Goal: Task Accomplishment & Management: Manage account settings

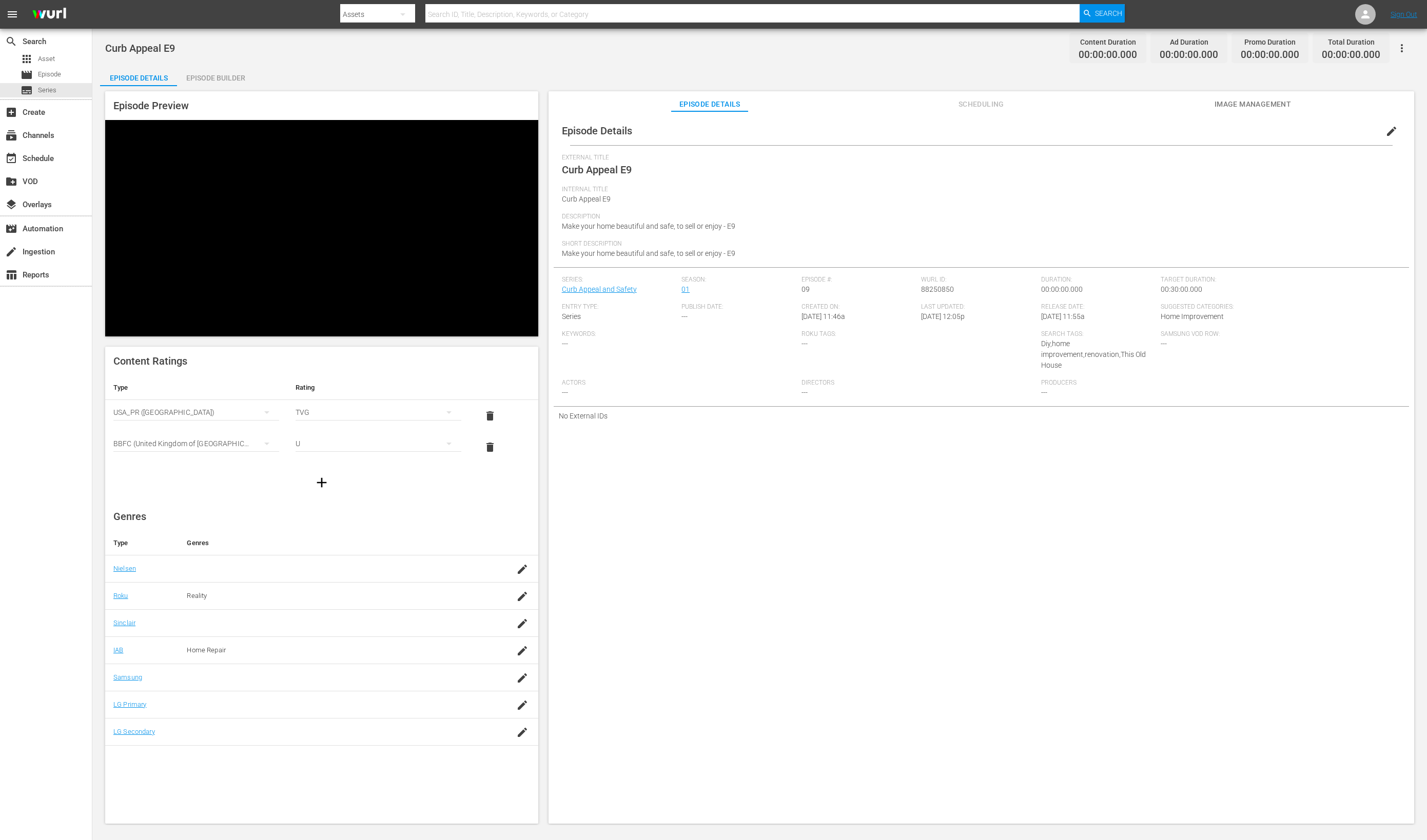
click at [1253, 654] on div "Episode Details edit External Title Curb Appeal E9 Internal Title Curb Appeal E…" at bounding box center [981, 472] width 866 height 722
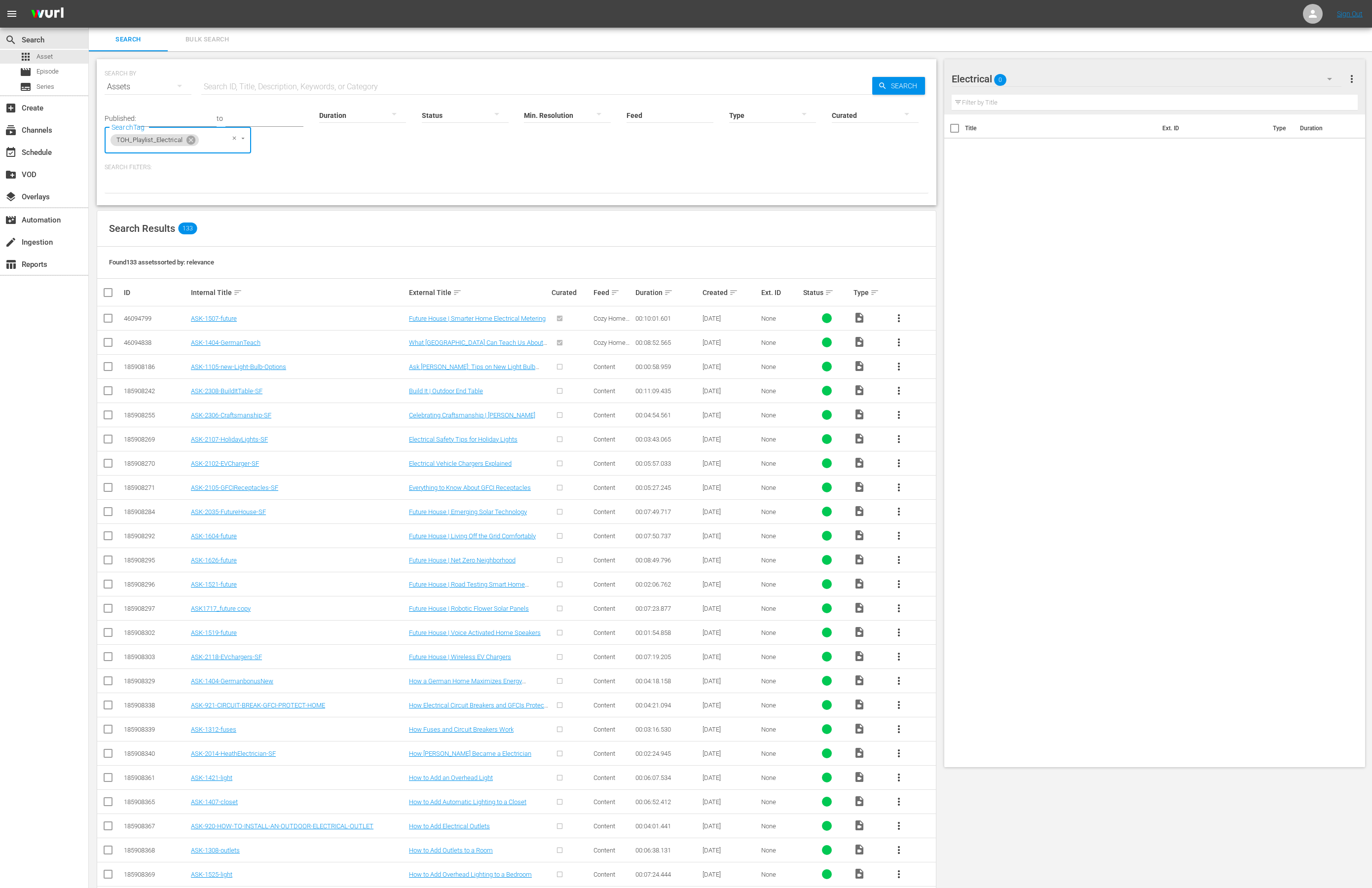
click at [105, 293] on input "checkbox" at bounding box center [112, 293] width 20 height 12
checkbox input "true"
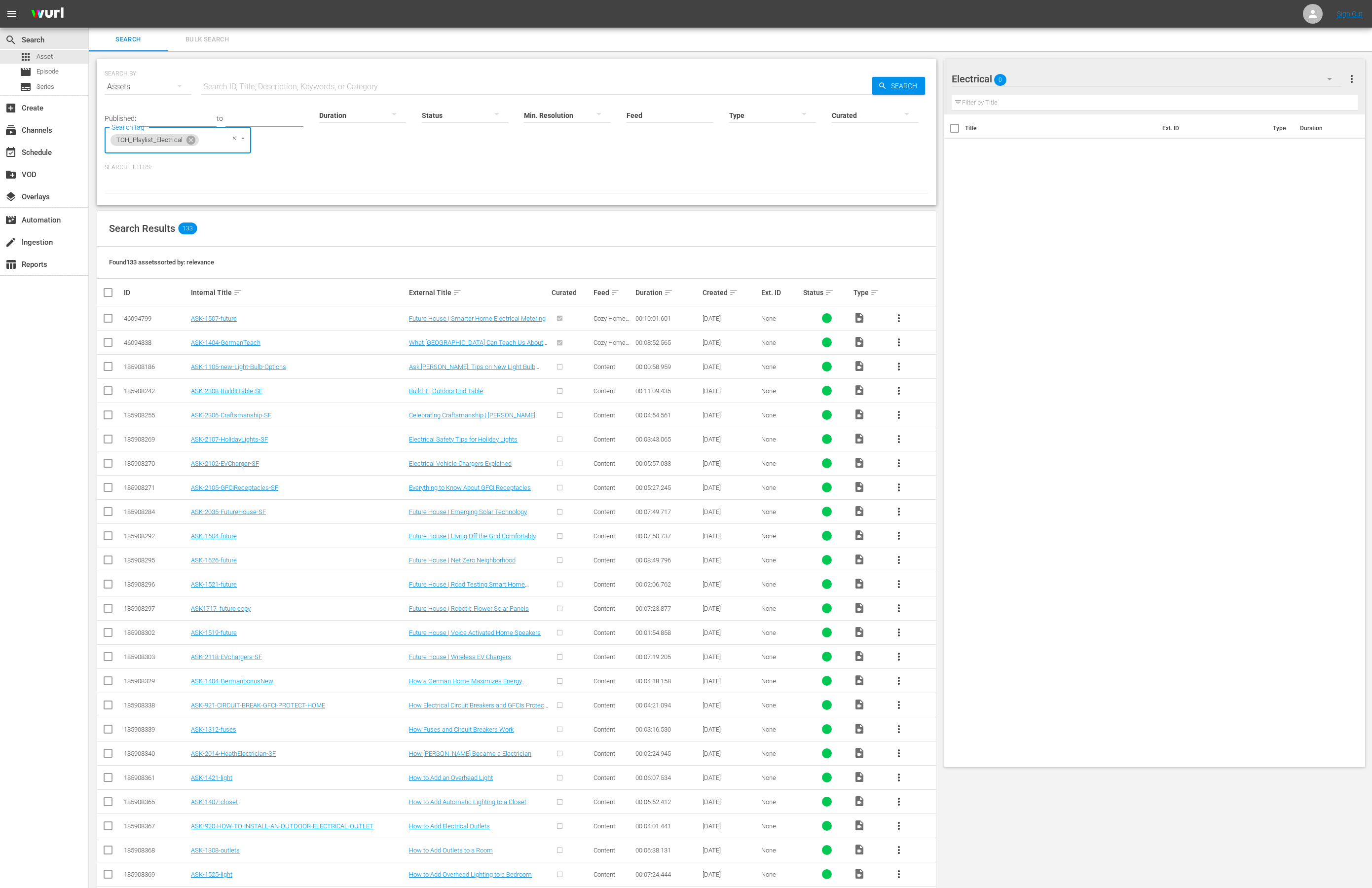
checkbox input "true"
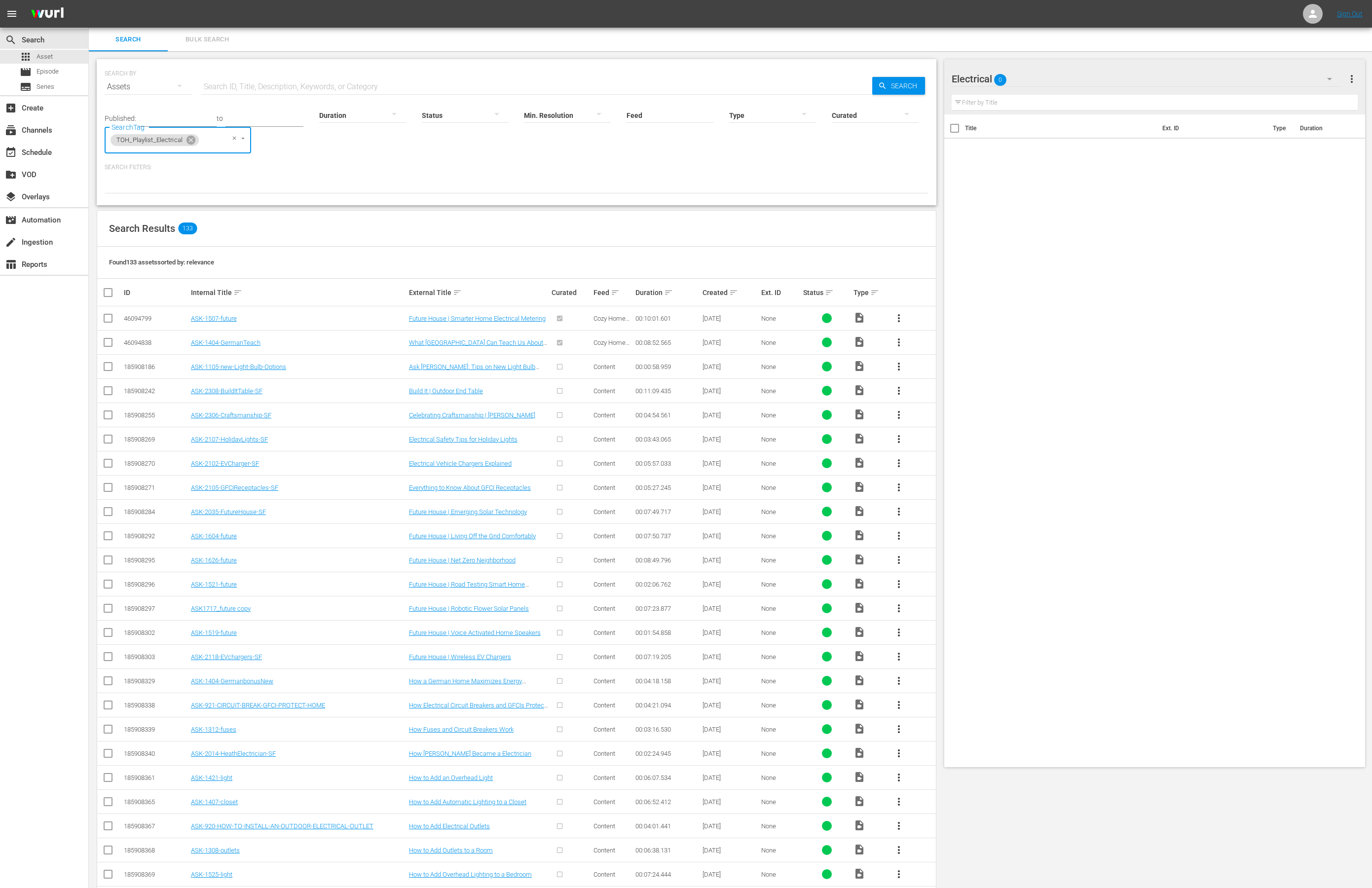
checkbox input "true"
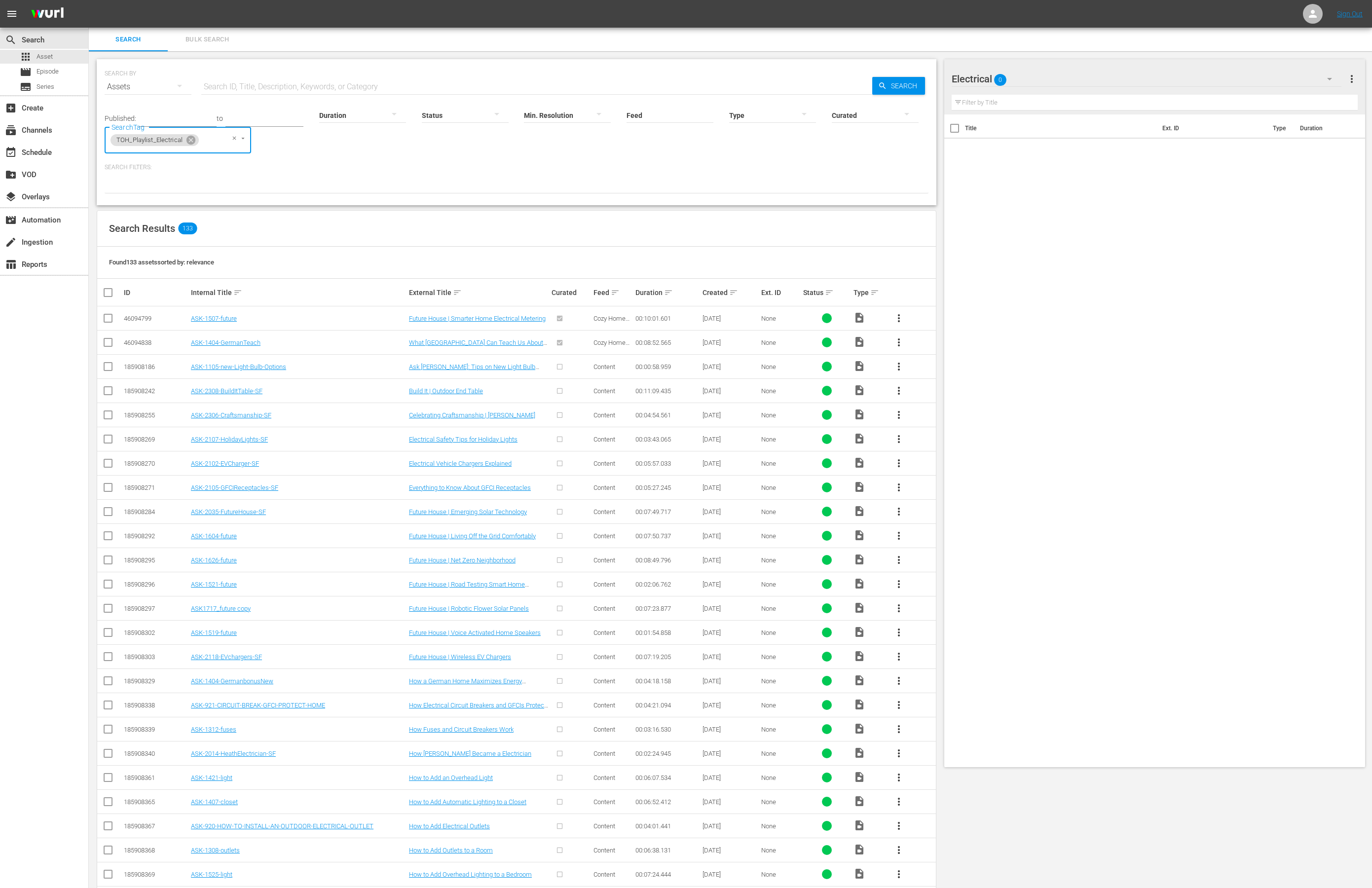
checkbox input "true"
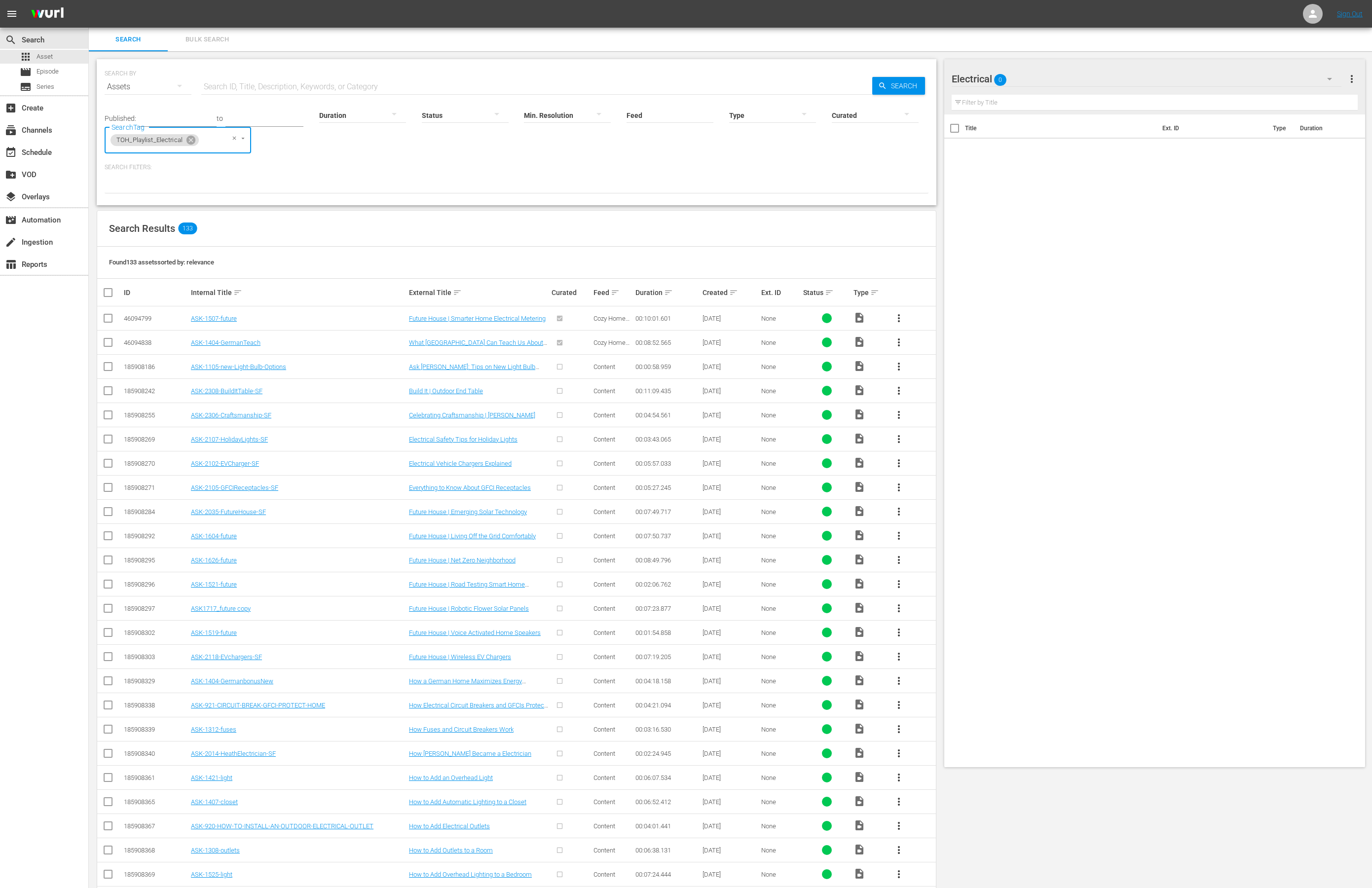
checkbox input "true"
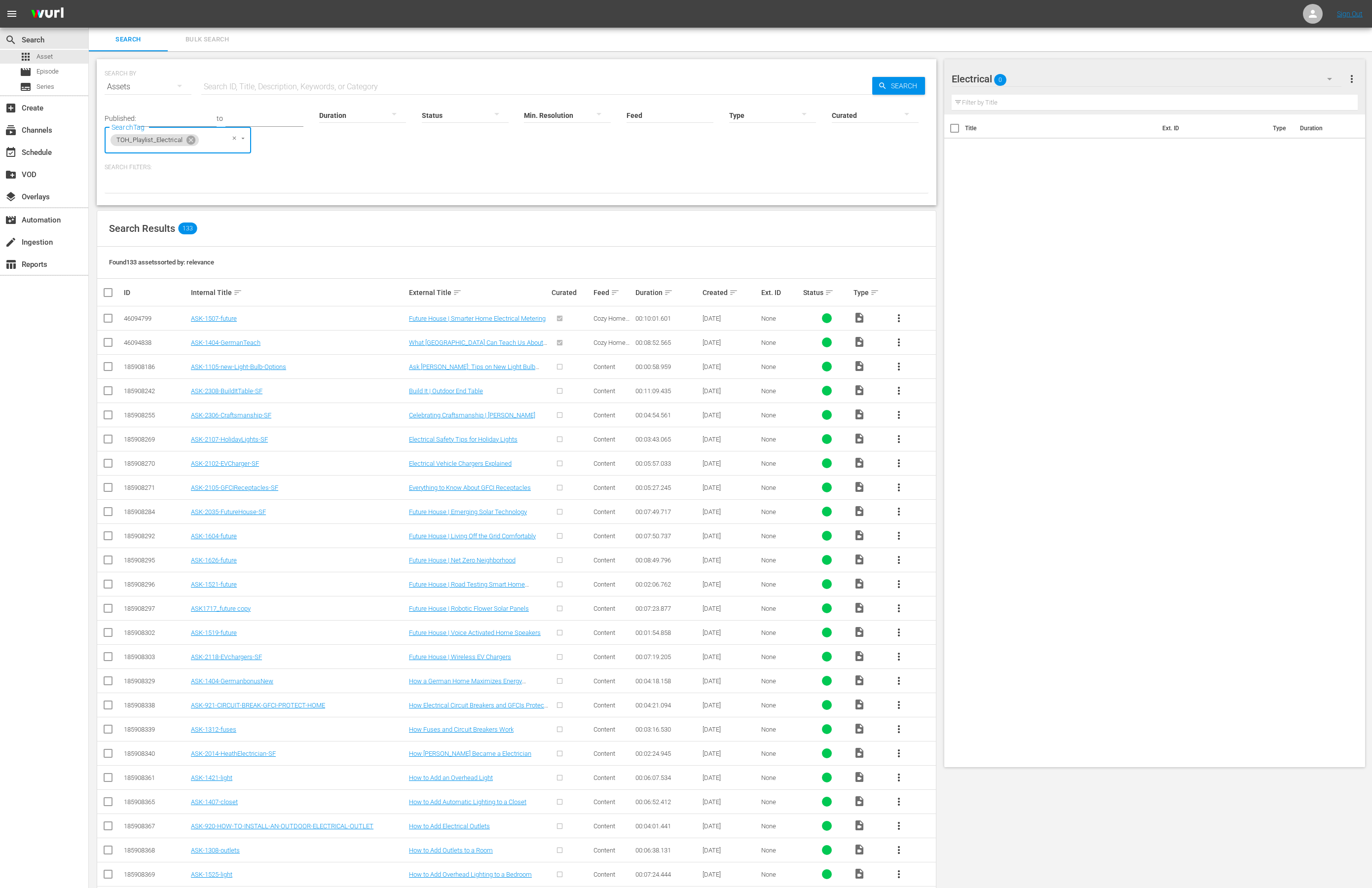
checkbox input "true"
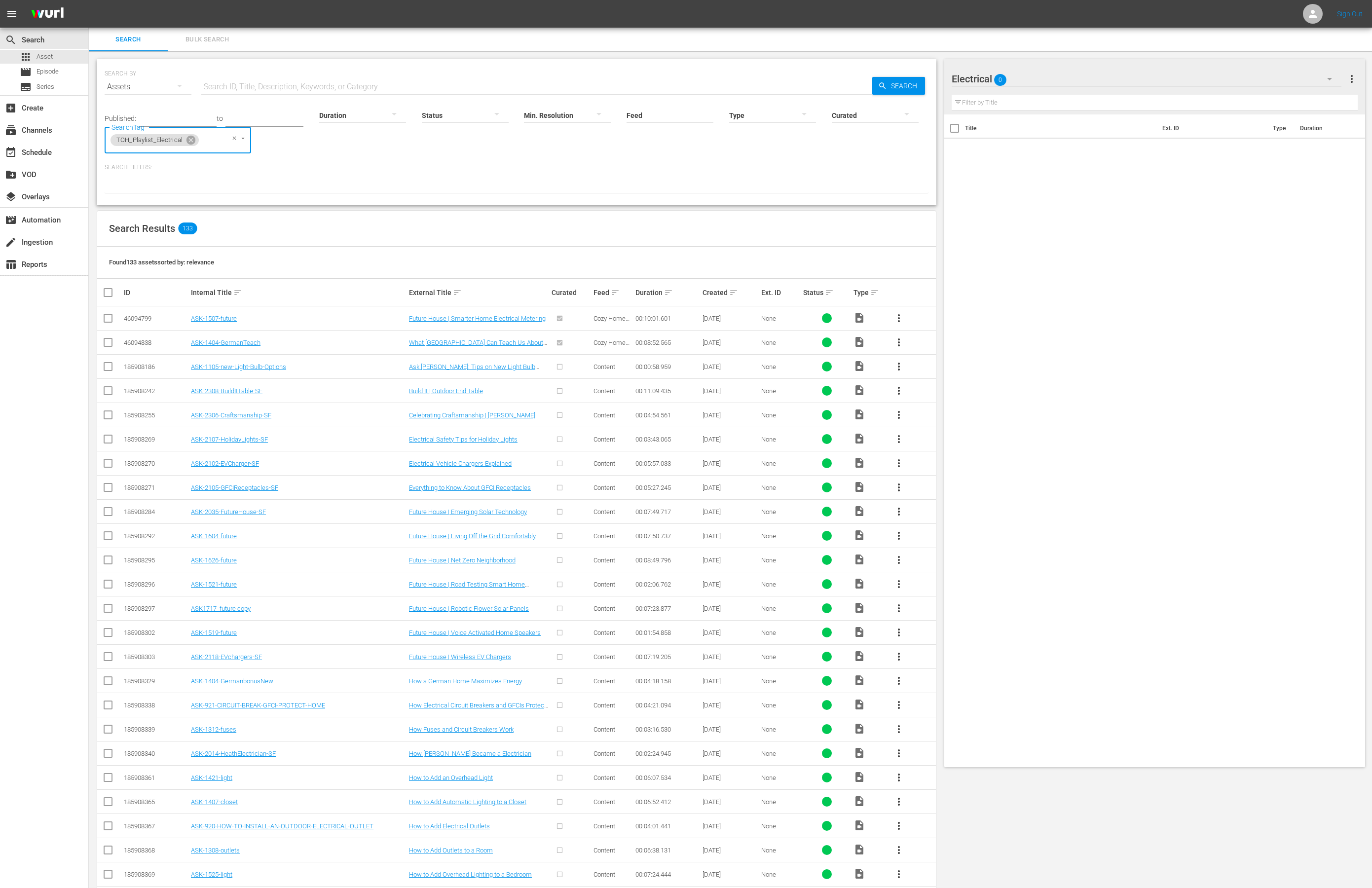
checkbox input "true"
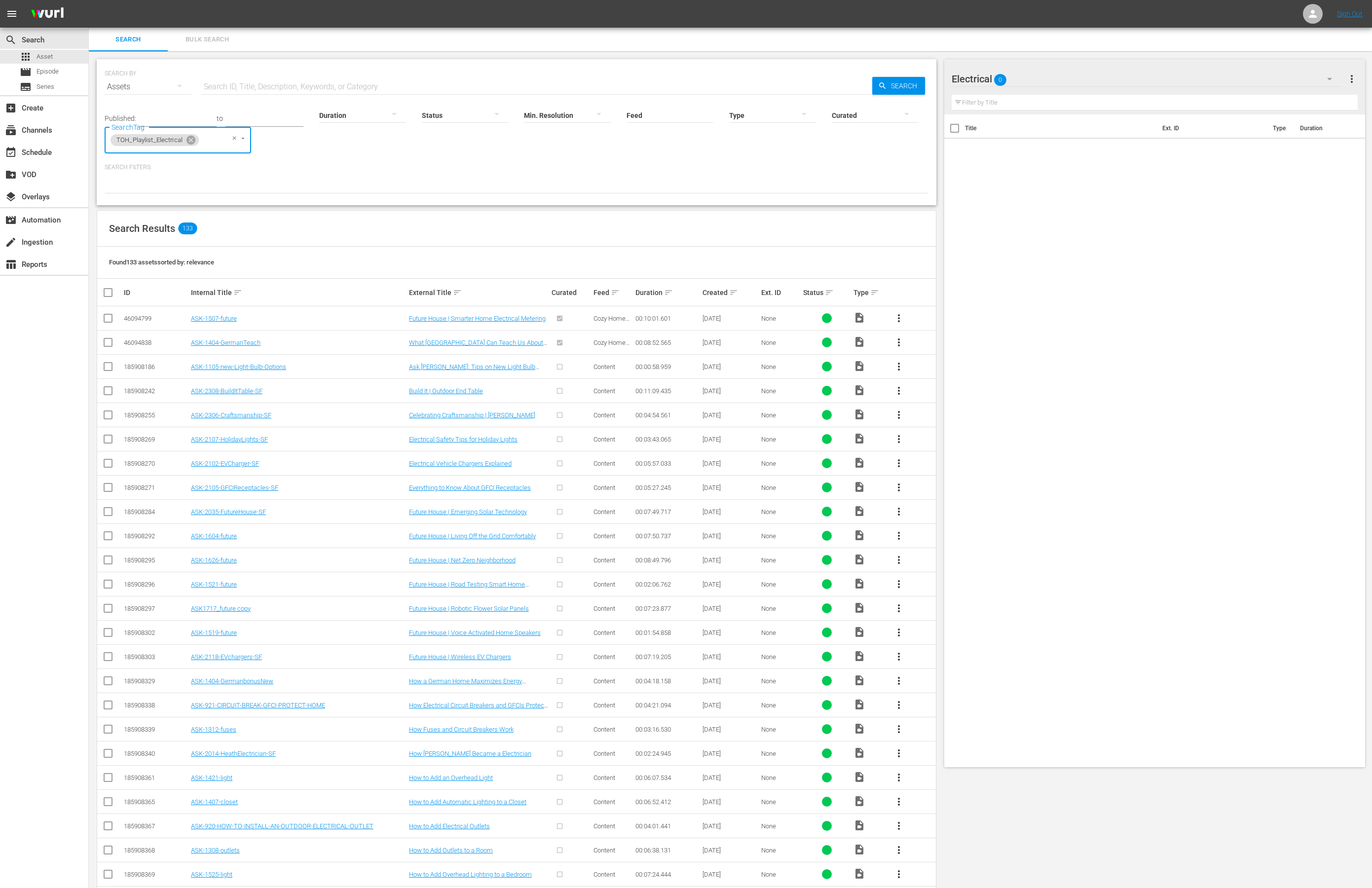
checkbox input "true"
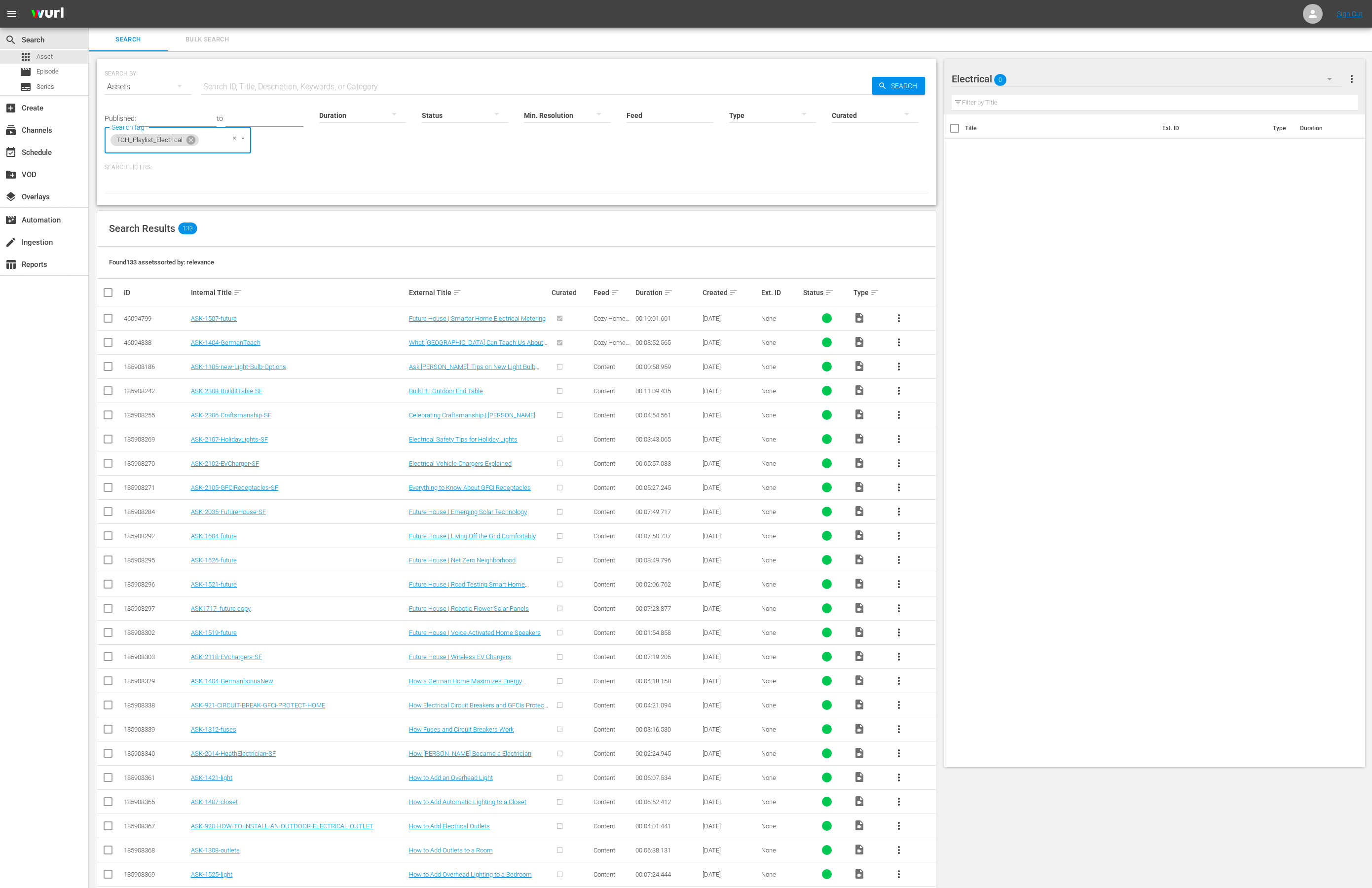
checkbox input "true"
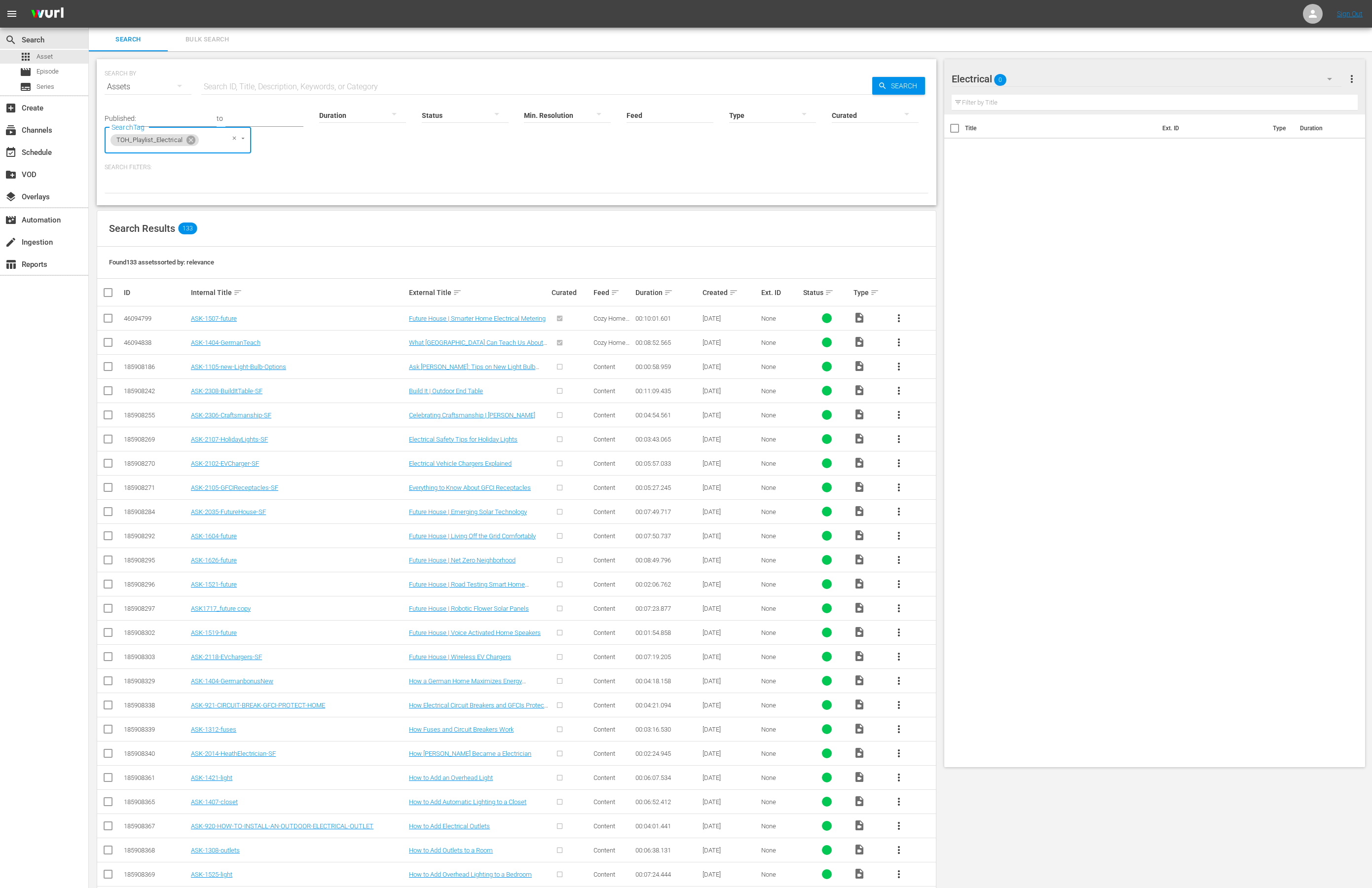
checkbox input "true"
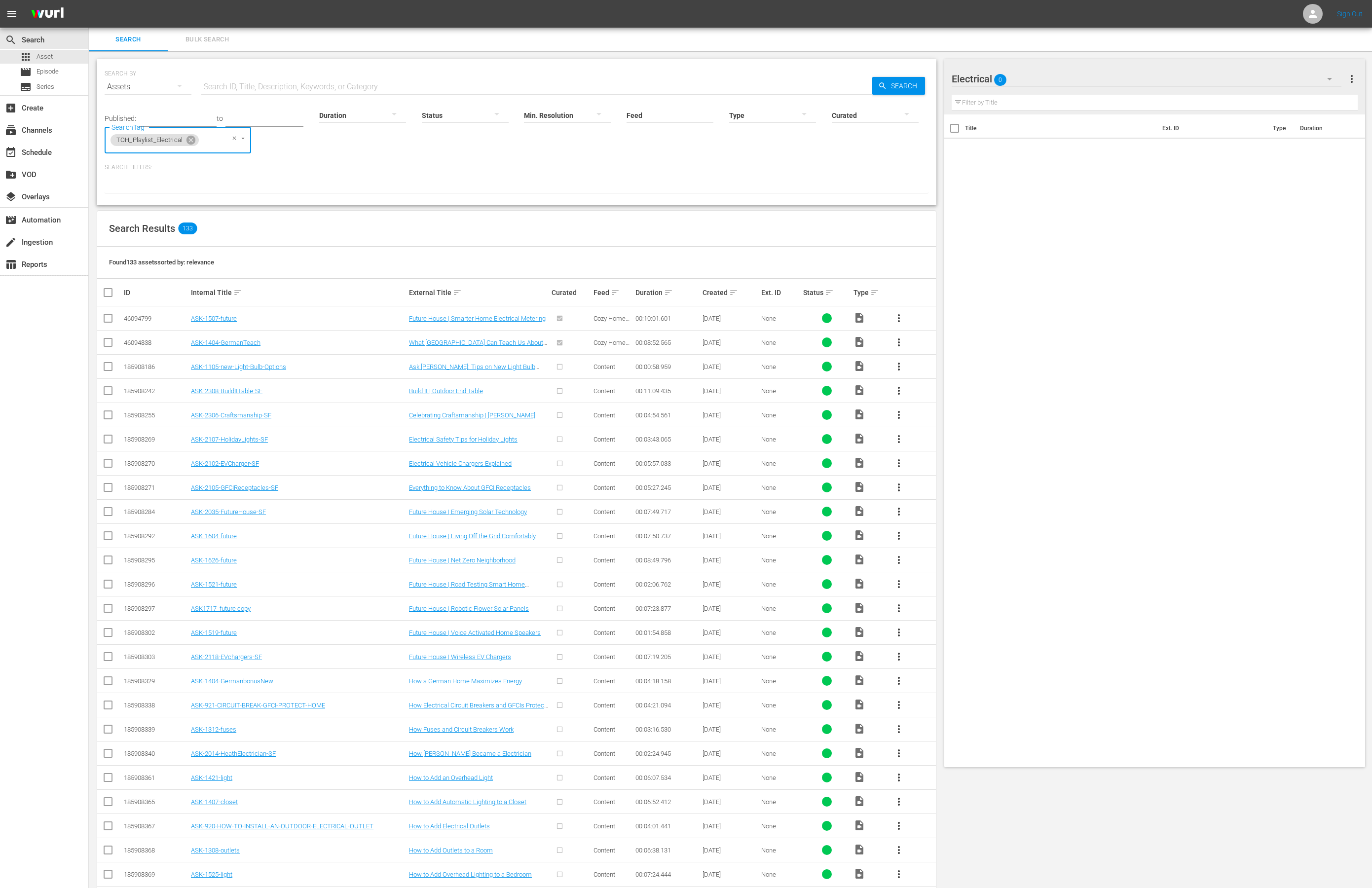
checkbox input "true"
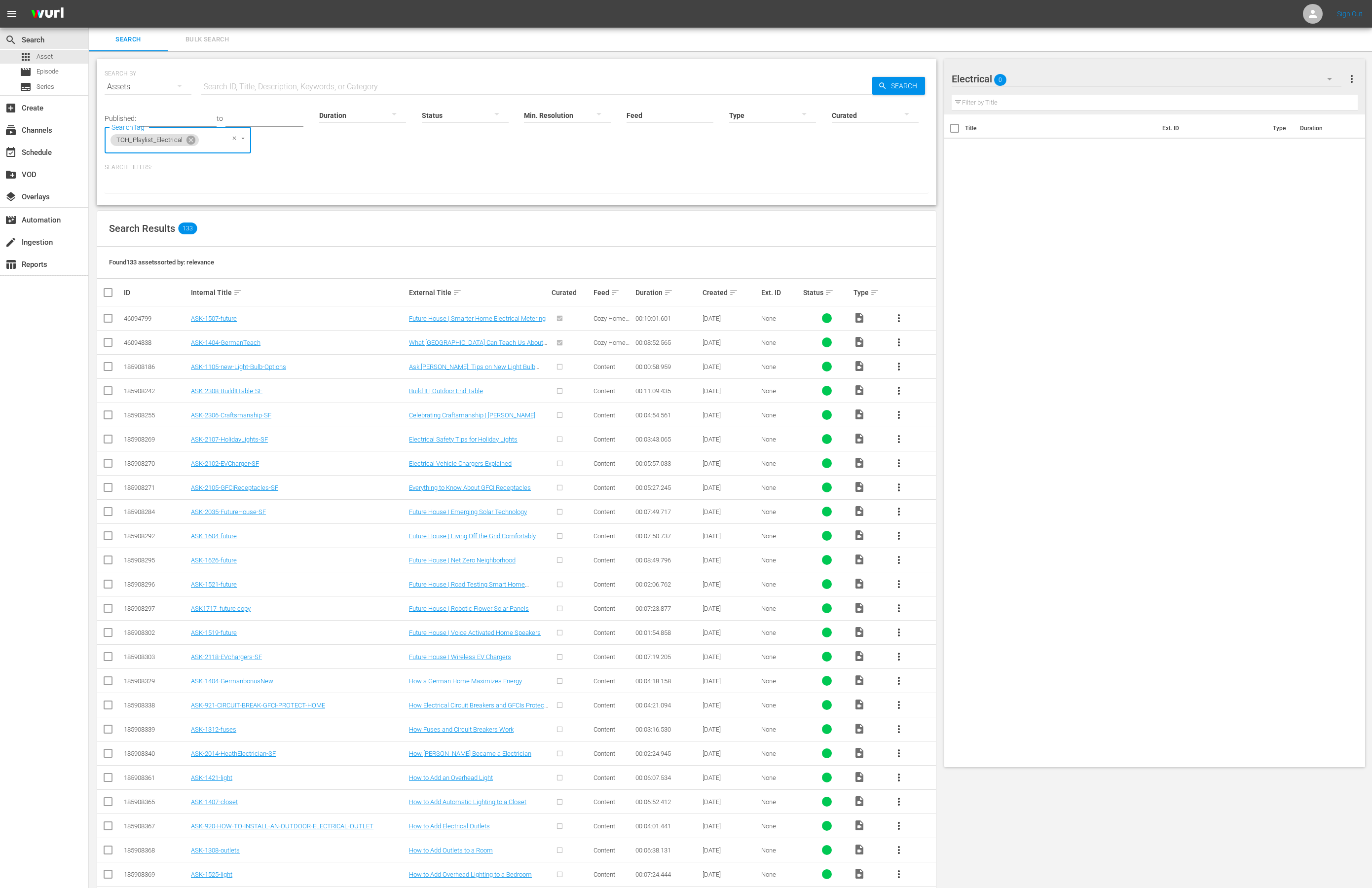
checkbox input "true"
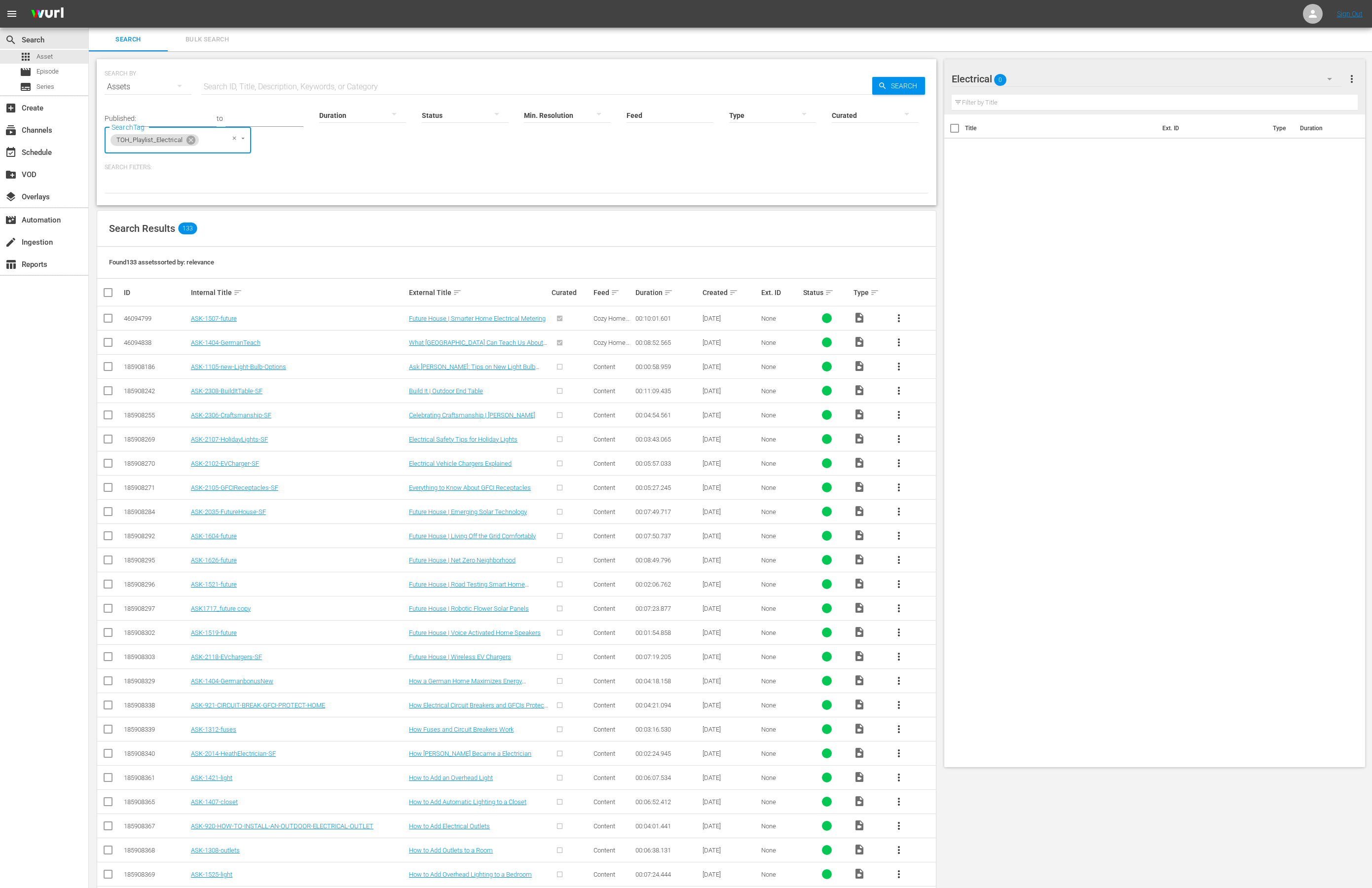
checkbox input "true"
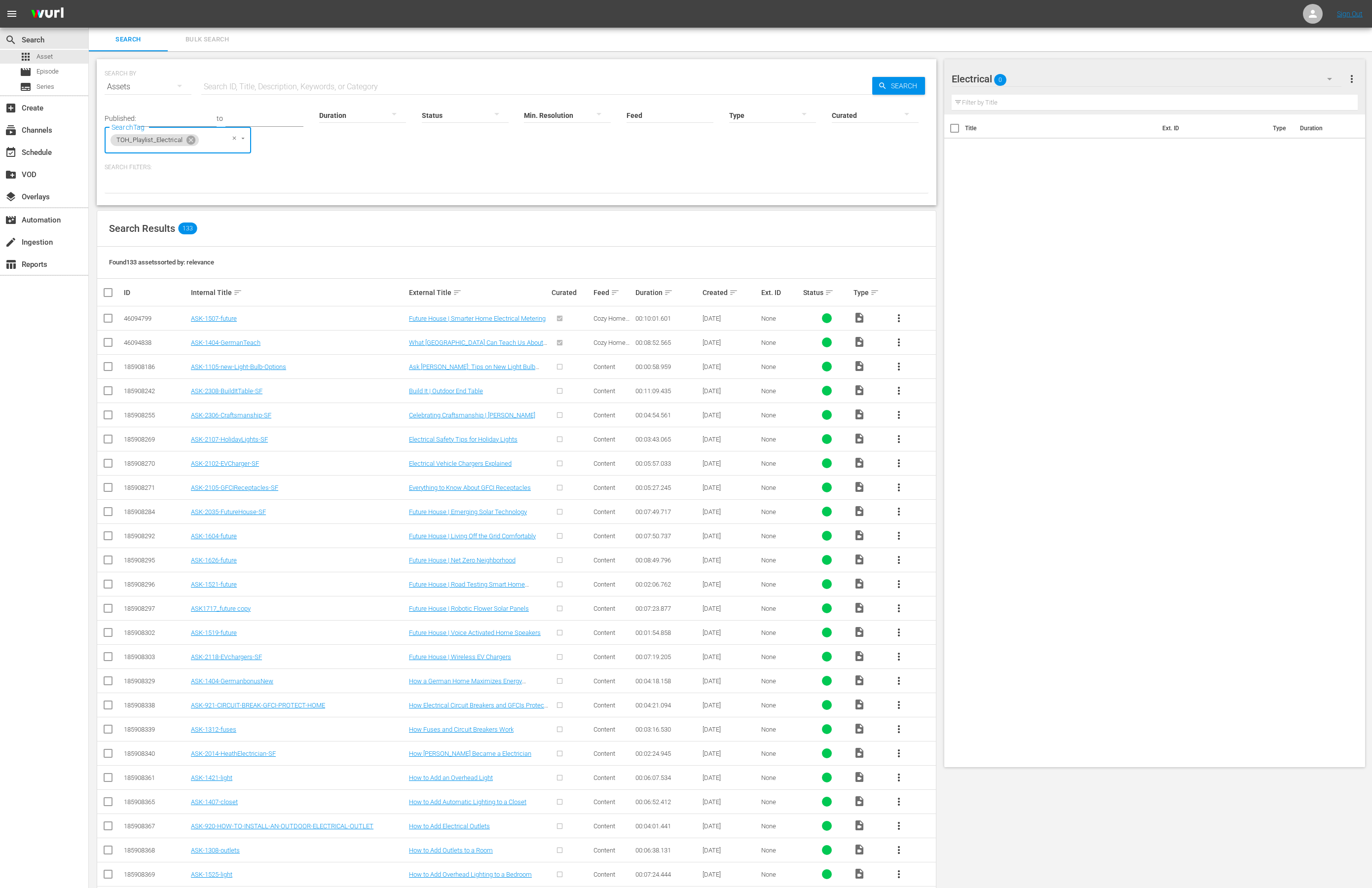
checkbox input "true"
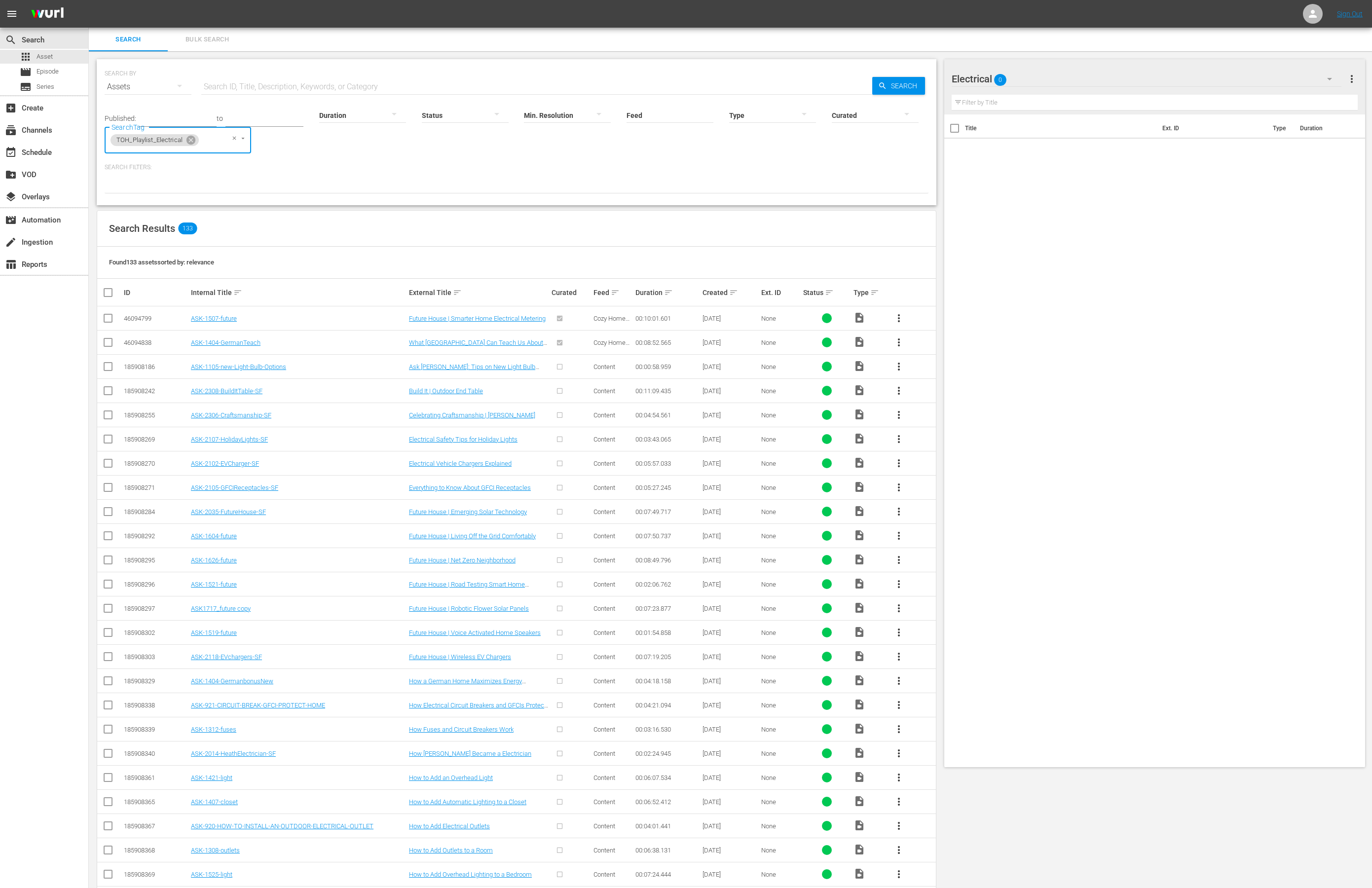
checkbox input "true"
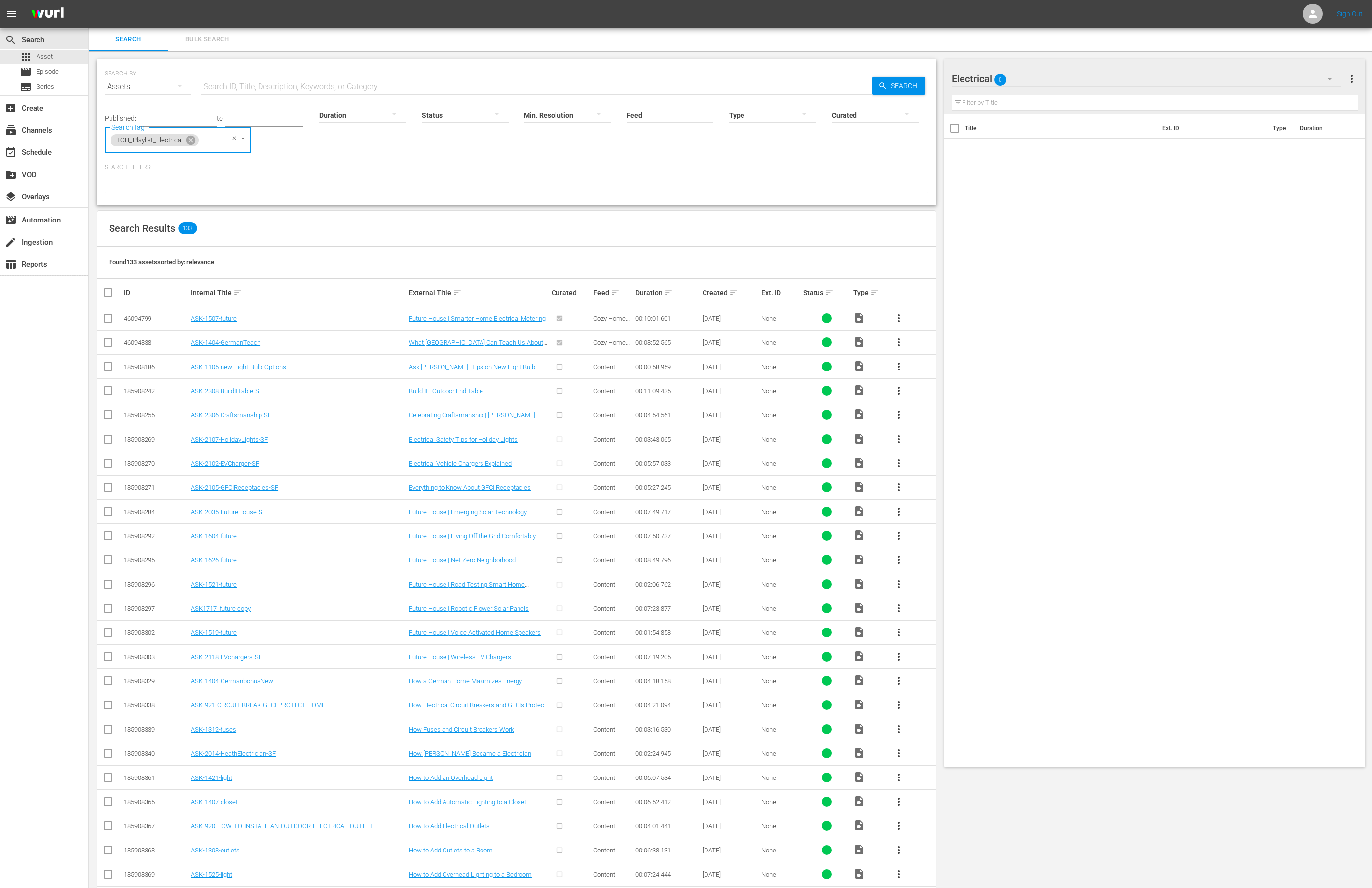
checkbox input "true"
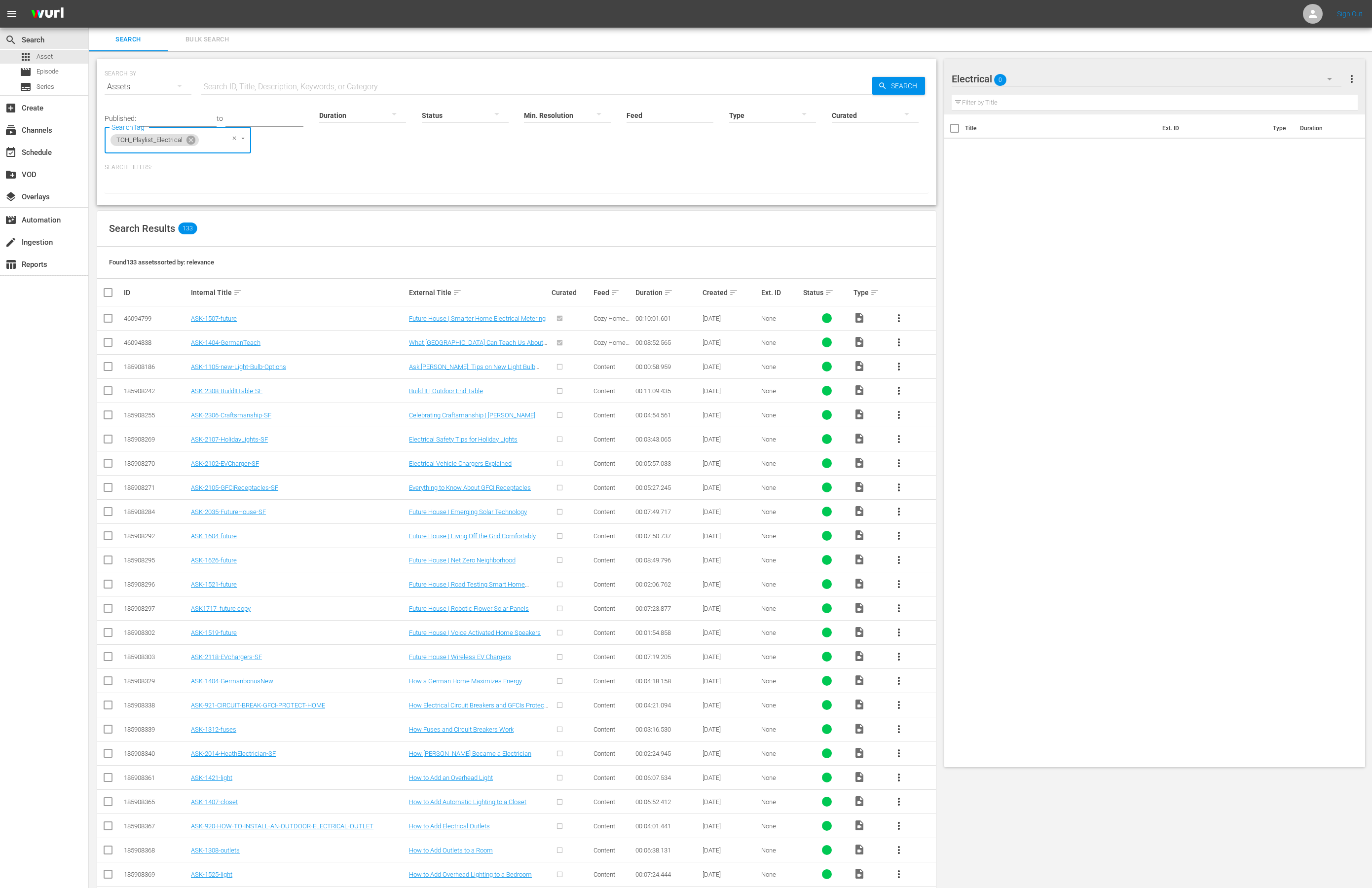
checkbox input "true"
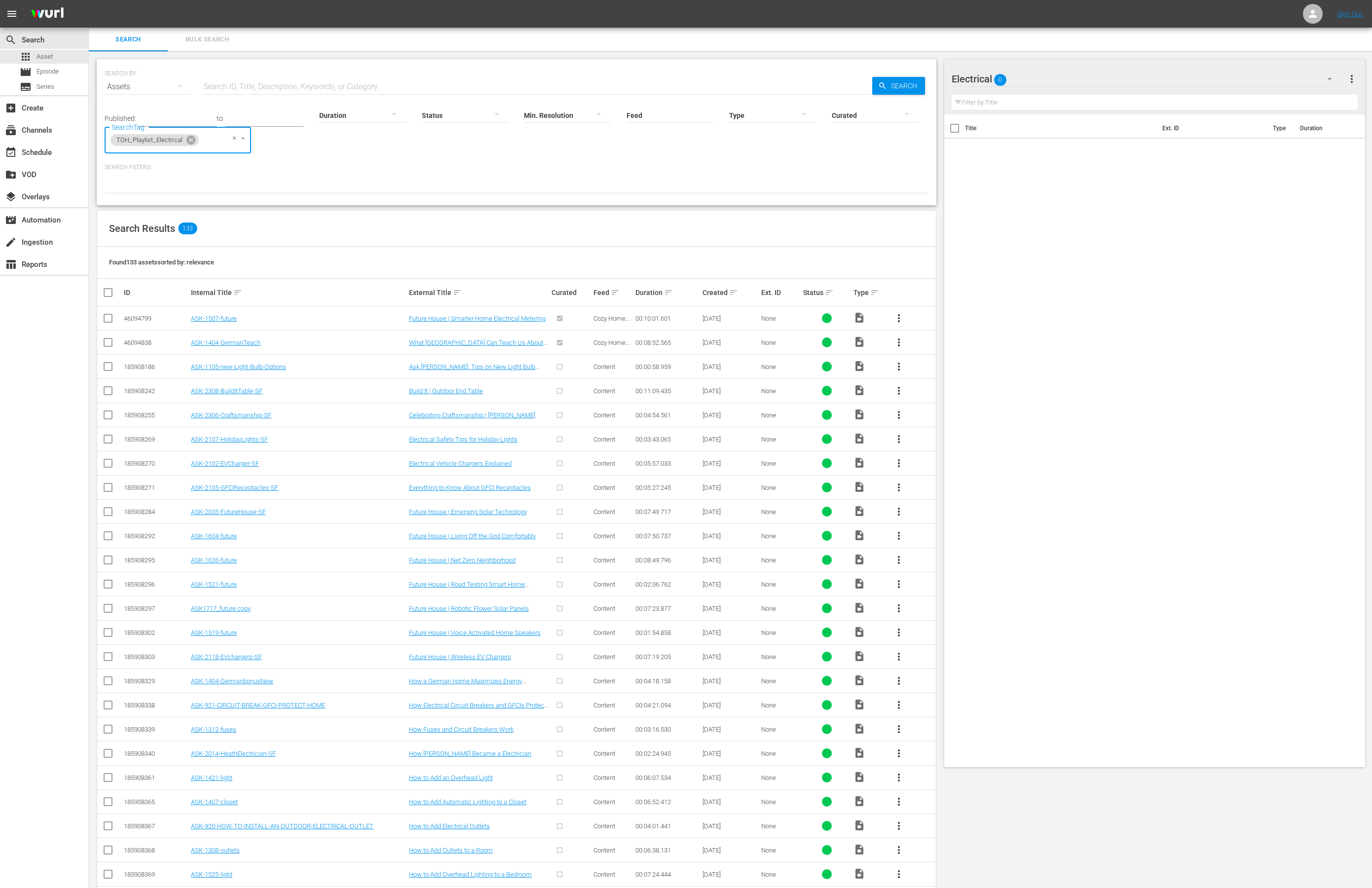
checkbox input "true"
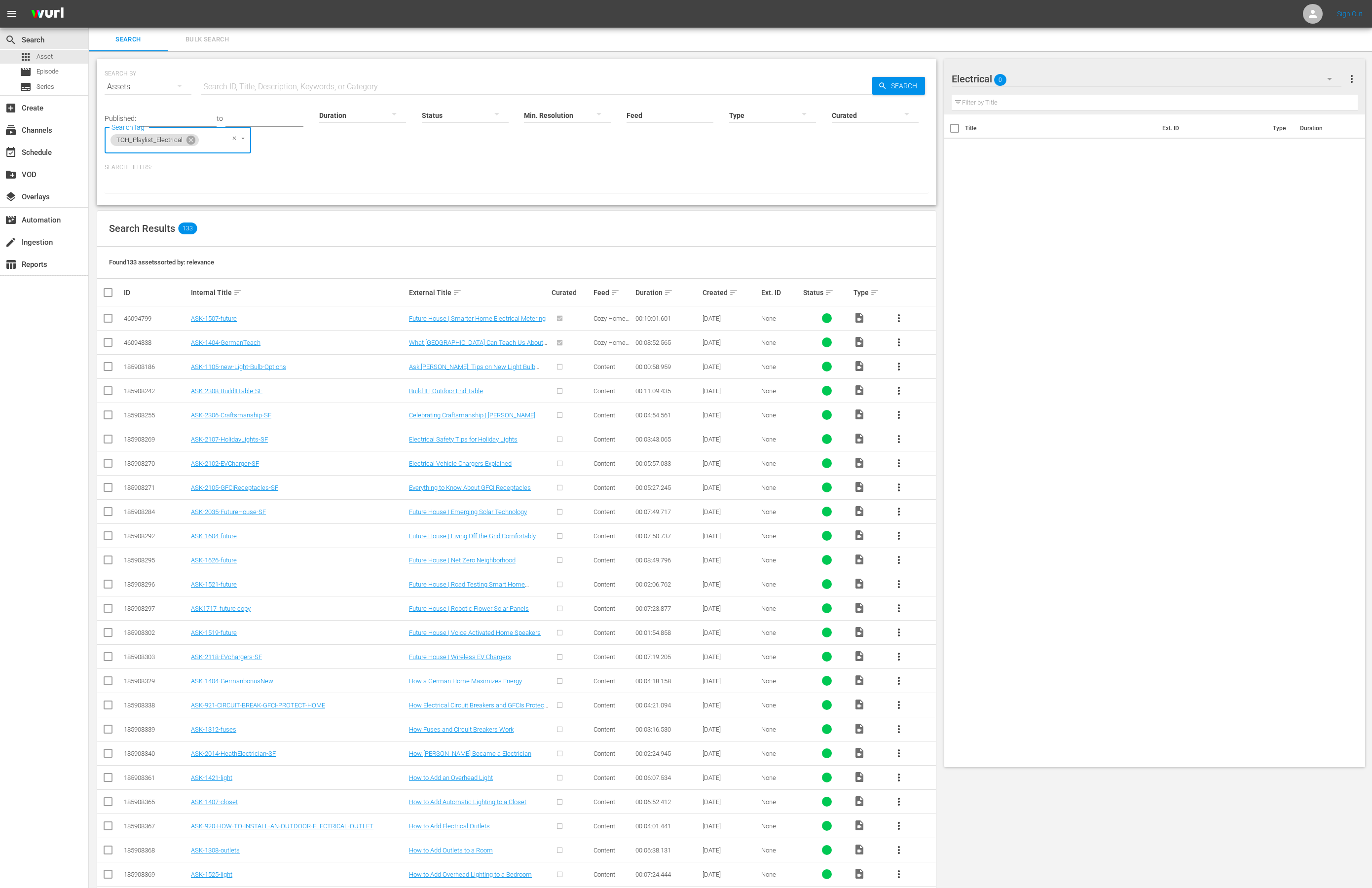
checkbox input "true"
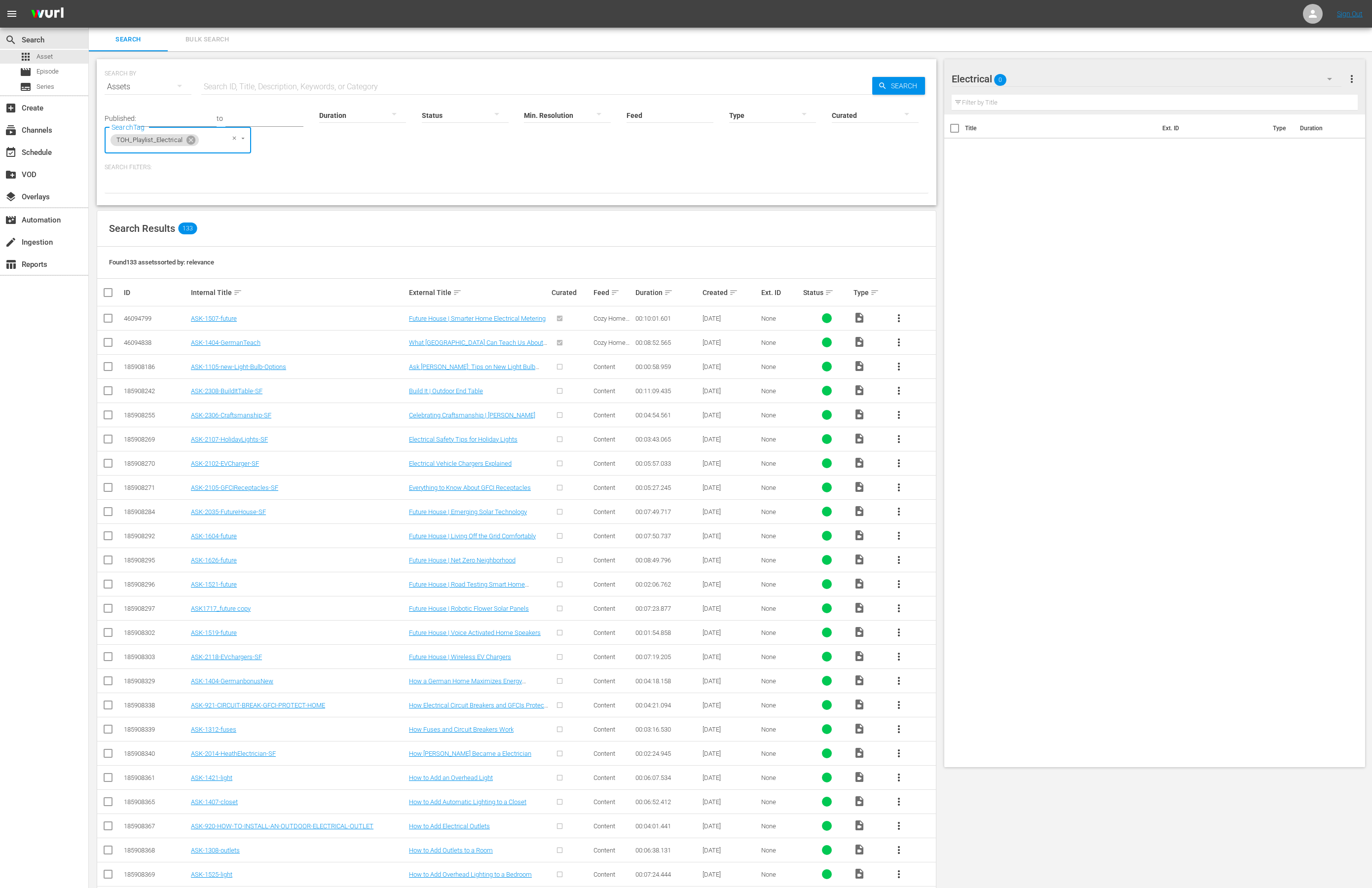
checkbox input "true"
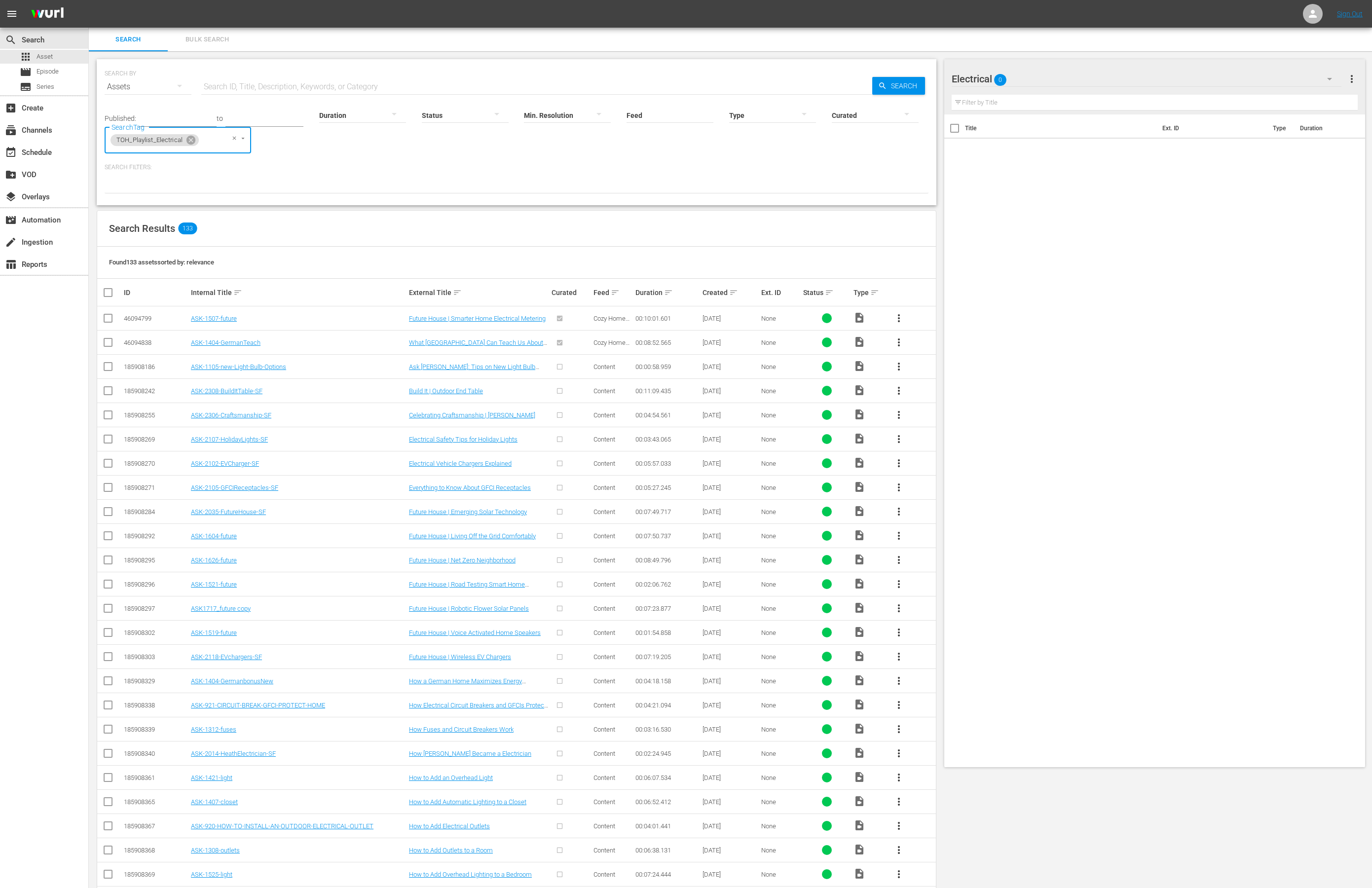
checkbox input "true"
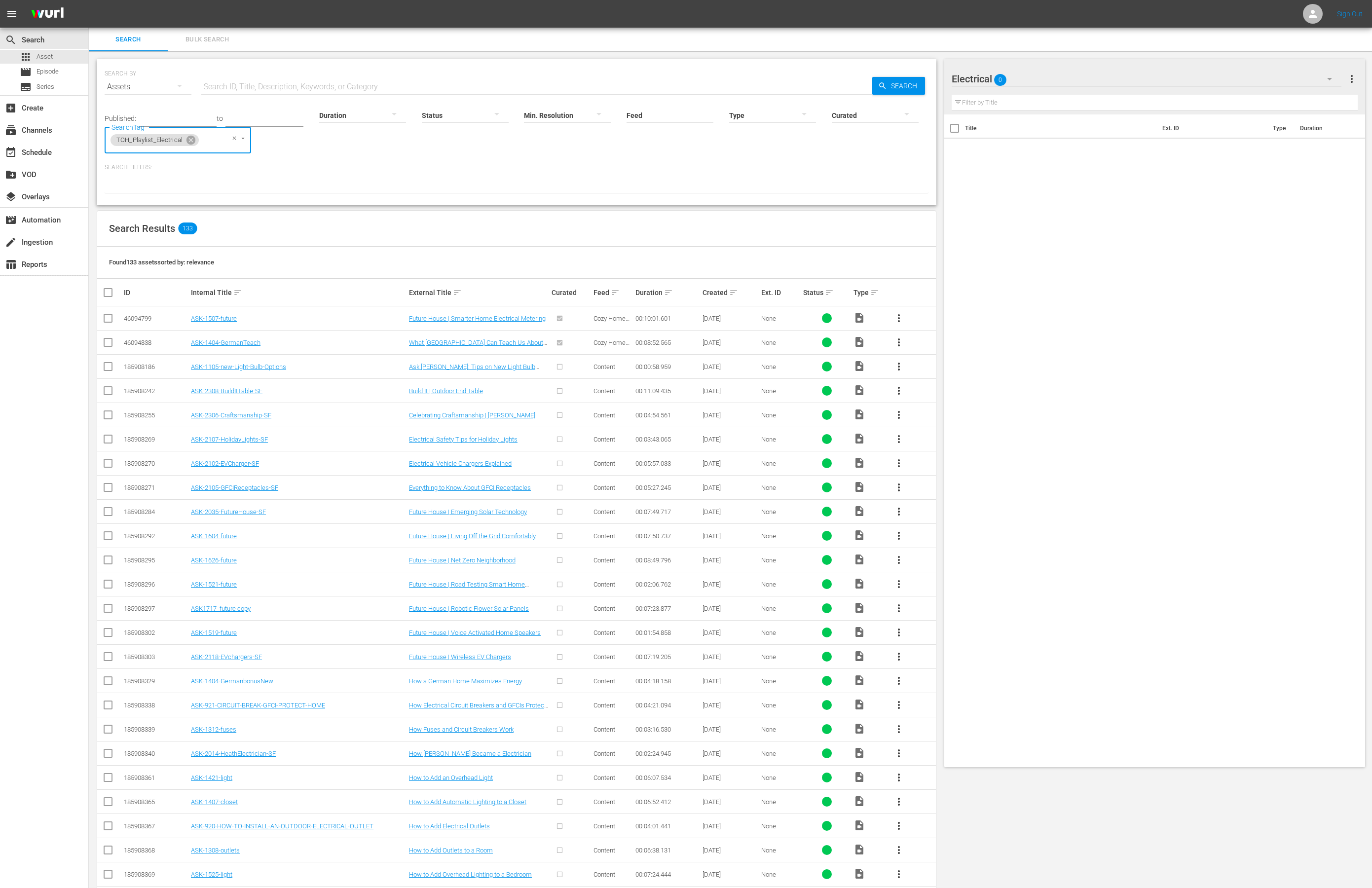
checkbox input "true"
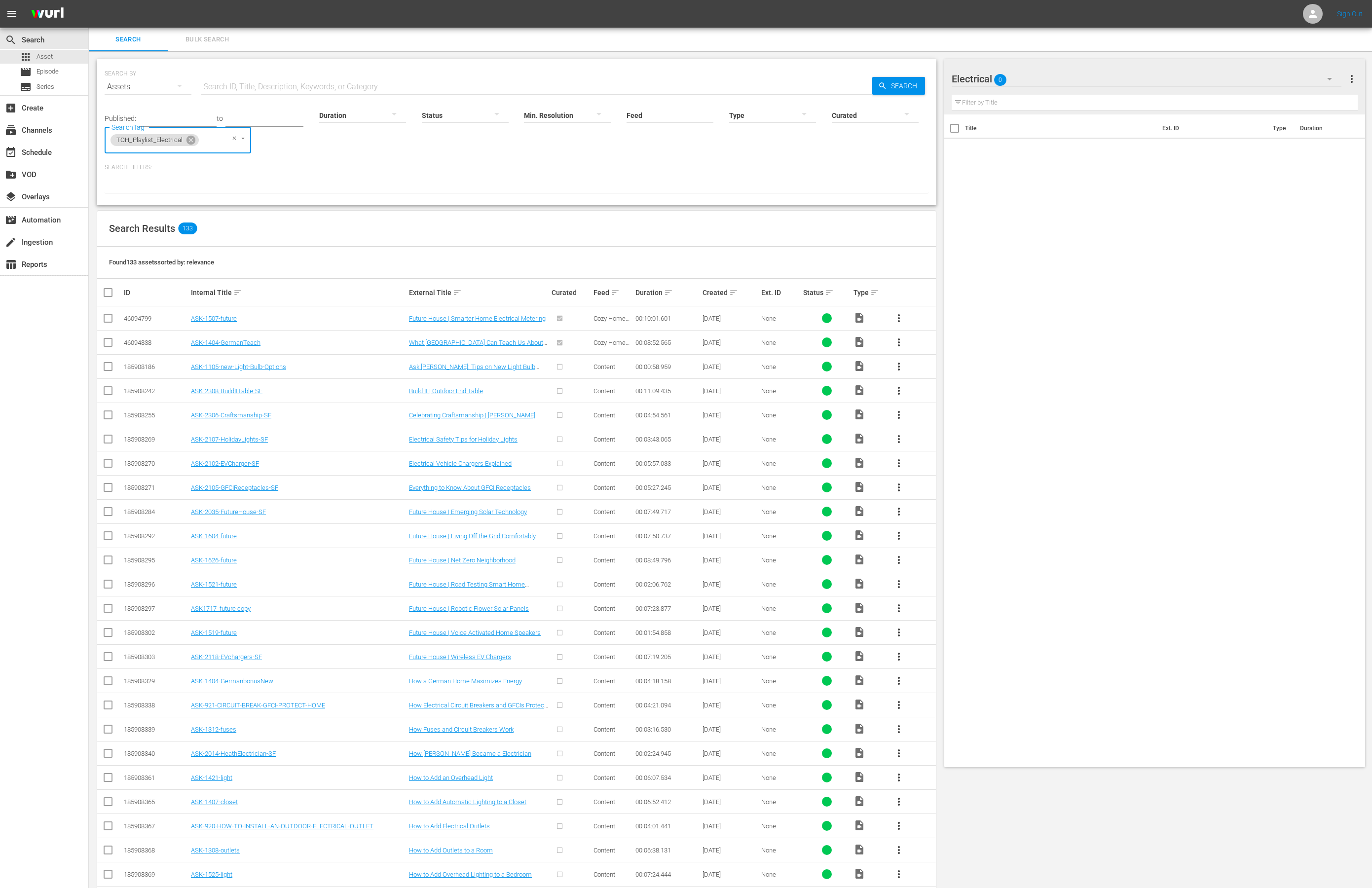
checkbox input "true"
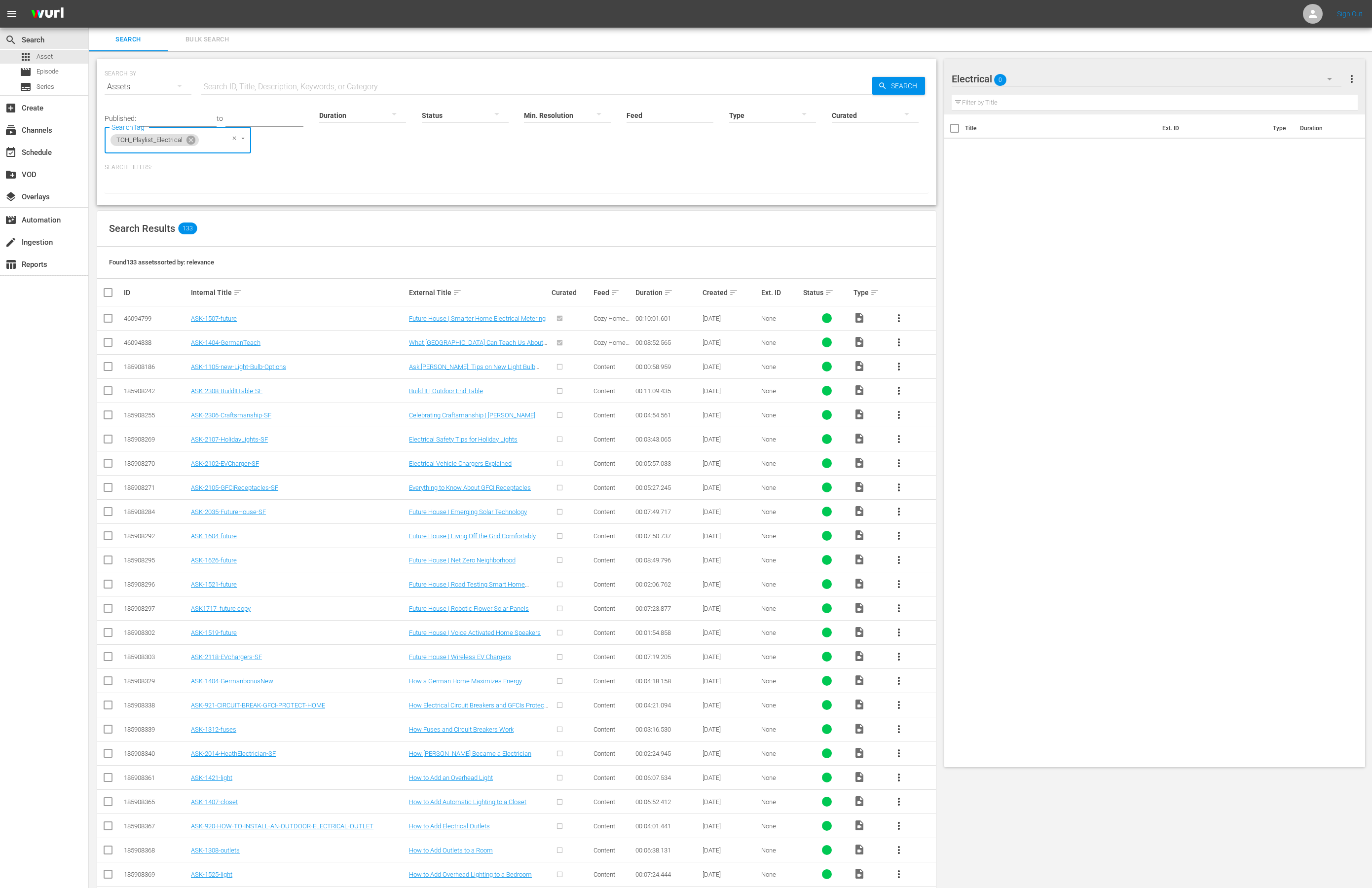
checkbox input "true"
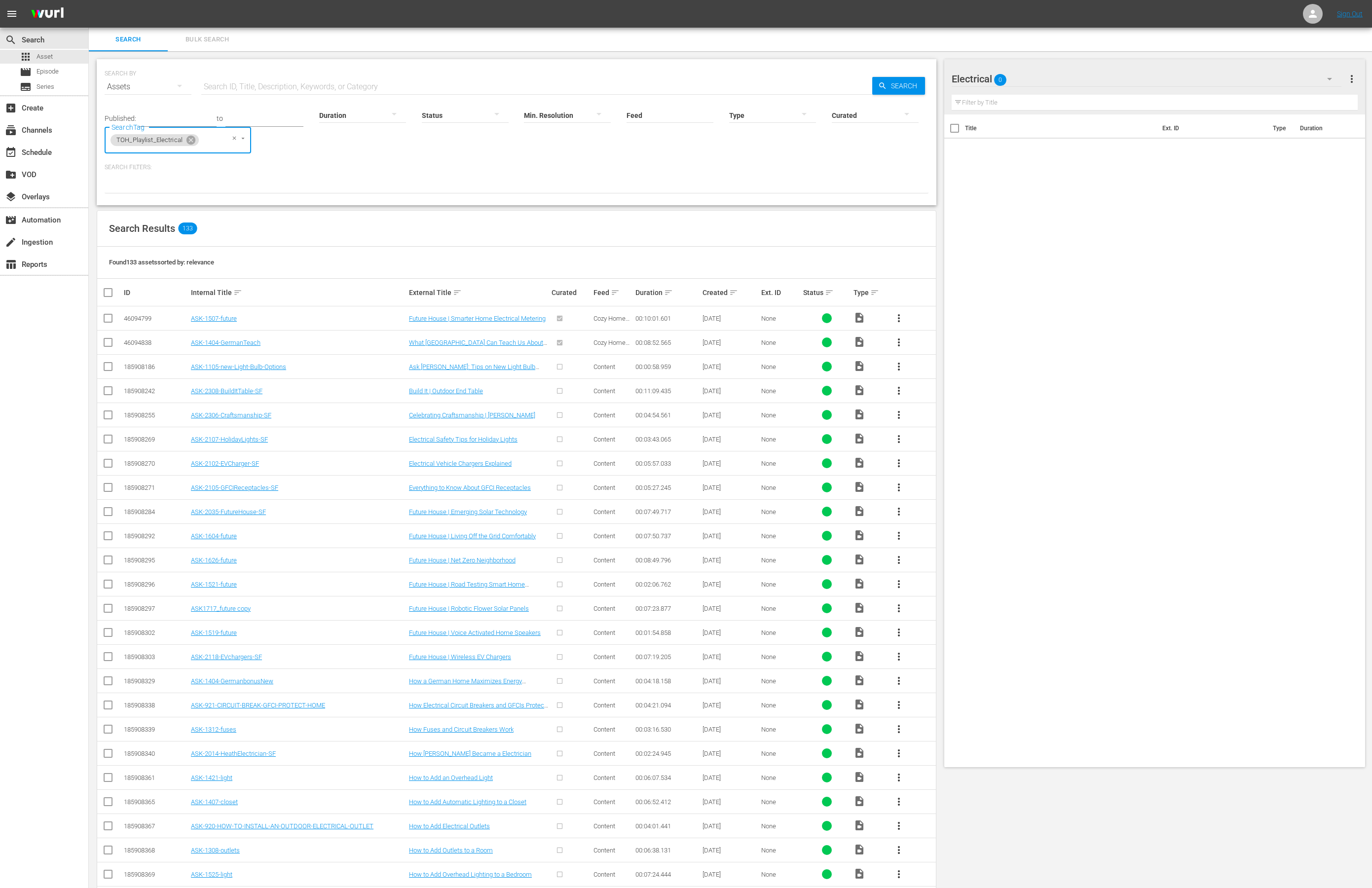
checkbox input "true"
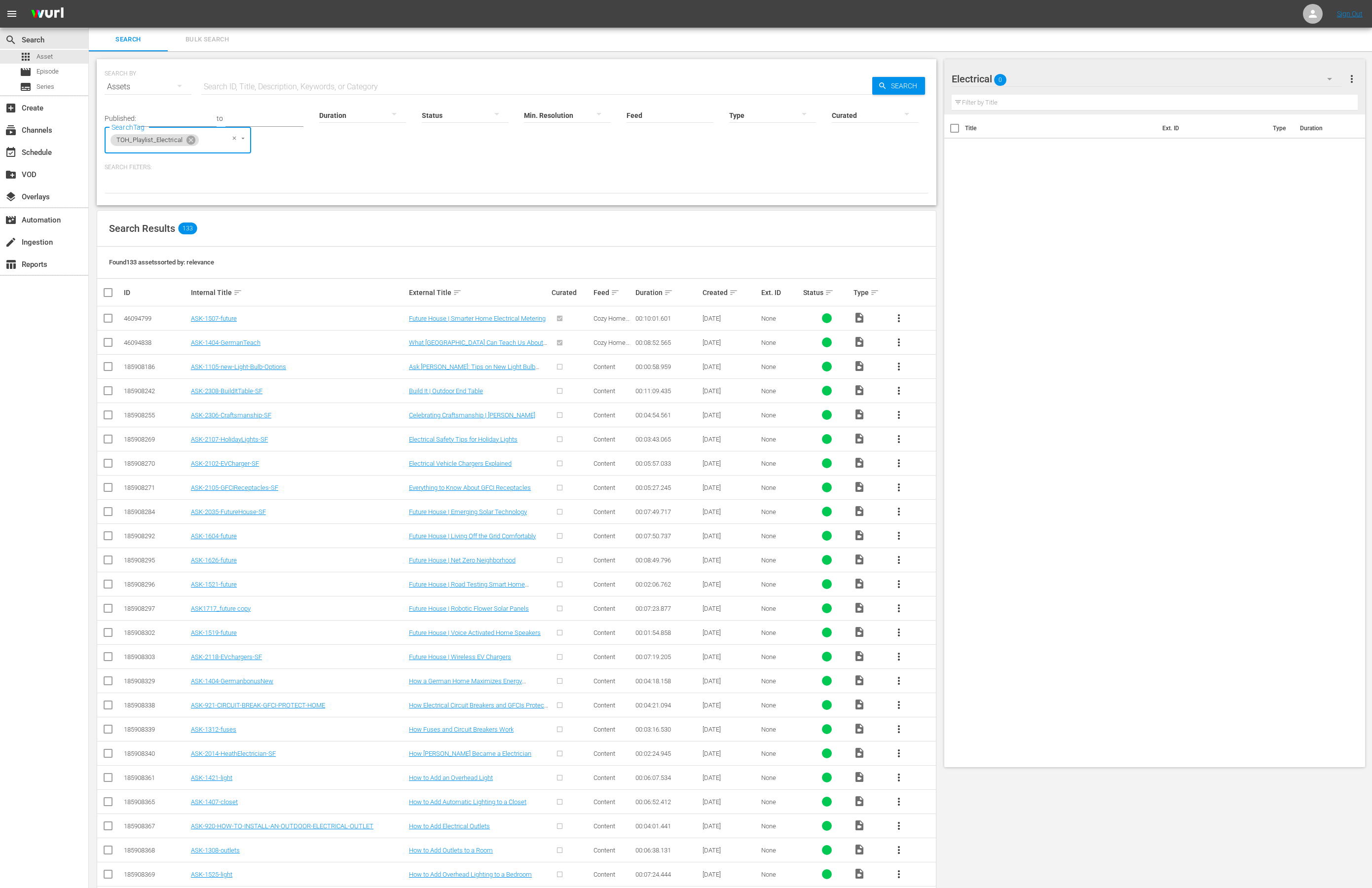
checkbox input "true"
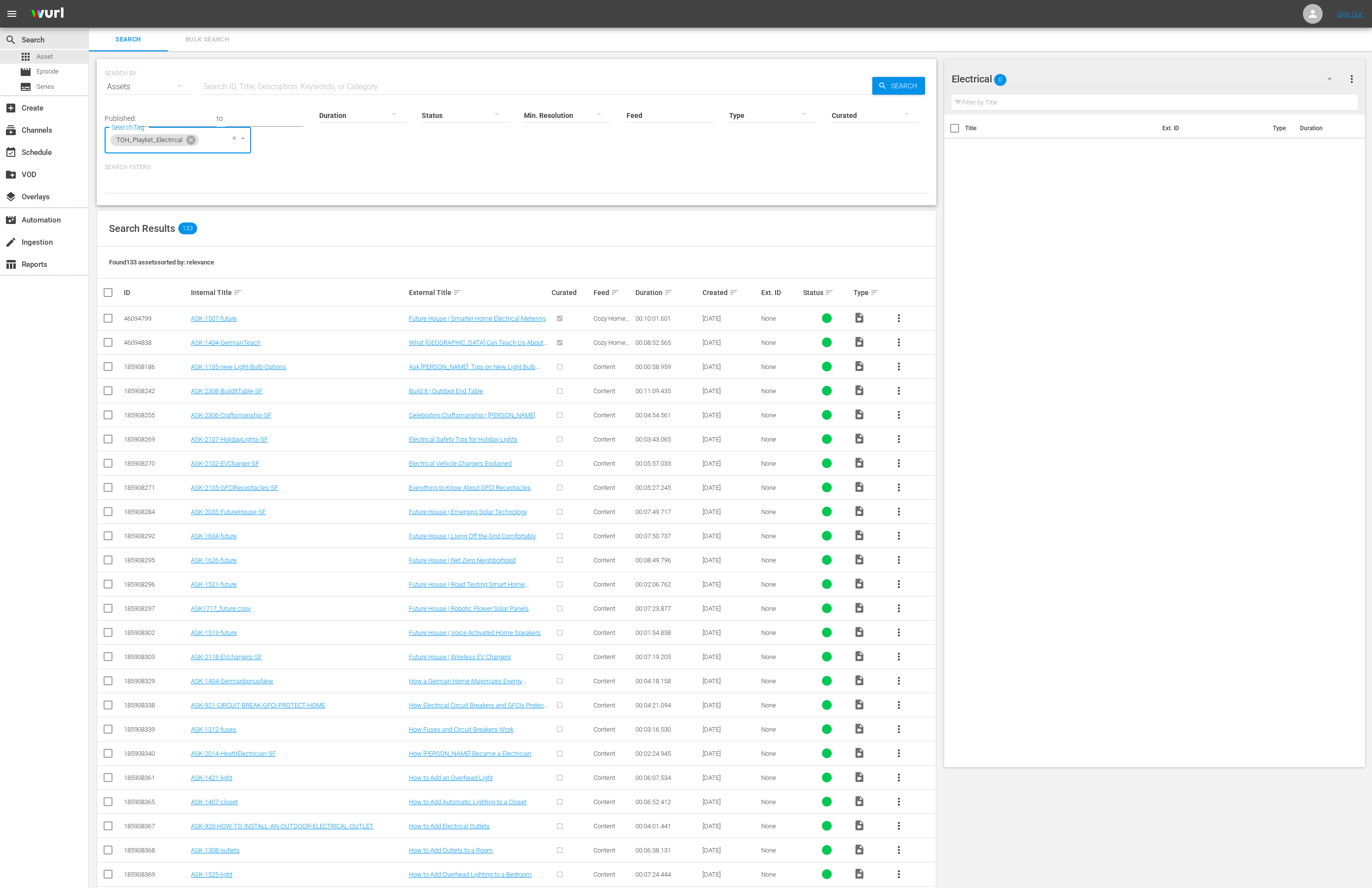
checkbox input "true"
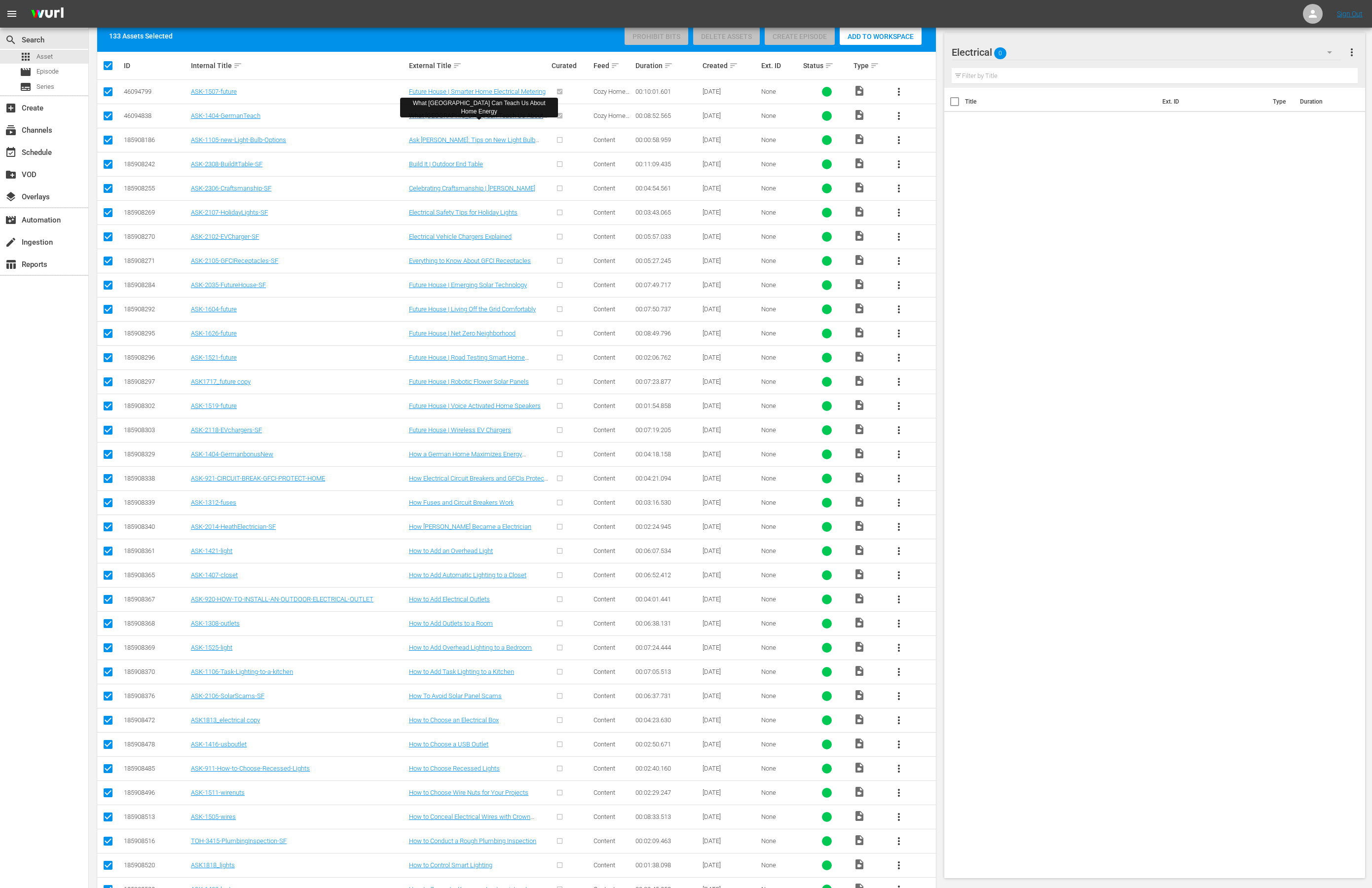
scroll to position [231, 0]
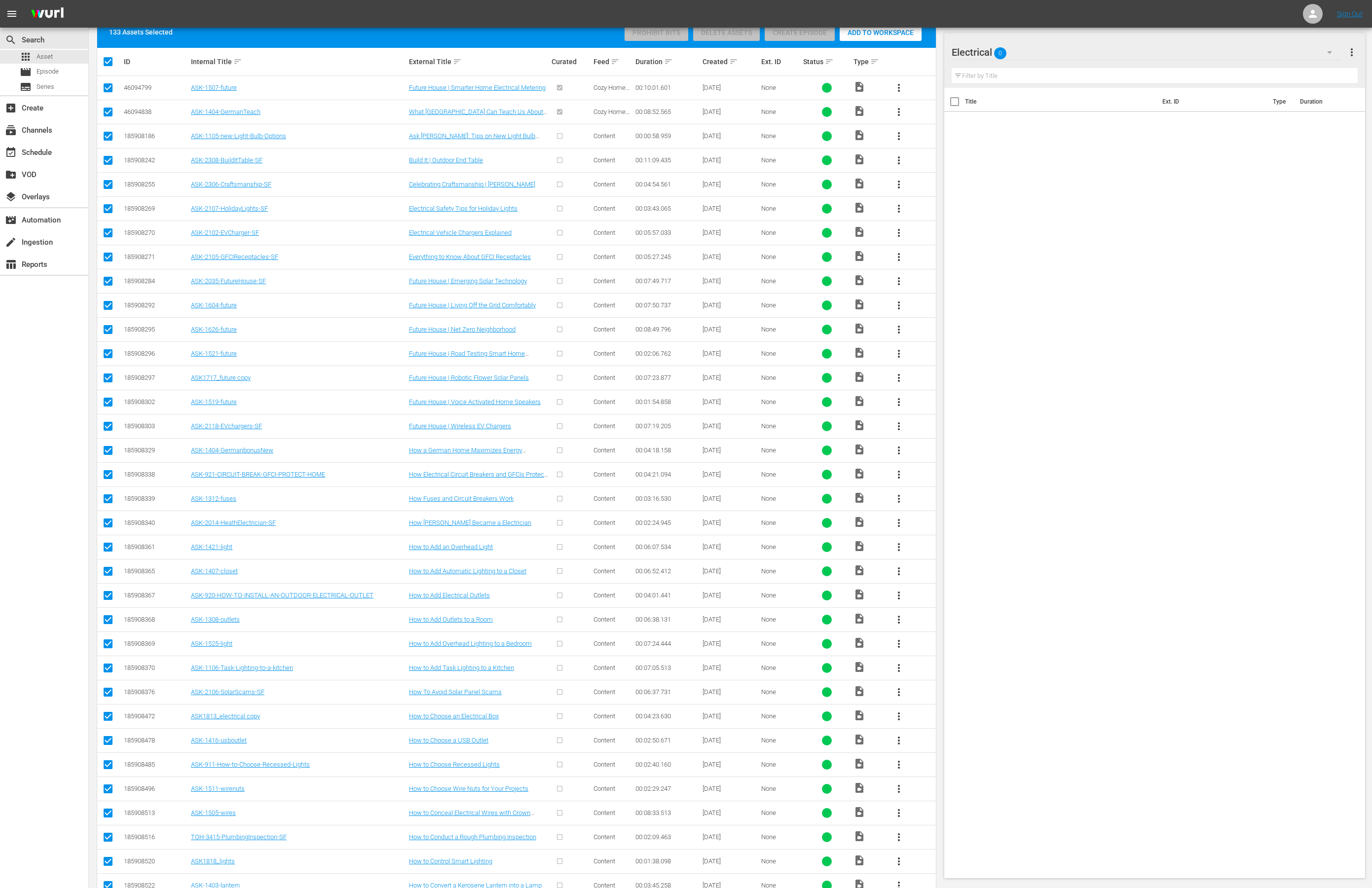
click at [109, 161] on input "checkbox" at bounding box center [108, 162] width 12 height 12
checkbox input "false"
click at [104, 183] on input "checkbox" at bounding box center [108, 187] width 12 height 12
checkbox input "false"
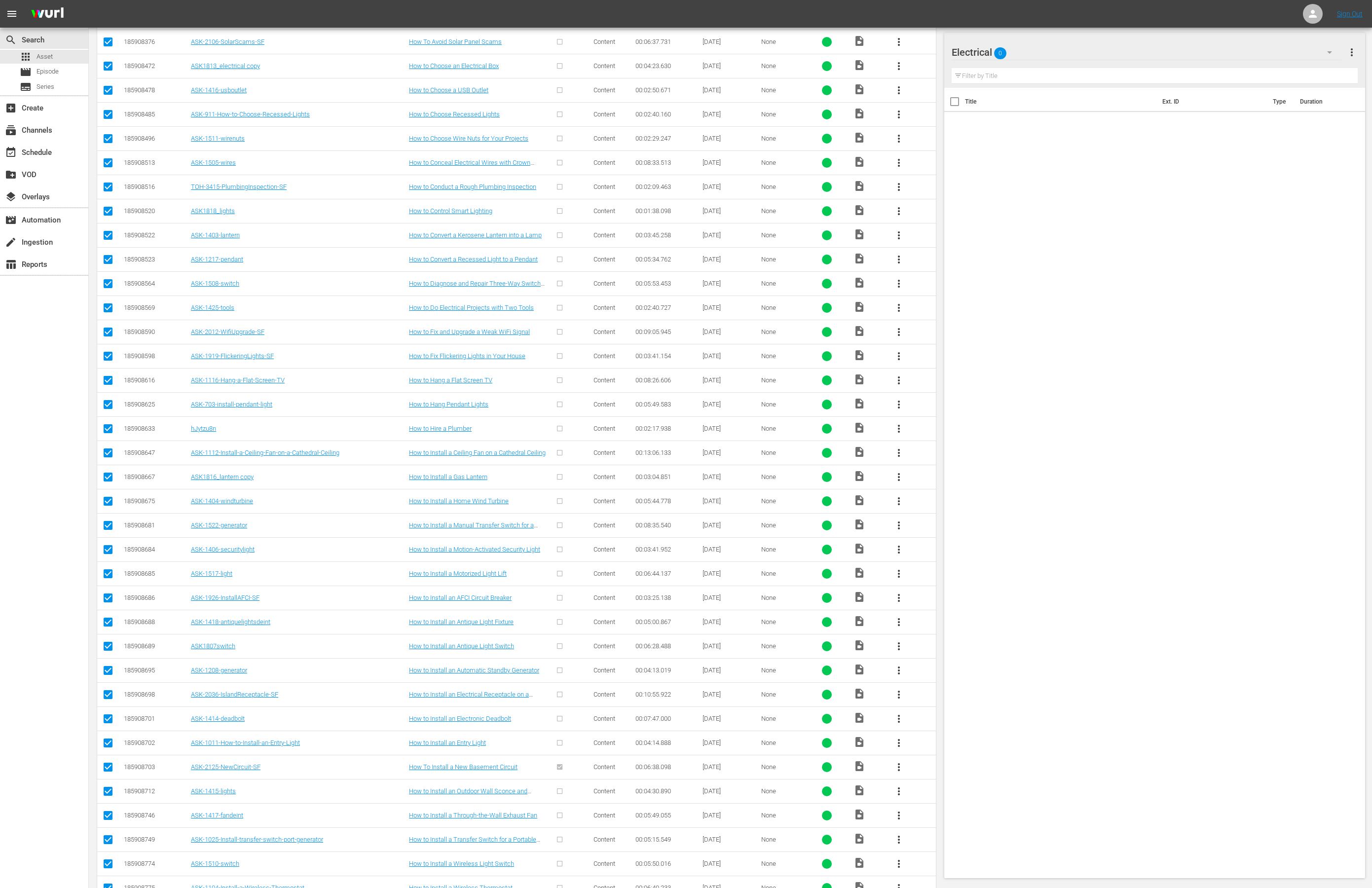
scroll to position [887, 0]
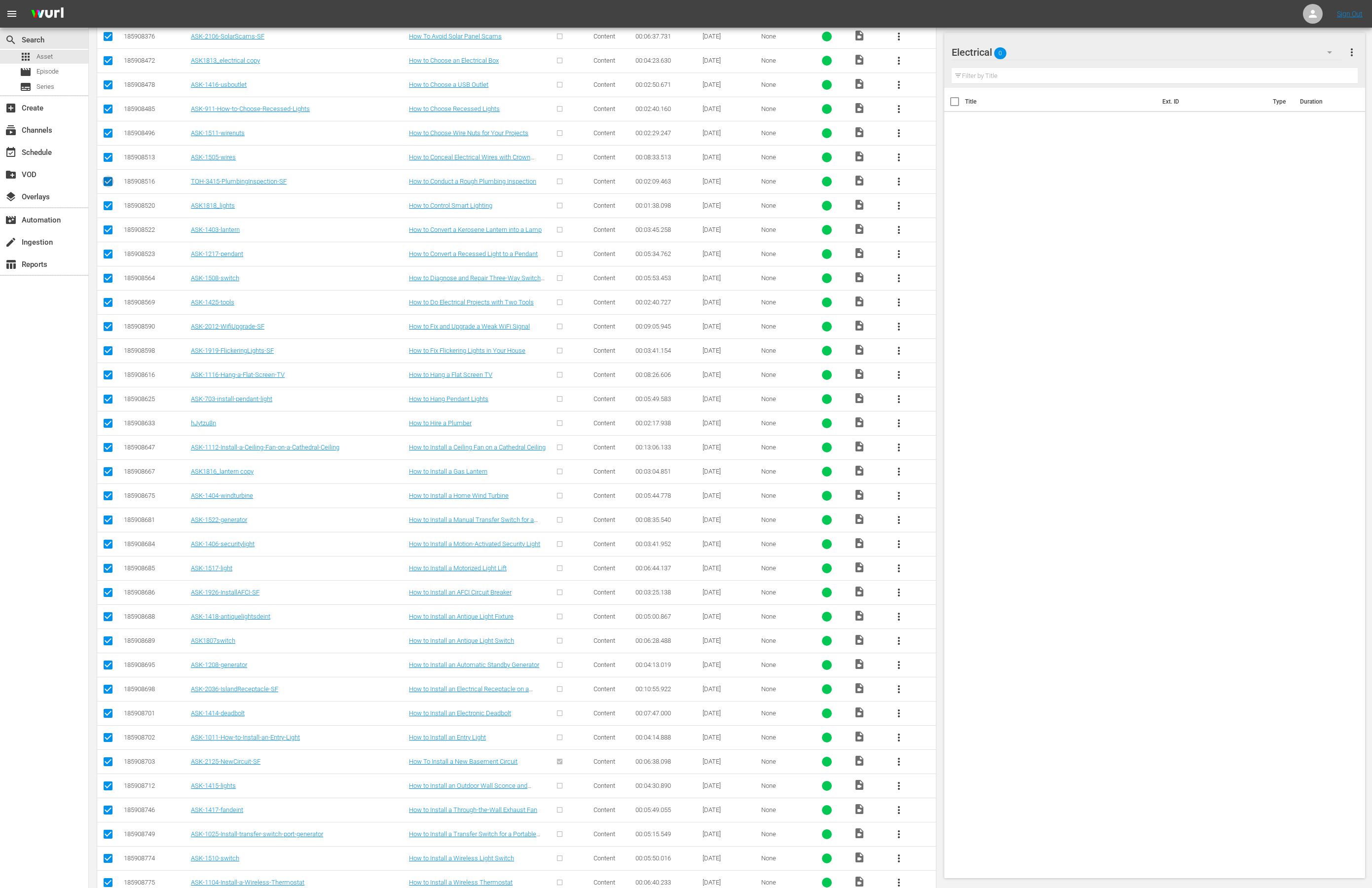
click at [112, 190] on input "checkbox" at bounding box center [108, 183] width 12 height 12
checkbox input "false"
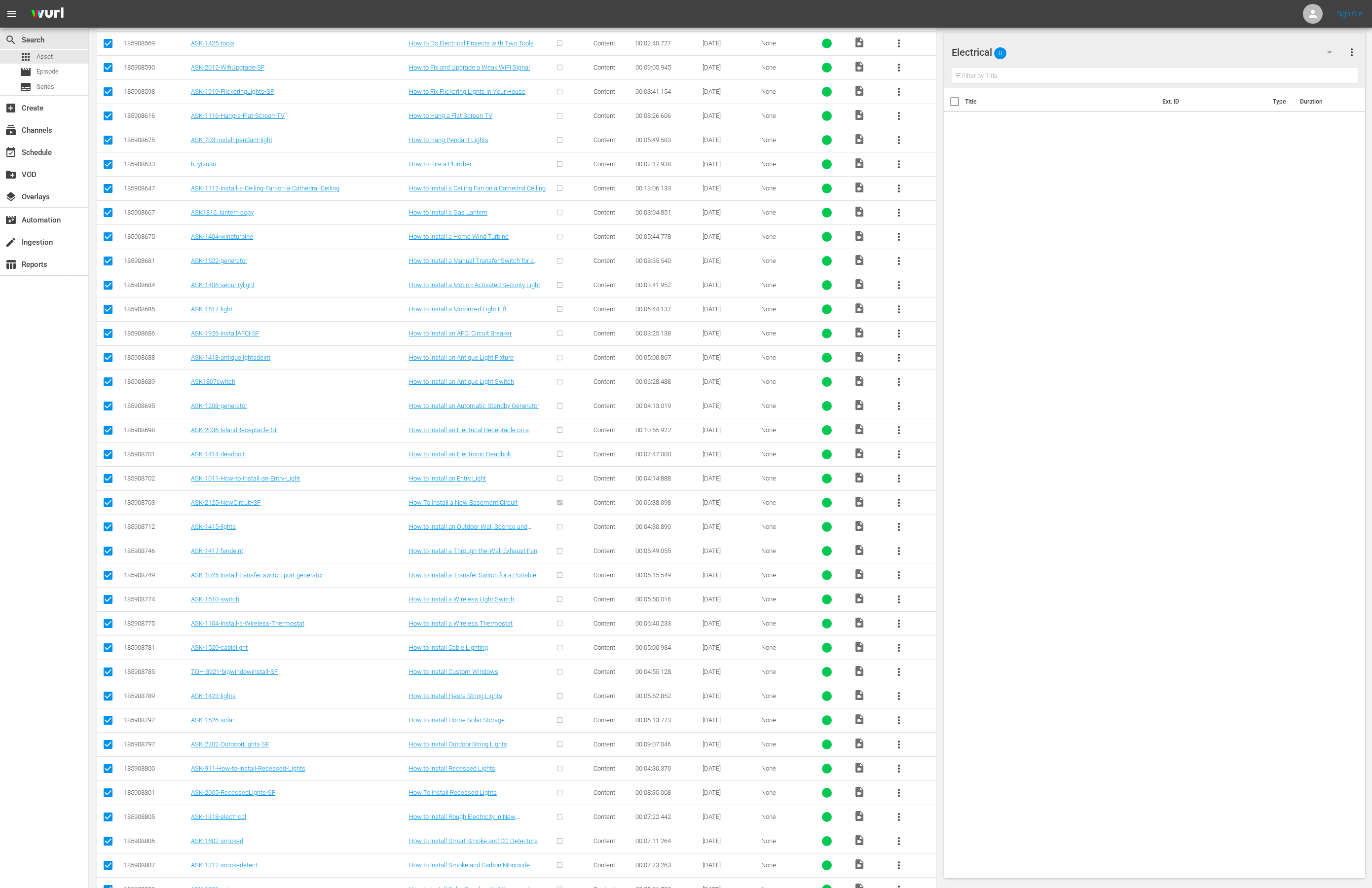
scroll to position [1151, 0]
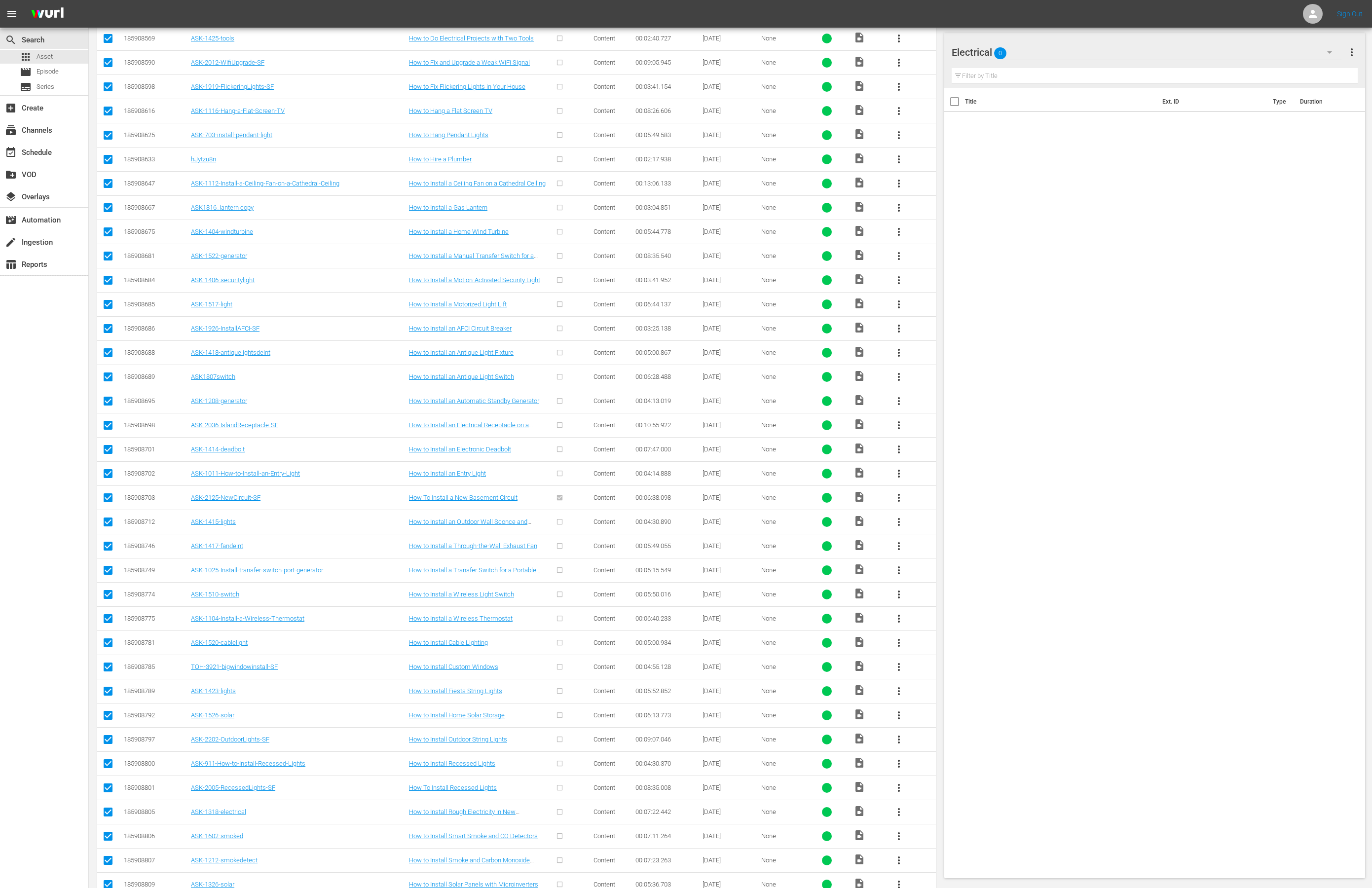
click at [110, 168] on input "checkbox" at bounding box center [108, 161] width 12 height 12
checkbox input "false"
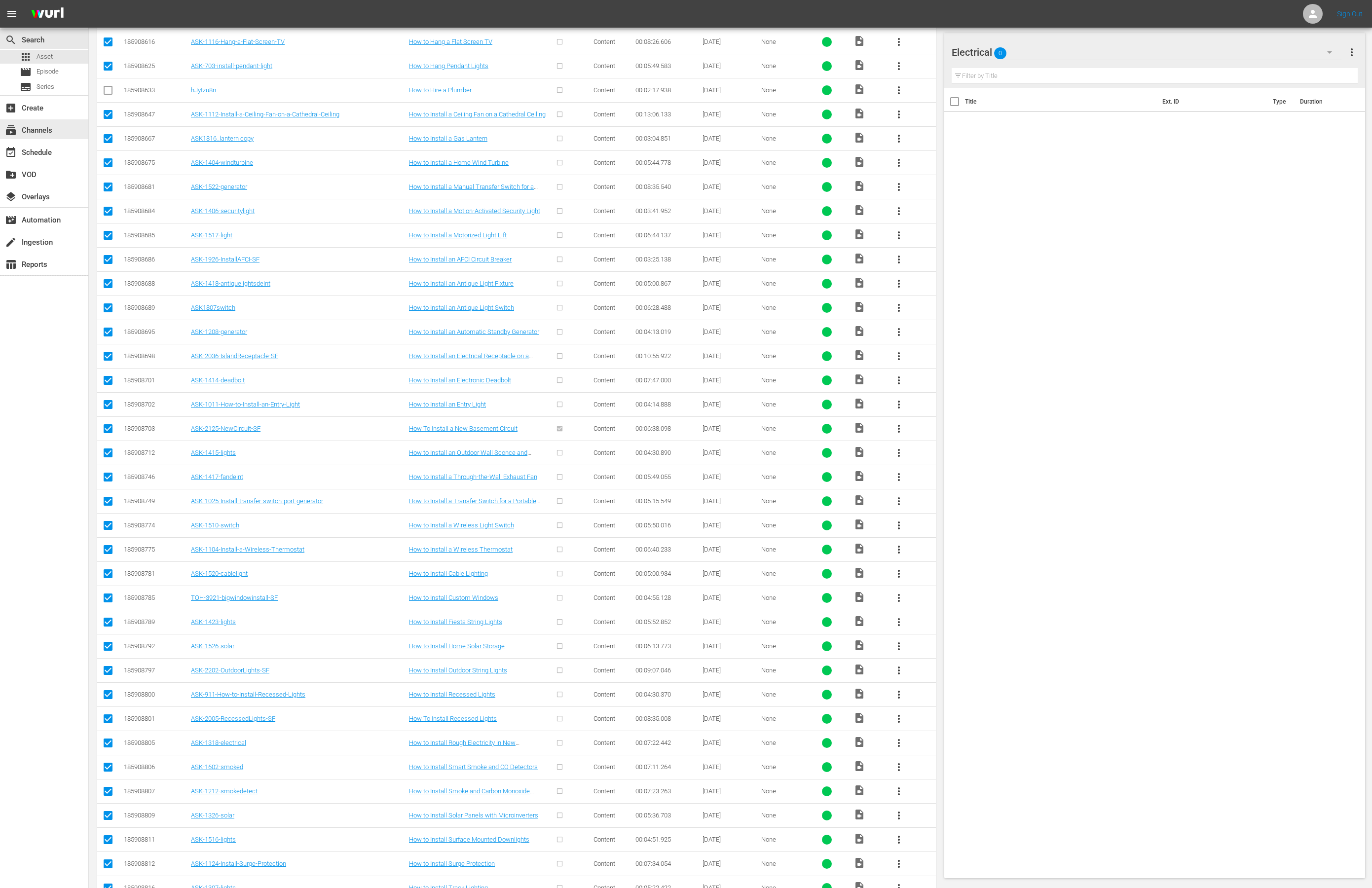
scroll to position [1223, 0]
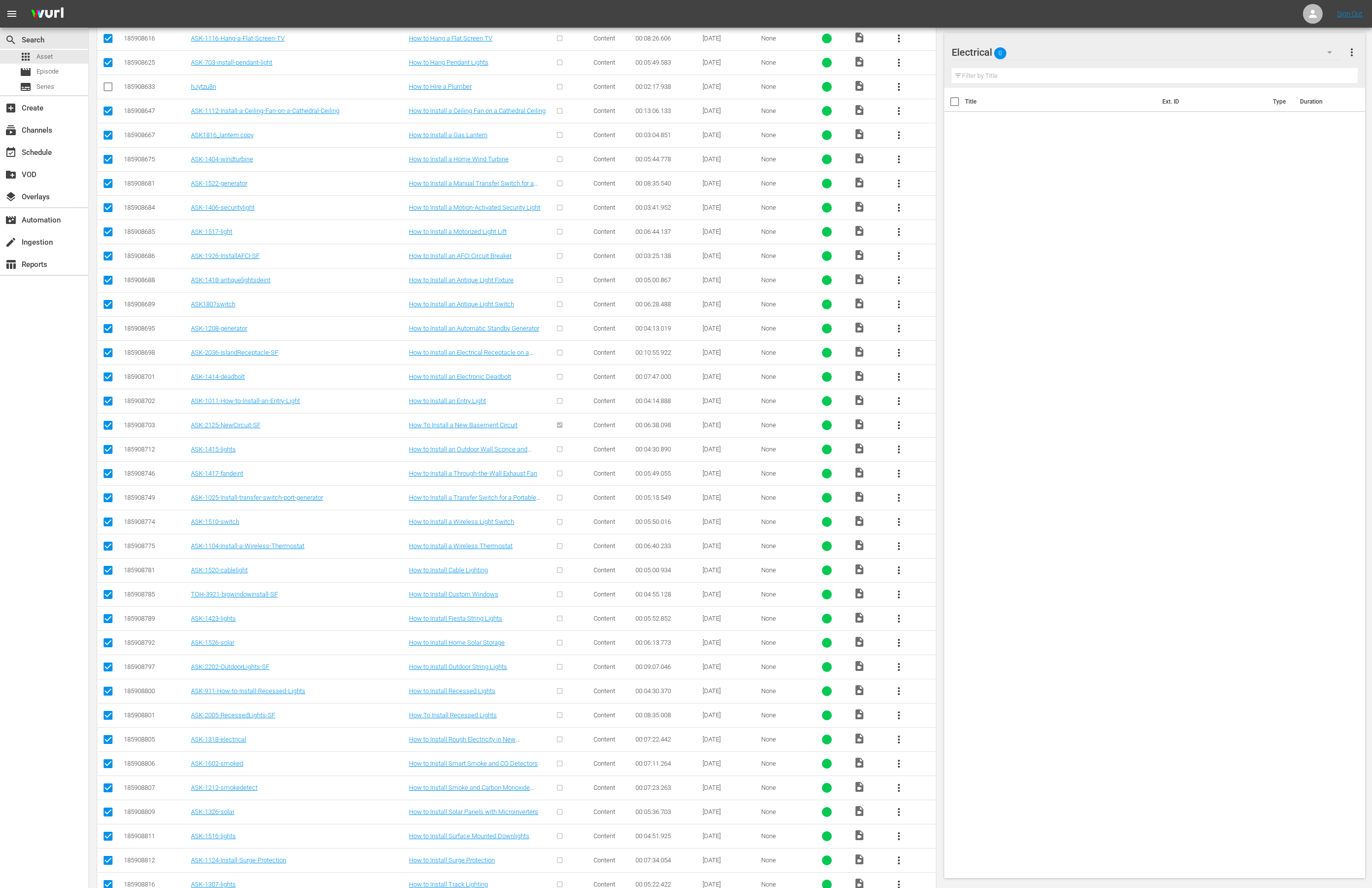
click at [111, 143] on input "checkbox" at bounding box center [108, 137] width 12 height 12
checkbox input "false"
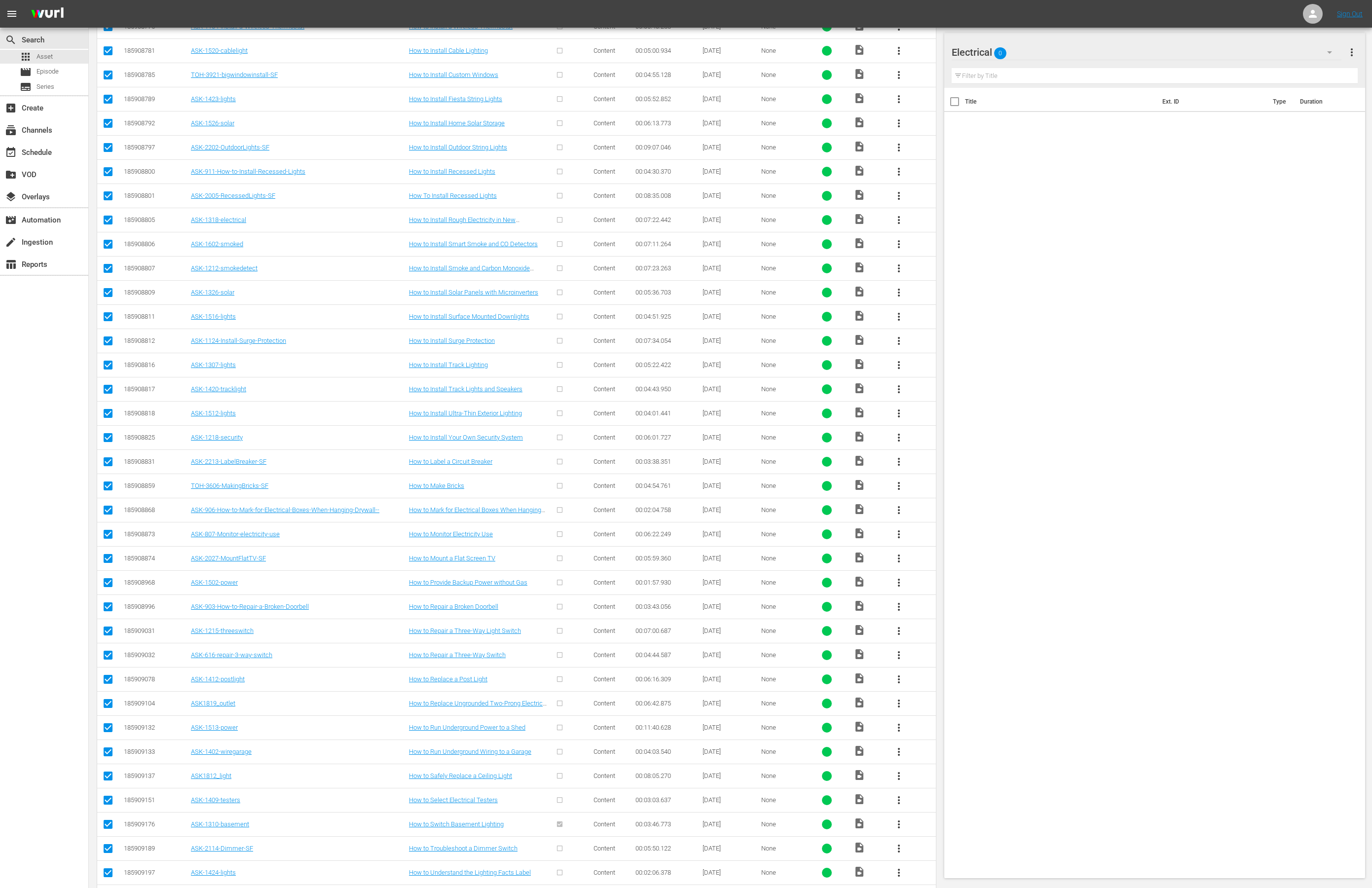
scroll to position [1755, 0]
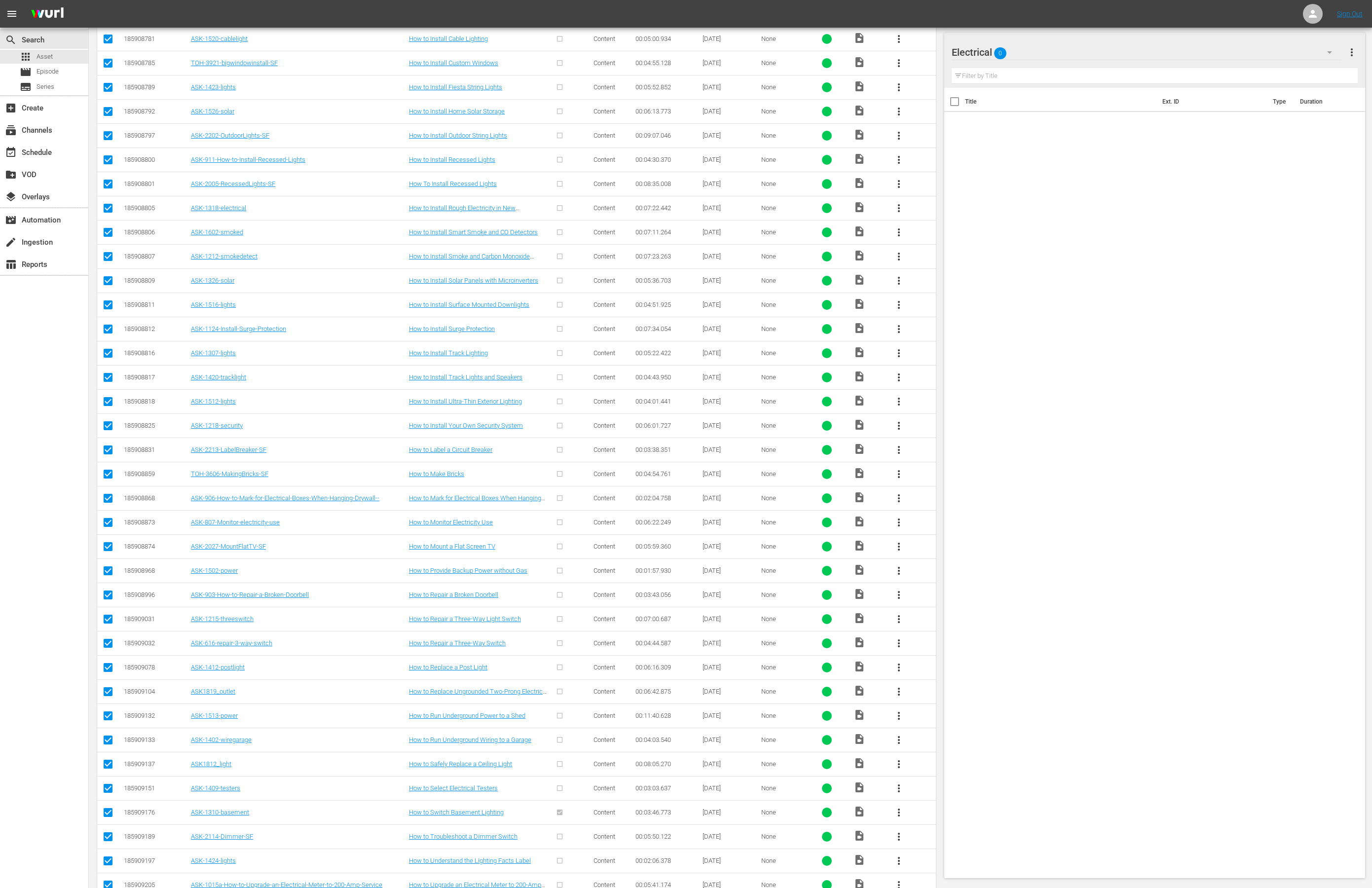
click at [114, 71] on input "checkbox" at bounding box center [108, 65] width 12 height 12
checkbox input "false"
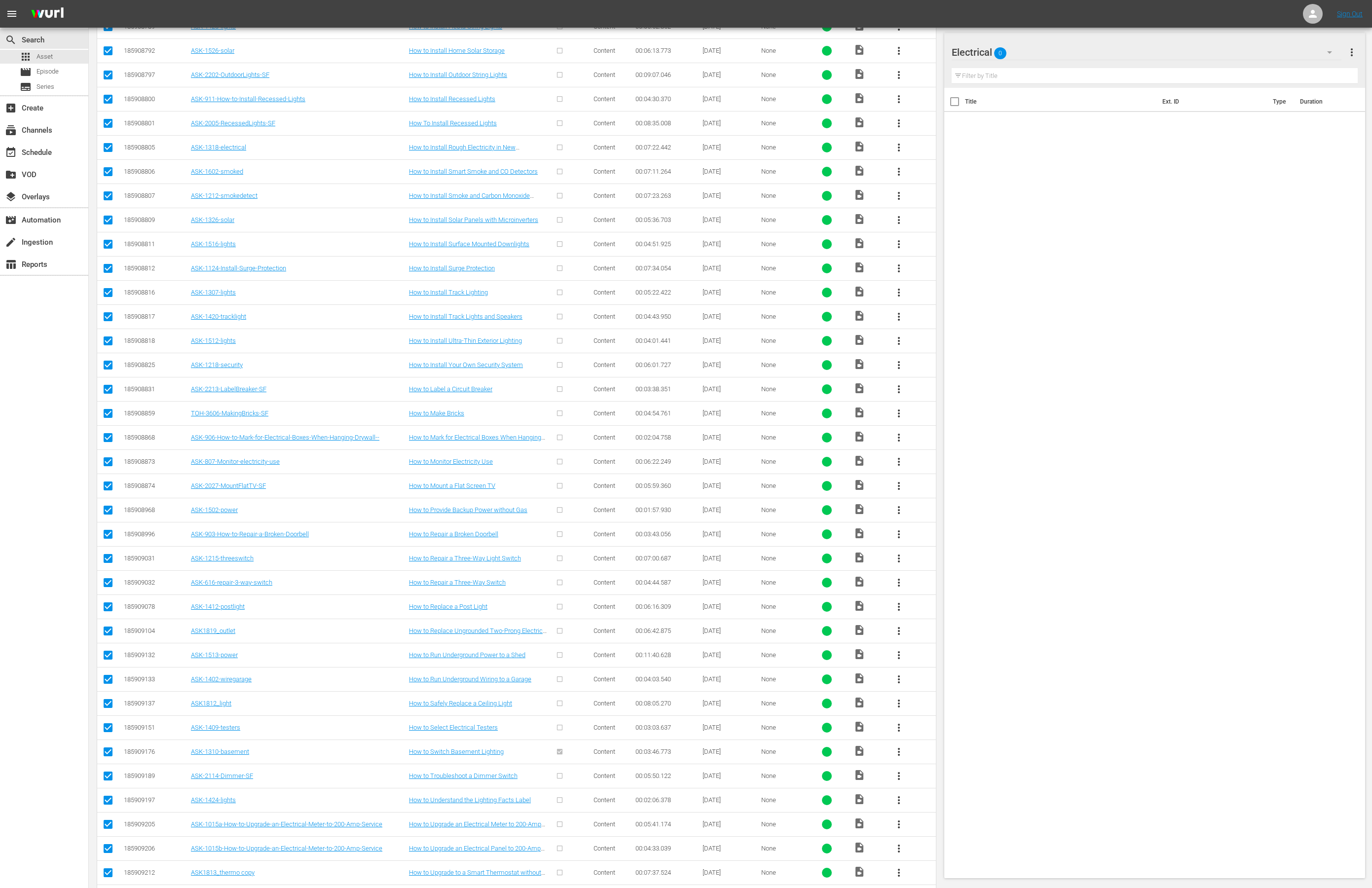
scroll to position [1790, 0]
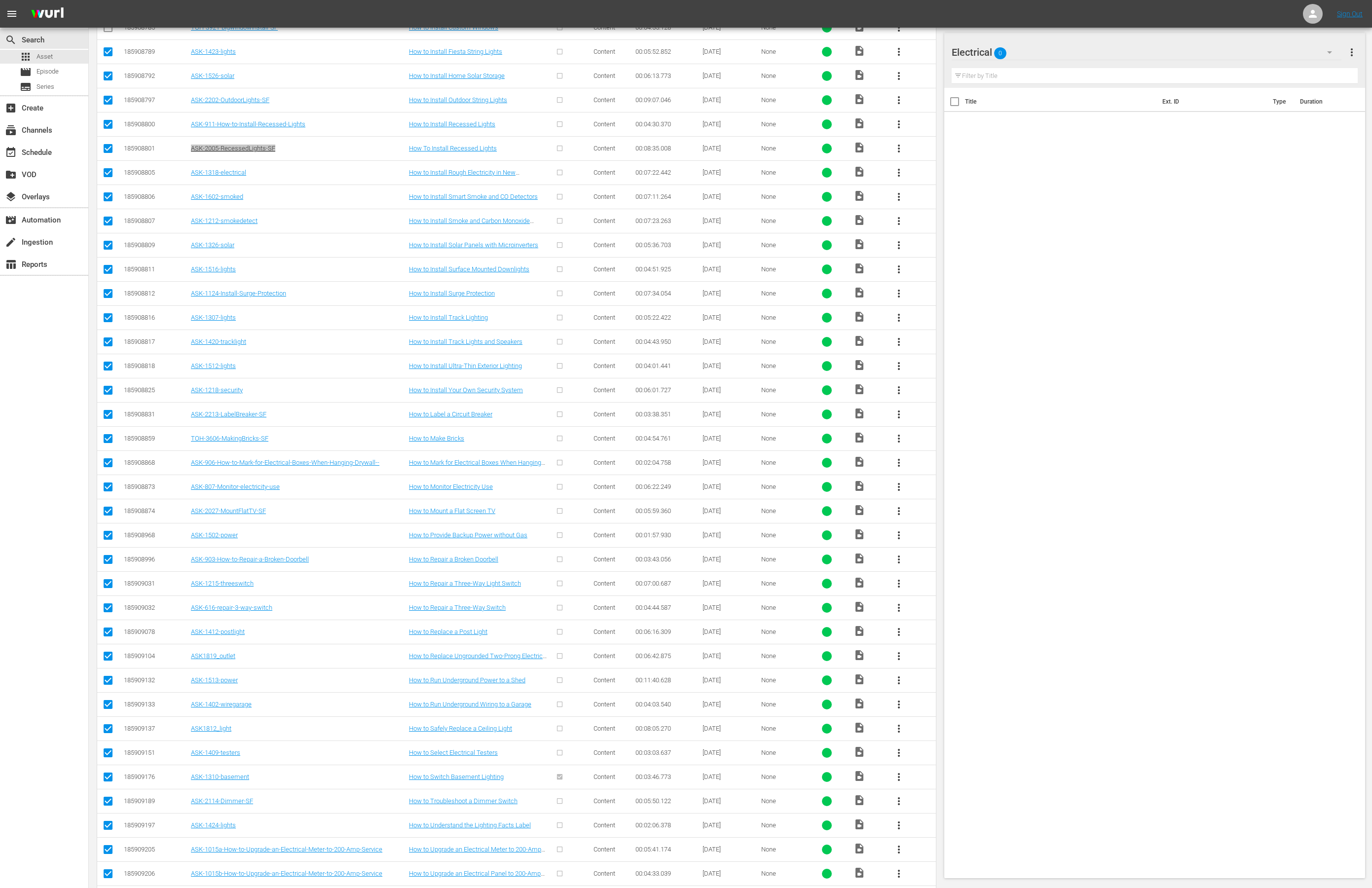
drag, startPoint x: 254, startPoint y: 165, endPoint x: 336, endPoint y: 10, distance: 175.4
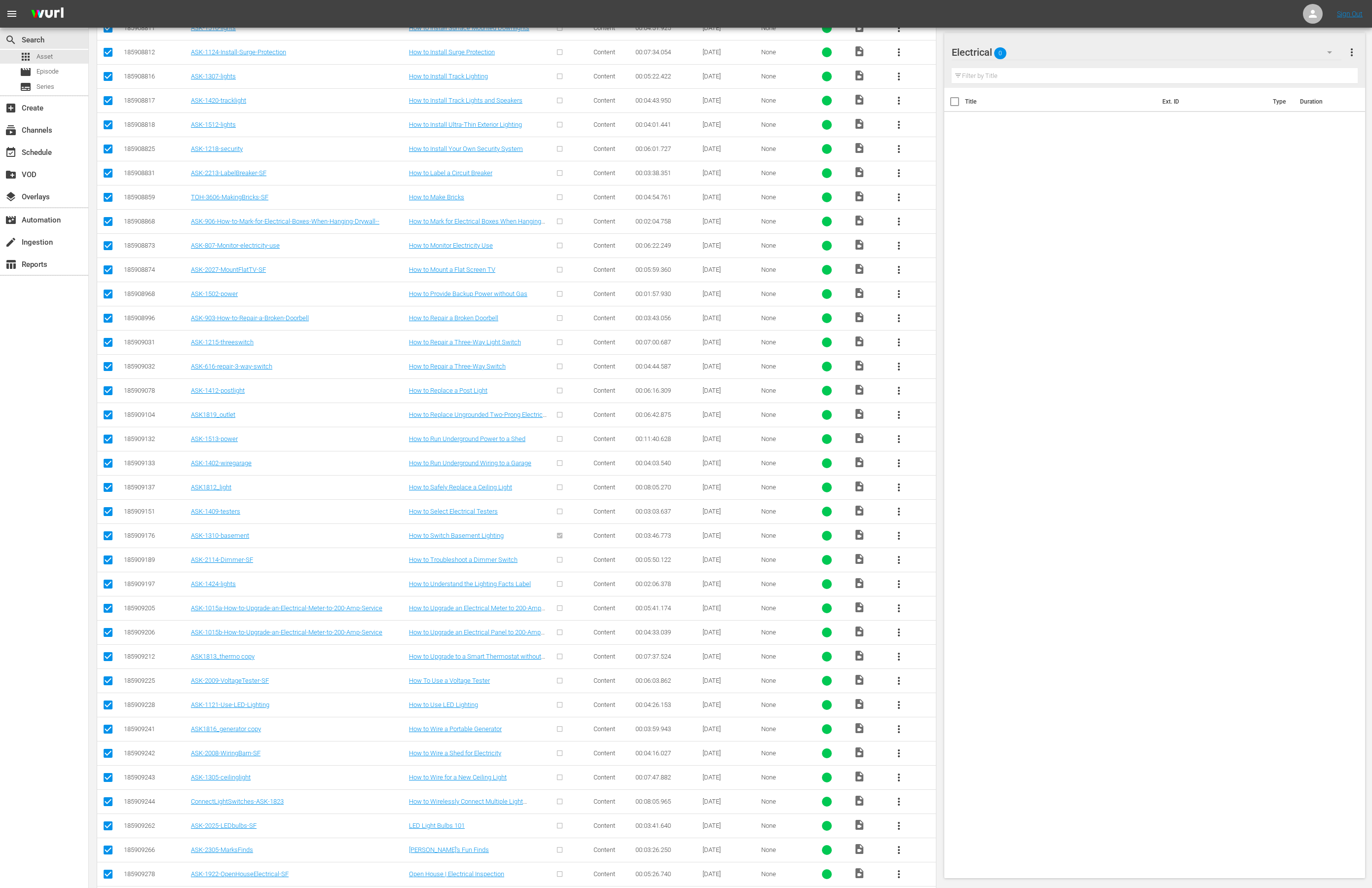
scroll to position [2039, 0]
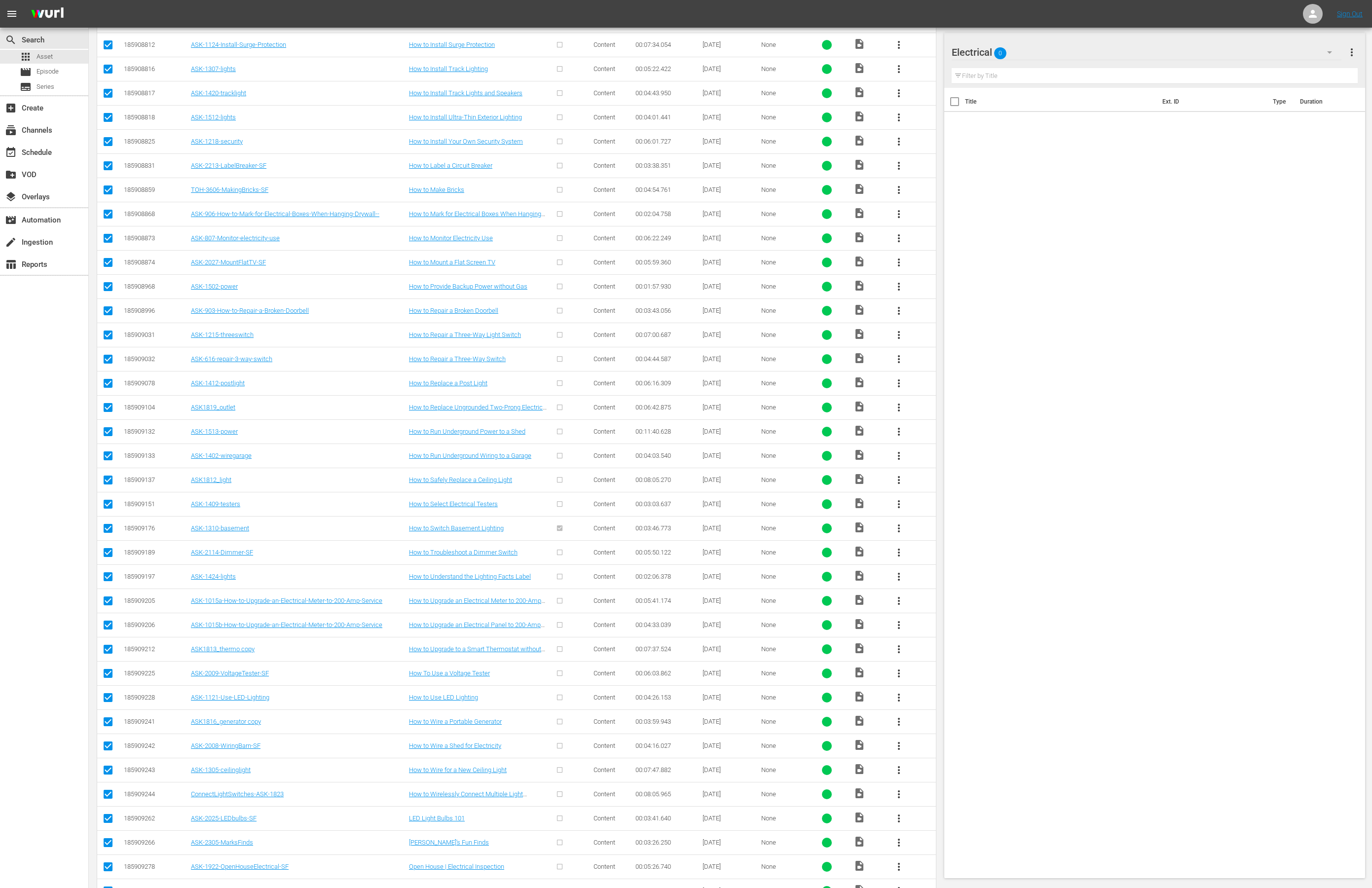
click at [110, 198] on input "checkbox" at bounding box center [108, 192] width 12 height 12
checkbox input "false"
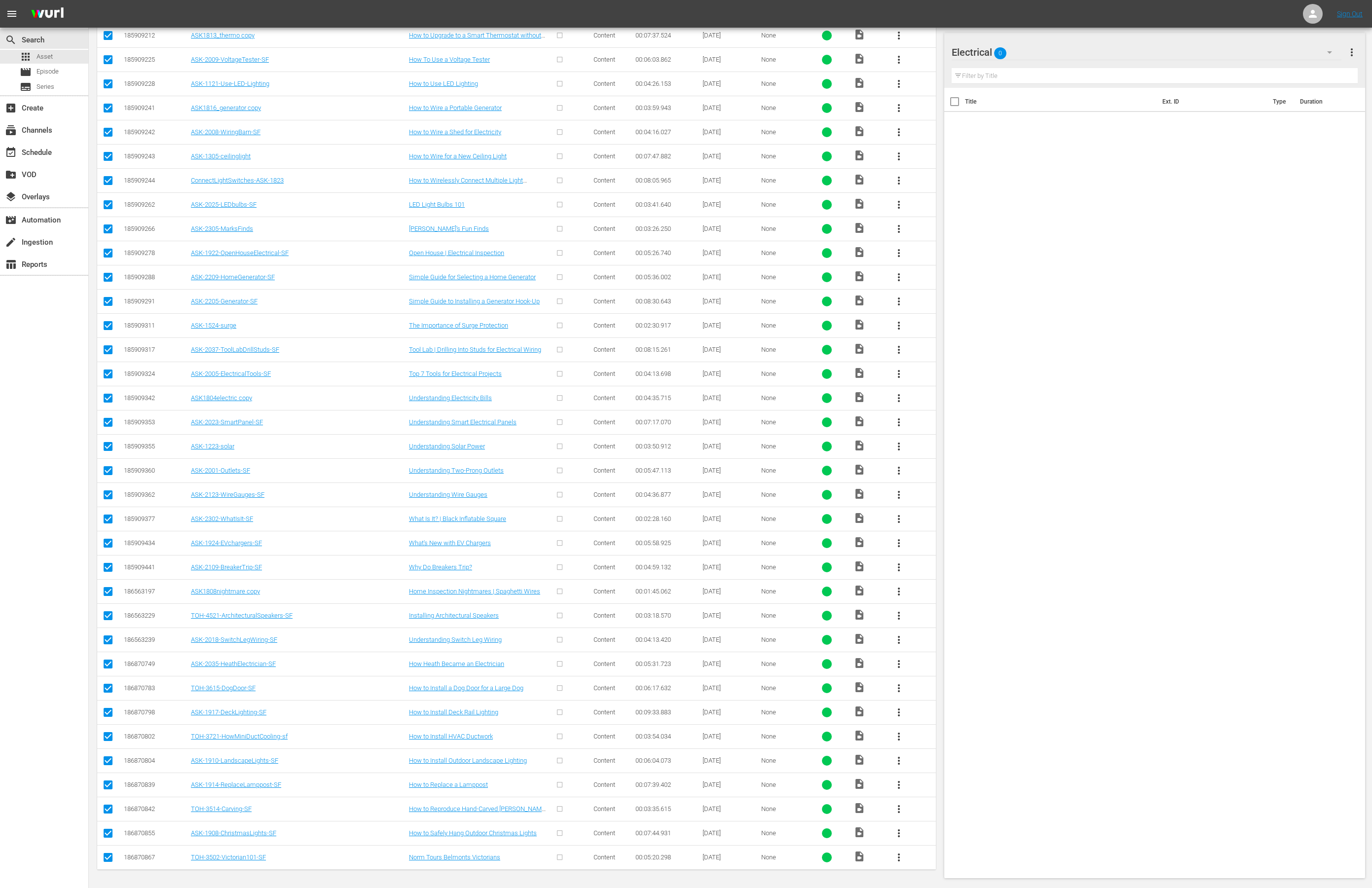
scroll to position [2686, 0]
click at [107, 225] on input "checkbox" at bounding box center [108, 231] width 12 height 12
checkbox input "false"
click at [108, 518] on input "checkbox" at bounding box center [108, 521] width 12 height 12
checkbox input "false"
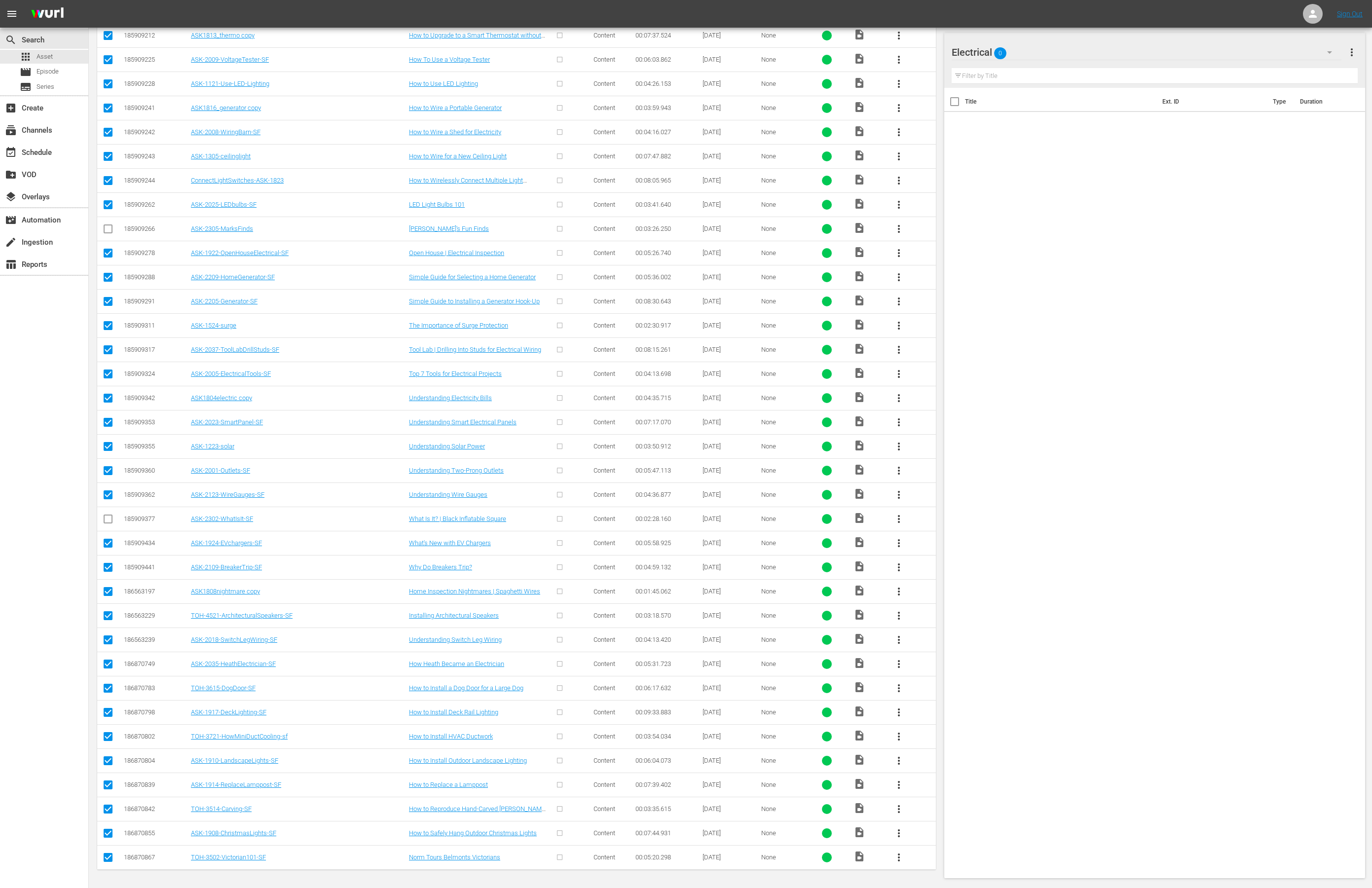
click at [106, 688] on input "checkbox" at bounding box center [108, 690] width 12 height 12
checkbox input "false"
click at [110, 737] on input "checkbox" at bounding box center [108, 738] width 12 height 12
checkbox input "false"
click at [103, 805] on input "checkbox" at bounding box center [108, 811] width 12 height 12
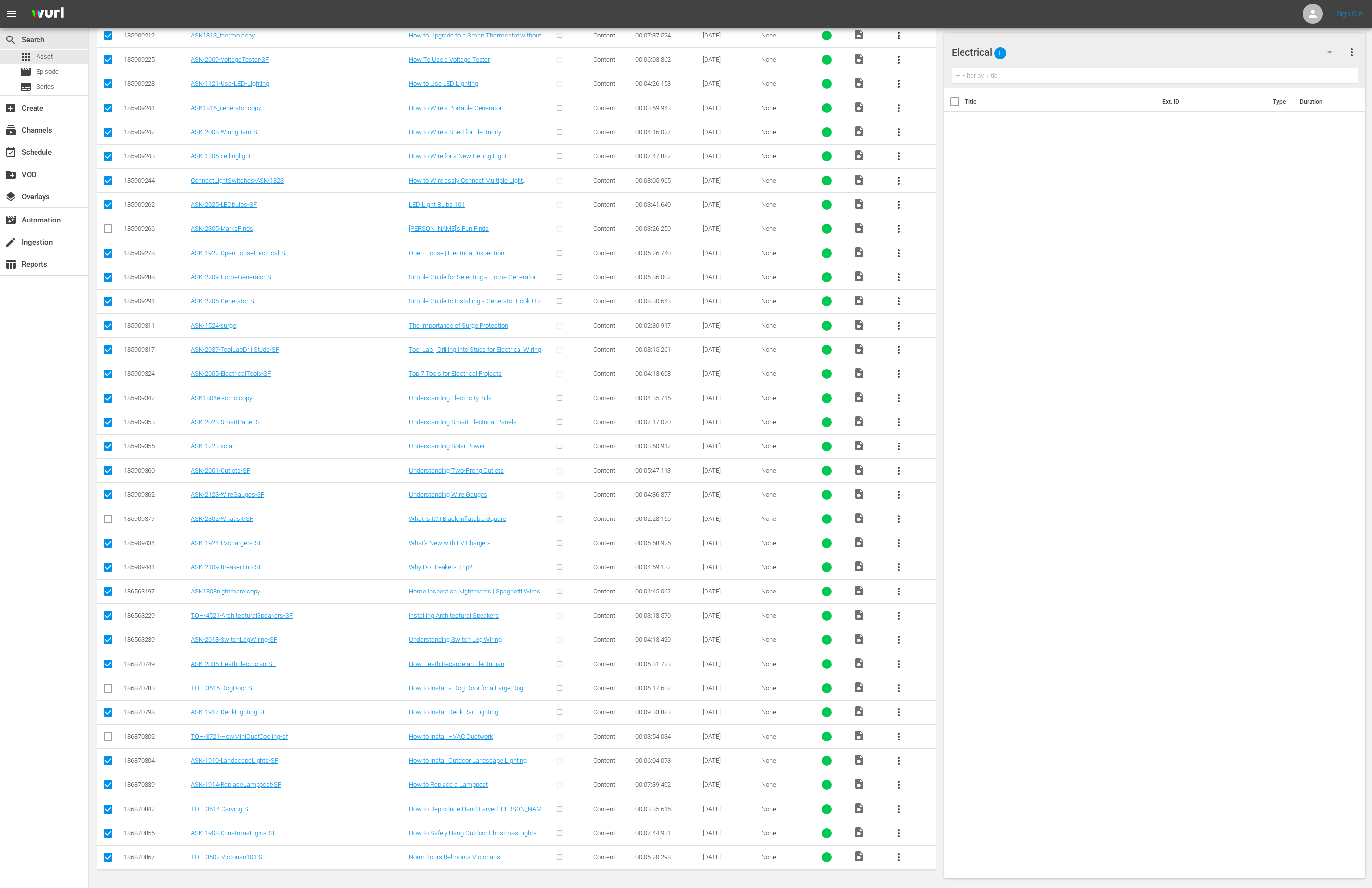
checkbox input "false"
click at [109, 808] on input "checkbox" at bounding box center [108, 860] width 12 height 12
checkbox input "false"
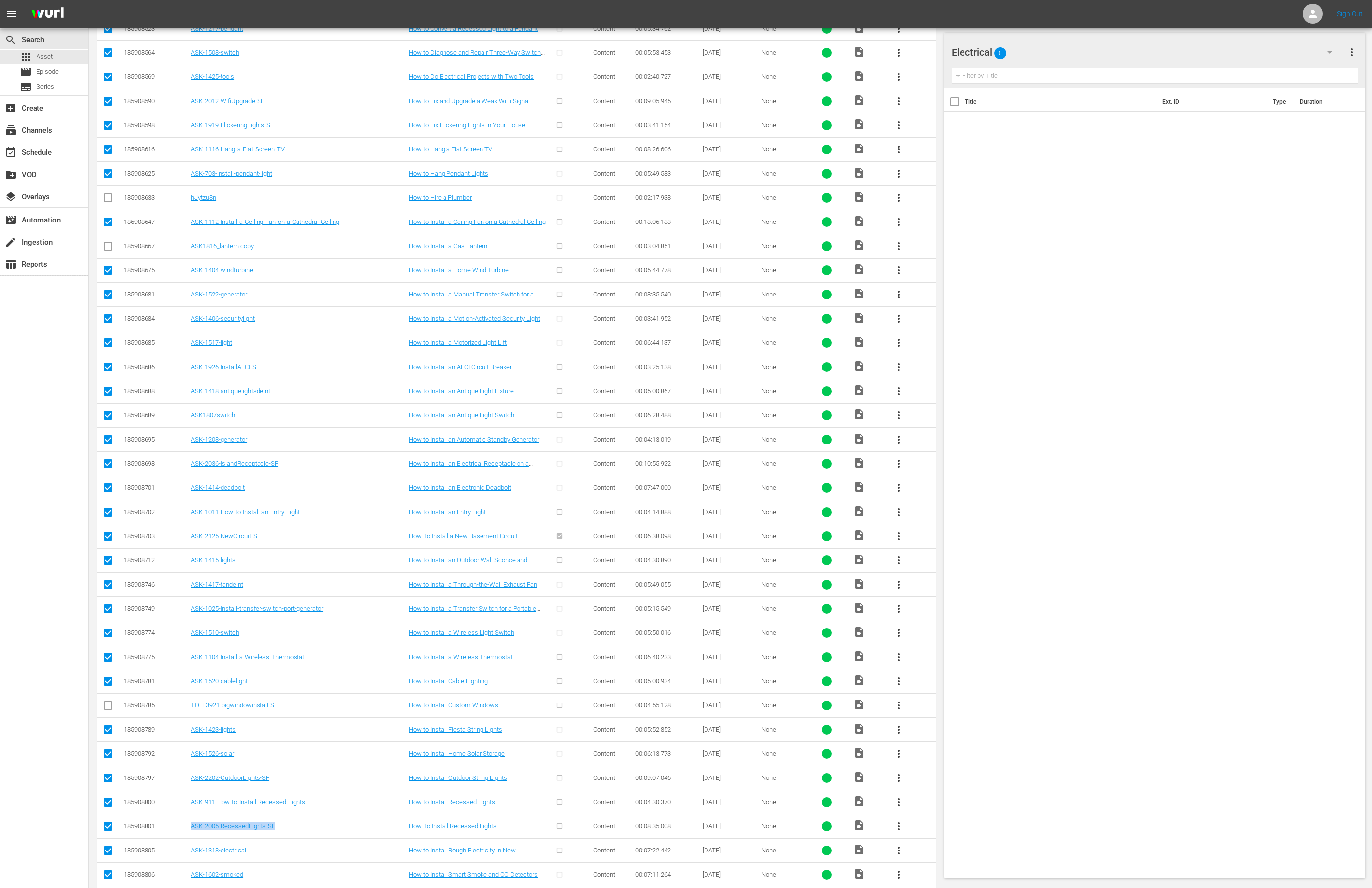
scroll to position [0, 0]
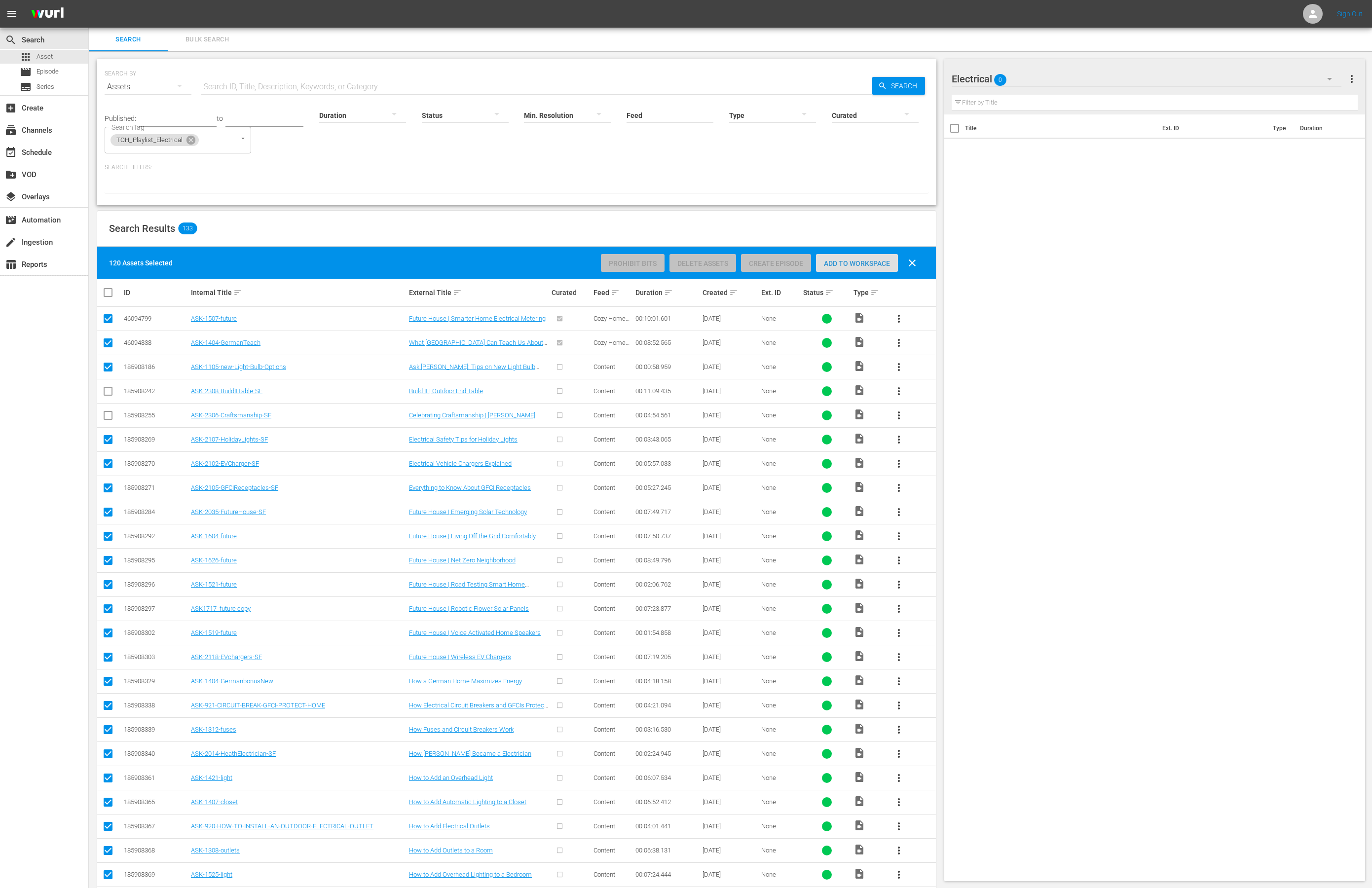
click at [842, 263] on span "Add to Workspace" at bounding box center [857, 264] width 82 height 8
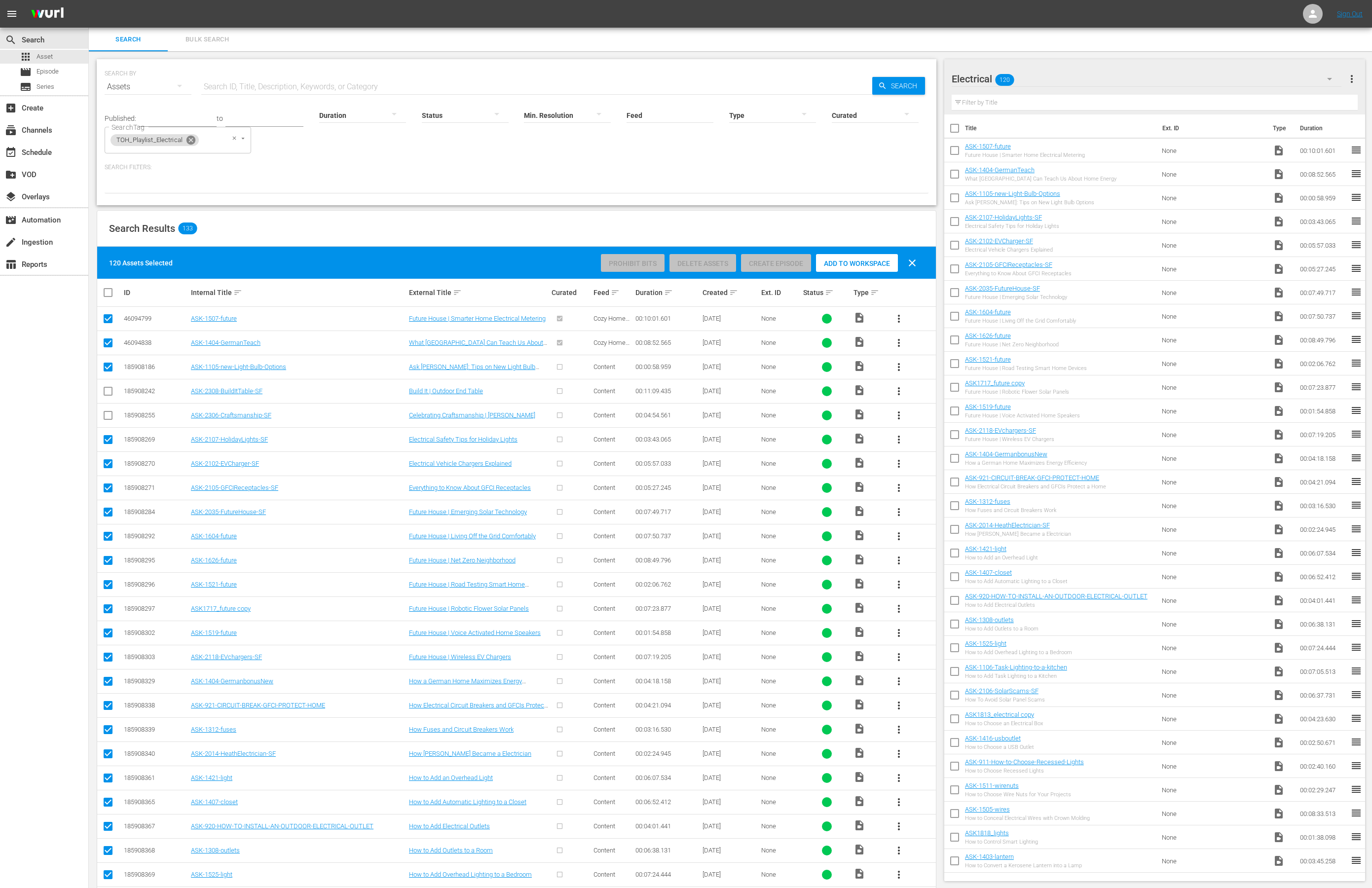
click at [190, 141] on icon at bounding box center [191, 140] width 9 height 9
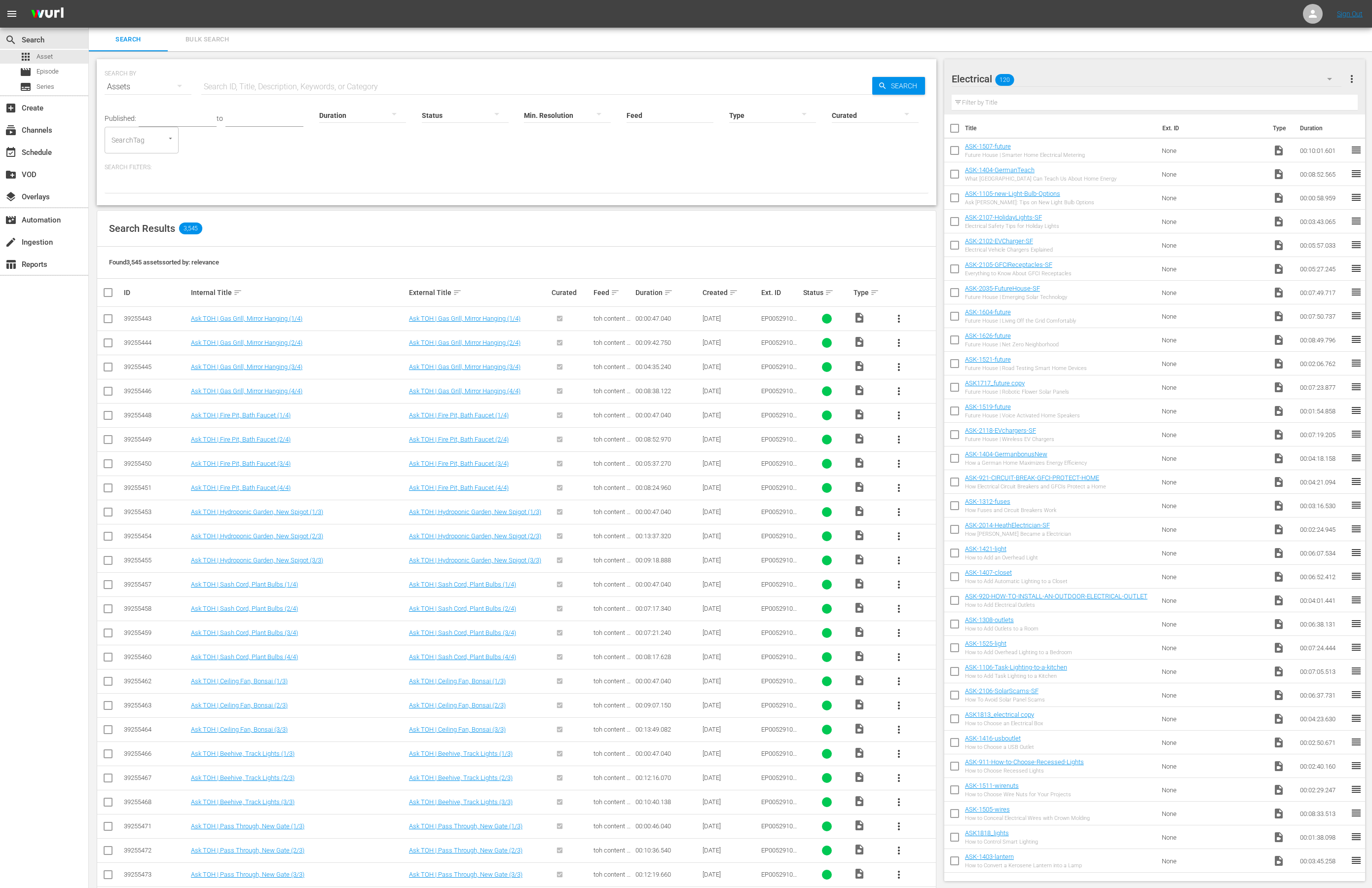
click at [1333, 79] on icon "button" at bounding box center [1330, 79] width 12 height 12
click at [1262, 65] on div "Electrical (0) Decks and Porches (40) Curb Appeal and Safety (124) Shorts Episo…" at bounding box center [686, 444] width 1372 height 888
click at [1353, 80] on span "more_vert" at bounding box center [1352, 79] width 12 height 12
click at [1293, 81] on div "Add New Workspace" at bounding box center [1288, 80] width 116 height 18
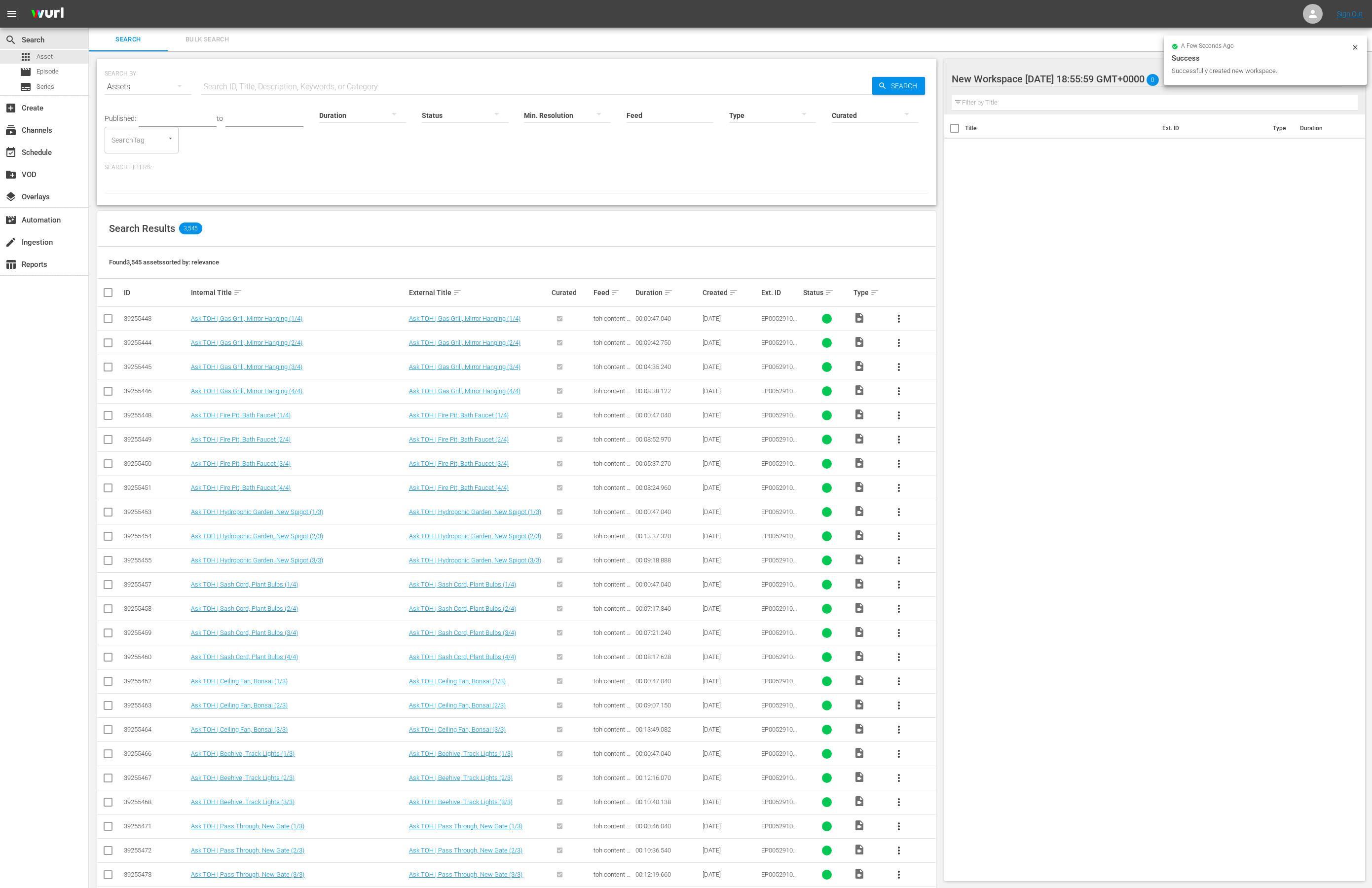
click at [1070, 77] on div at bounding box center [1035, 79] width 168 height 25
click at [1070, 77] on input "New Workspace Fri Aug 15 2025 18:55:59 GMT+0000" at bounding box center [1151, 79] width 398 height 24
type input "Fireplaces"
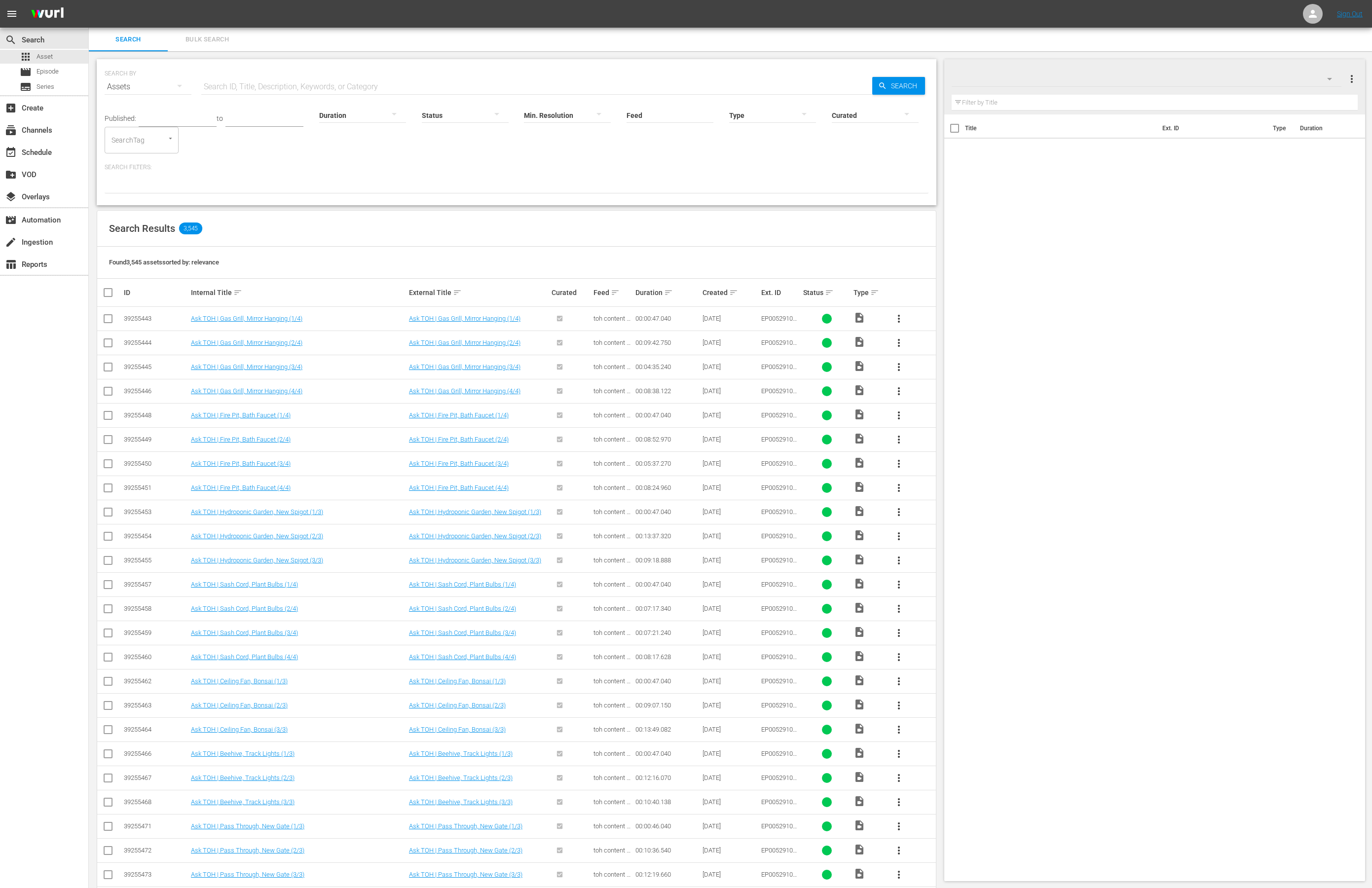
click at [1020, 227] on div "Title Ext. ID Type Duration" at bounding box center [1155, 496] width 421 height 763
click at [172, 142] on button "Open" at bounding box center [170, 139] width 9 height 9
click at [149, 306] on li "TOH_Playlist_Fireplaces" at bounding box center [141, 312] width 74 height 16
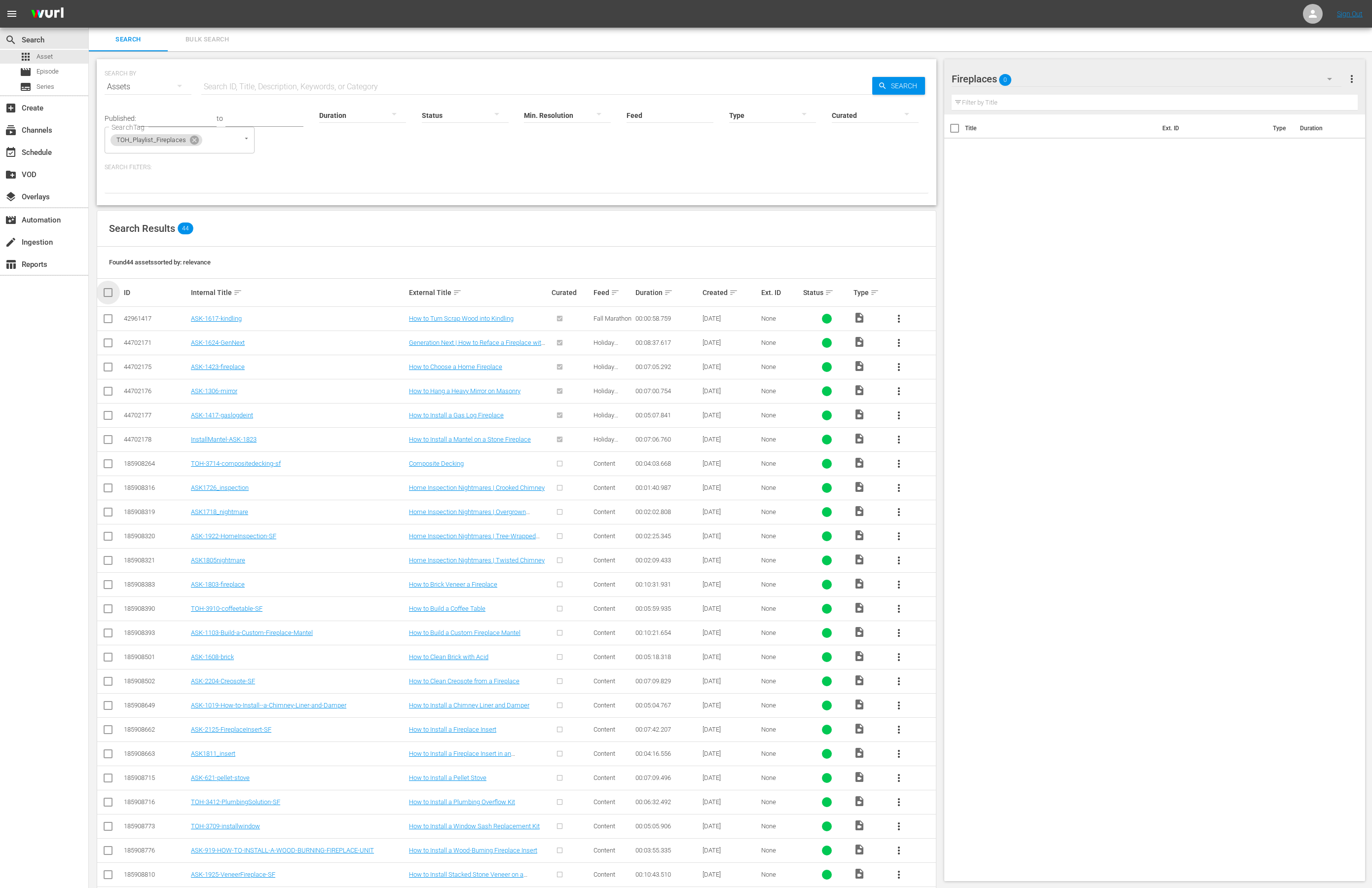
click at [104, 290] on input "checkbox" at bounding box center [112, 293] width 20 height 12
checkbox input "true"
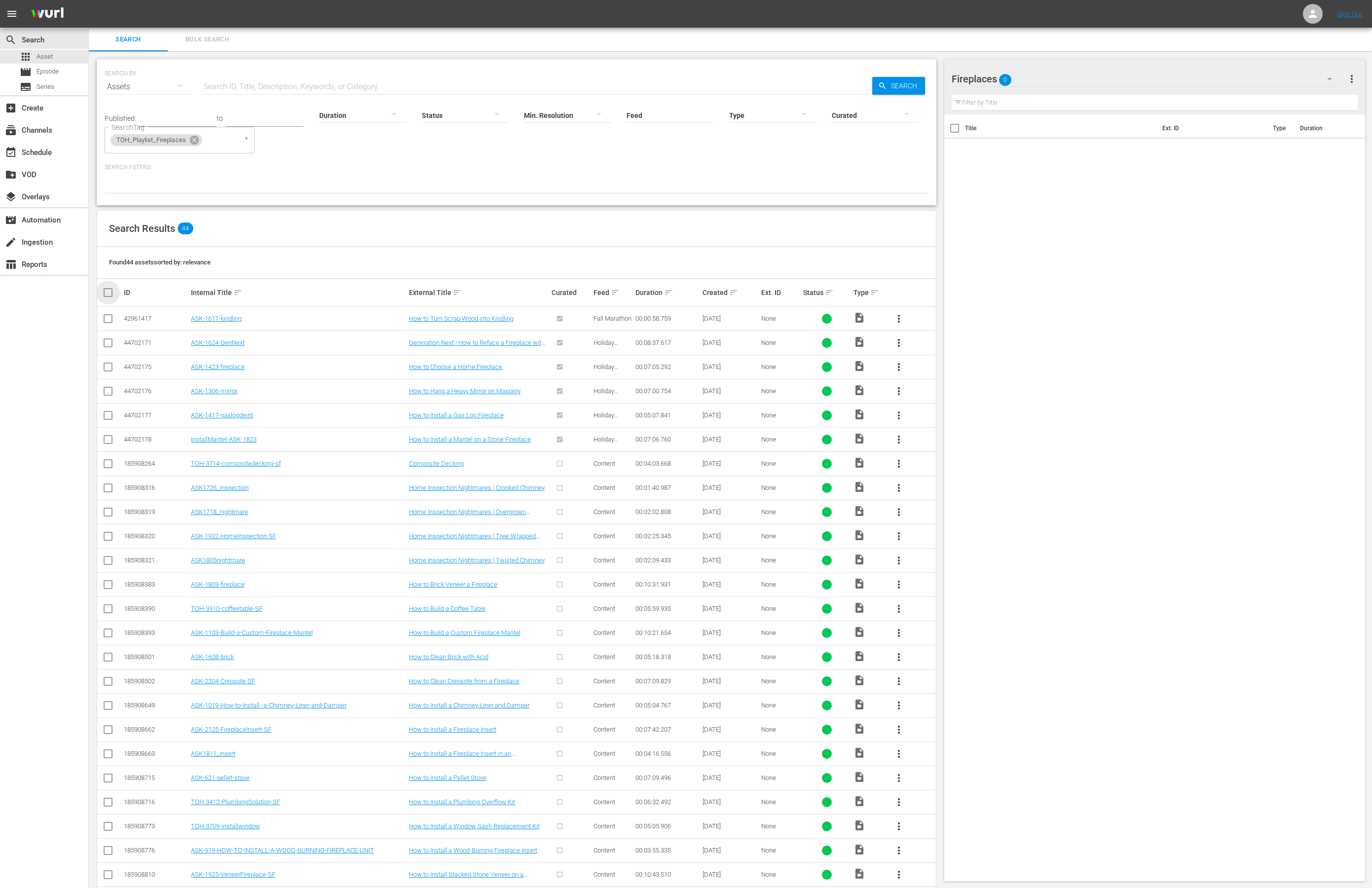
checkbox input "true"
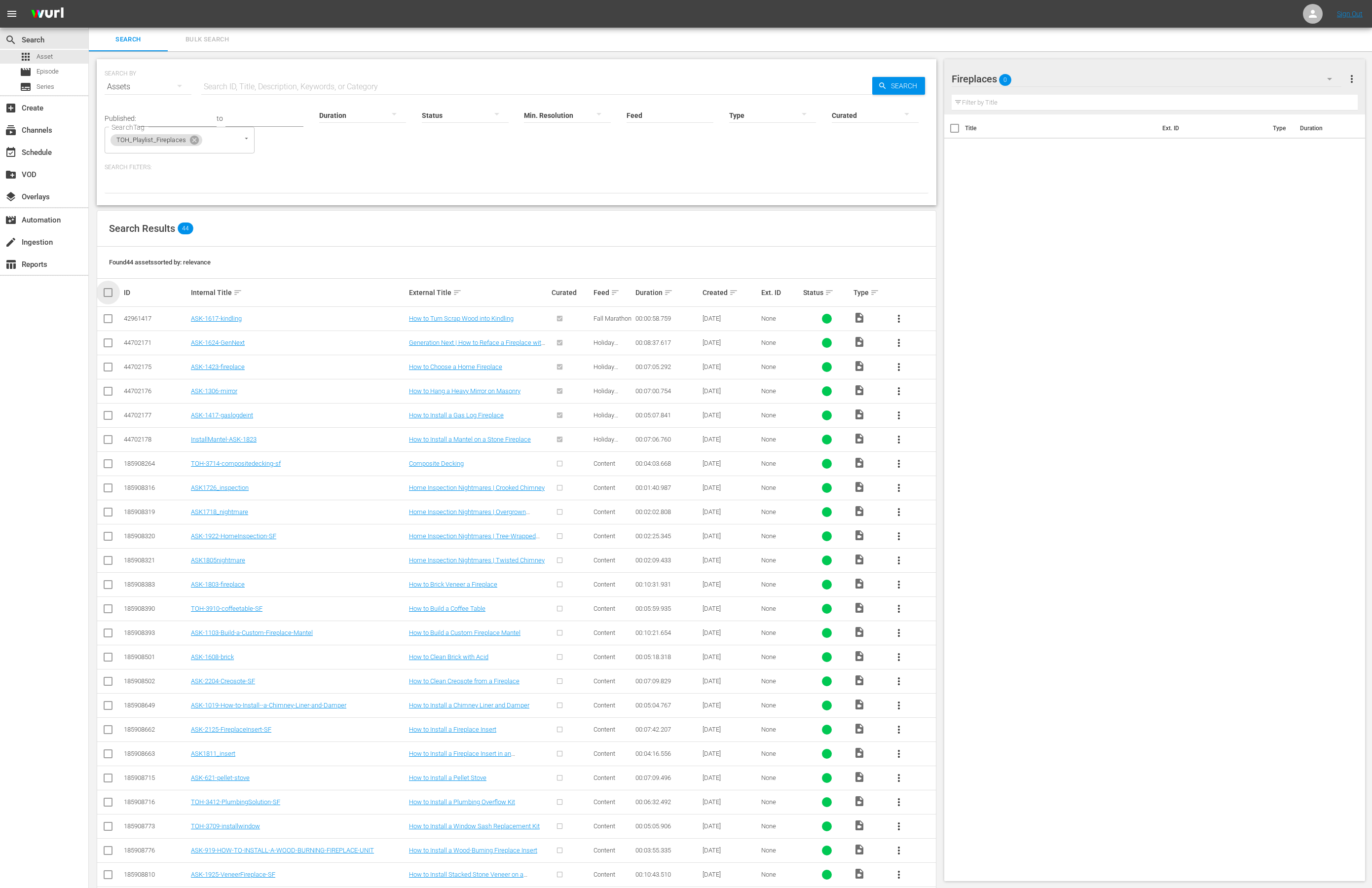
checkbox input "true"
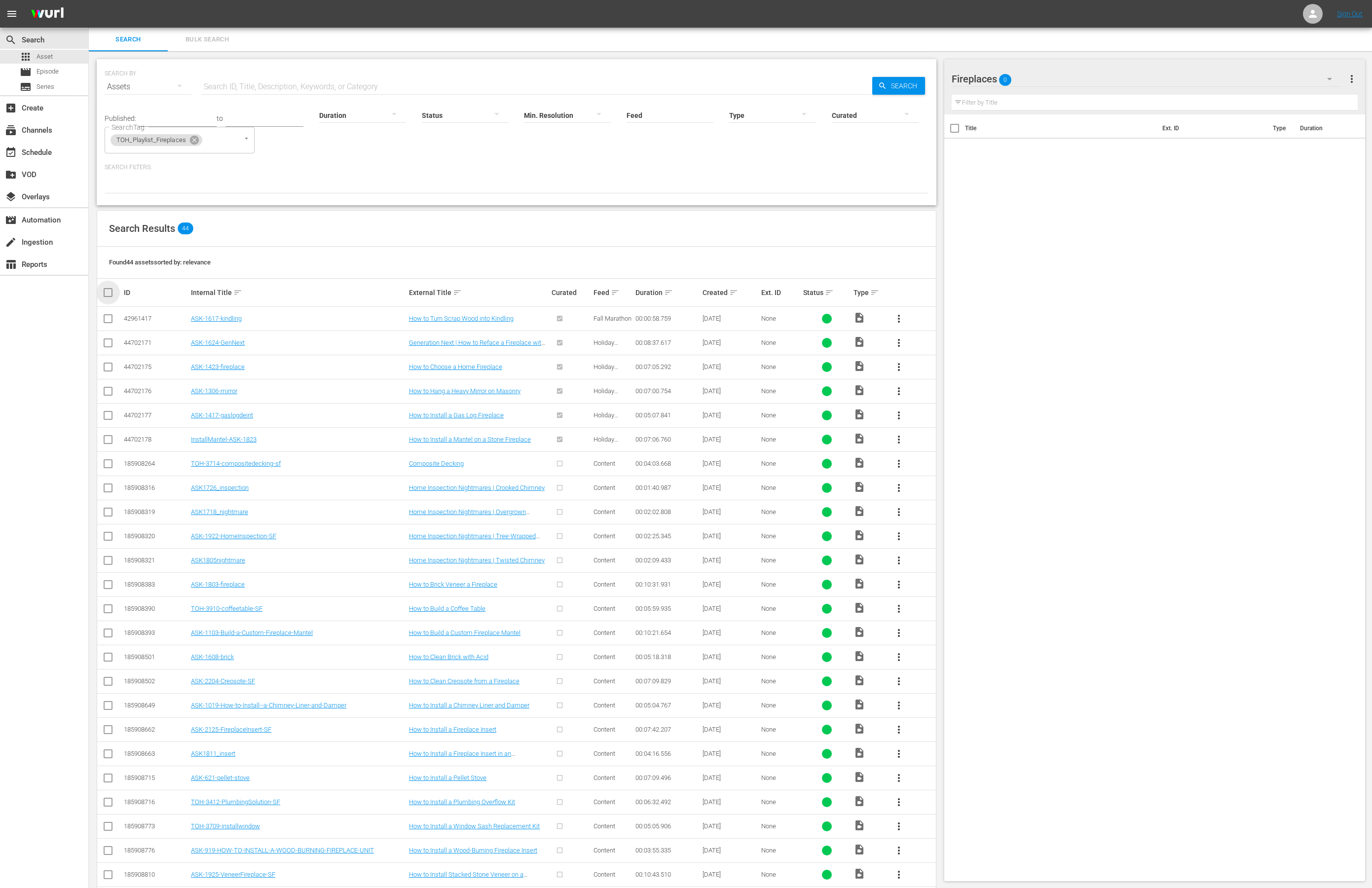
checkbox input "true"
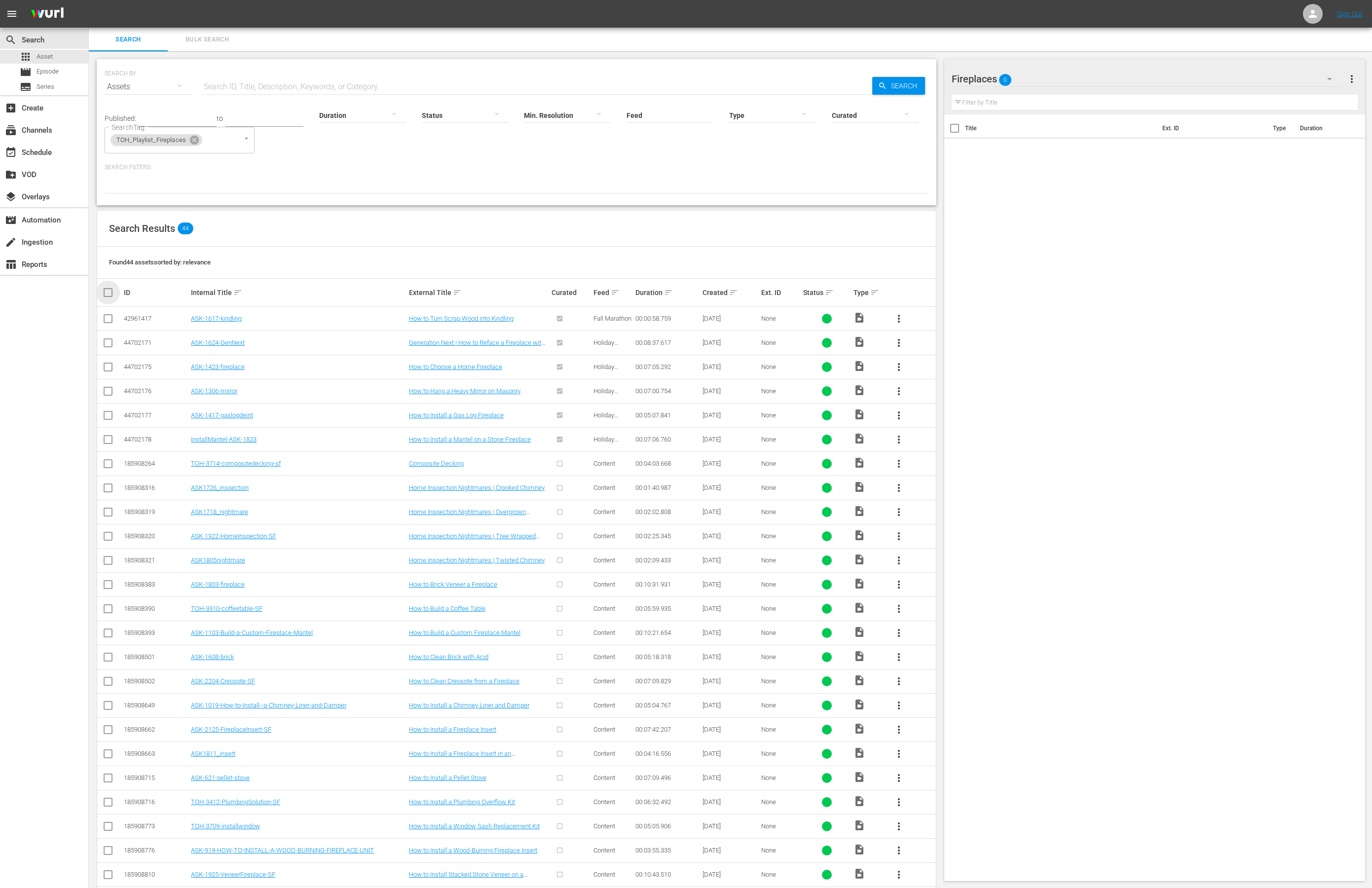
checkbox input "true"
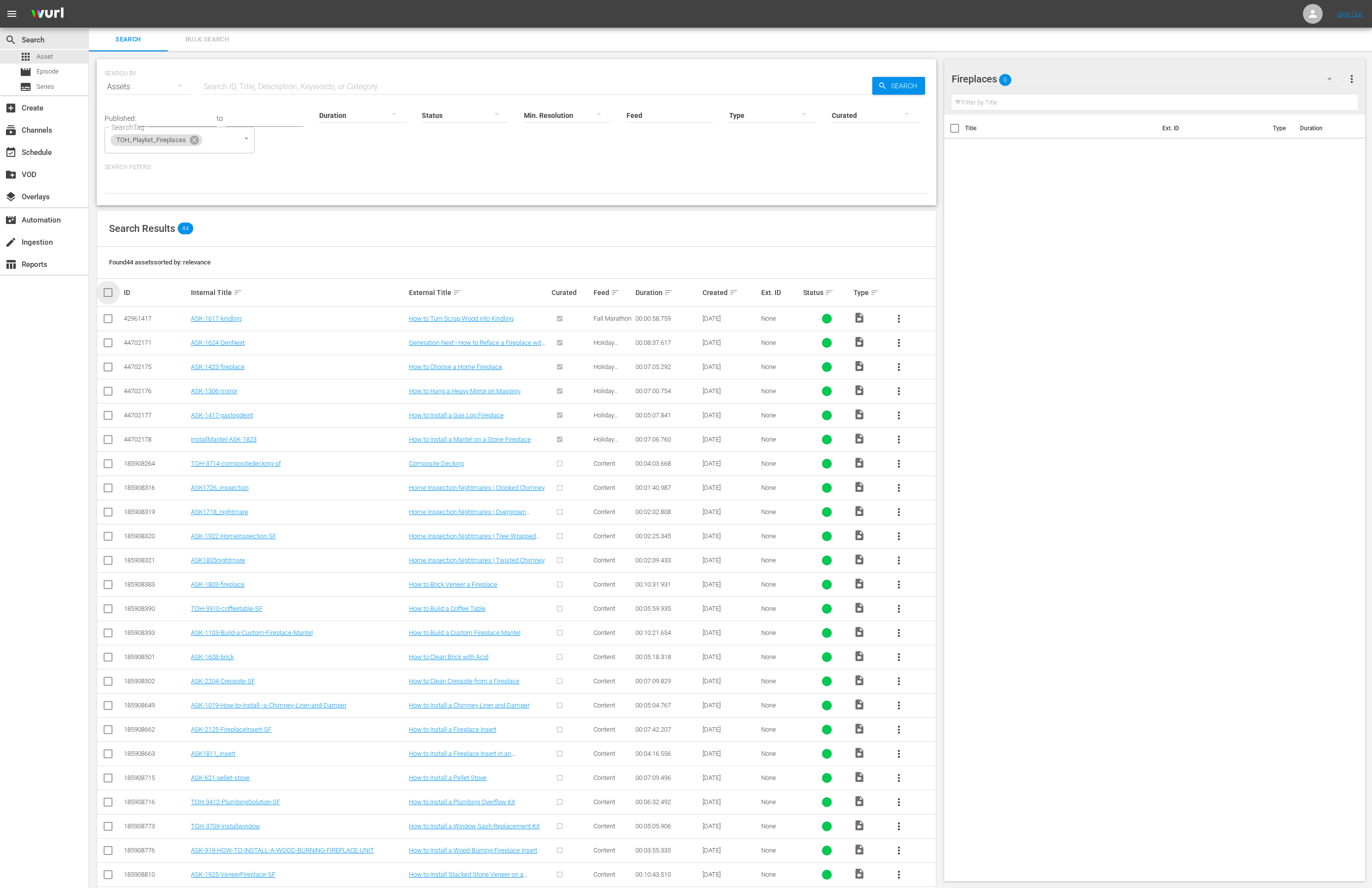
checkbox input "true"
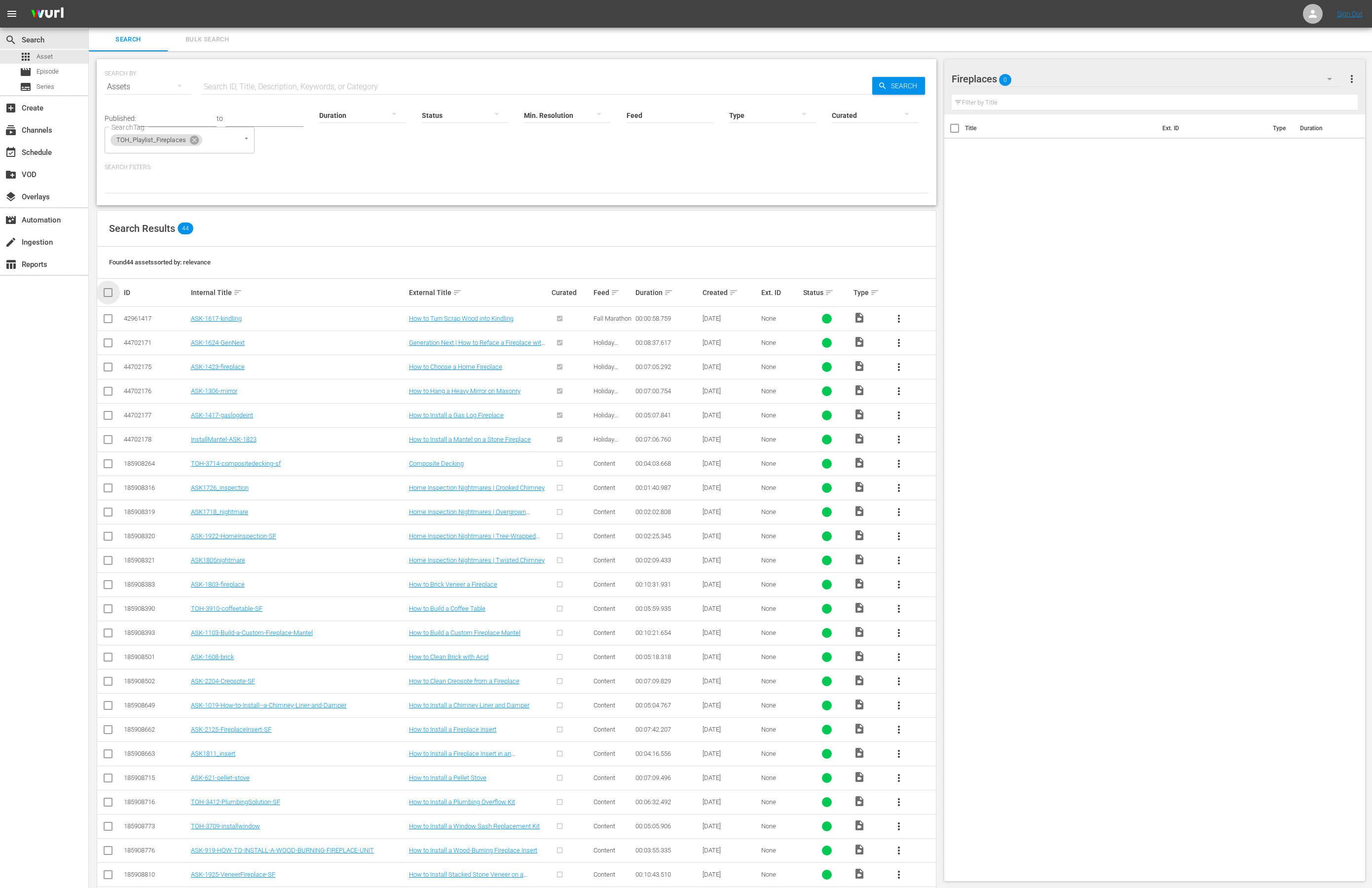
checkbox input "true"
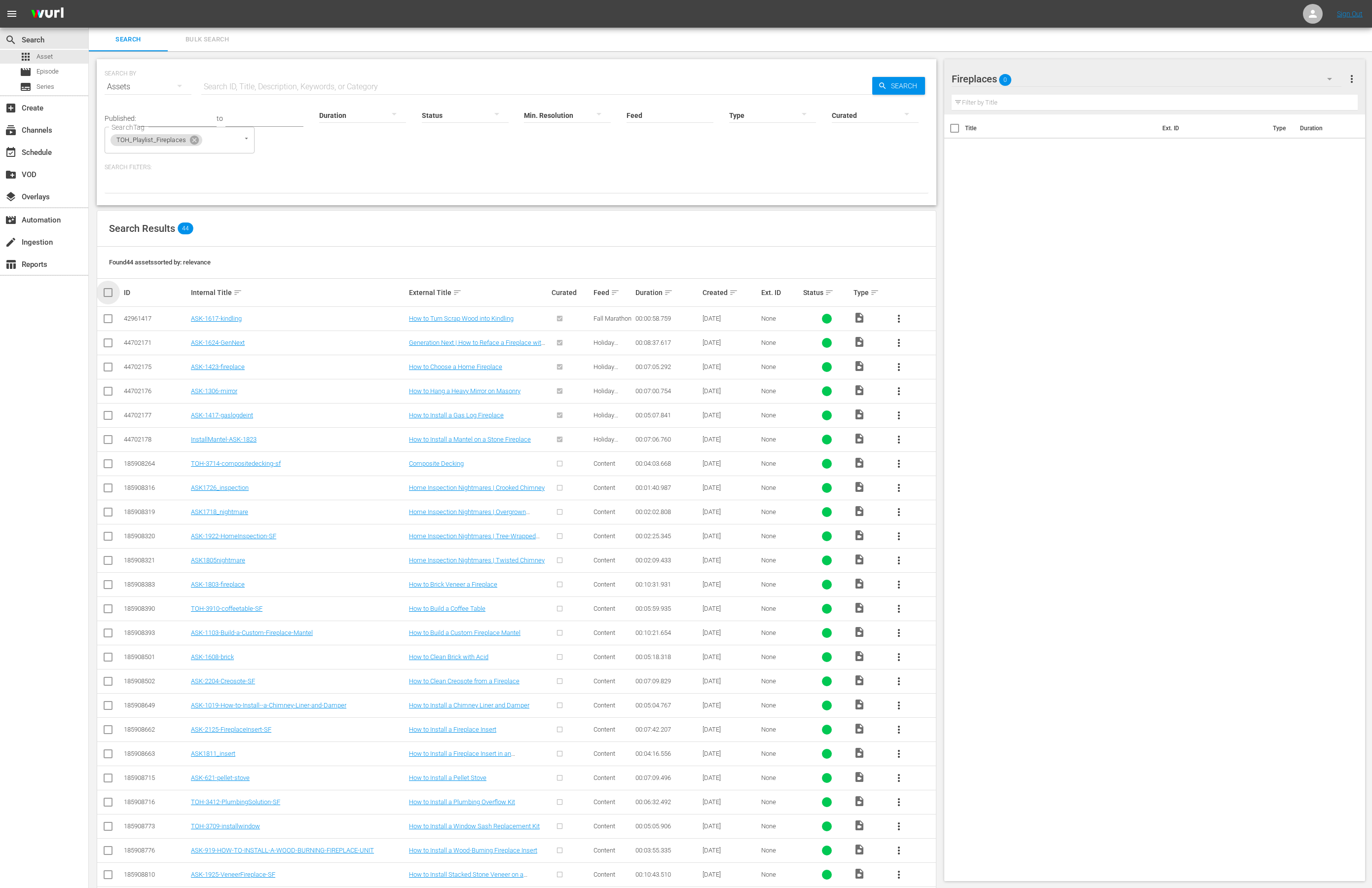
checkbox input "true"
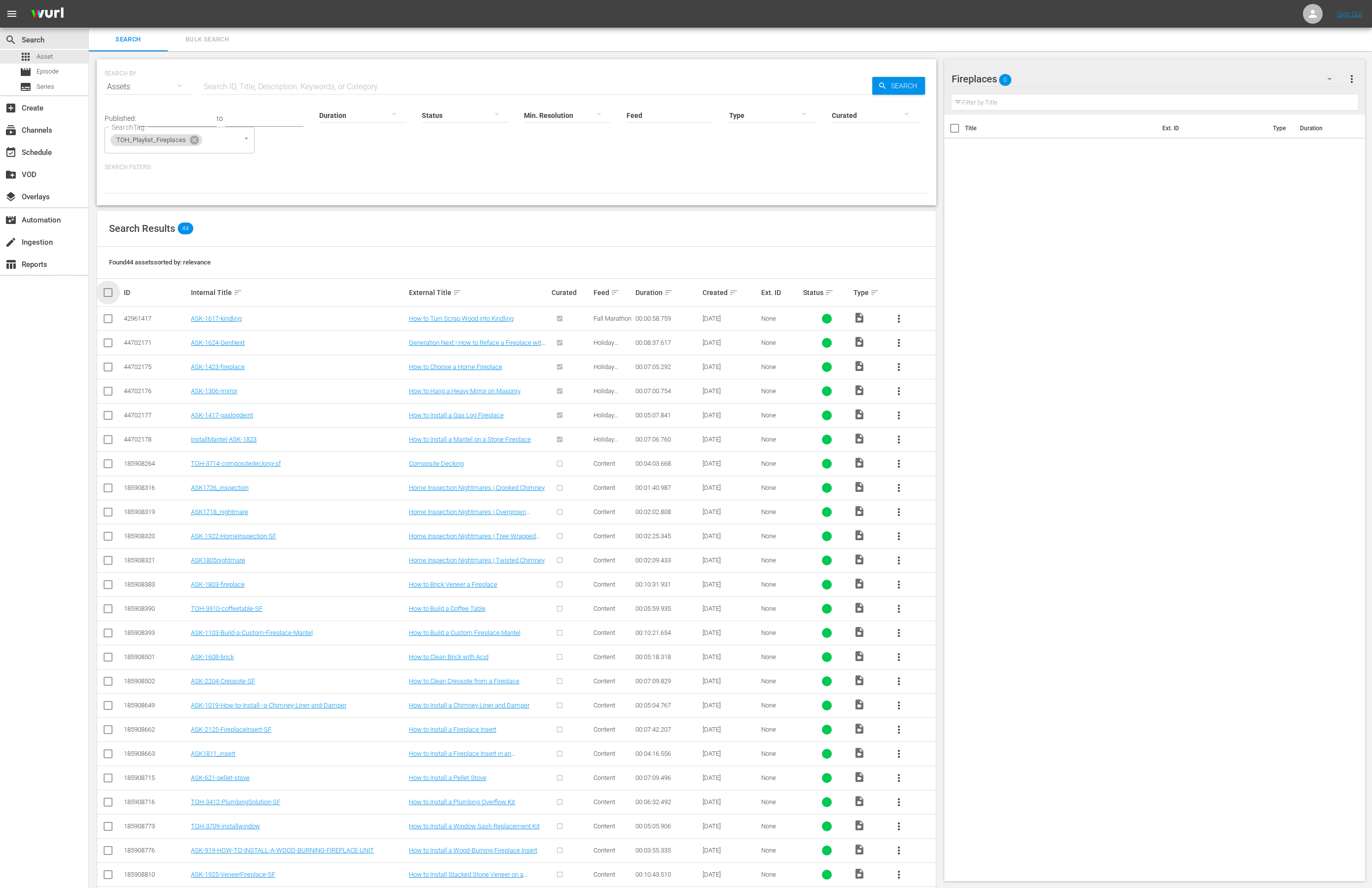
checkbox input "true"
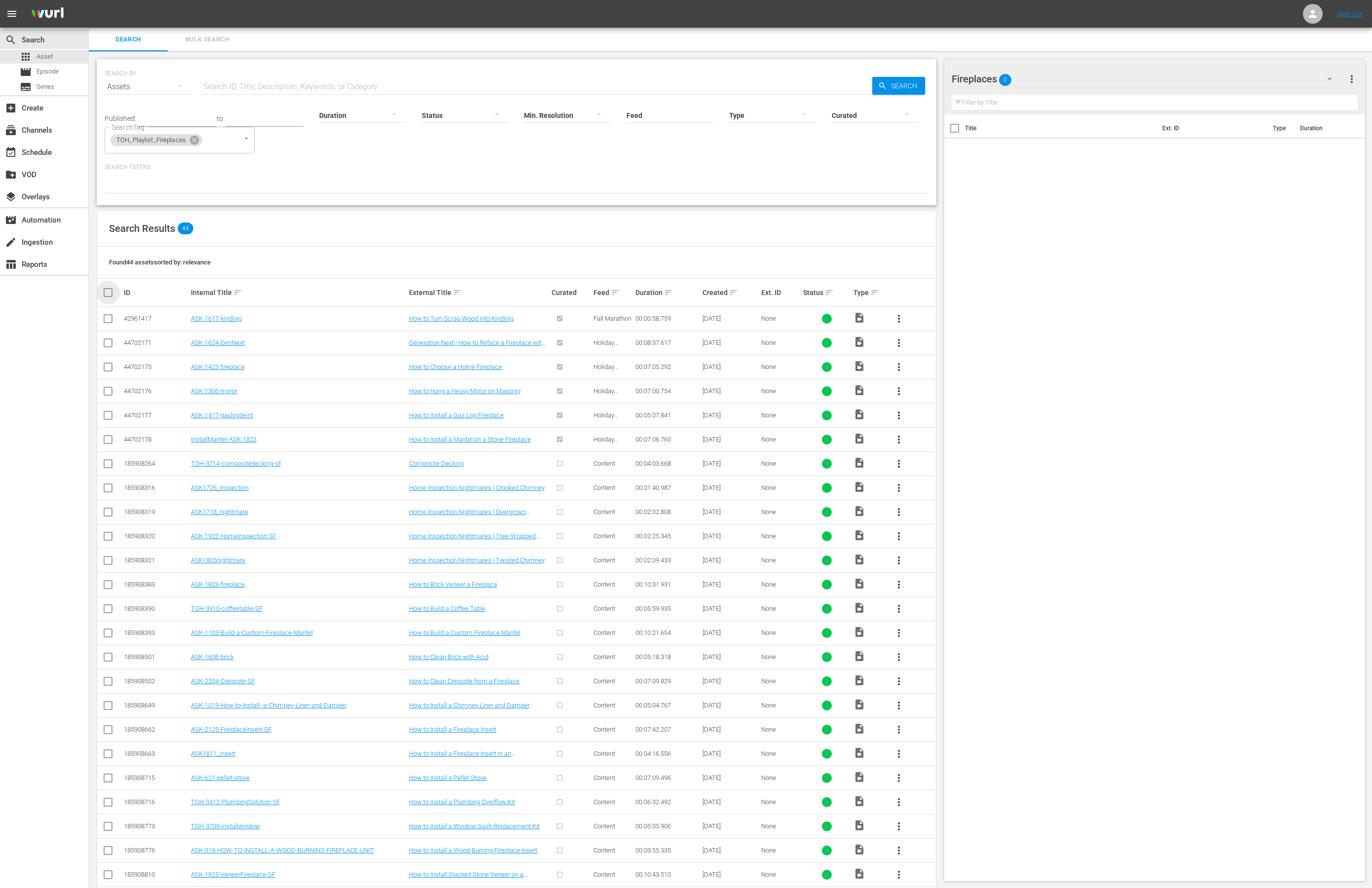
checkbox input "true"
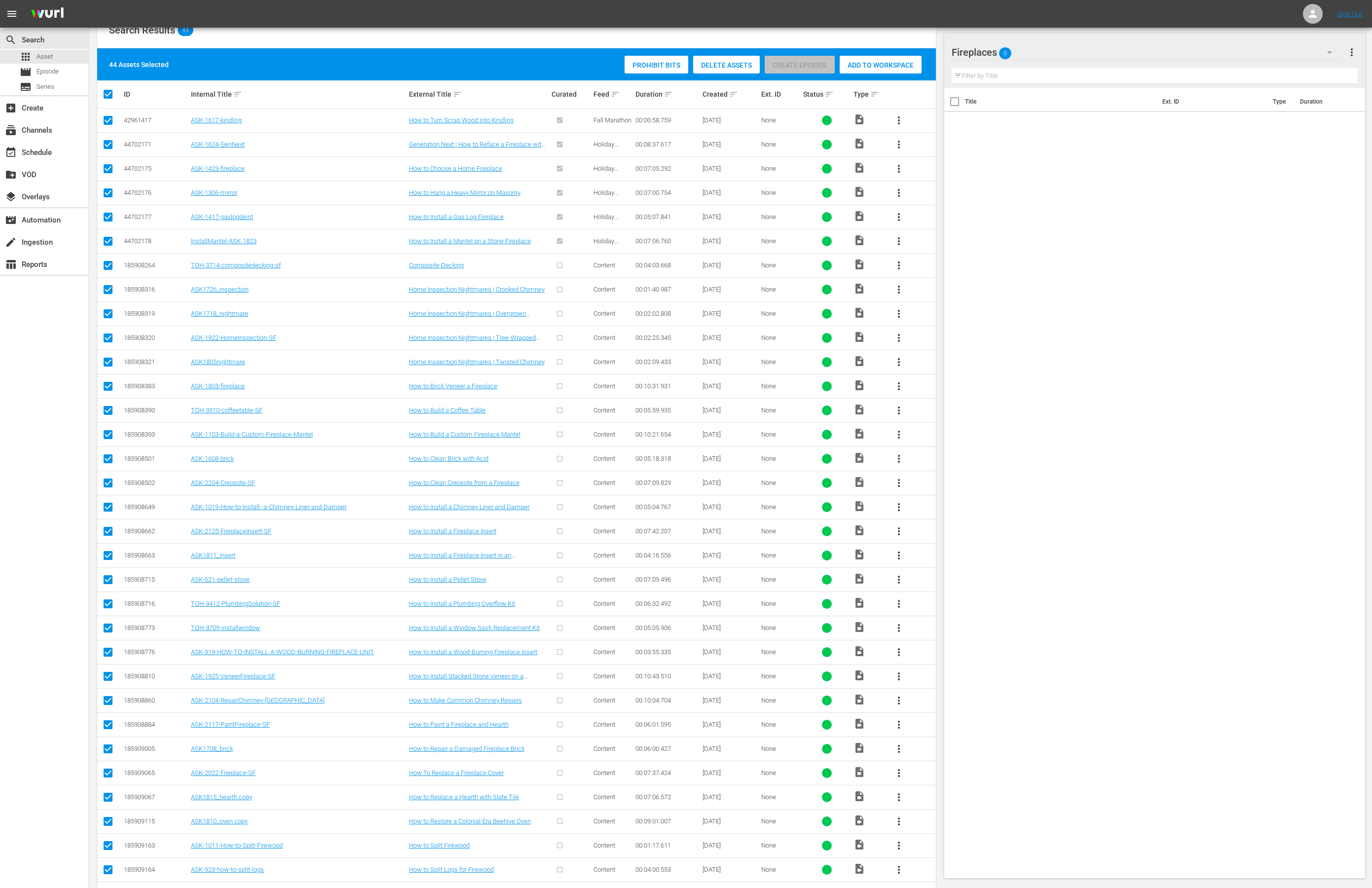
scroll to position [203, 0]
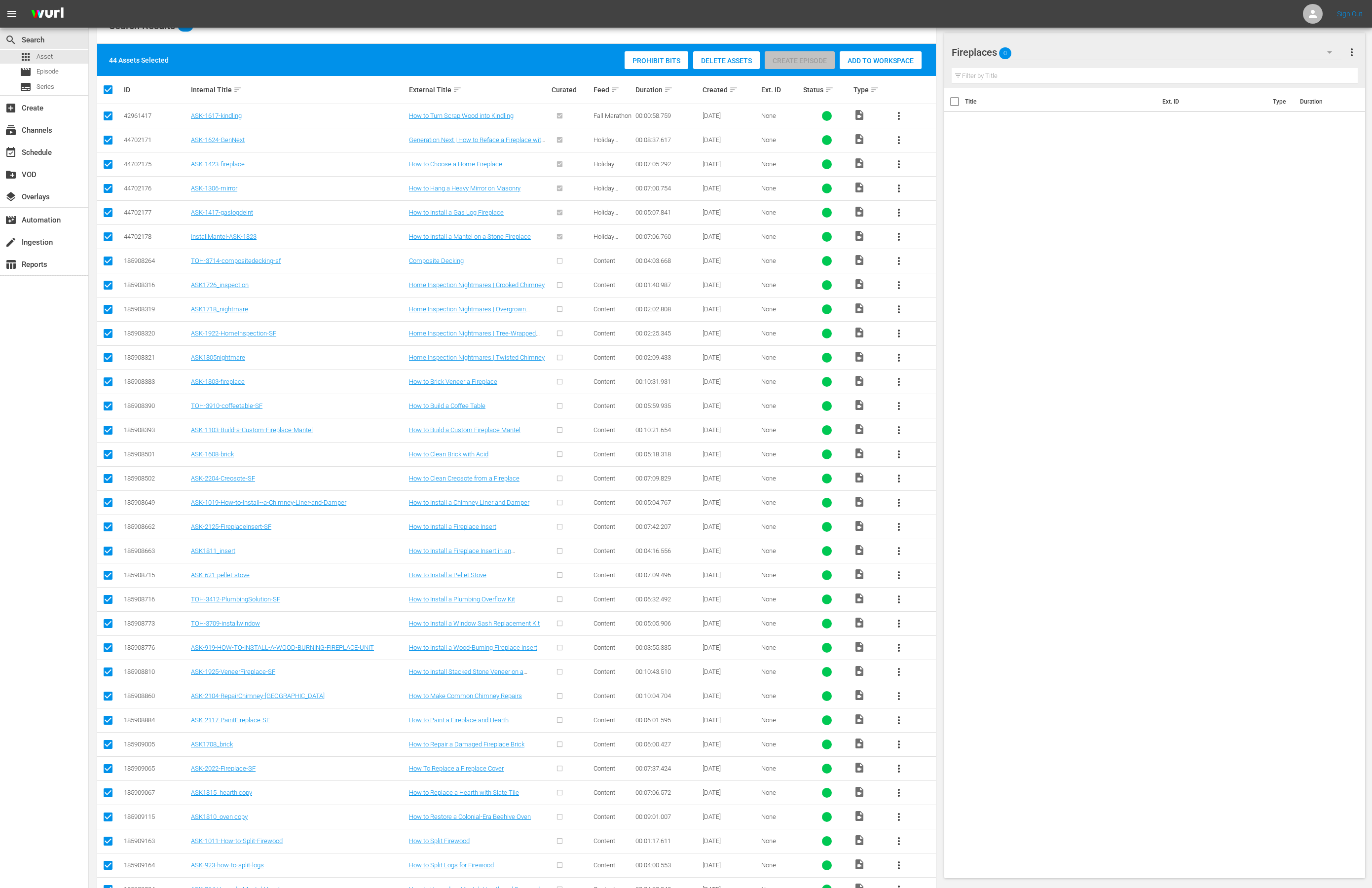
click at [110, 264] on input "checkbox" at bounding box center [108, 263] width 12 height 12
checkbox input "false"
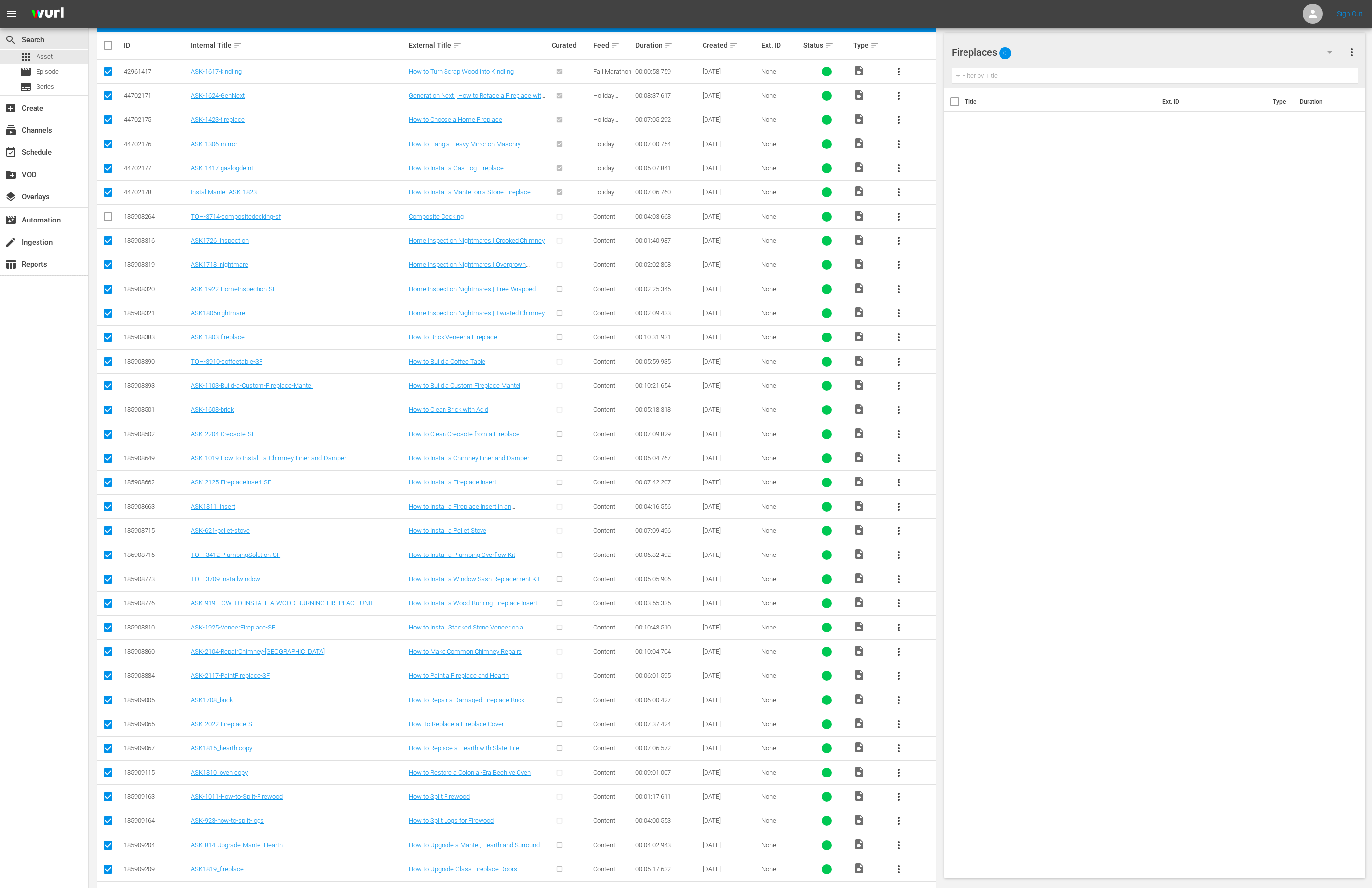
scroll to position [255, 0]
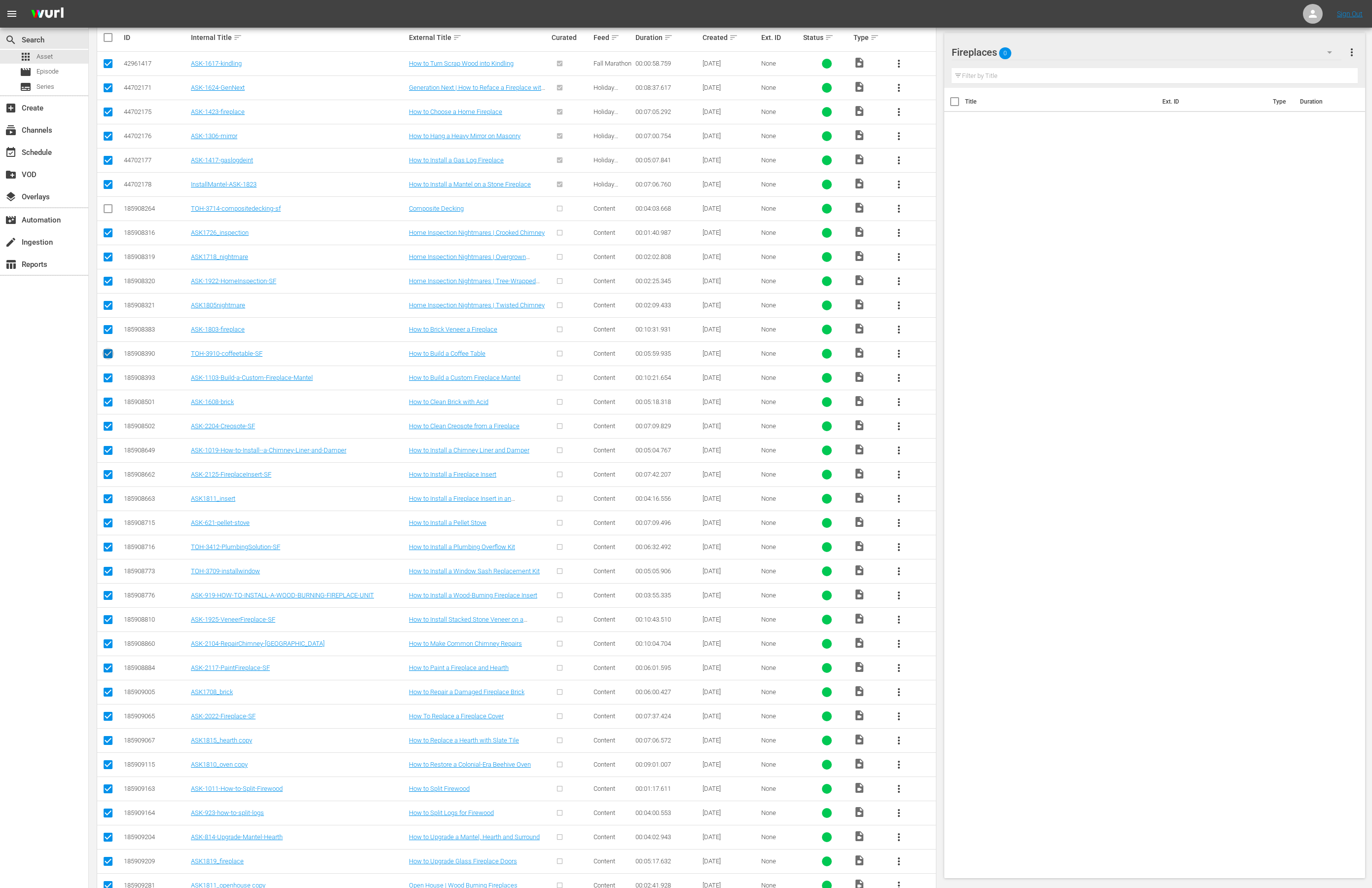
click at [107, 357] on input "checkbox" at bounding box center [108, 356] width 12 height 12
checkbox input "false"
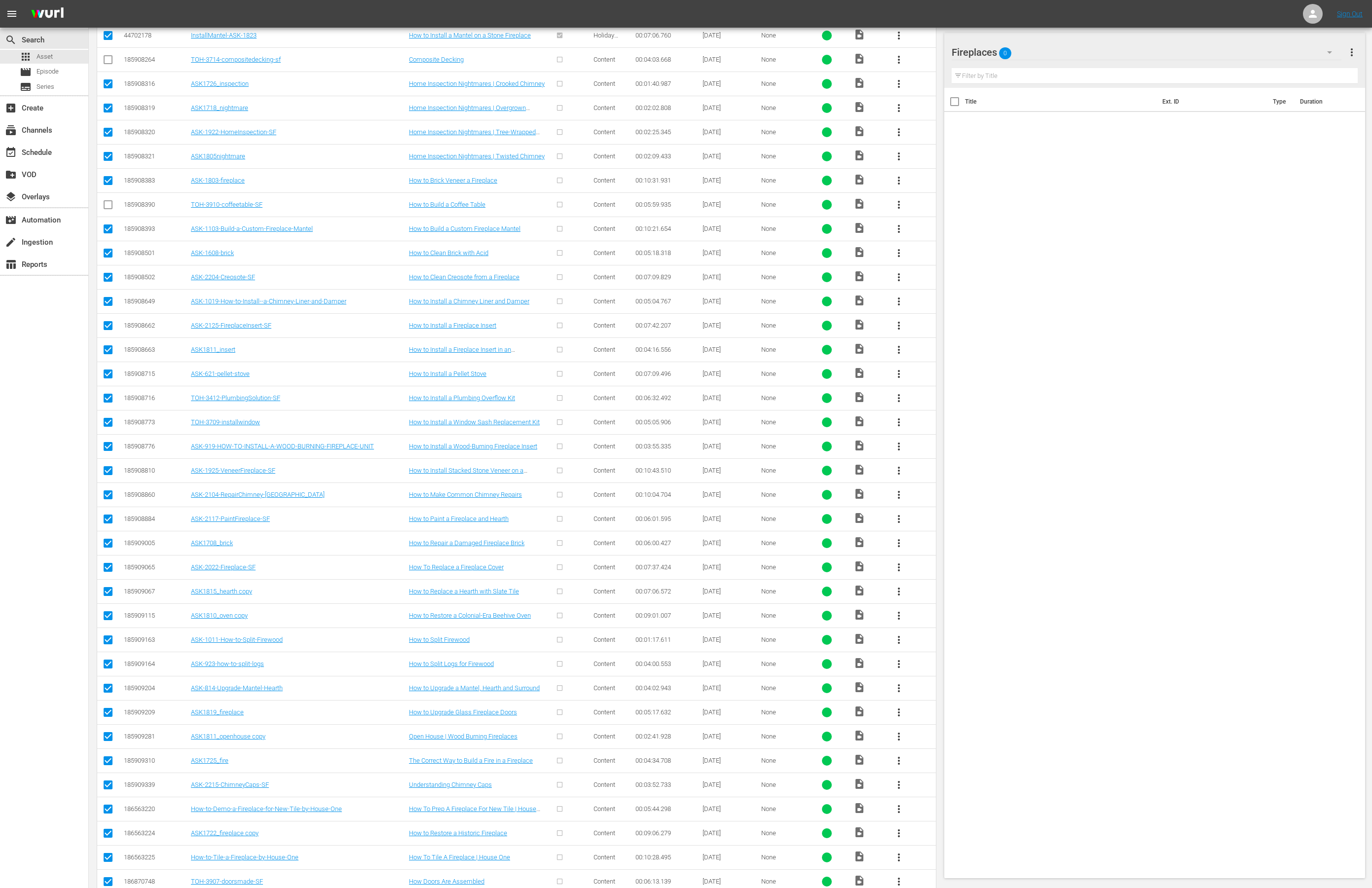
scroll to position [405, 0]
click at [108, 254] on input "checkbox" at bounding box center [108, 254] width 12 height 12
checkbox input "false"
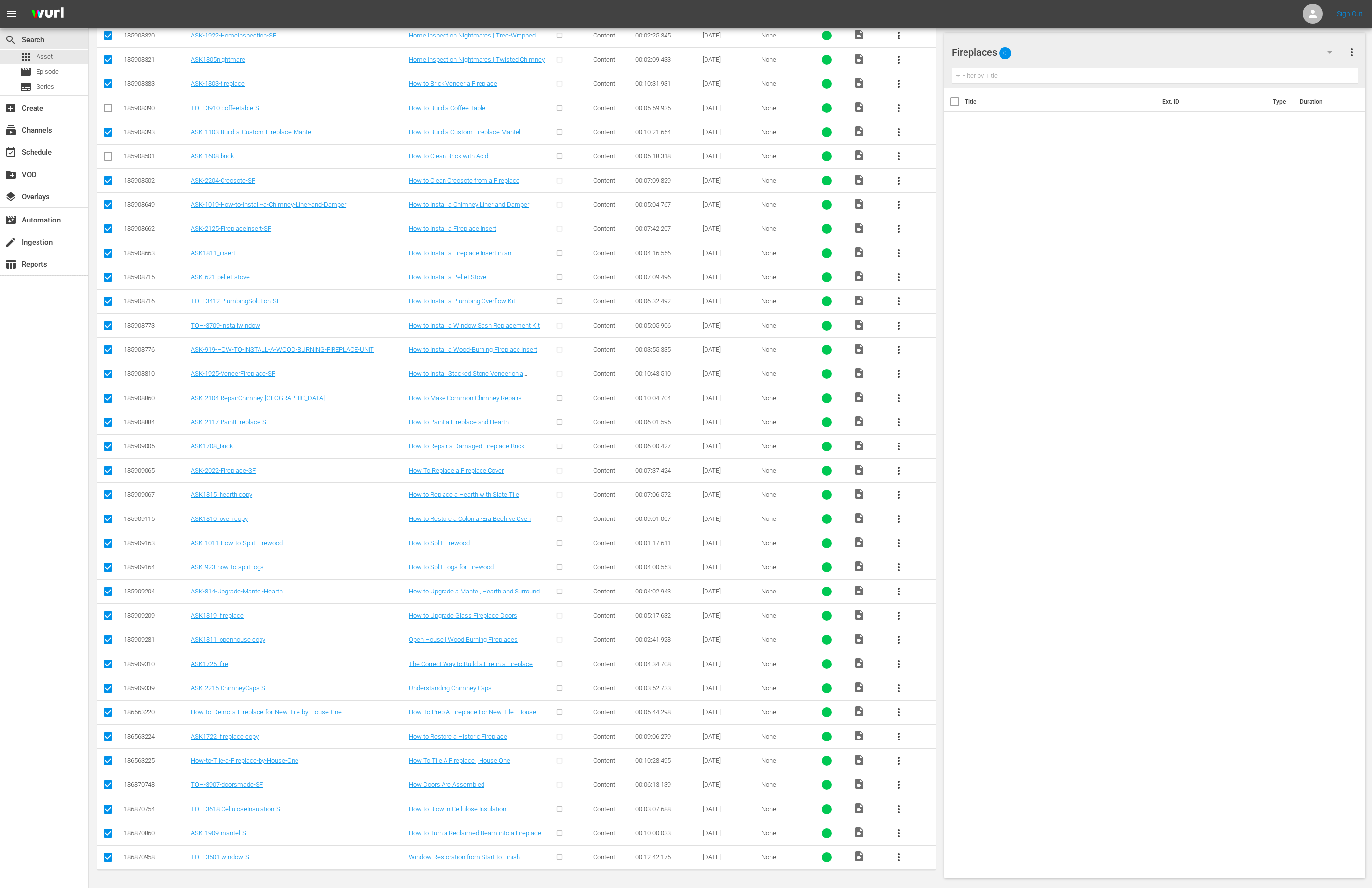
scroll to position [512, 0]
click at [115, 294] on td at bounding box center [110, 301] width 25 height 24
click at [105, 297] on input "checkbox" at bounding box center [108, 303] width 12 height 12
checkbox input "false"
click at [107, 322] on input "checkbox" at bounding box center [108, 327] width 12 height 12
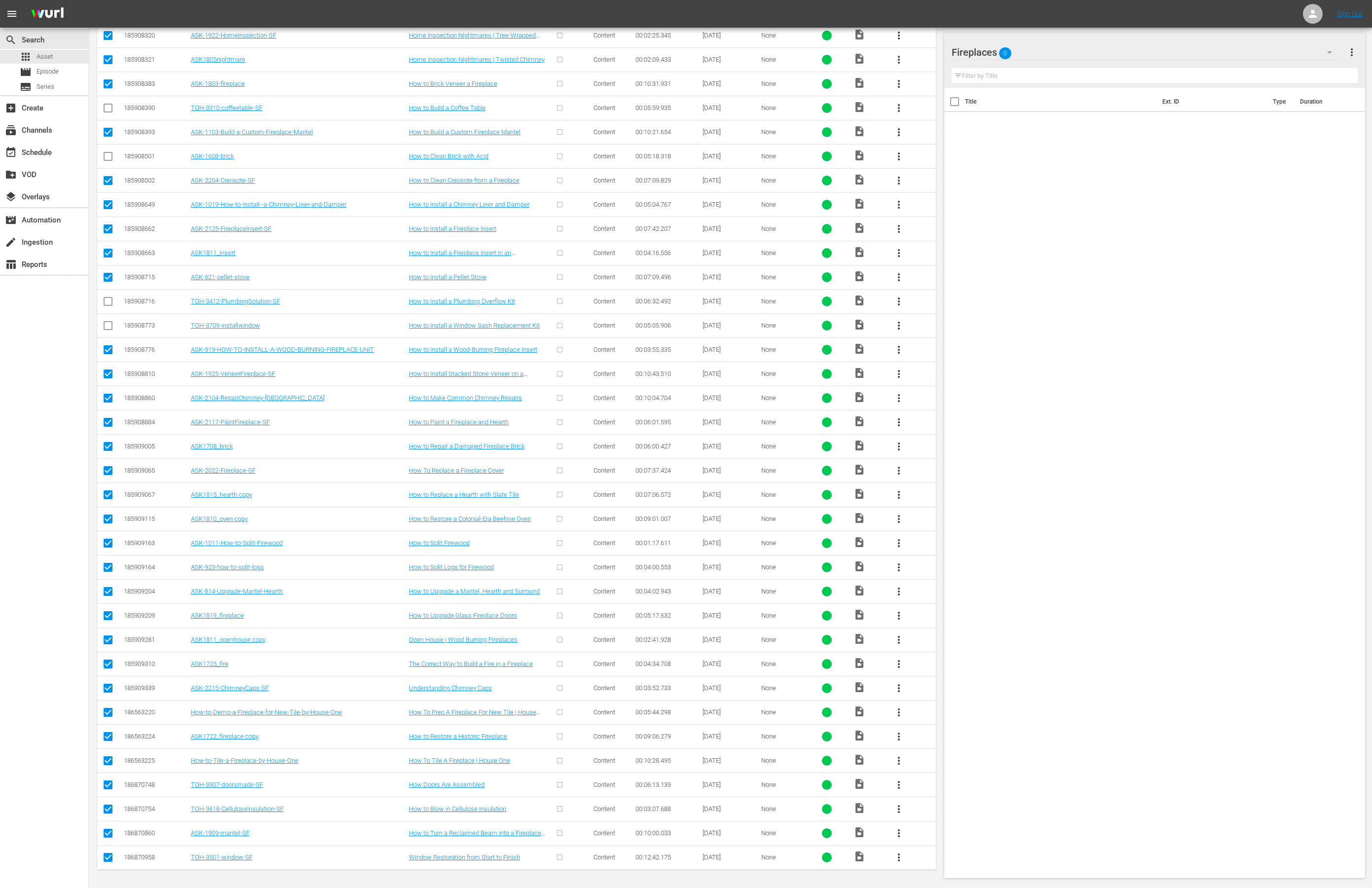
click at [108, 784] on input "checkbox" at bounding box center [108, 787] width 12 height 12
click at [108, 805] on input "checkbox" at bounding box center [108, 811] width 12 height 12
click at [108, 808] on input "checkbox" at bounding box center [108, 860] width 12 height 12
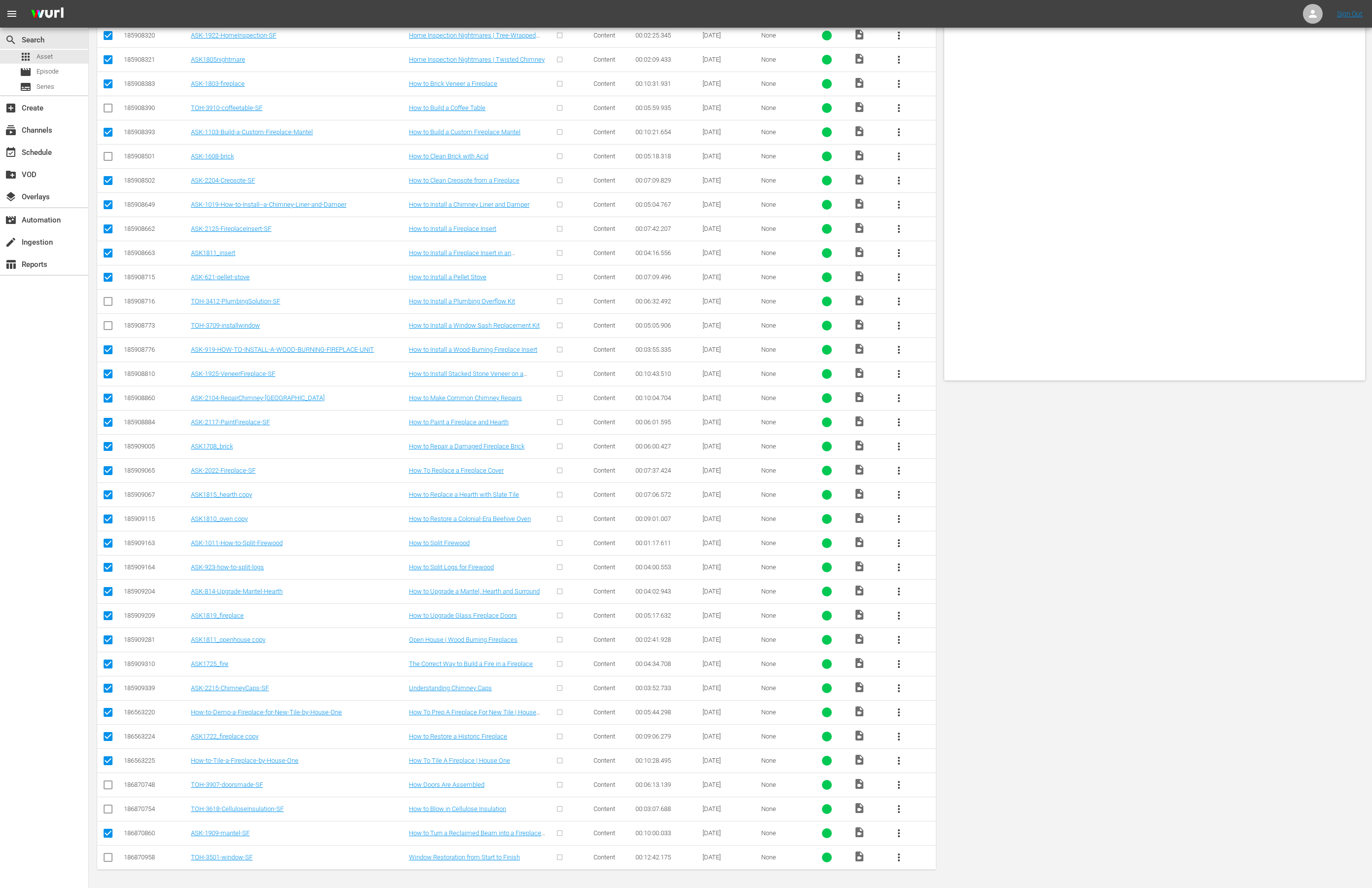
scroll to position [0, 0]
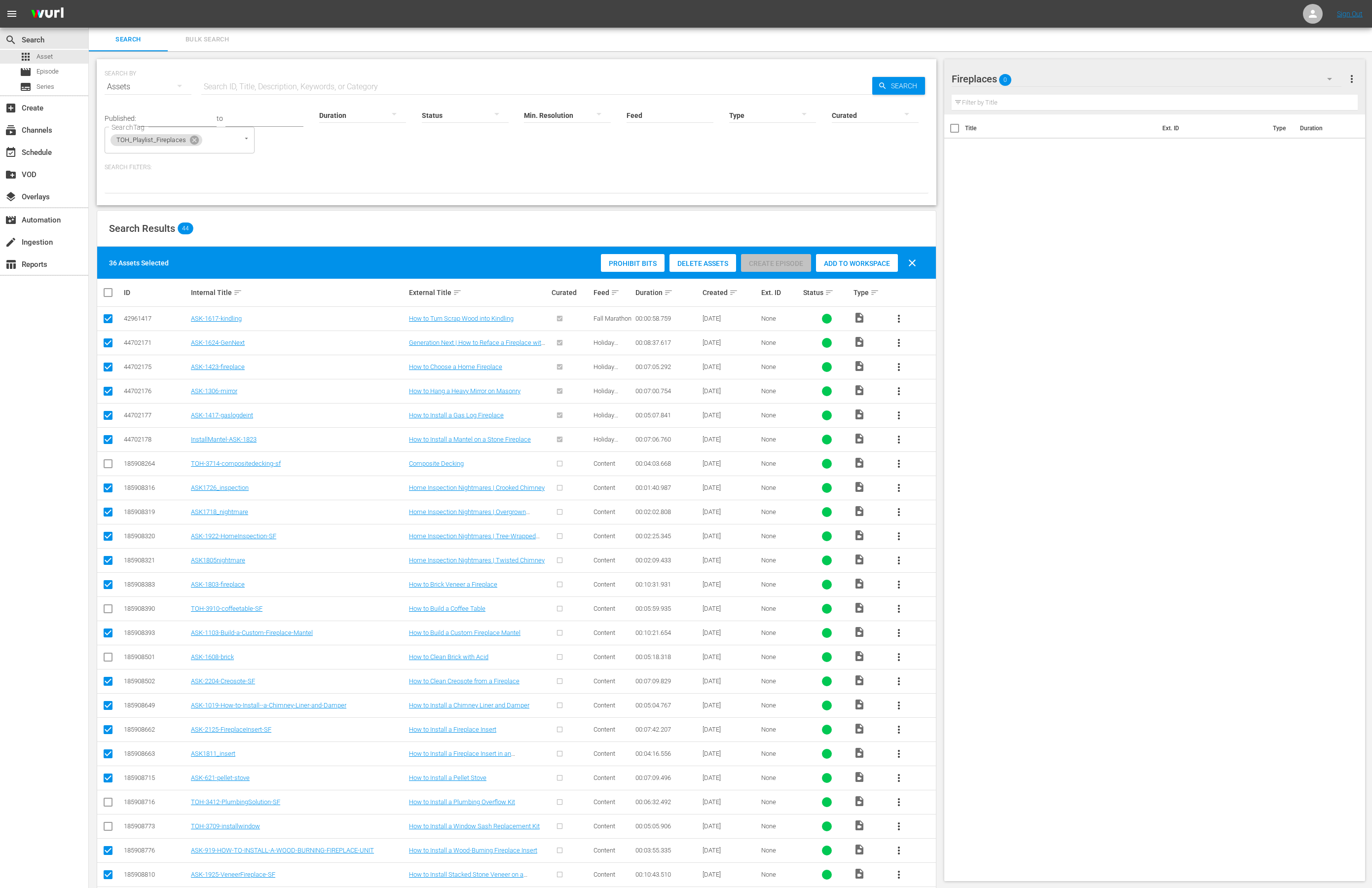
click at [848, 263] on span "Add to Workspace" at bounding box center [857, 264] width 82 height 8
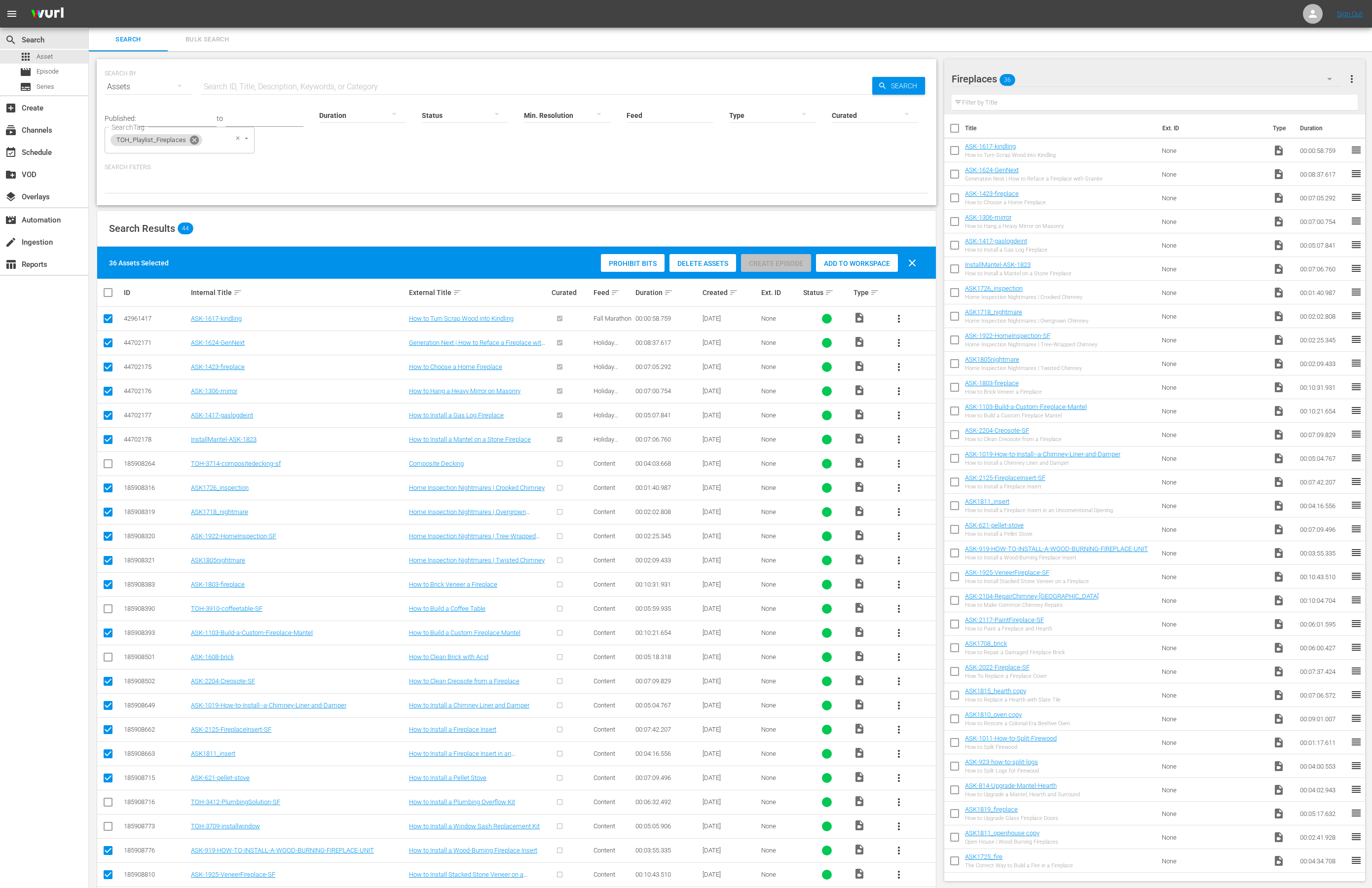
click at [194, 140] on icon at bounding box center [194, 140] width 9 height 9
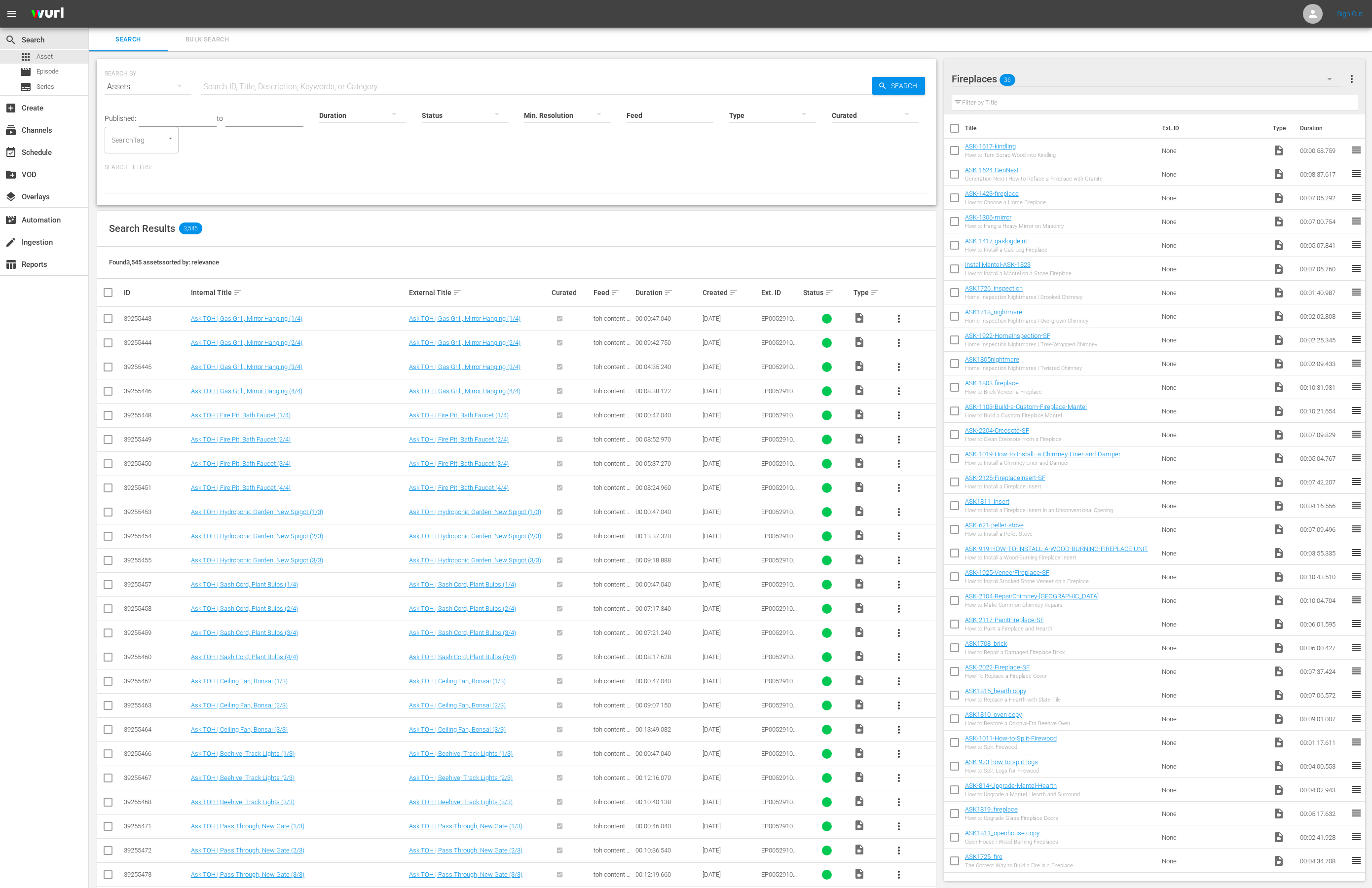
click at [169, 138] on icon "Open" at bounding box center [170, 138] width 8 height 8
click at [139, 334] on span "TOH_Playlist_Framing-Floor-and-Insulation" at bounding box center [147, 334] width 70 height 21
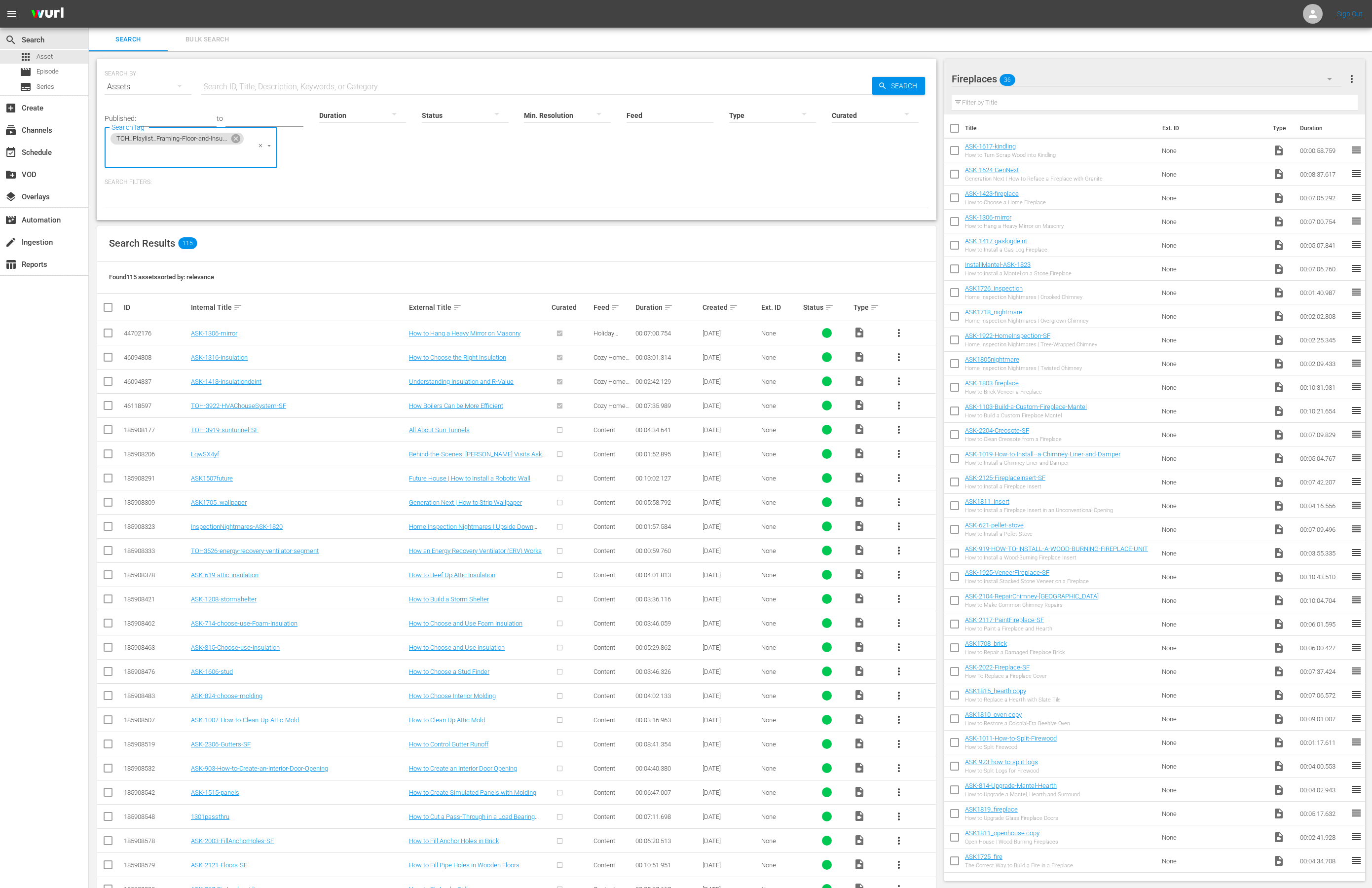
click at [1352, 79] on span "more_vert" at bounding box center [1352, 79] width 12 height 12
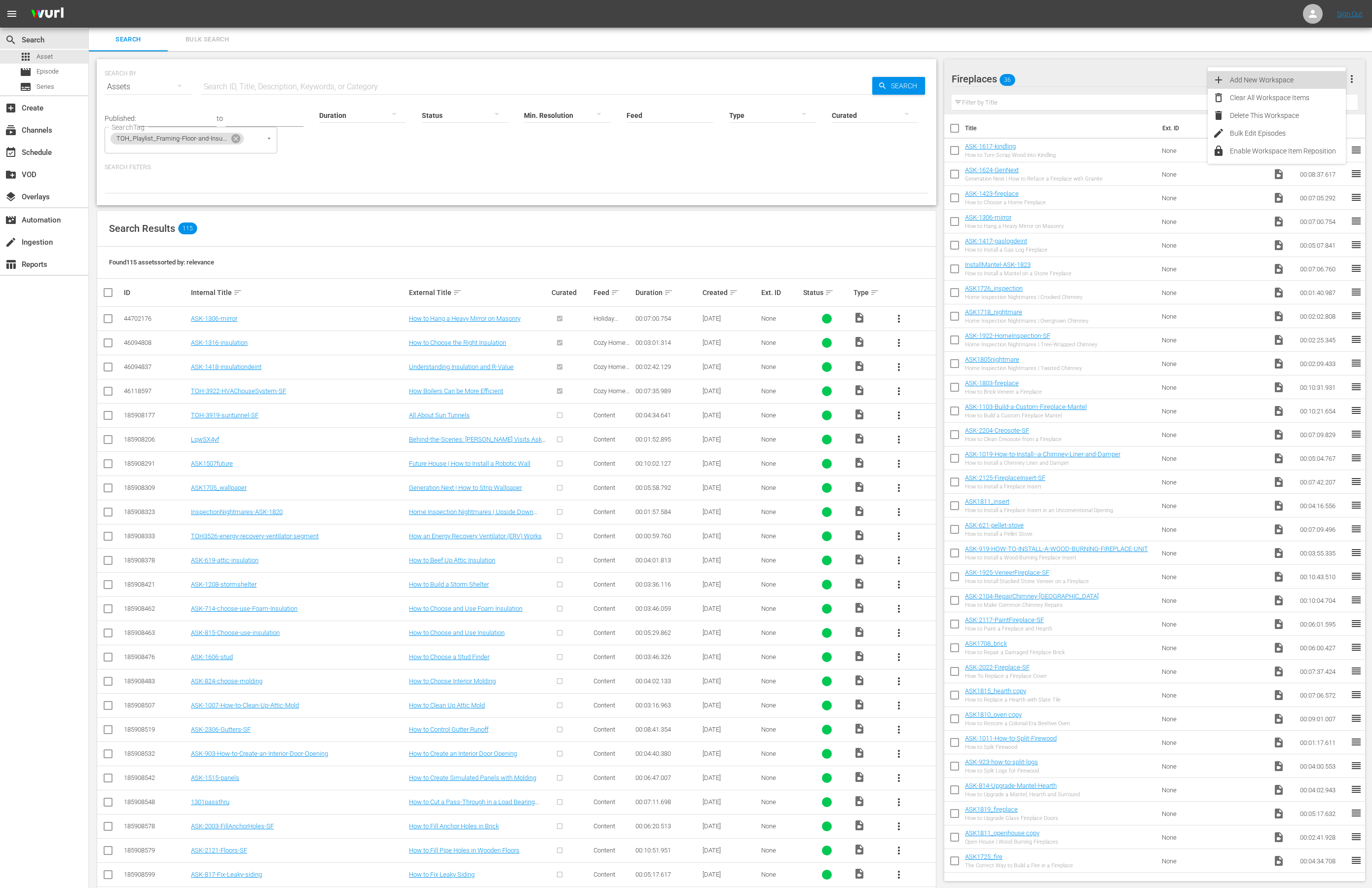
click at [1300, 82] on div "Add New Workspace" at bounding box center [1288, 80] width 116 height 18
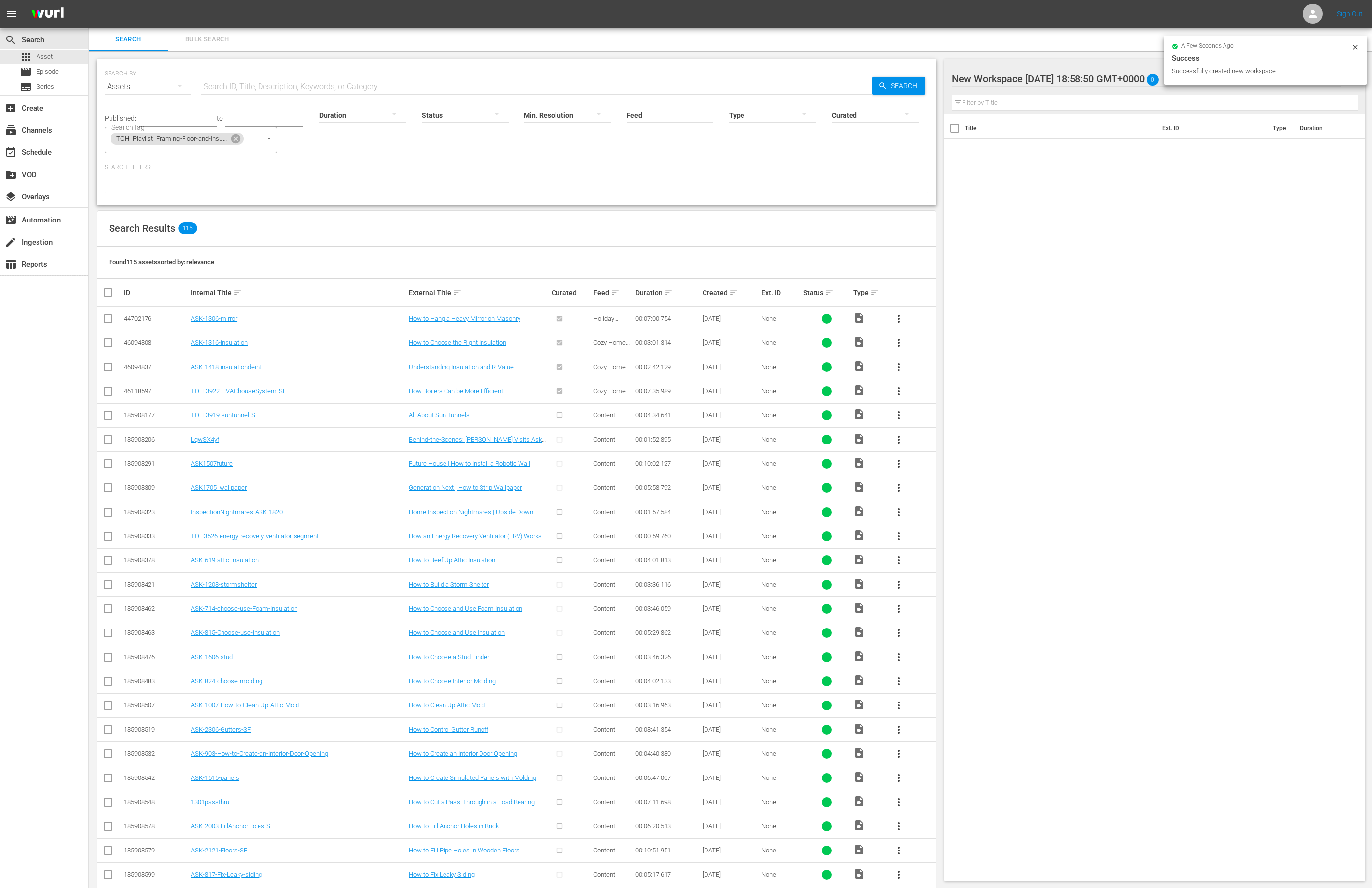
click at [1123, 75] on div "New Workspace Fri Aug 15 2025 18:58:50 GMT+0000 0" at bounding box center [1147, 79] width 390 height 28
click at [1075, 106] on div "New Workspace Fri Aug 15 2025 18:58:50 GMT+0000 (0)" at bounding box center [1062, 106] width 198 height 16
click at [1057, 77] on div at bounding box center [1035, 79] width 168 height 25
click at [1057, 77] on input "New Workspace Fri Aug 15 2025 18:58:50 GMT+0000" at bounding box center [1151, 79] width 398 height 24
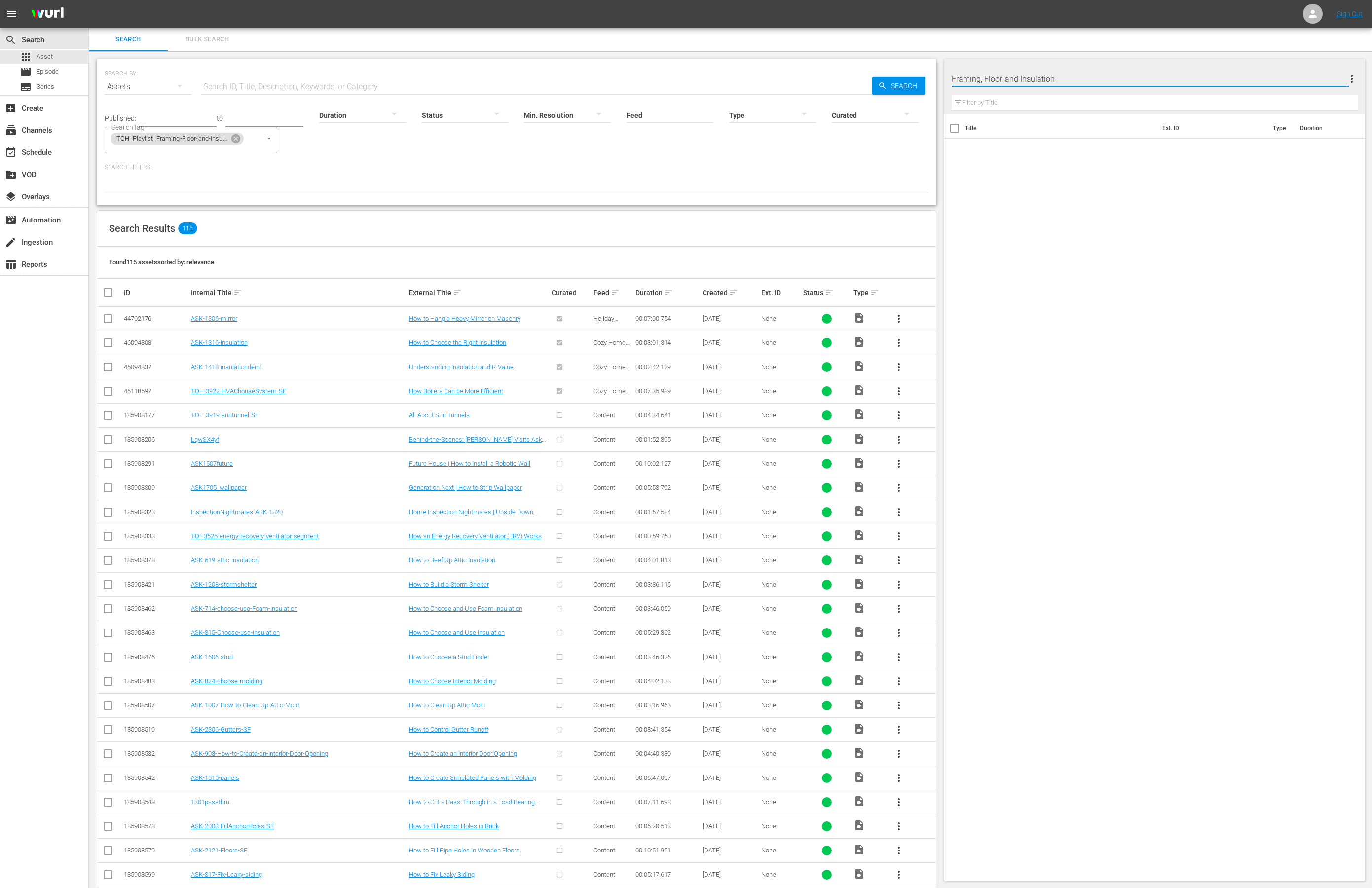
click at [1074, 294] on div "Title Ext. ID Type Duration" at bounding box center [1155, 496] width 421 height 763
click at [105, 319] on input "checkbox" at bounding box center [108, 321] width 12 height 12
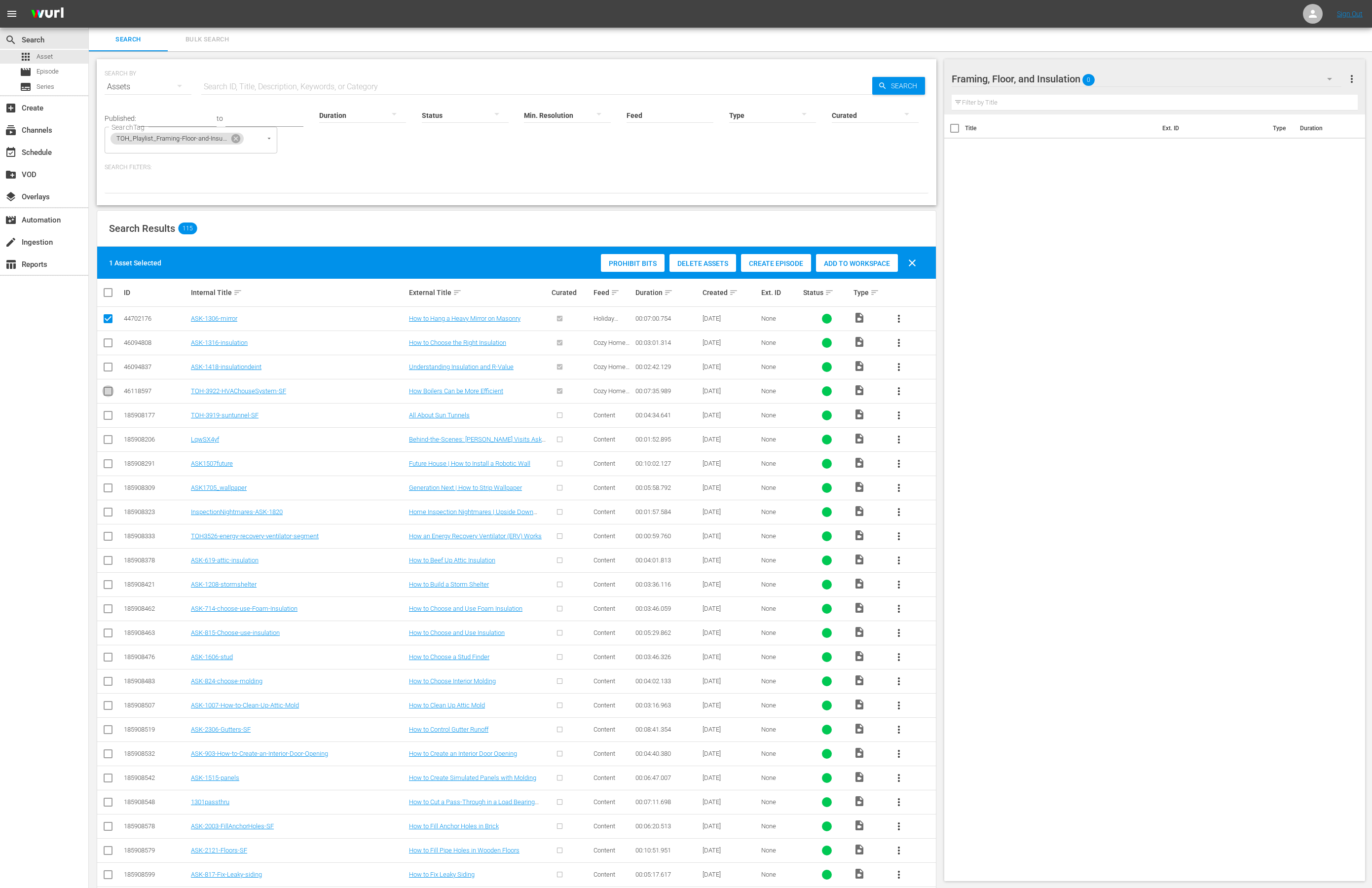
click at [107, 391] on input "checkbox" at bounding box center [108, 393] width 12 height 12
click at [110, 414] on input "checkbox" at bounding box center [108, 417] width 12 height 12
click at [104, 439] on input "checkbox" at bounding box center [108, 442] width 12 height 12
click at [107, 462] on input "checkbox" at bounding box center [108, 465] width 12 height 12
click at [104, 287] on input "checkbox" at bounding box center [112, 293] width 20 height 12
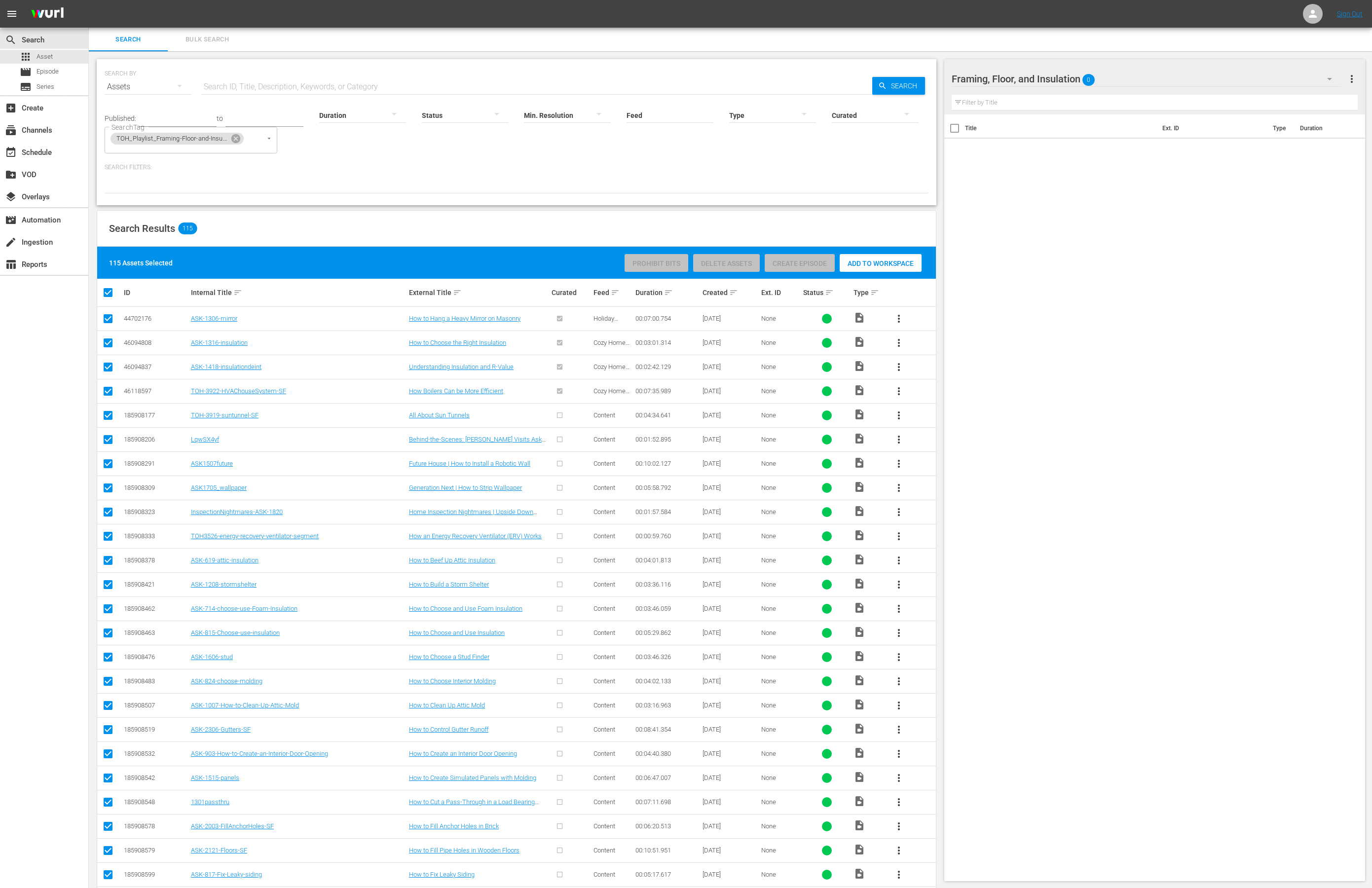
click at [108, 322] on input "checkbox" at bounding box center [108, 321] width 12 height 12
click at [107, 393] on input "checkbox" at bounding box center [108, 393] width 12 height 12
click at [107, 413] on input "checkbox" at bounding box center [108, 417] width 12 height 12
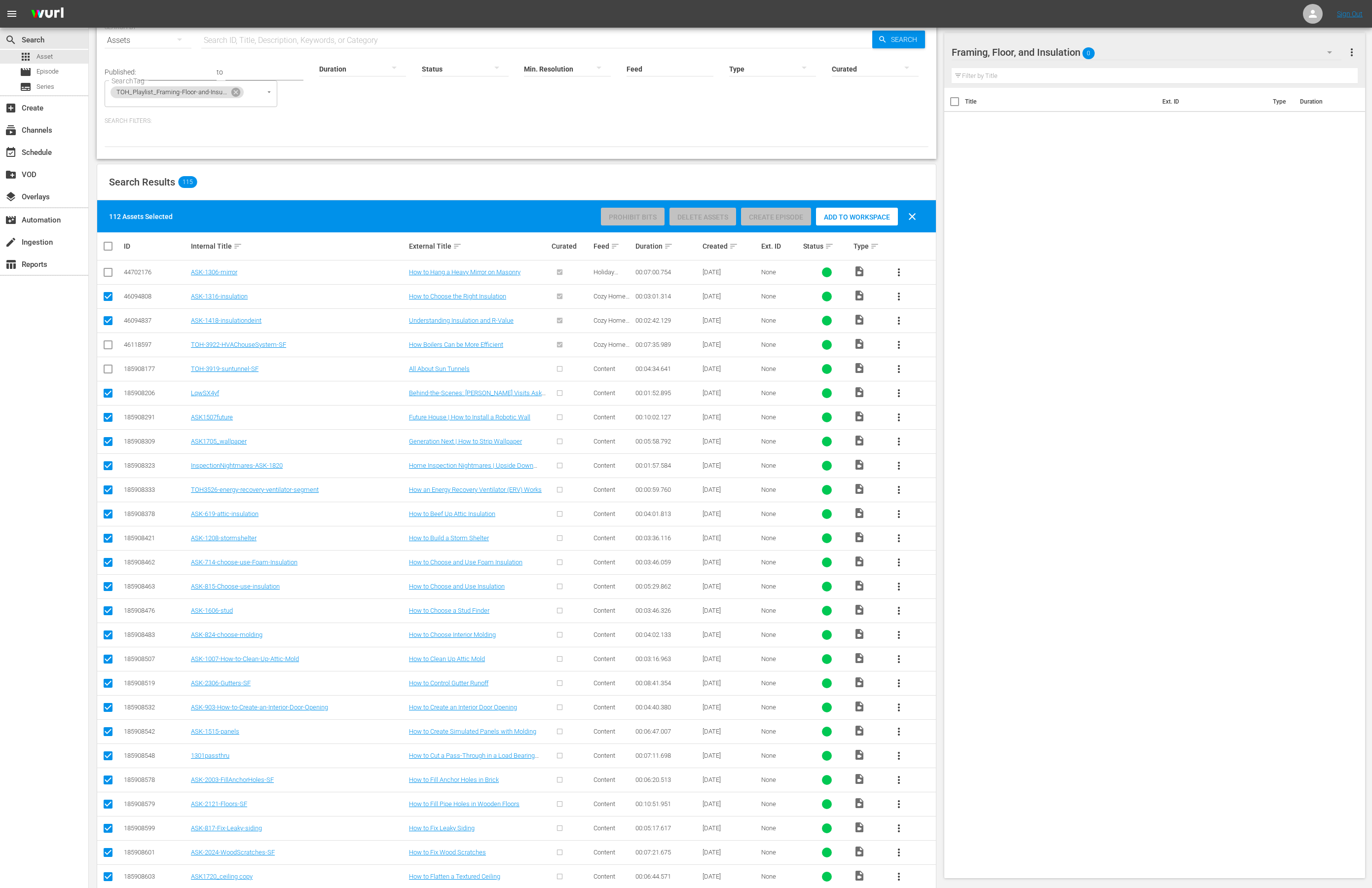
scroll to position [52, 0]
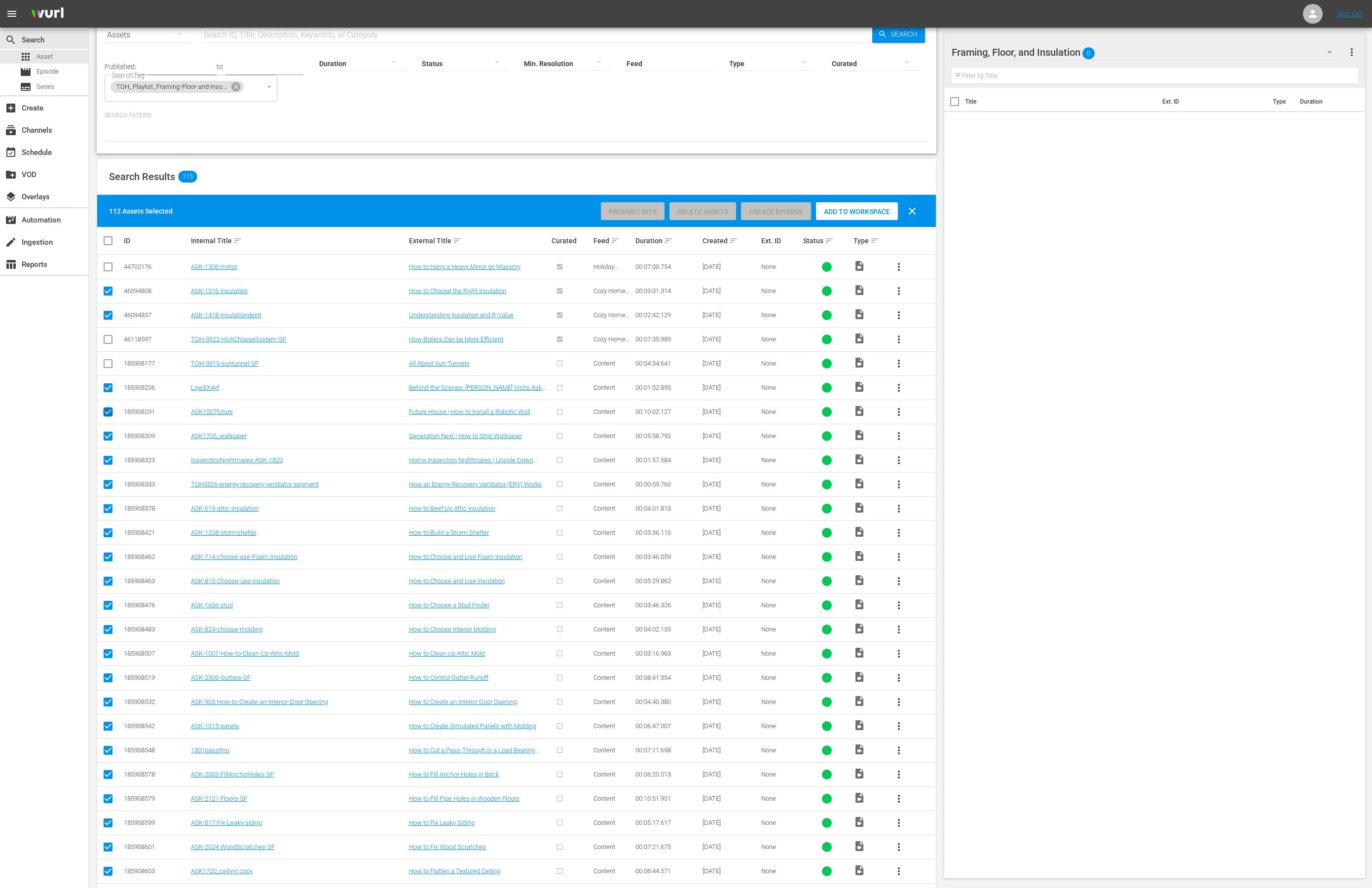
click at [107, 416] on input "checkbox" at bounding box center [108, 414] width 12 height 12
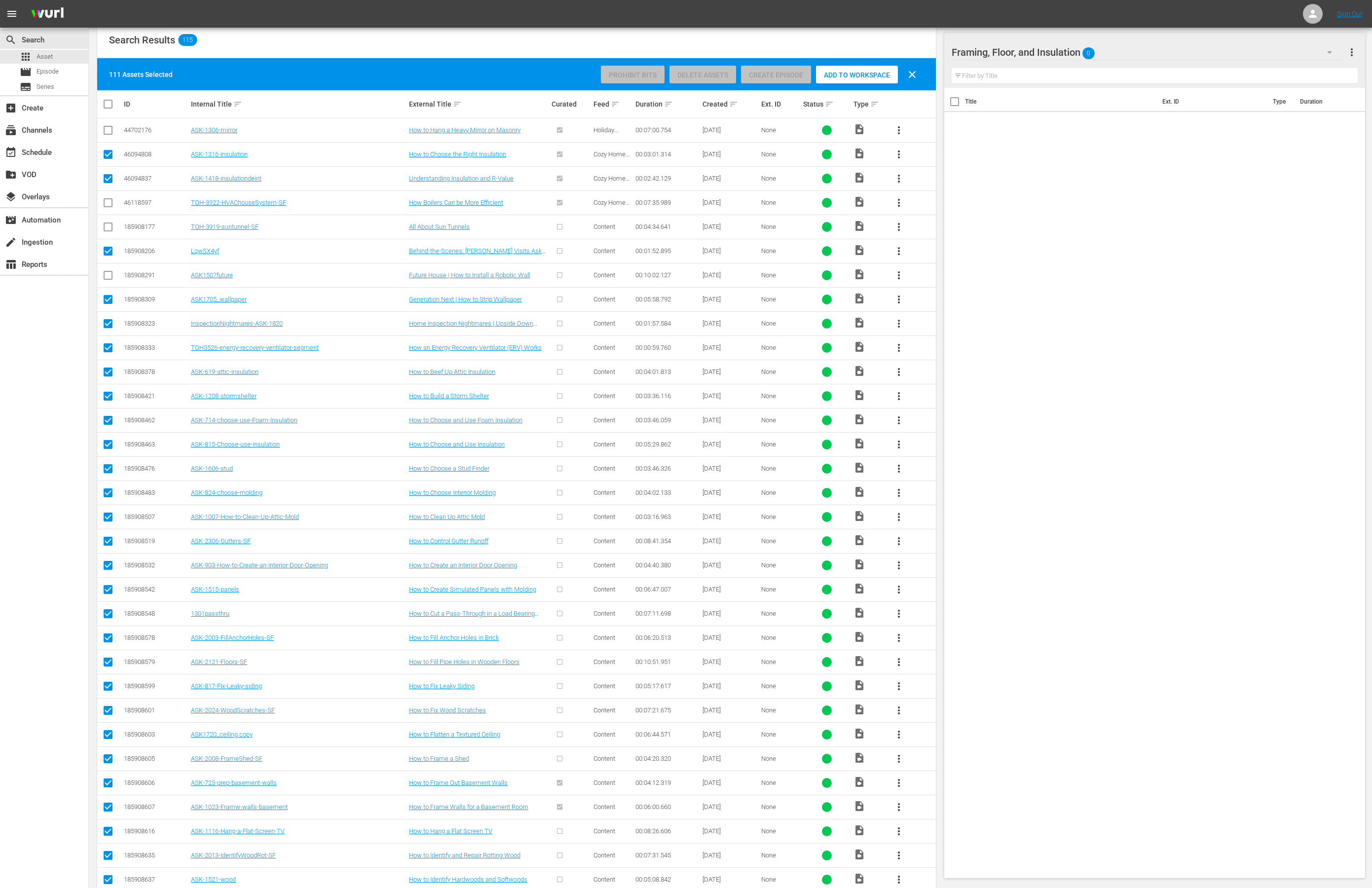
scroll to position [212, 0]
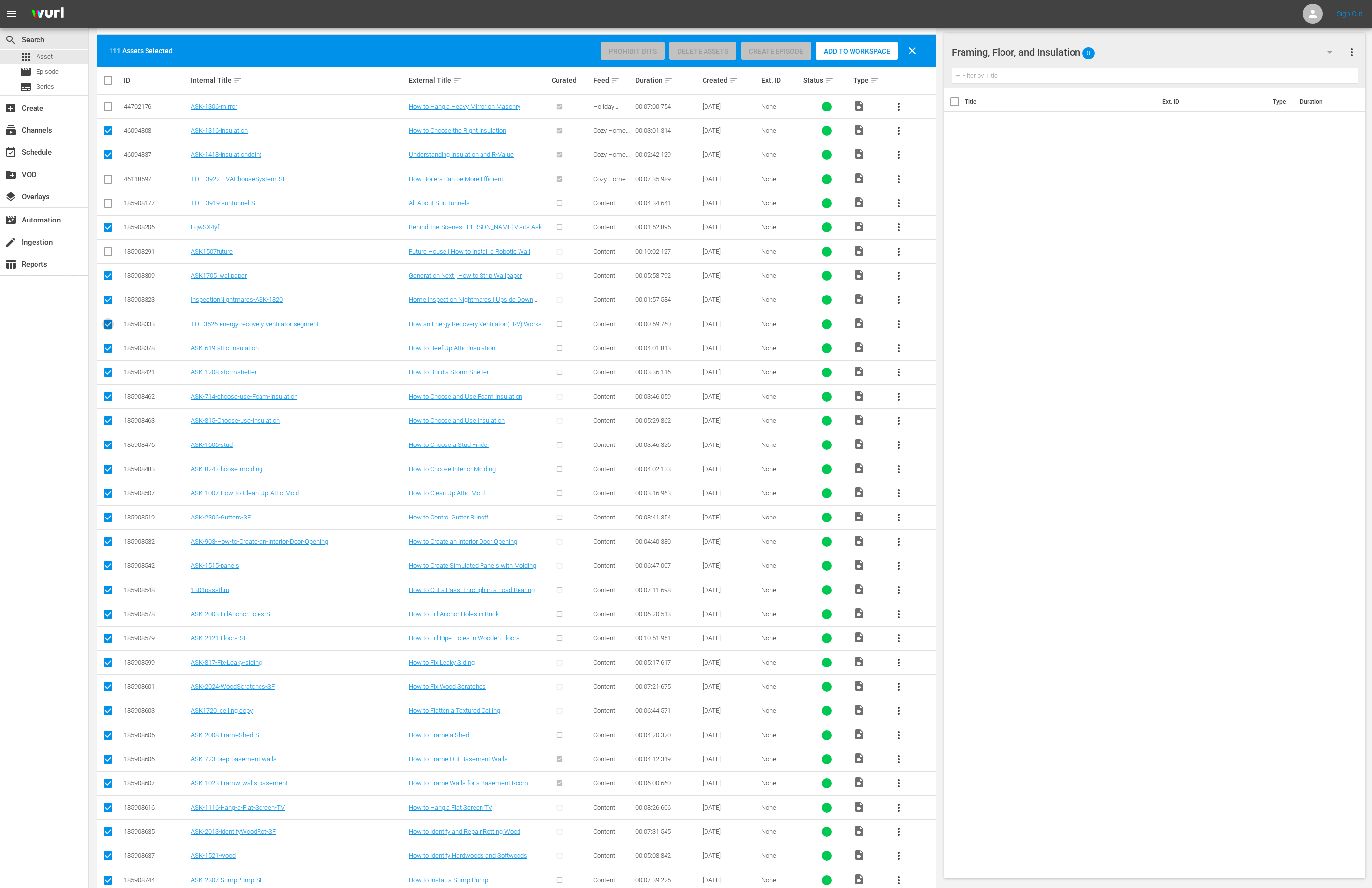
click at [109, 326] on input "checkbox" at bounding box center [108, 326] width 12 height 12
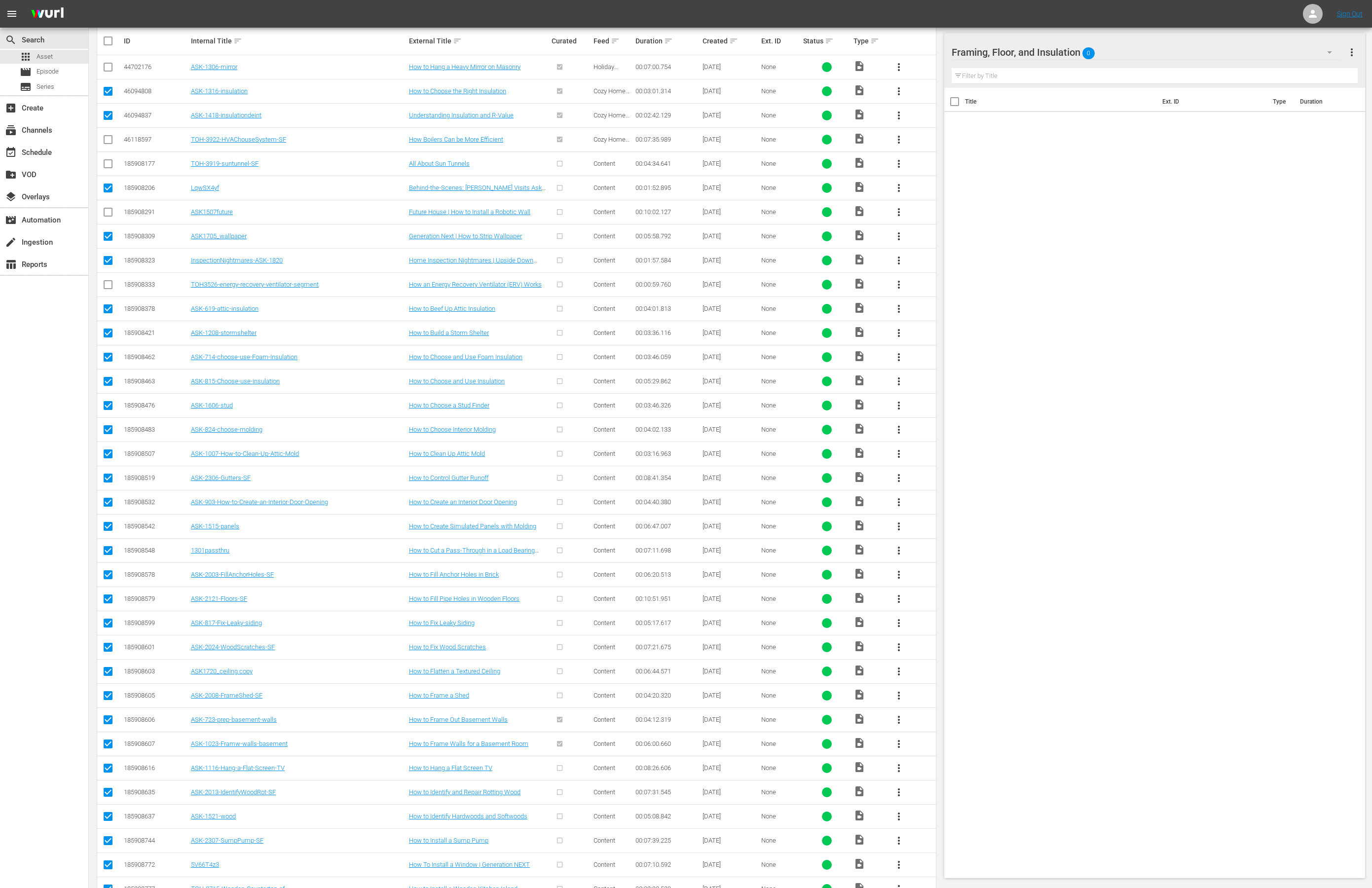
scroll to position [261, 0]
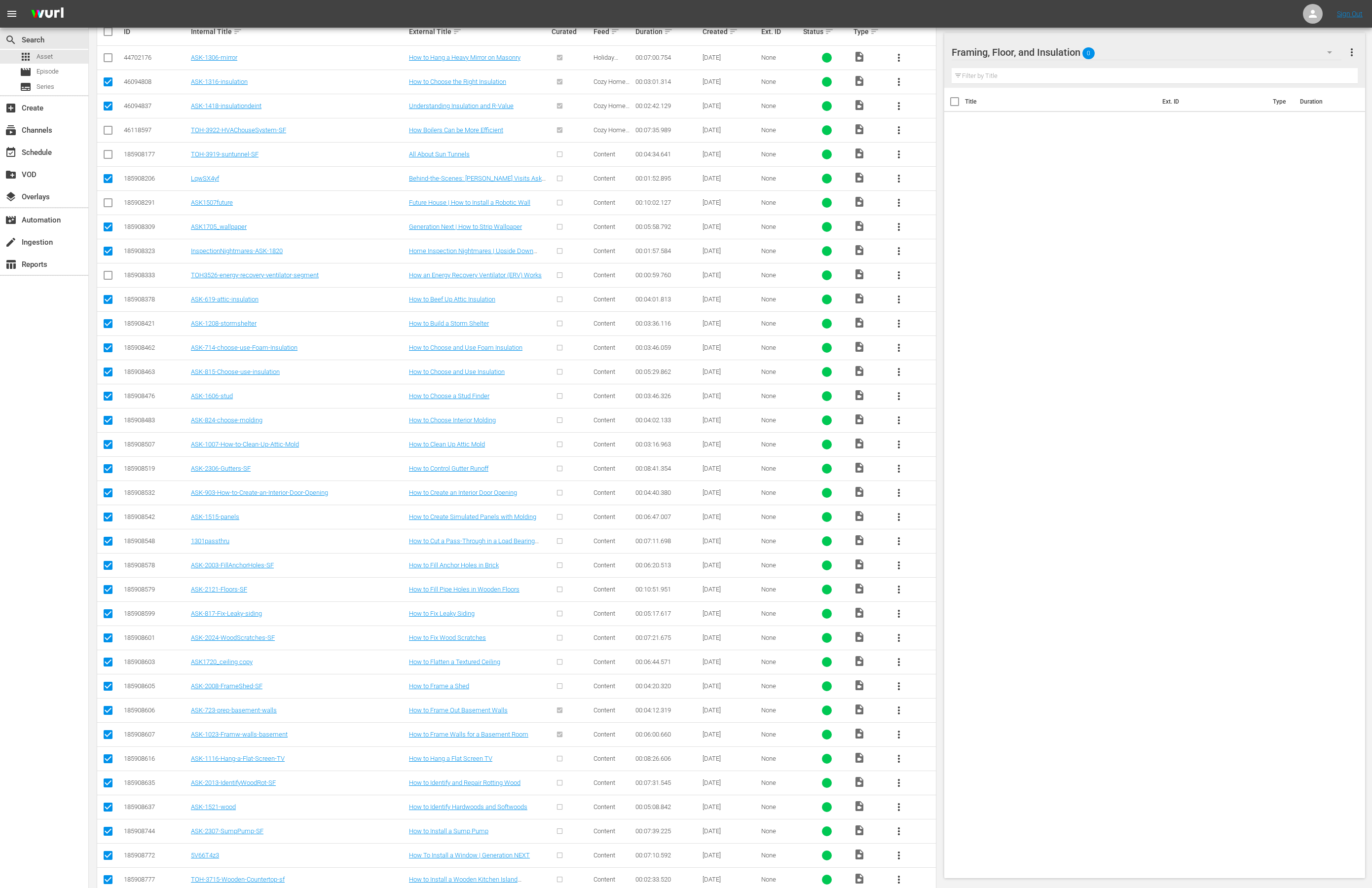
click at [109, 327] on input "checkbox" at bounding box center [108, 326] width 12 height 12
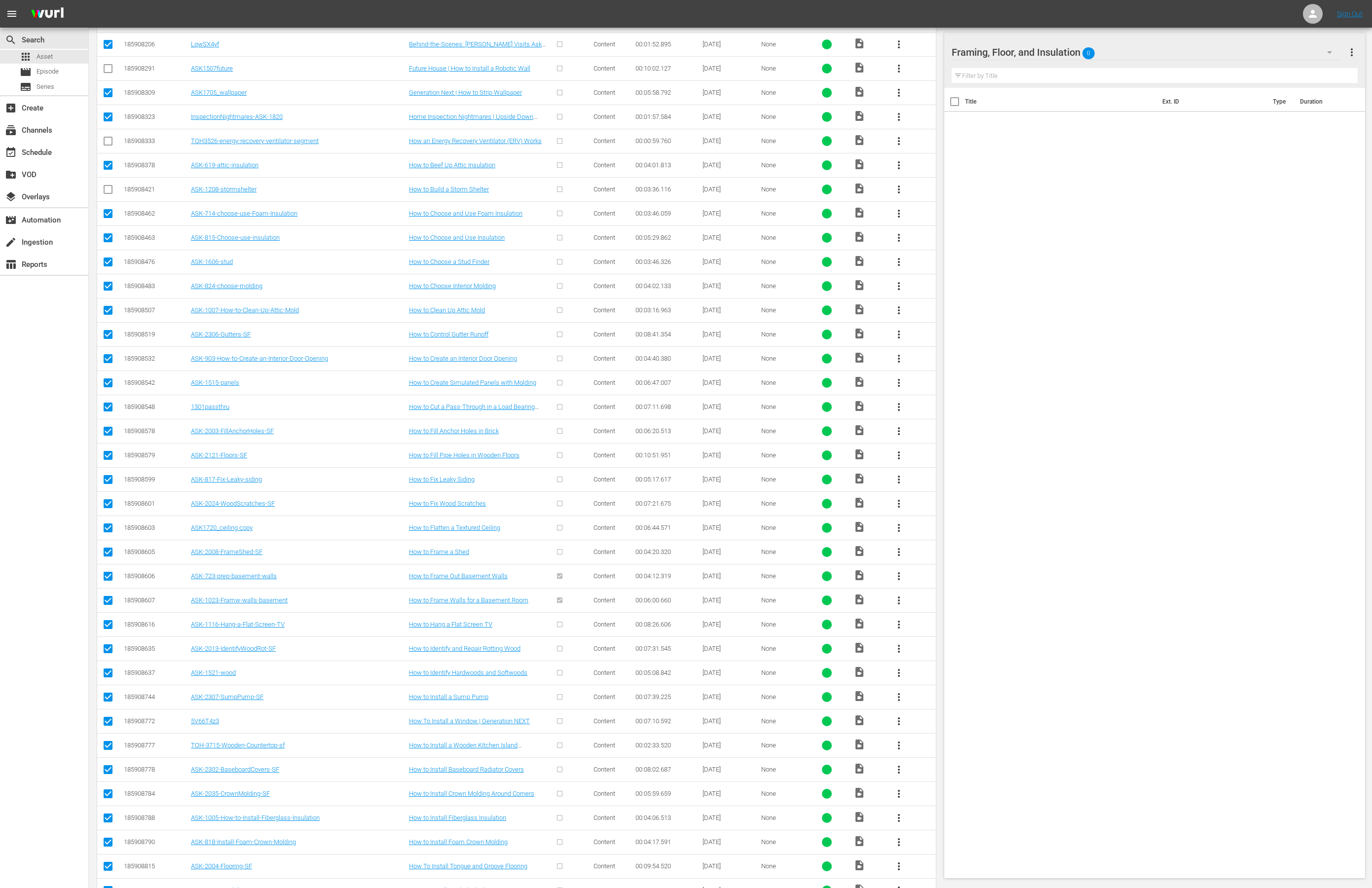
scroll to position [397, 0]
click at [107, 286] on input "checkbox" at bounding box center [108, 286] width 12 height 12
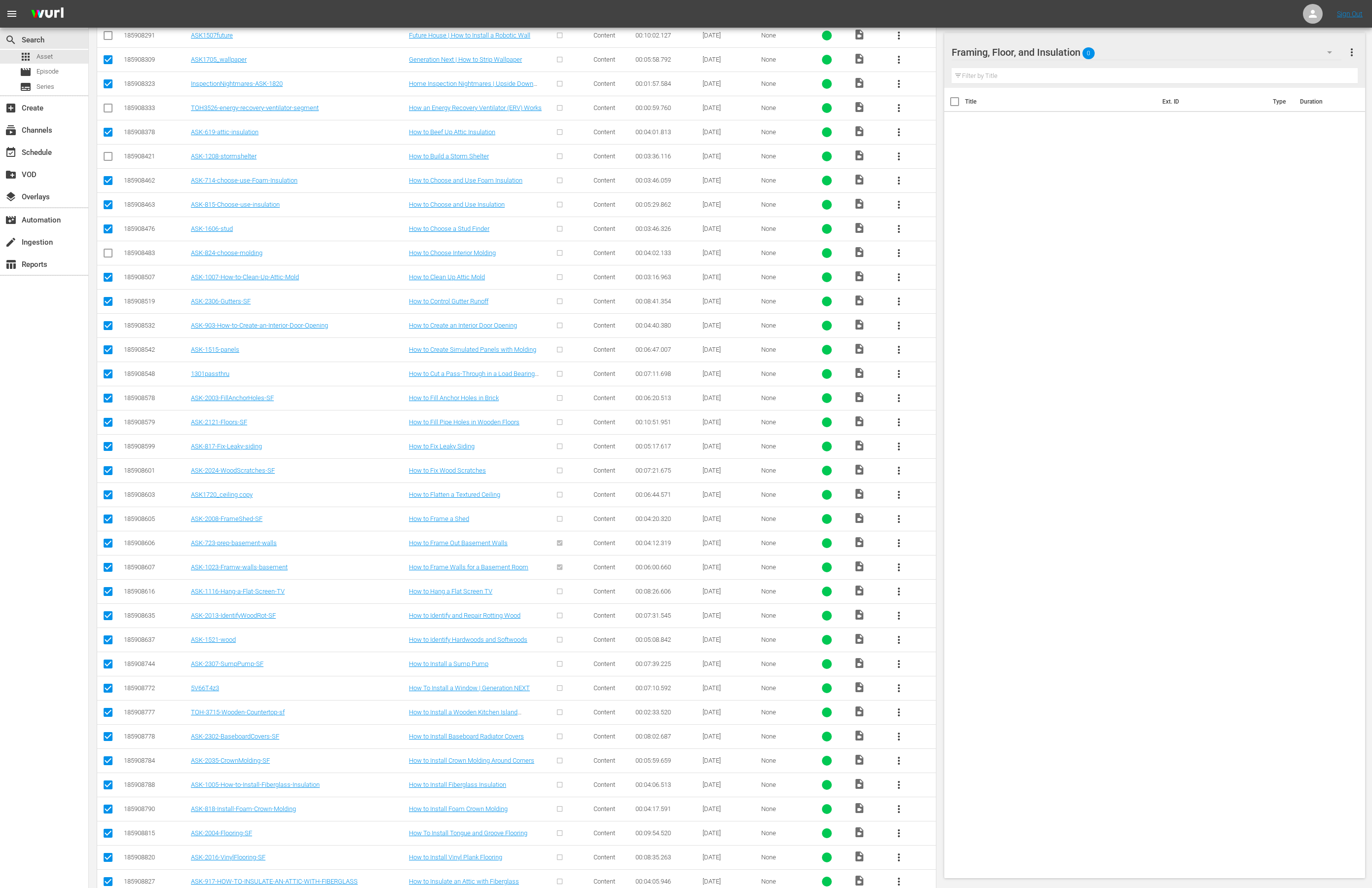
scroll to position [430, 0]
click at [109, 304] on input "checkbox" at bounding box center [108, 303] width 12 height 12
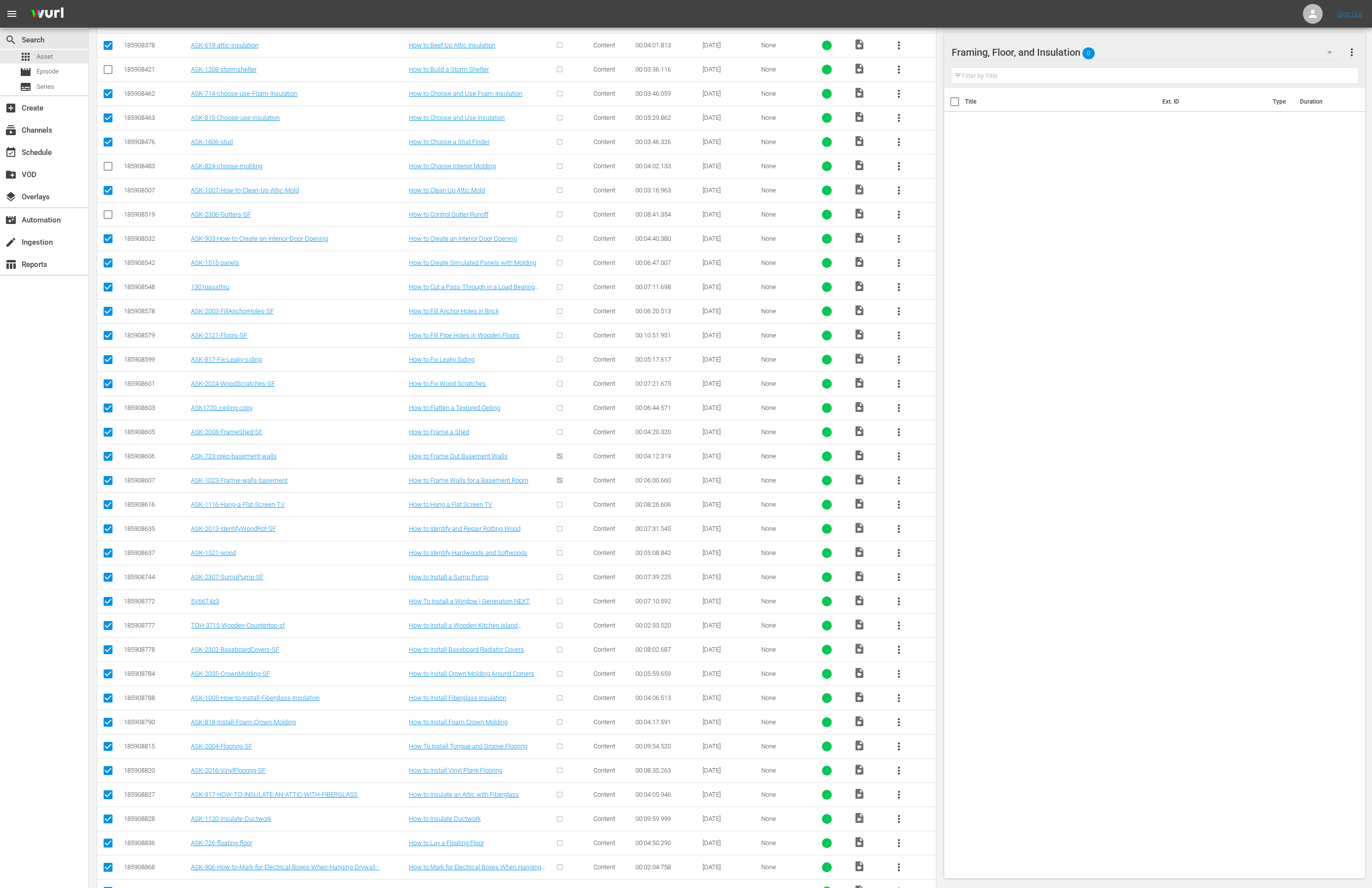
scroll to position [533, 0]
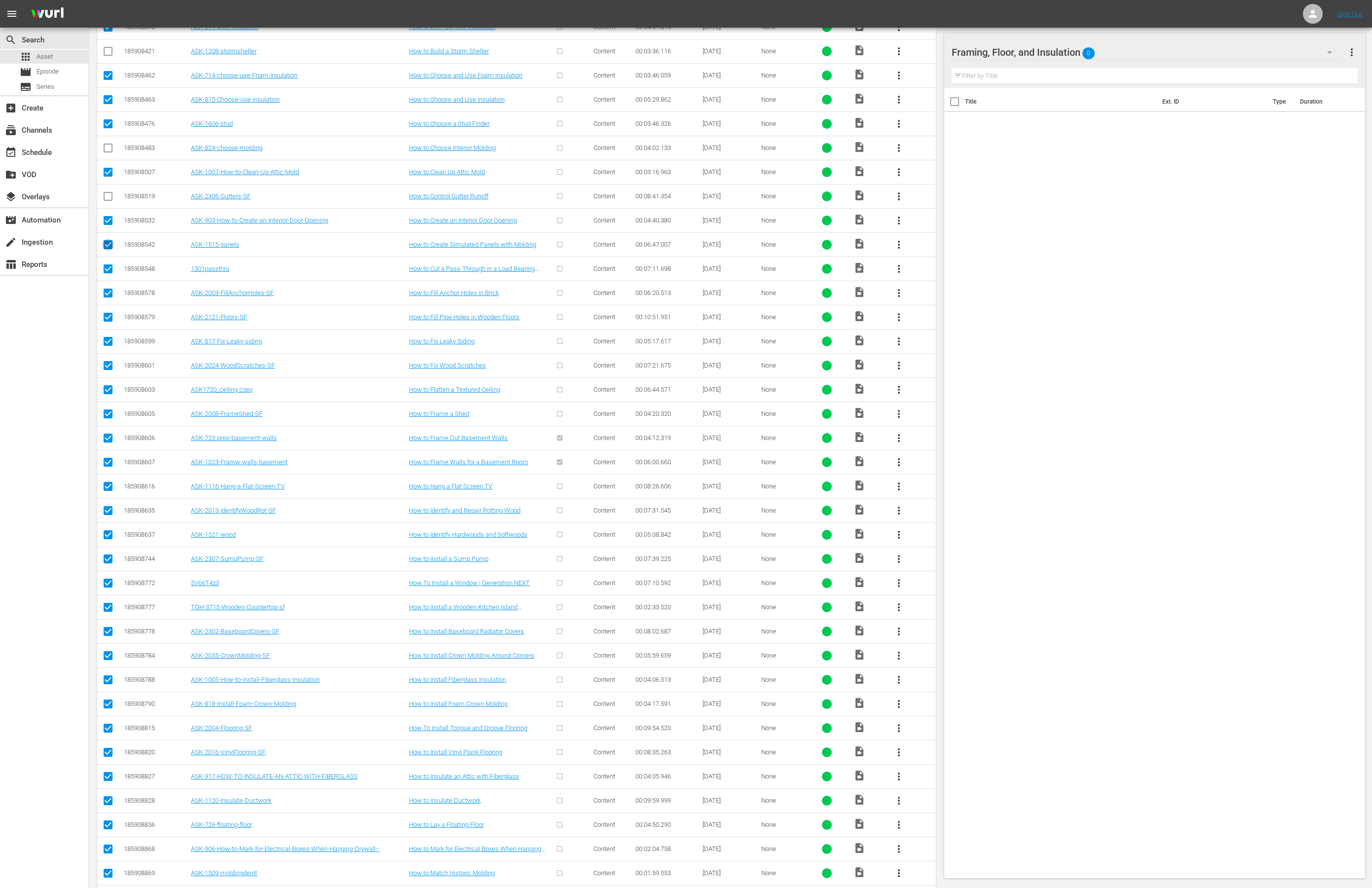
click at [109, 248] on input "checkbox" at bounding box center [108, 246] width 12 height 12
click at [104, 293] on input "checkbox" at bounding box center [108, 292] width 12 height 12
click at [106, 346] on input "checkbox" at bounding box center [108, 340] width 12 height 12
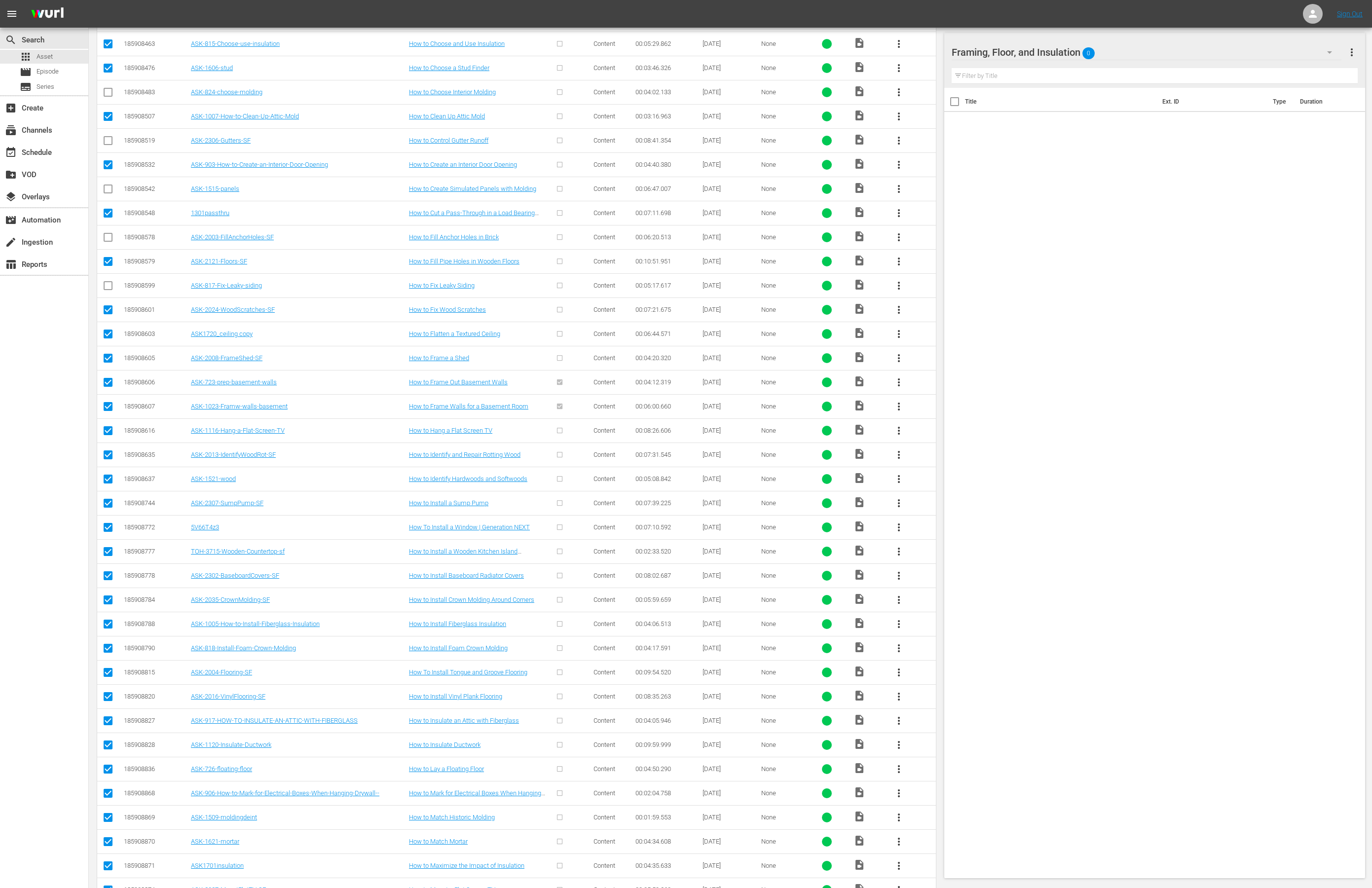
scroll to position [592, 0]
click at [108, 337] on input "checkbox" at bounding box center [108, 333] width 12 height 12
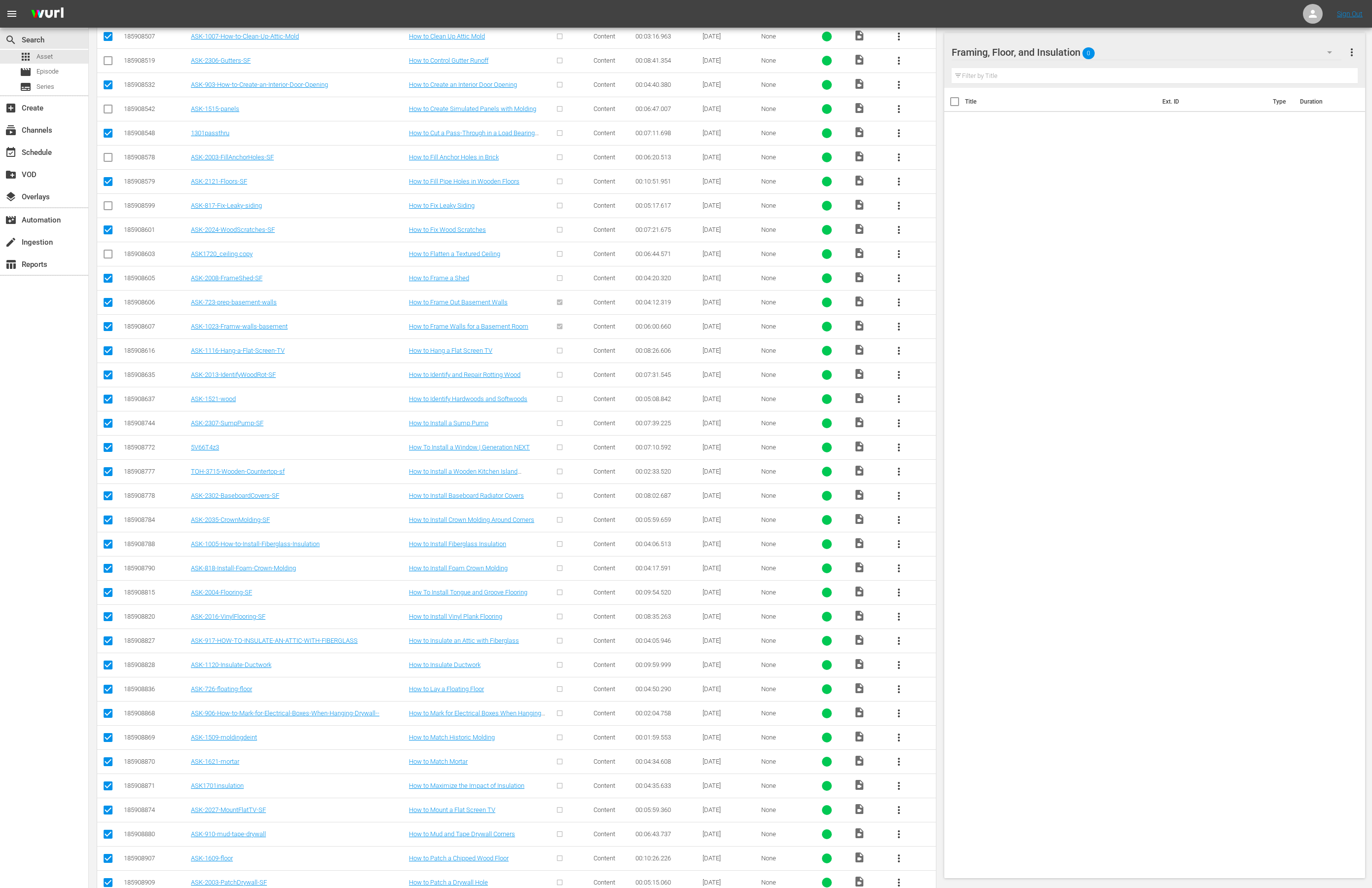
scroll to position [672, 0]
click at [106, 355] on input "checkbox" at bounding box center [108, 350] width 12 height 12
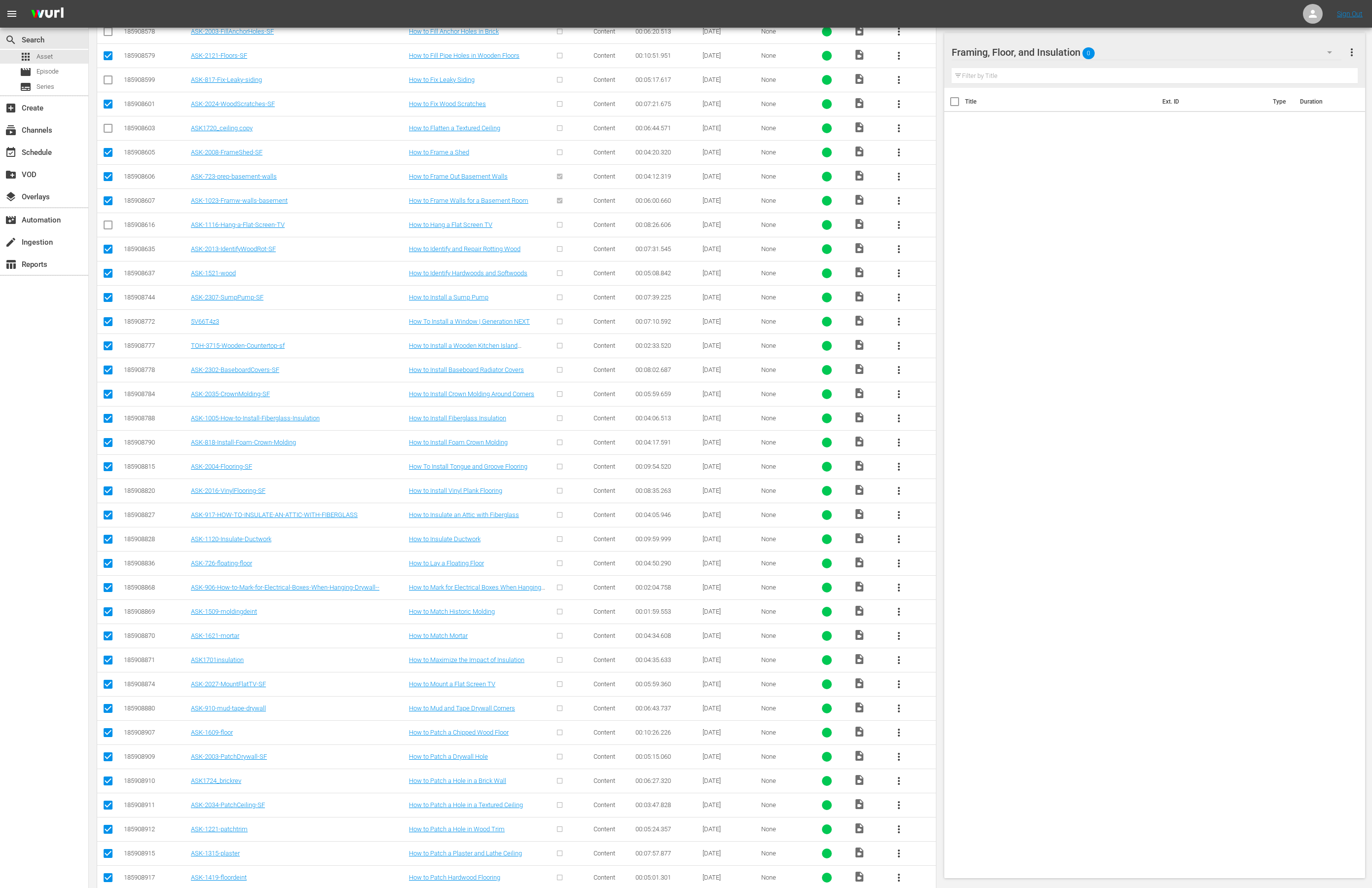
scroll to position [796, 0]
click at [108, 303] on input "checkbox" at bounding box center [108, 298] width 12 height 12
click at [104, 325] on input "checkbox" at bounding box center [108, 322] width 12 height 12
click at [104, 352] on input "checkbox" at bounding box center [108, 346] width 12 height 12
click at [107, 377] on input "checkbox" at bounding box center [108, 370] width 12 height 12
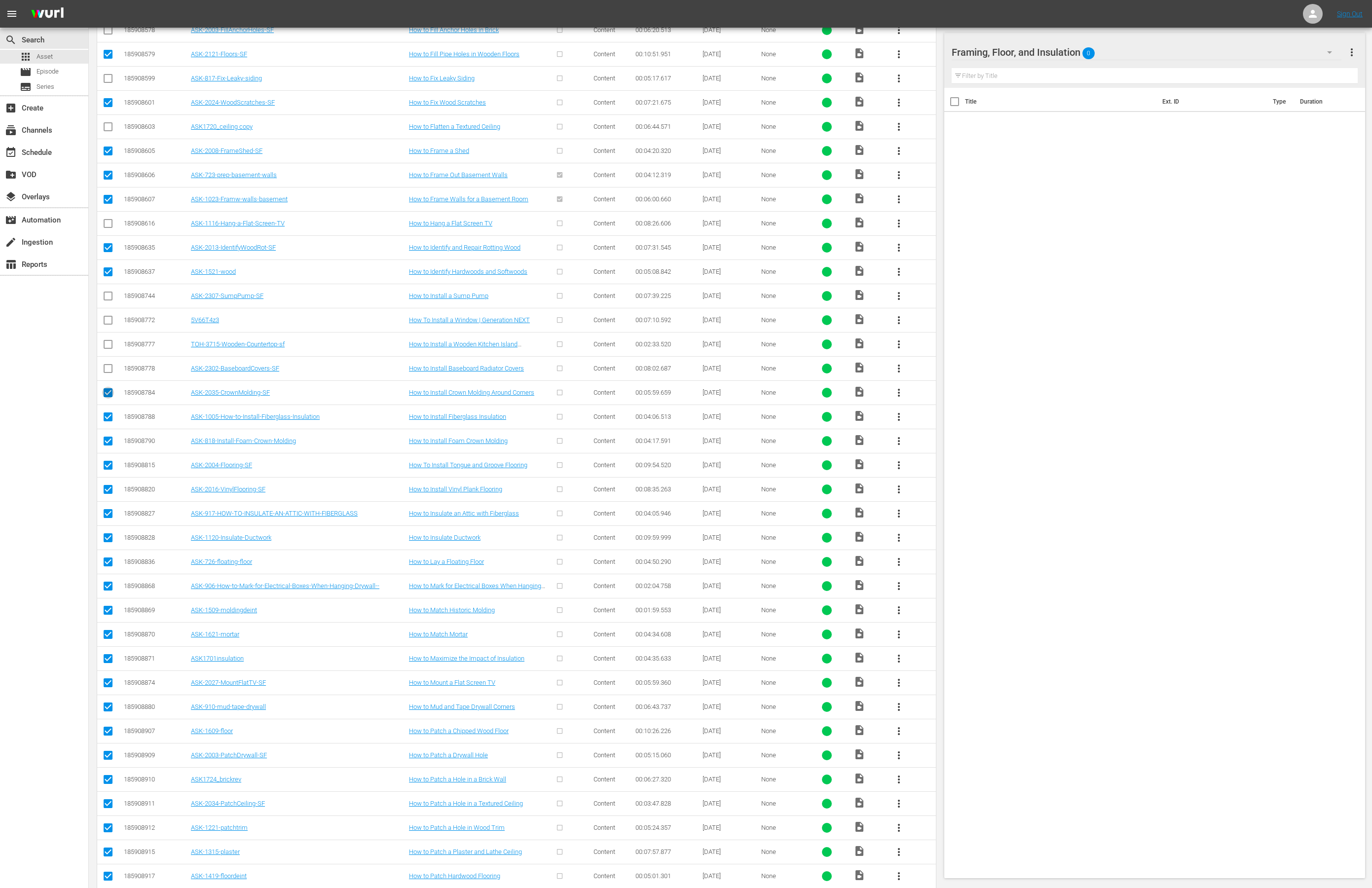
click at [105, 401] on input "checkbox" at bounding box center [108, 395] width 12 height 12
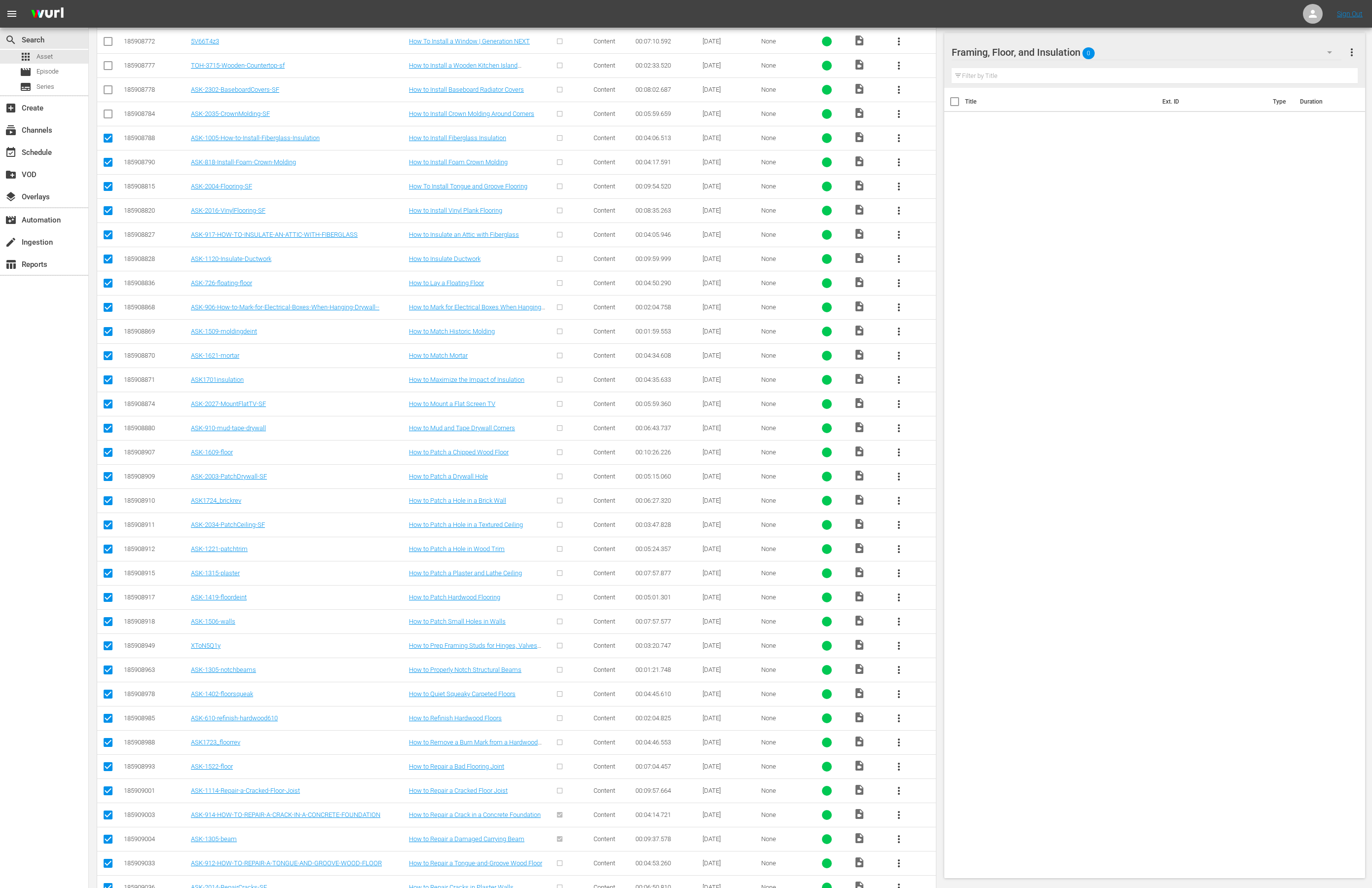
scroll to position [1080, 0]
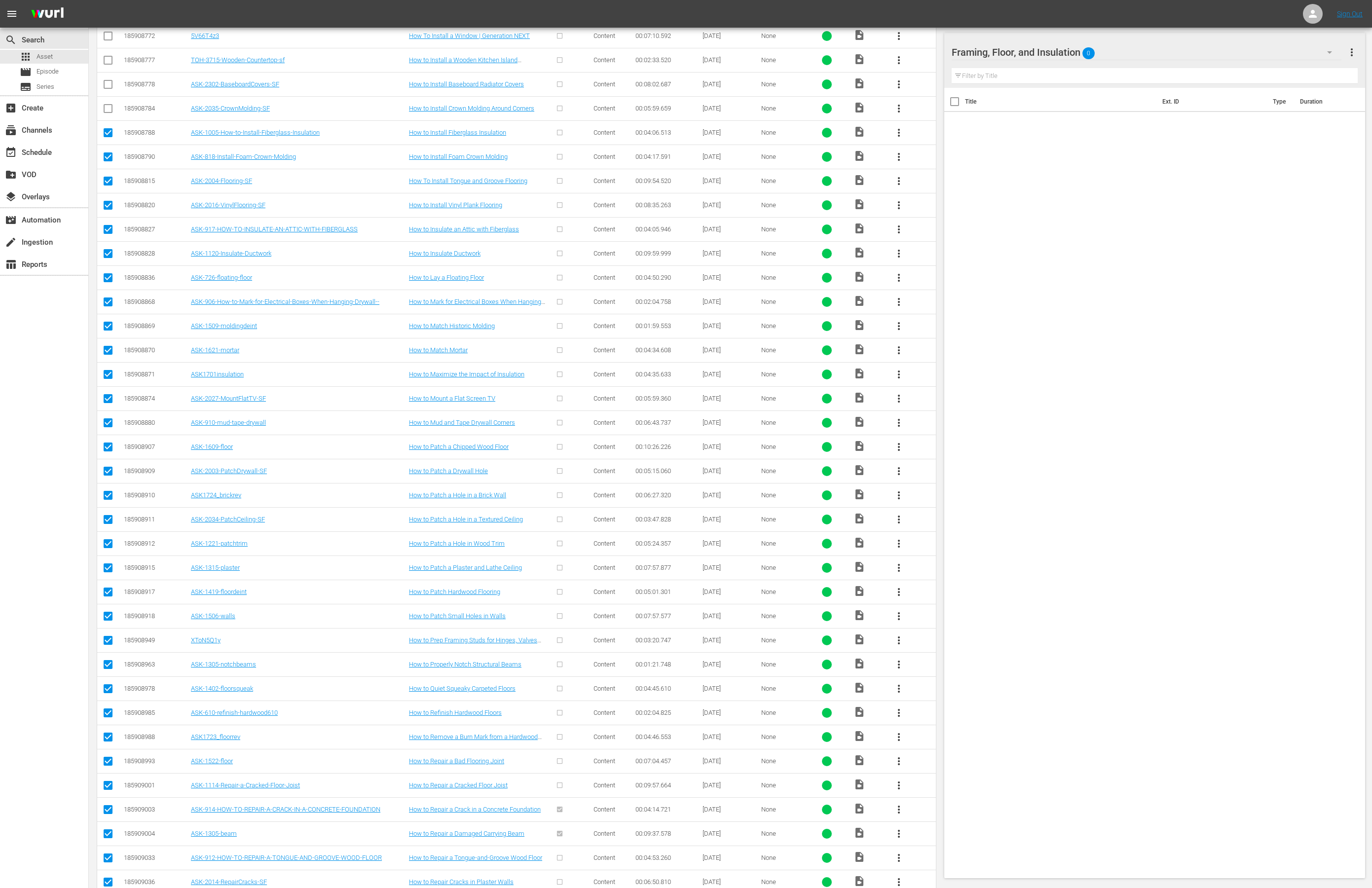
click at [110, 165] on input "checkbox" at bounding box center [108, 159] width 12 height 12
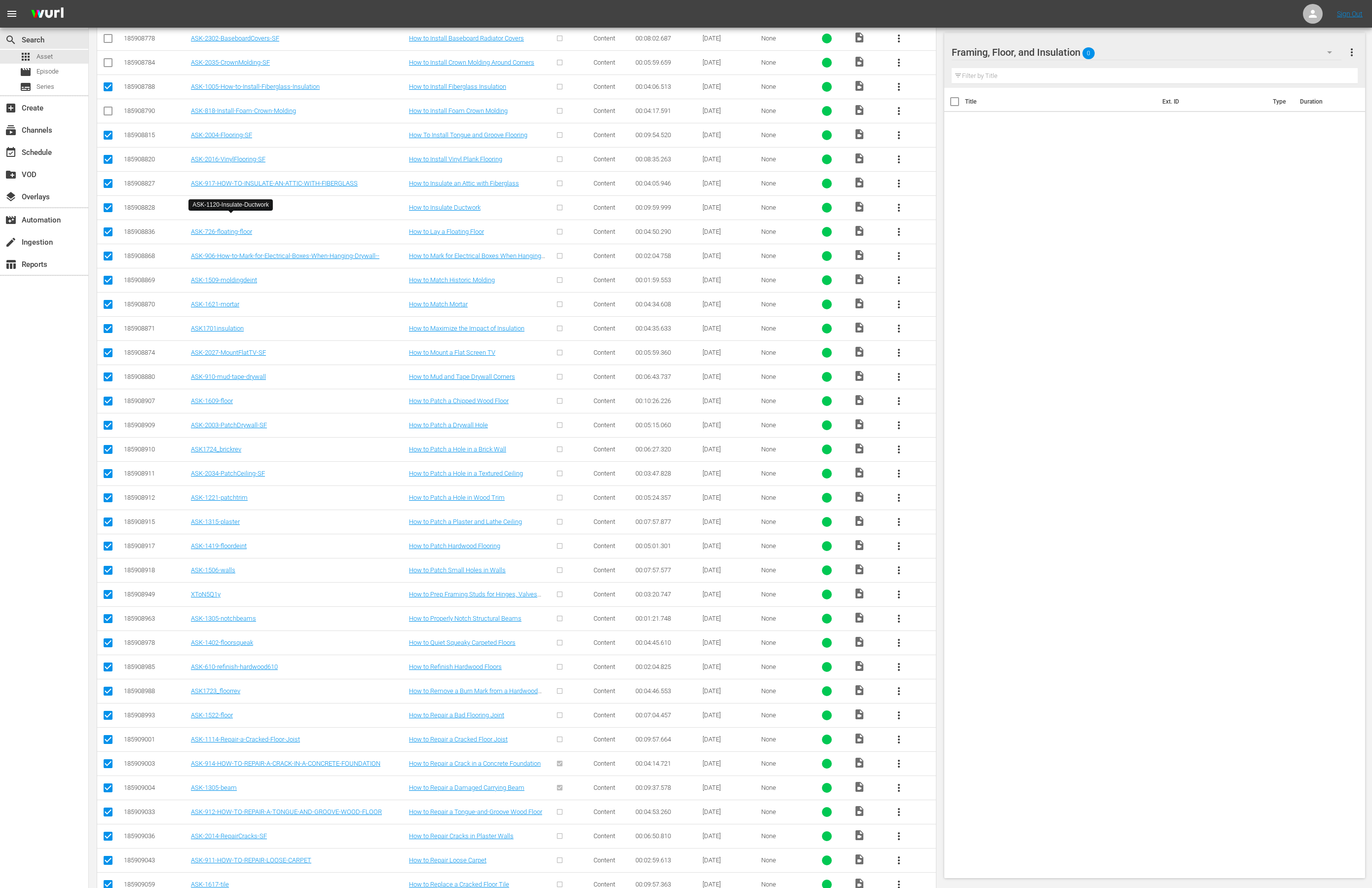
scroll to position [1128, 0]
click at [105, 263] on input "checkbox" at bounding box center [108, 256] width 12 height 12
click at [107, 287] on input "checkbox" at bounding box center [108, 281] width 12 height 12
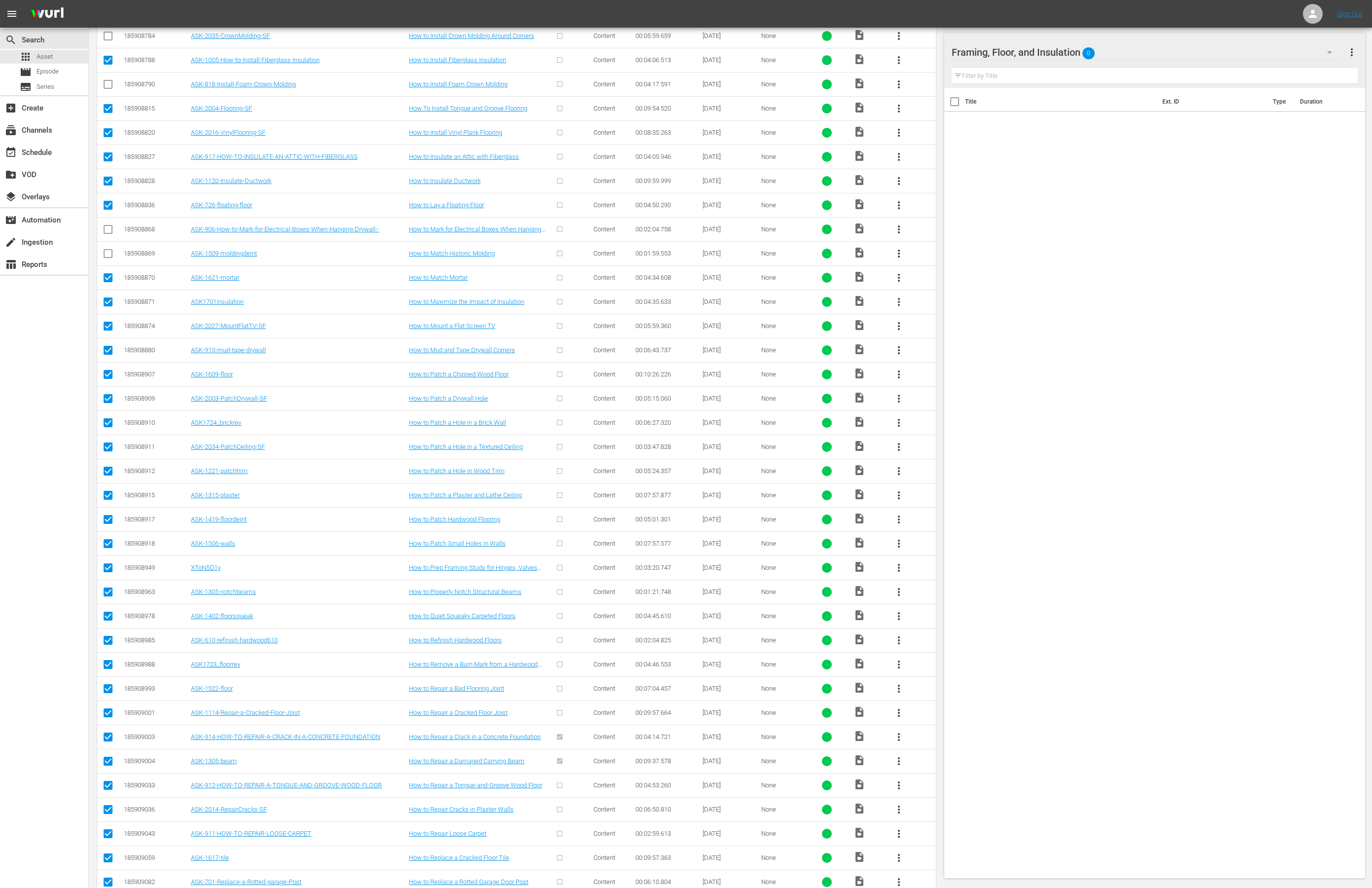
scroll to position [1153, 0]
click at [107, 285] on input "checkbox" at bounding box center [108, 279] width 12 height 12
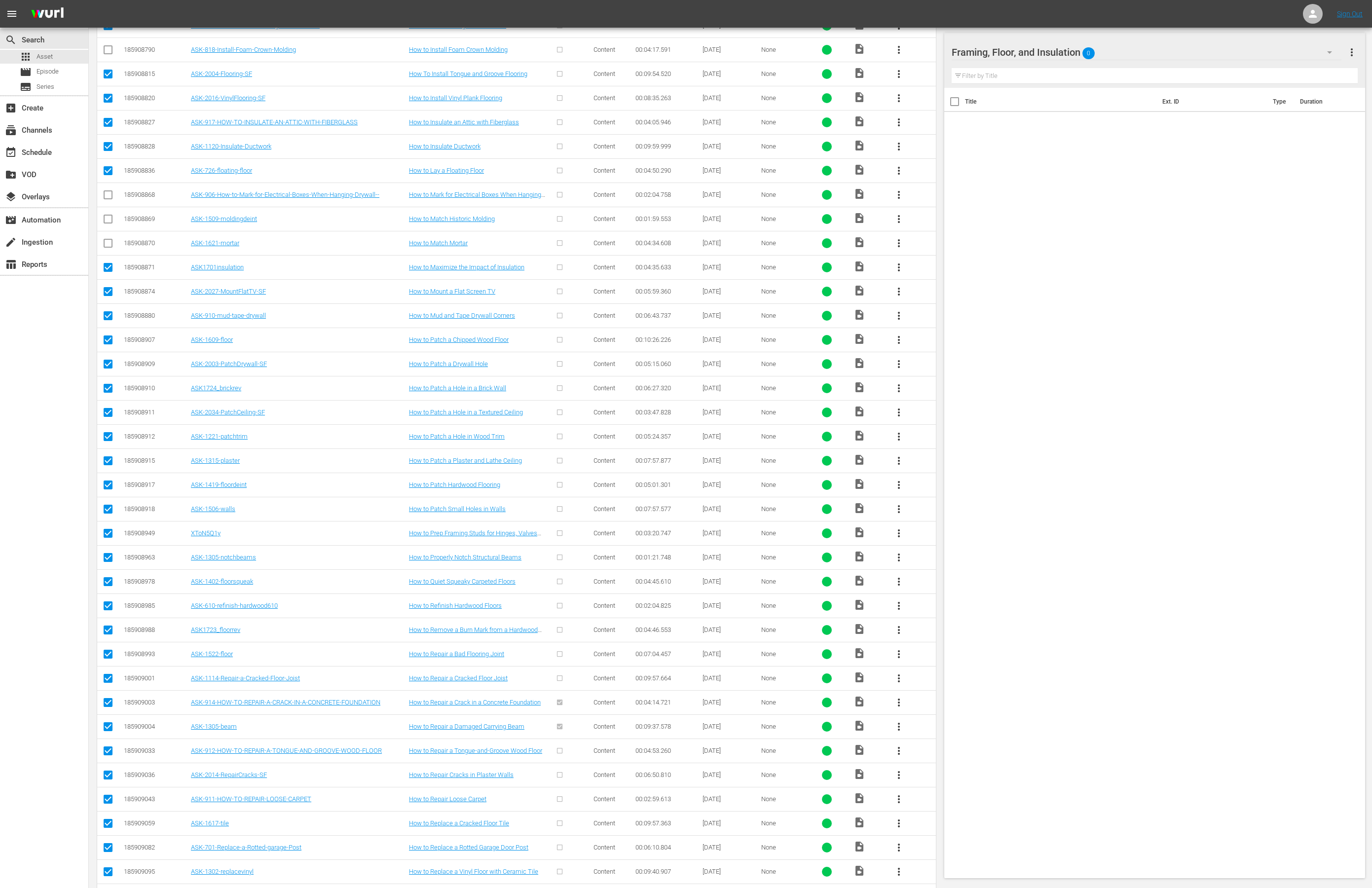
click at [108, 300] on input "checkbox" at bounding box center [108, 293] width 12 height 12
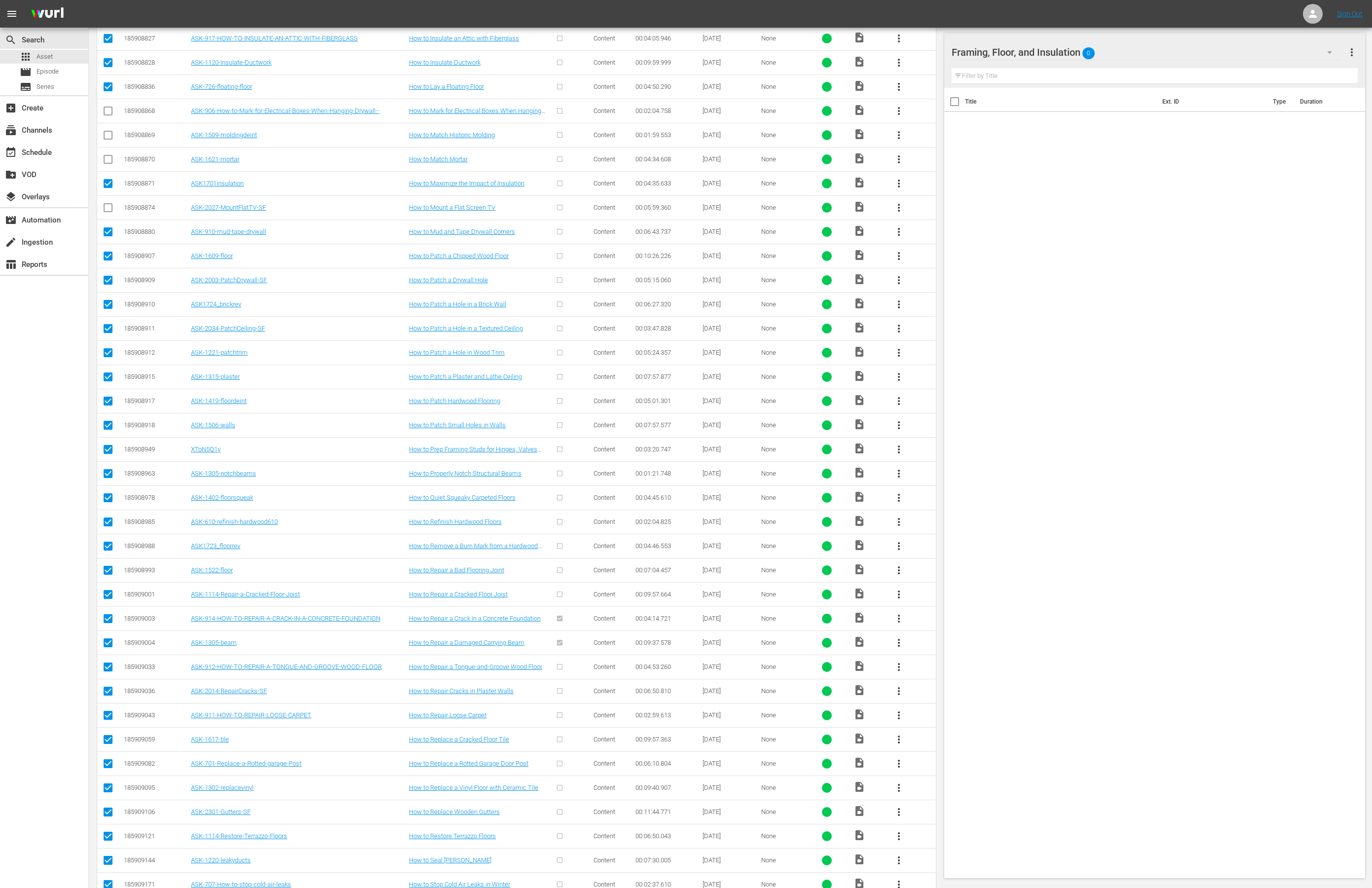
scroll to position [1273, 0]
click at [105, 310] on input "checkbox" at bounding box center [108, 304] width 12 height 12
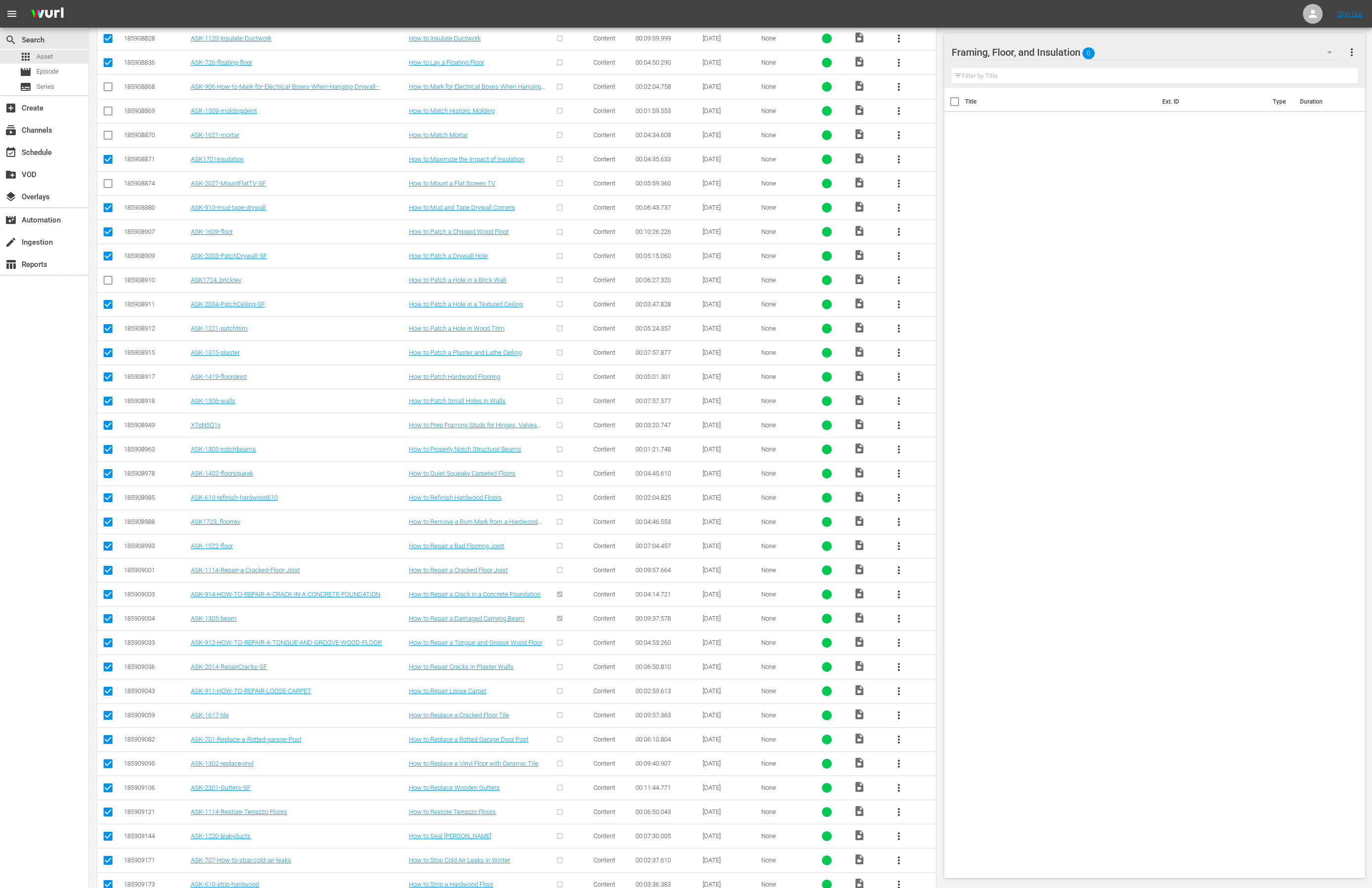
scroll to position [1300, 0]
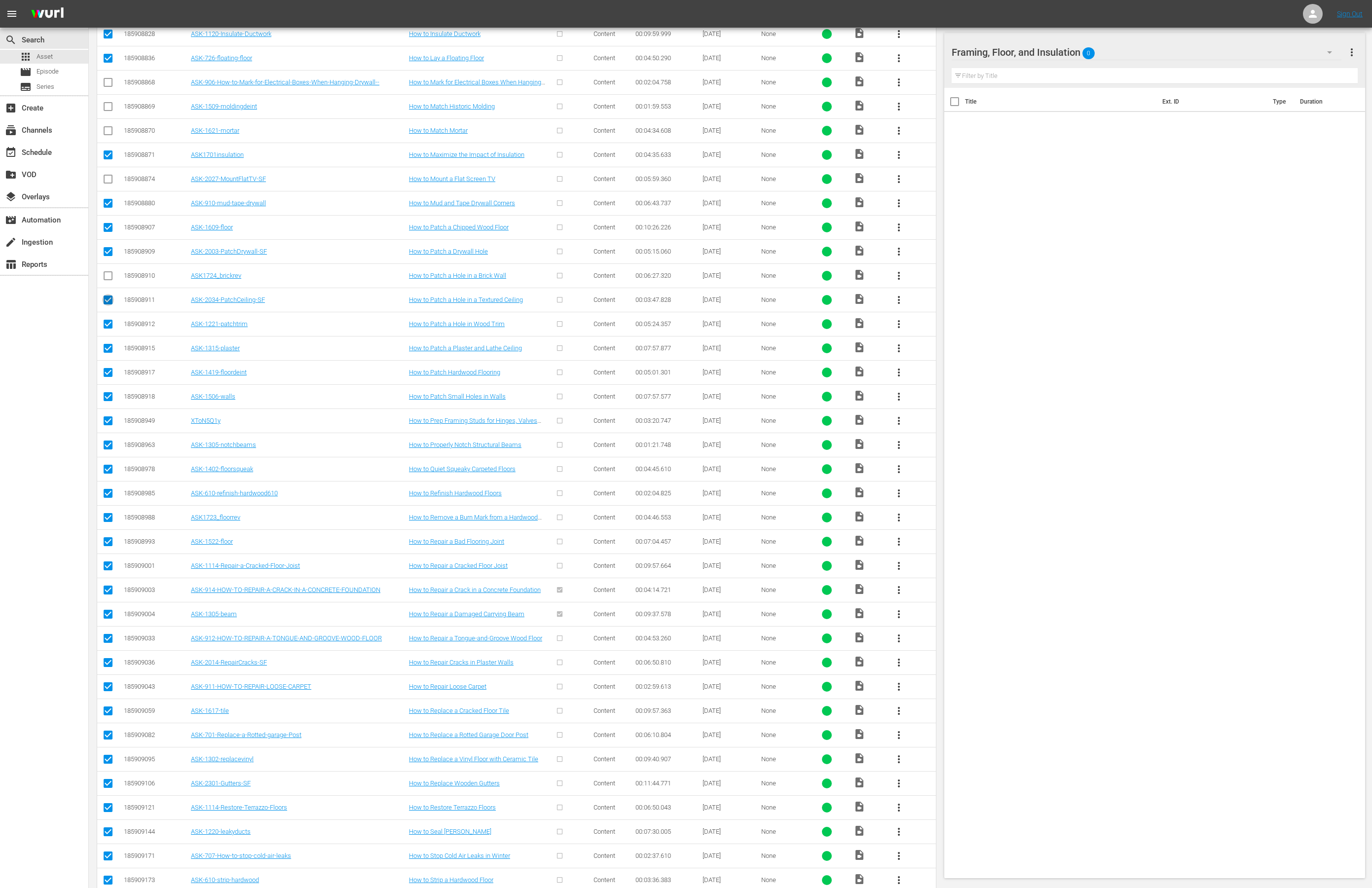
click at [105, 308] on input "checkbox" at bounding box center [108, 302] width 12 height 12
click at [108, 332] on input "checkbox" at bounding box center [108, 326] width 12 height 12
click at [111, 356] on input "checkbox" at bounding box center [108, 350] width 12 height 12
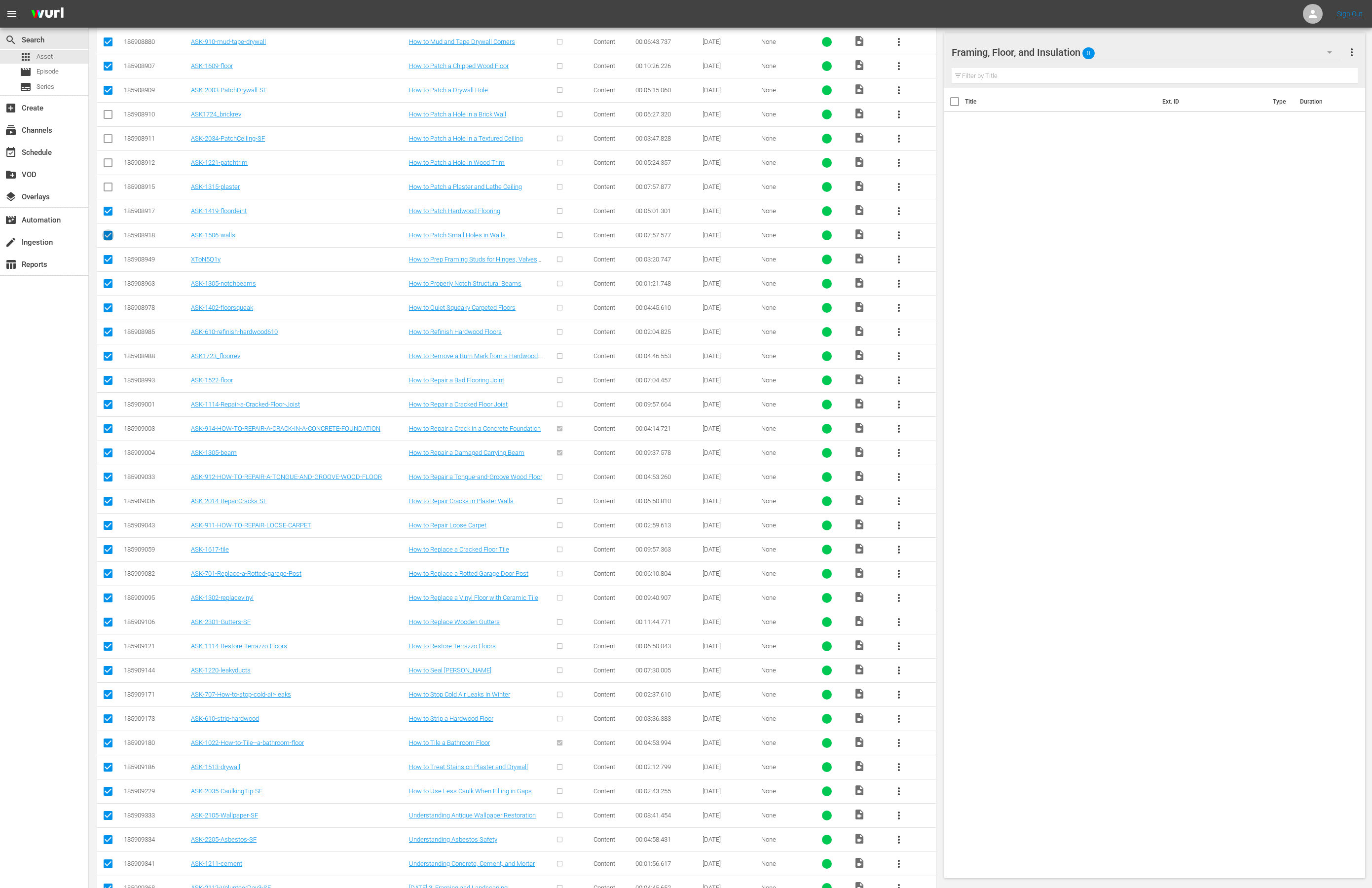
click at [108, 243] on input "checkbox" at bounding box center [108, 237] width 12 height 12
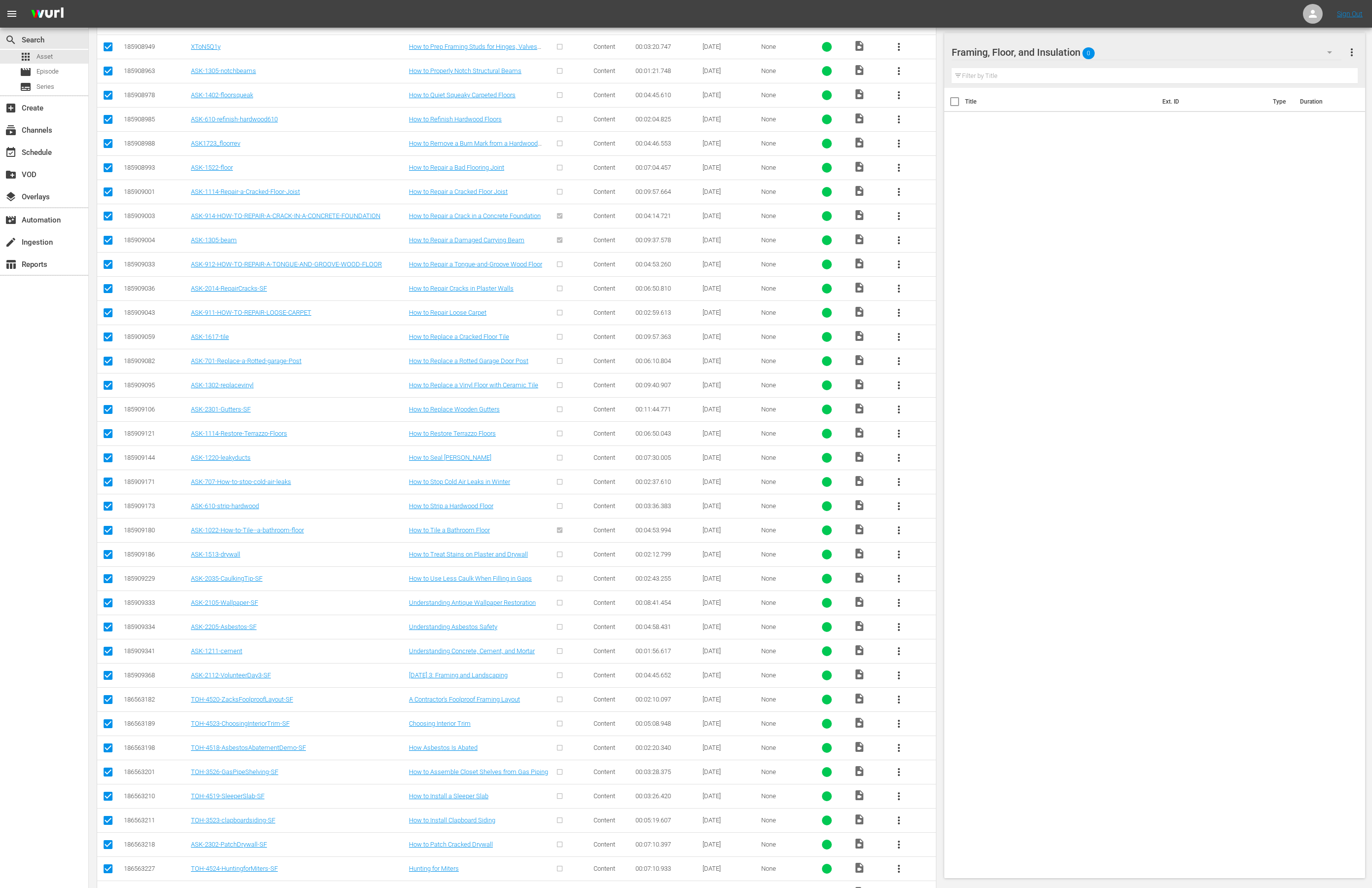
scroll to position [1676, 0]
click at [108, 295] on input "checkbox" at bounding box center [108, 289] width 12 height 12
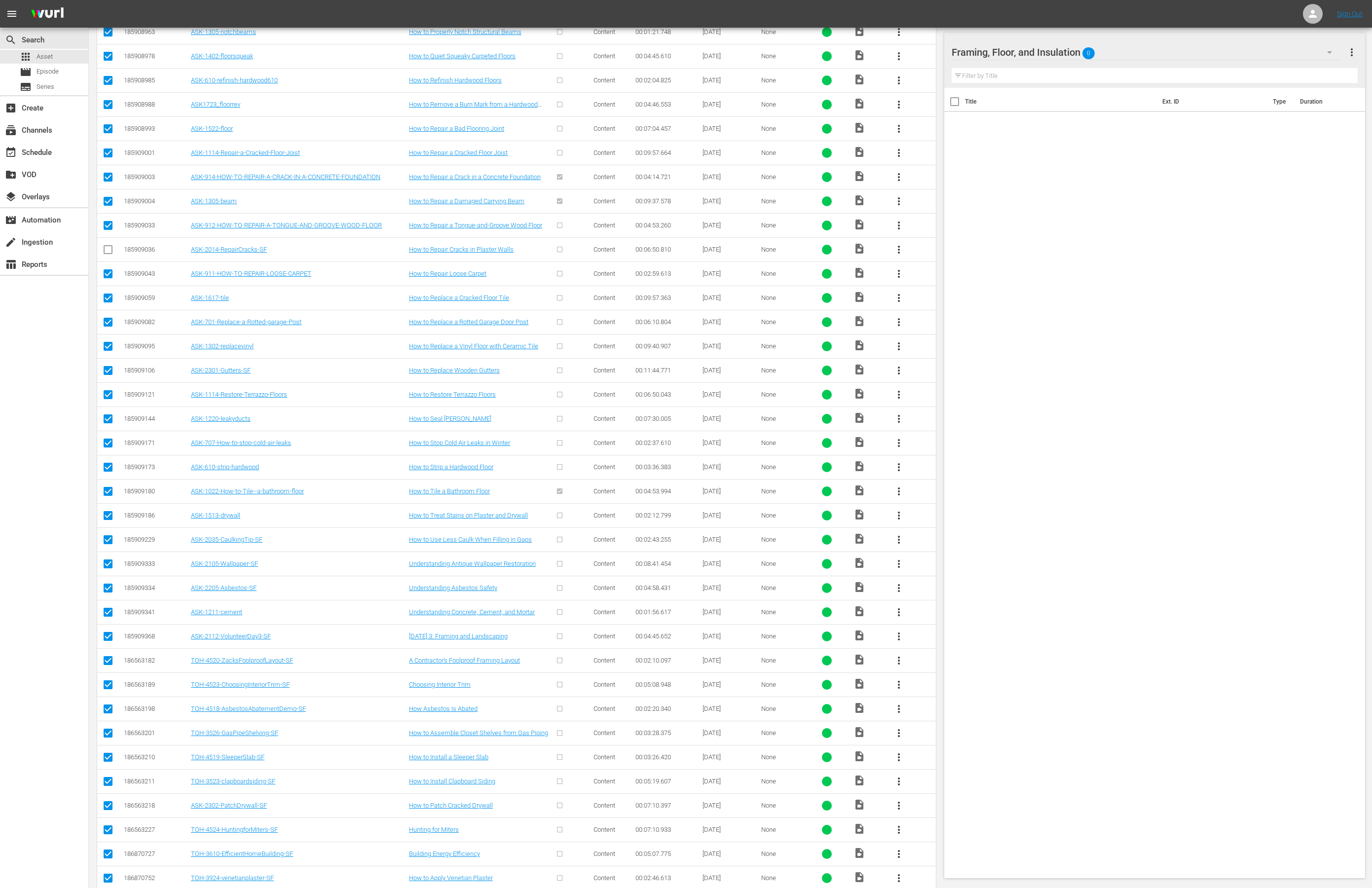
scroll to position [1734, 0]
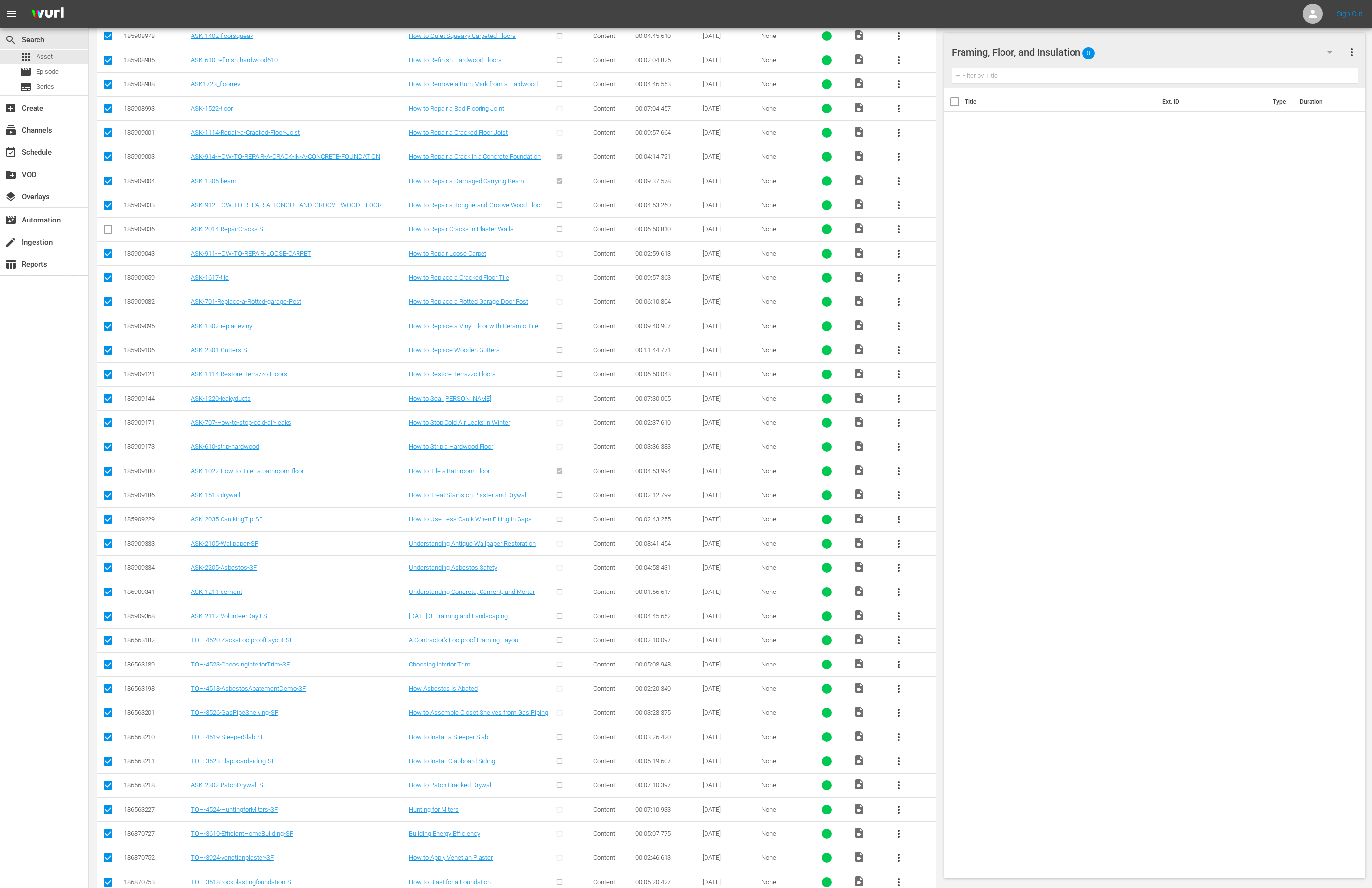
click at [108, 310] on input "checkbox" at bounding box center [108, 304] width 12 height 12
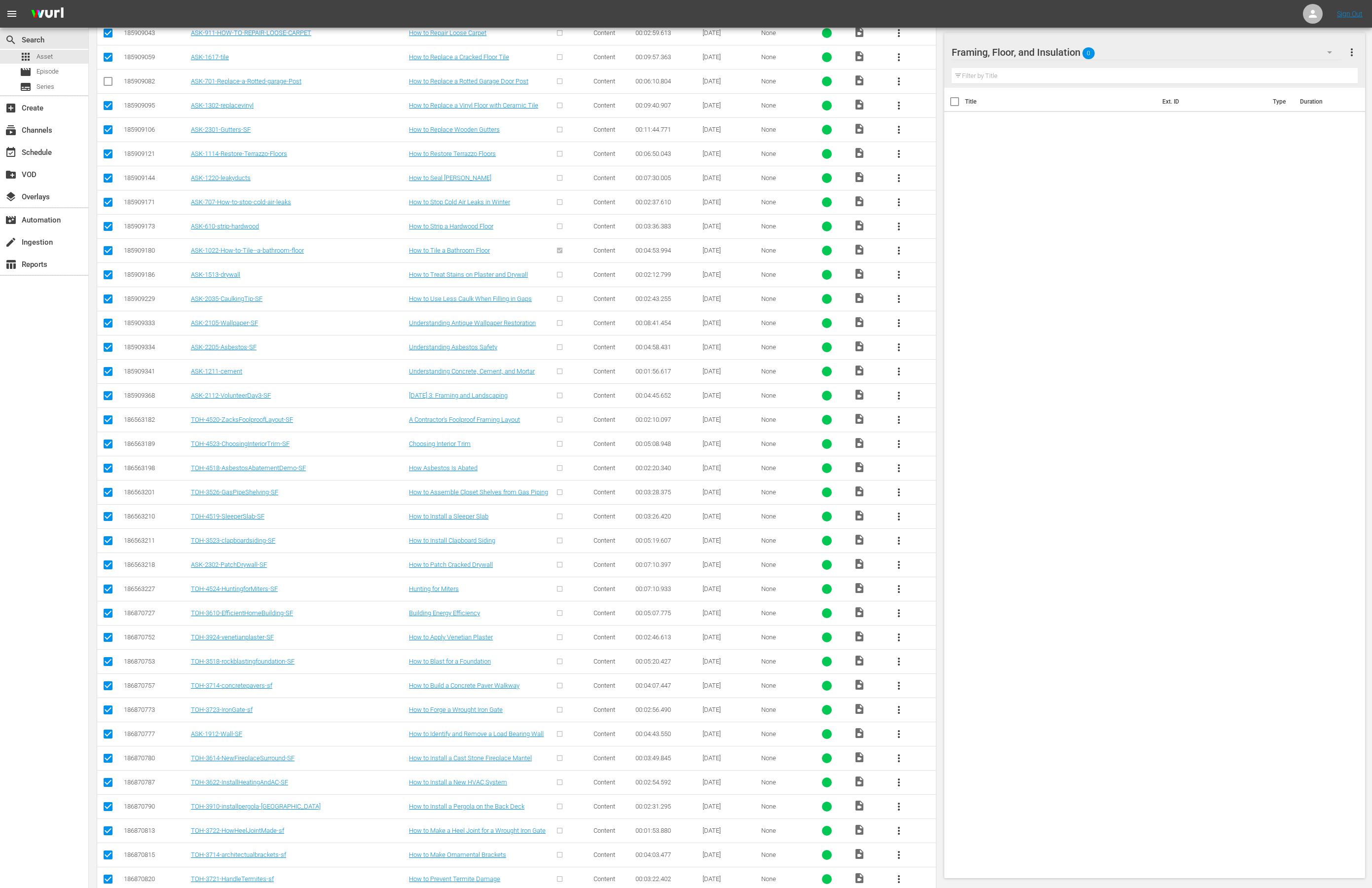
scroll to position [1966, 0]
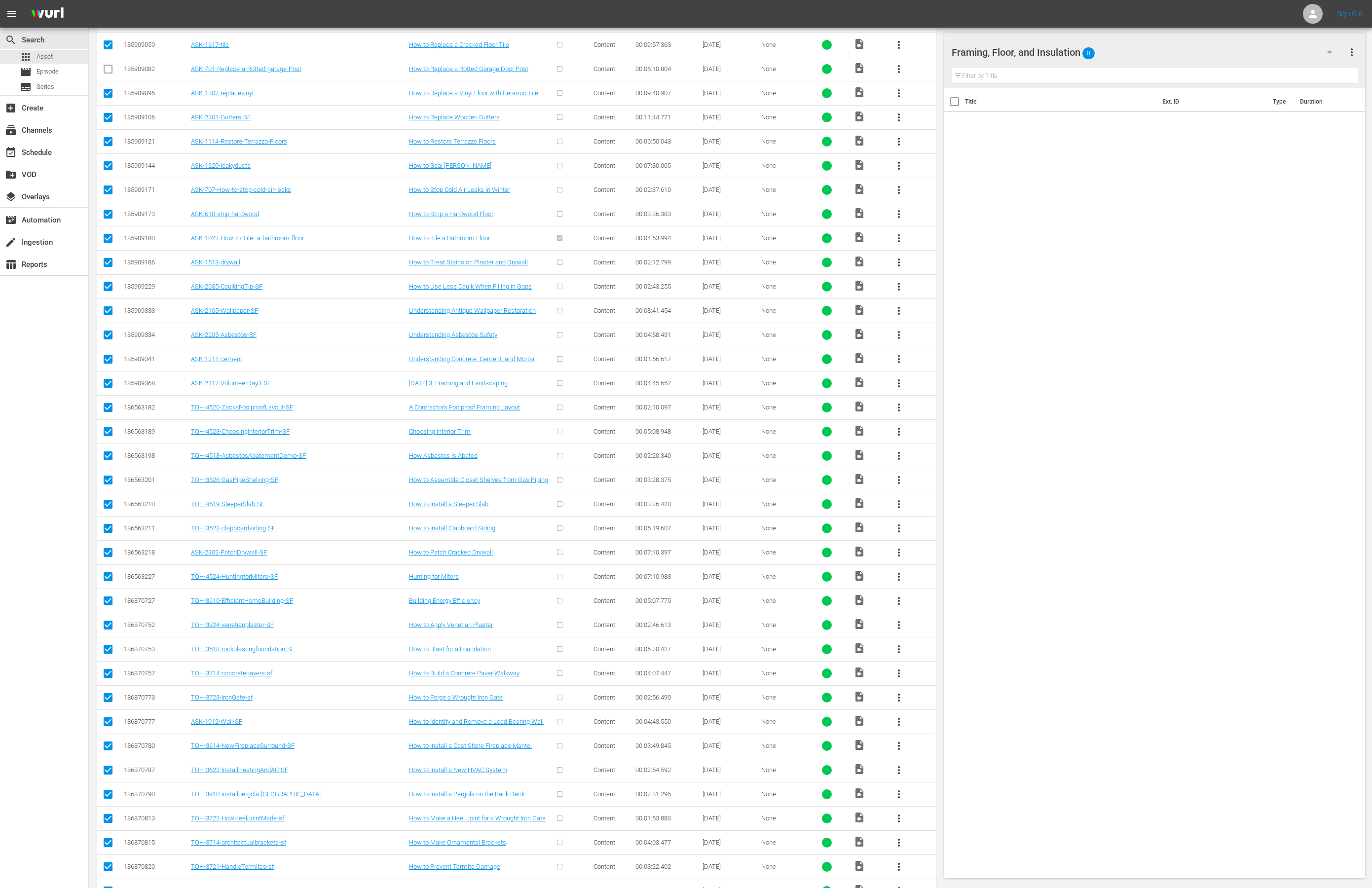
click at [111, 125] on input "checkbox" at bounding box center [108, 119] width 12 height 12
click at [112, 174] on input "checkbox" at bounding box center [108, 168] width 12 height 12
click at [108, 198] on input "checkbox" at bounding box center [108, 192] width 12 height 12
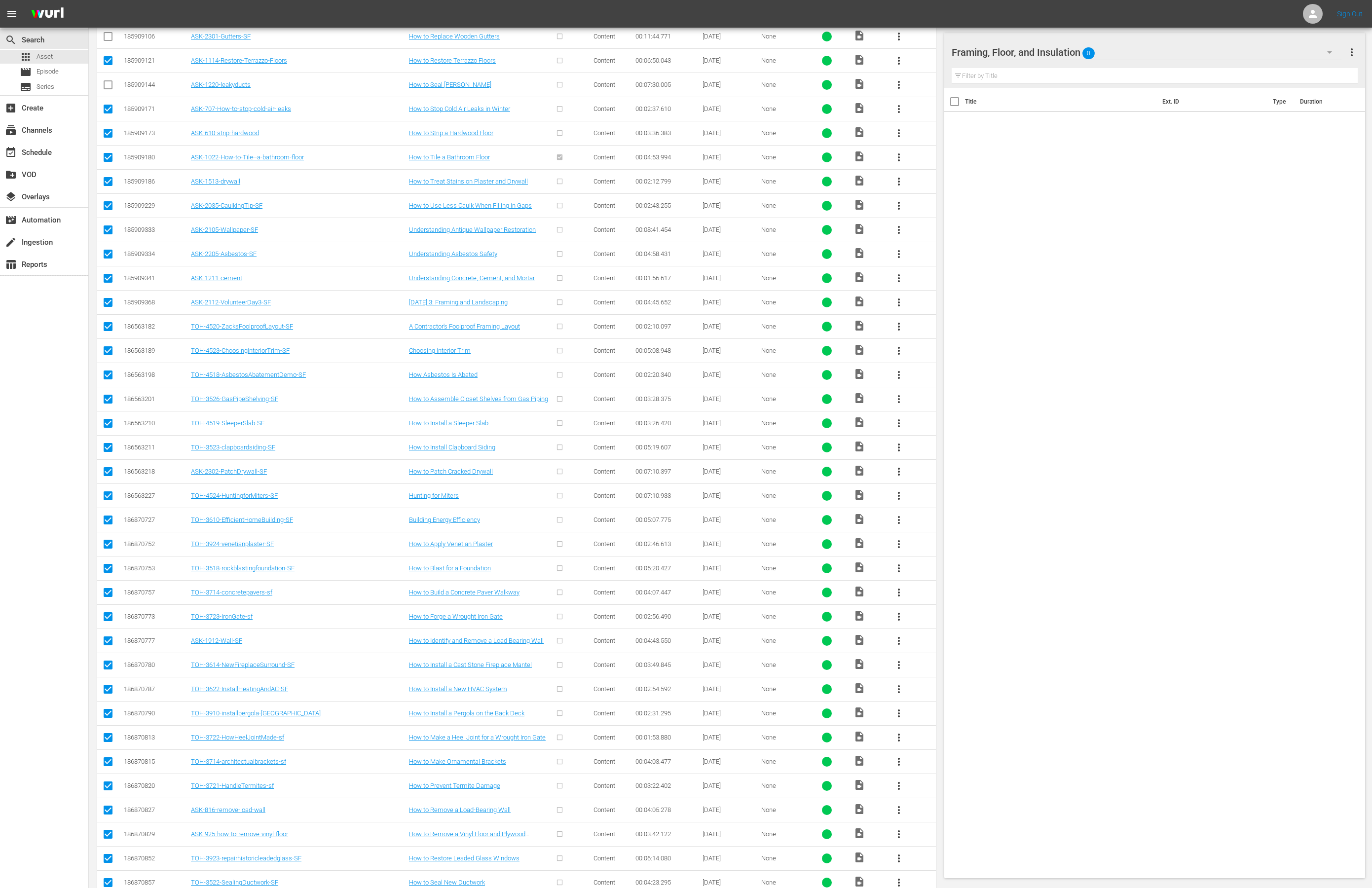
scroll to position [2056, 0]
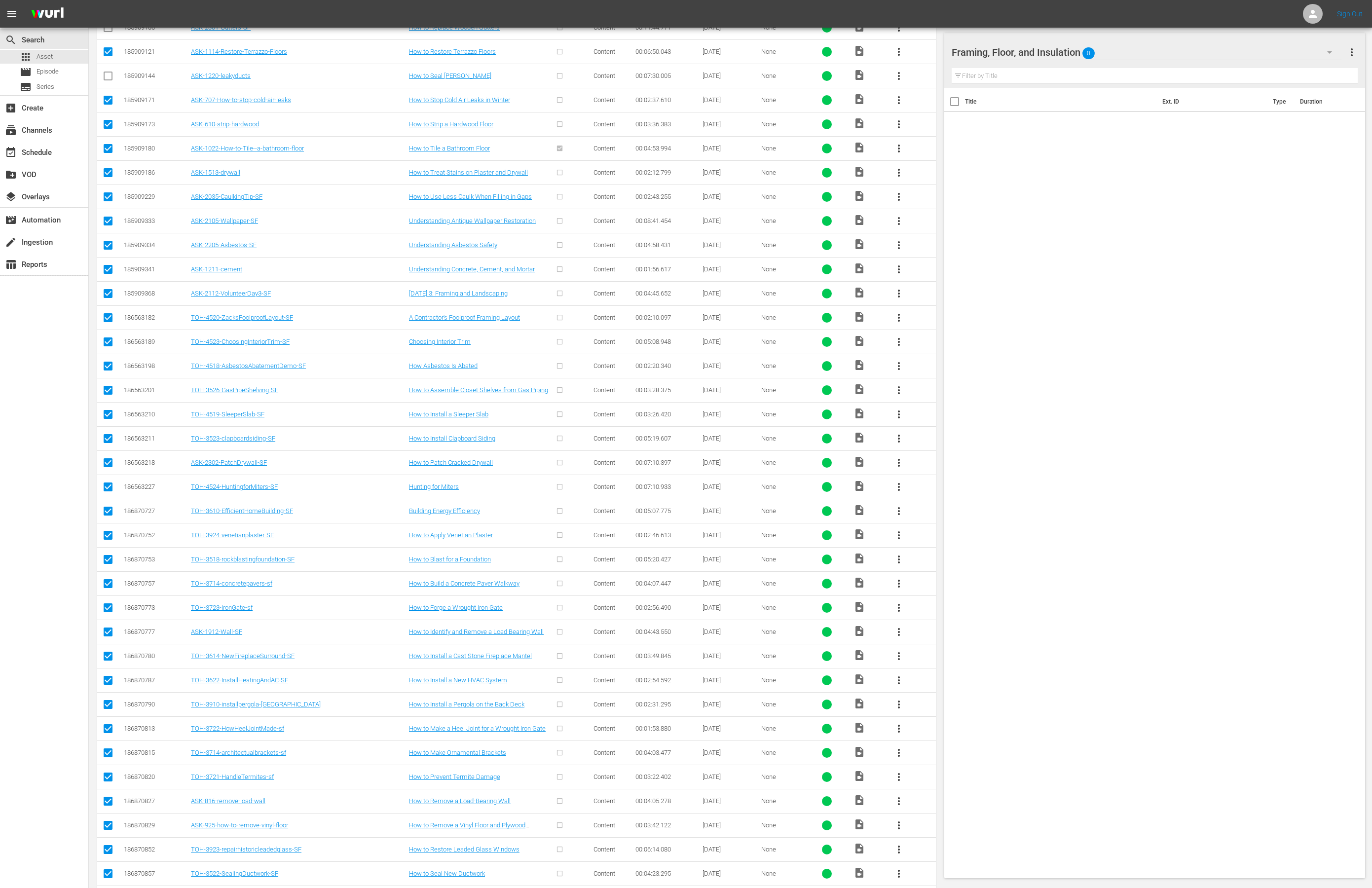
click at [105, 181] on input "checkbox" at bounding box center [108, 174] width 12 height 12
click at [105, 205] on input "checkbox" at bounding box center [108, 199] width 12 height 12
click at [105, 229] on input "checkbox" at bounding box center [108, 223] width 12 height 12
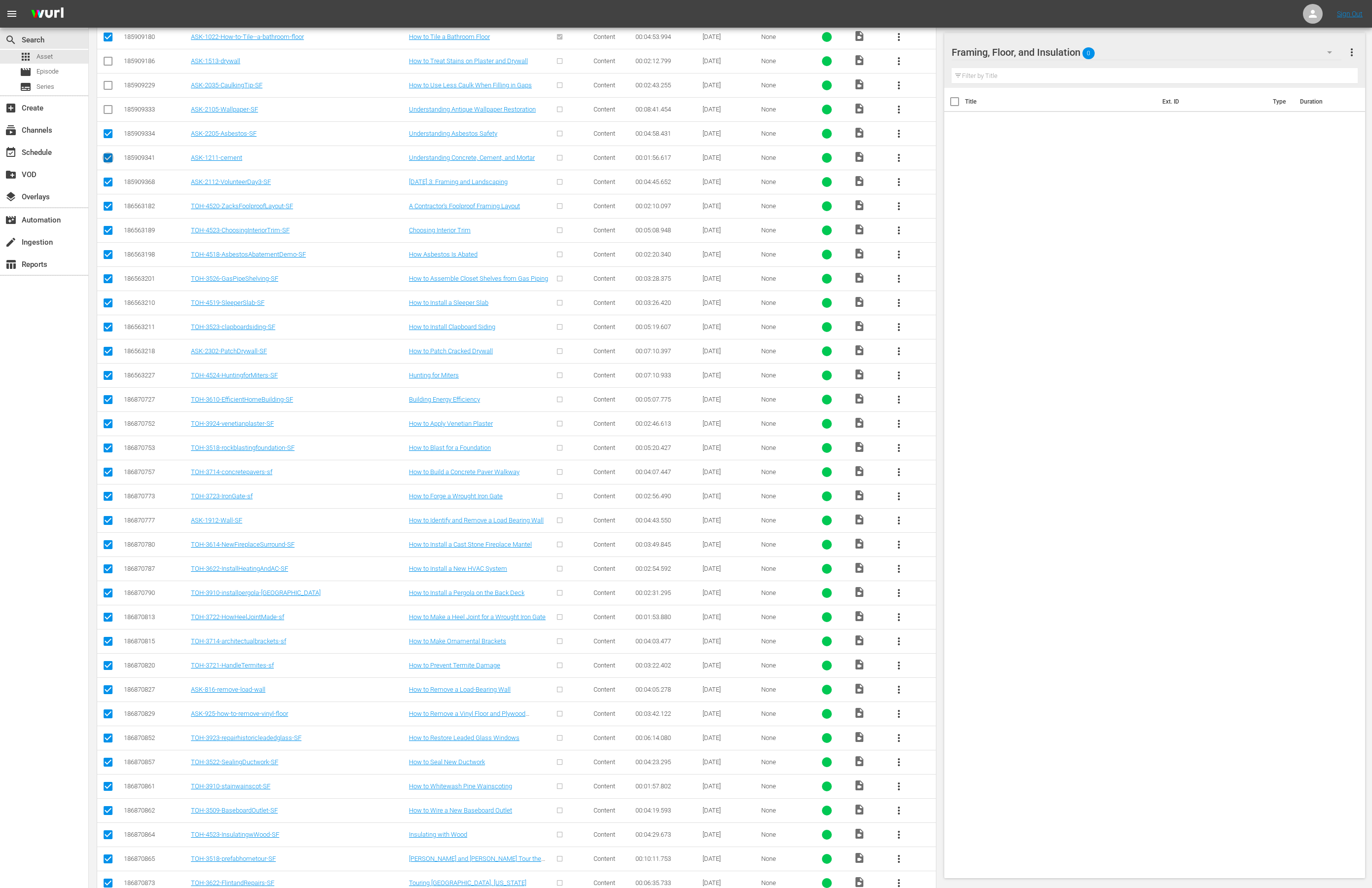
click at [110, 166] on input "checkbox" at bounding box center [108, 160] width 12 height 12
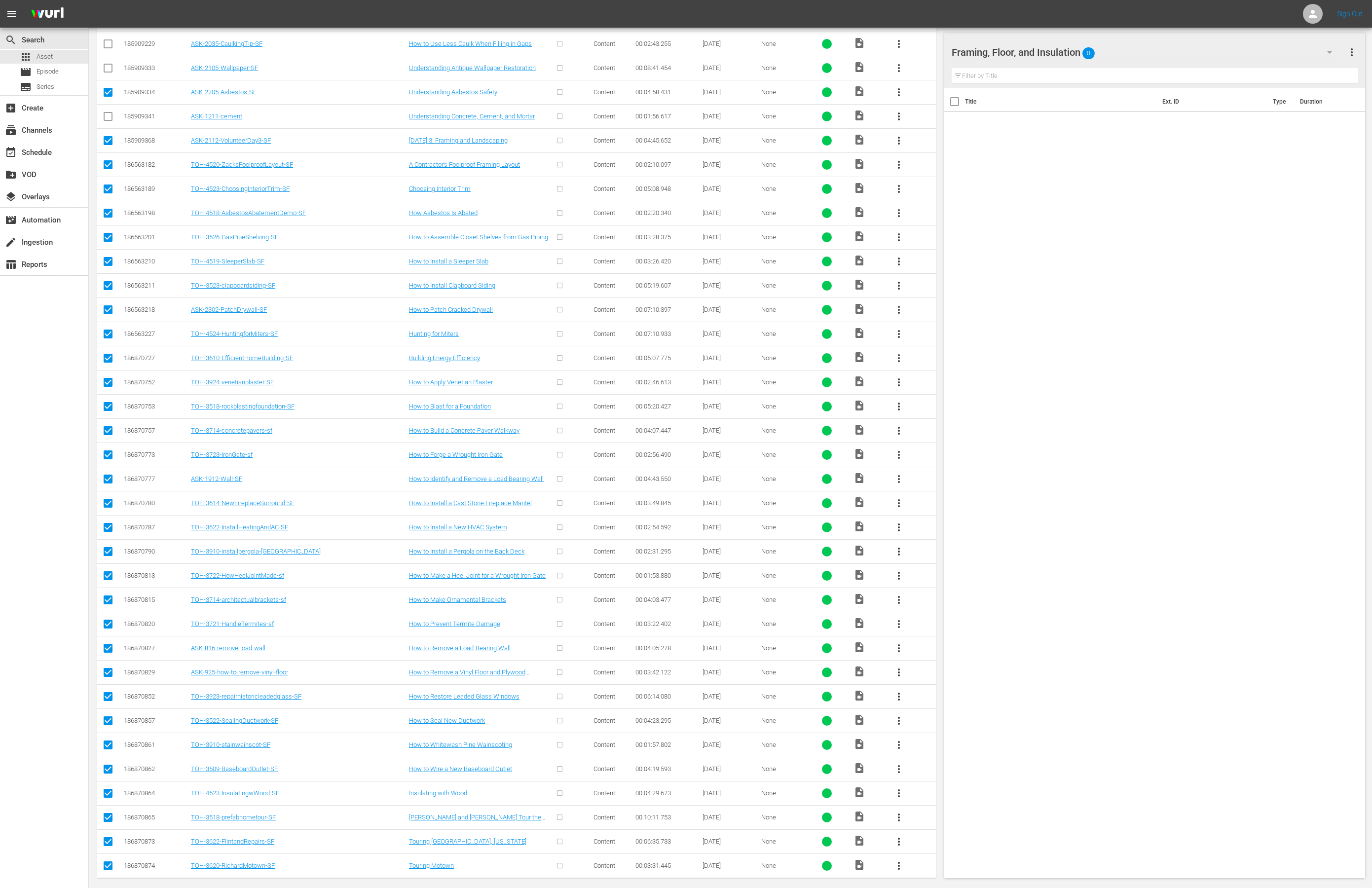
click at [105, 197] on input "checkbox" at bounding box center [108, 191] width 12 height 12
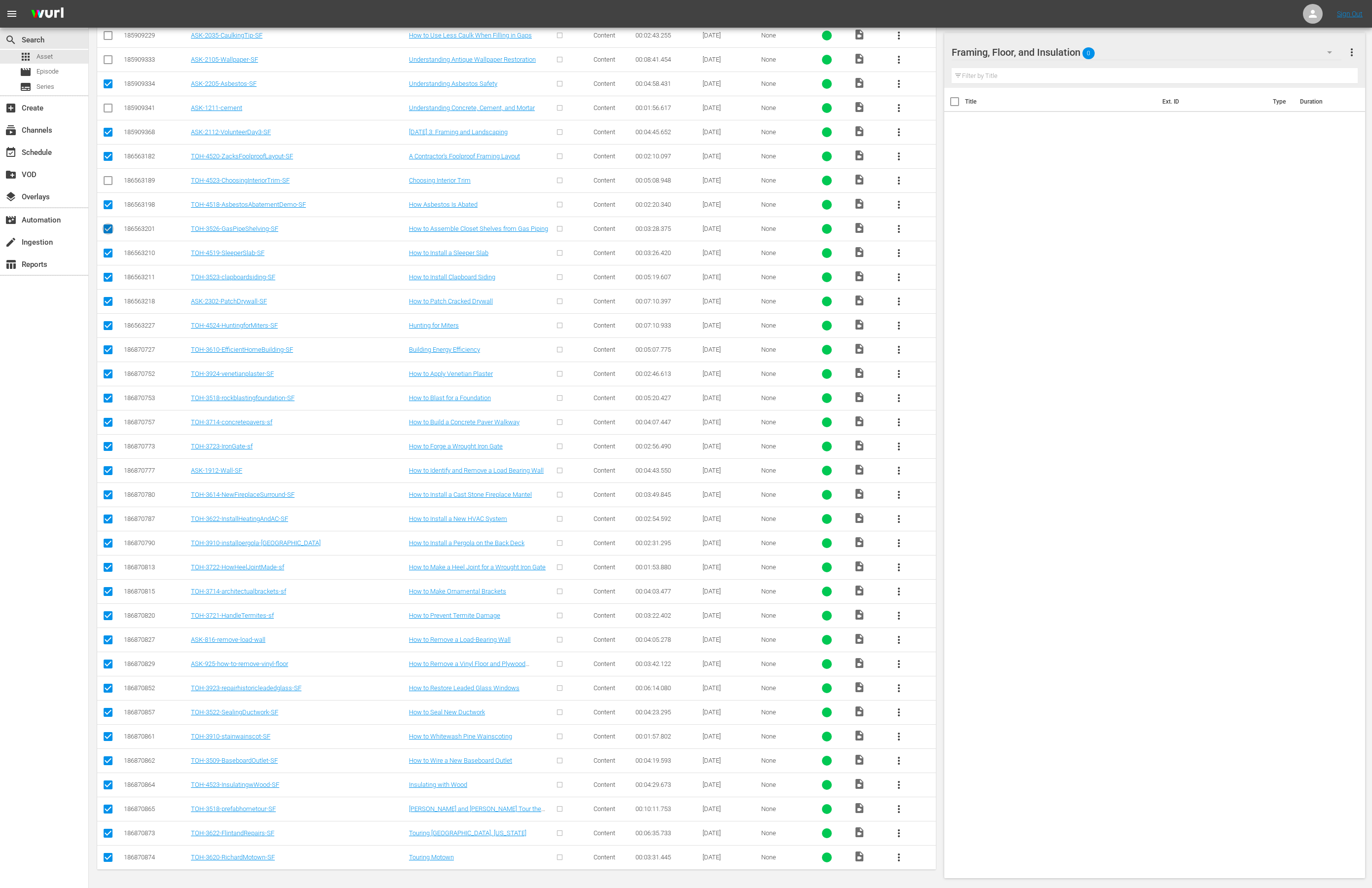
click at [105, 225] on input "checkbox" at bounding box center [108, 231] width 12 height 12
click at [106, 249] on input "checkbox" at bounding box center [108, 255] width 12 height 12
click at [108, 274] on input "checkbox" at bounding box center [108, 279] width 12 height 12
click at [108, 297] on input "checkbox" at bounding box center [108, 303] width 12 height 12
click at [105, 322] on input "checkbox" at bounding box center [108, 327] width 12 height 12
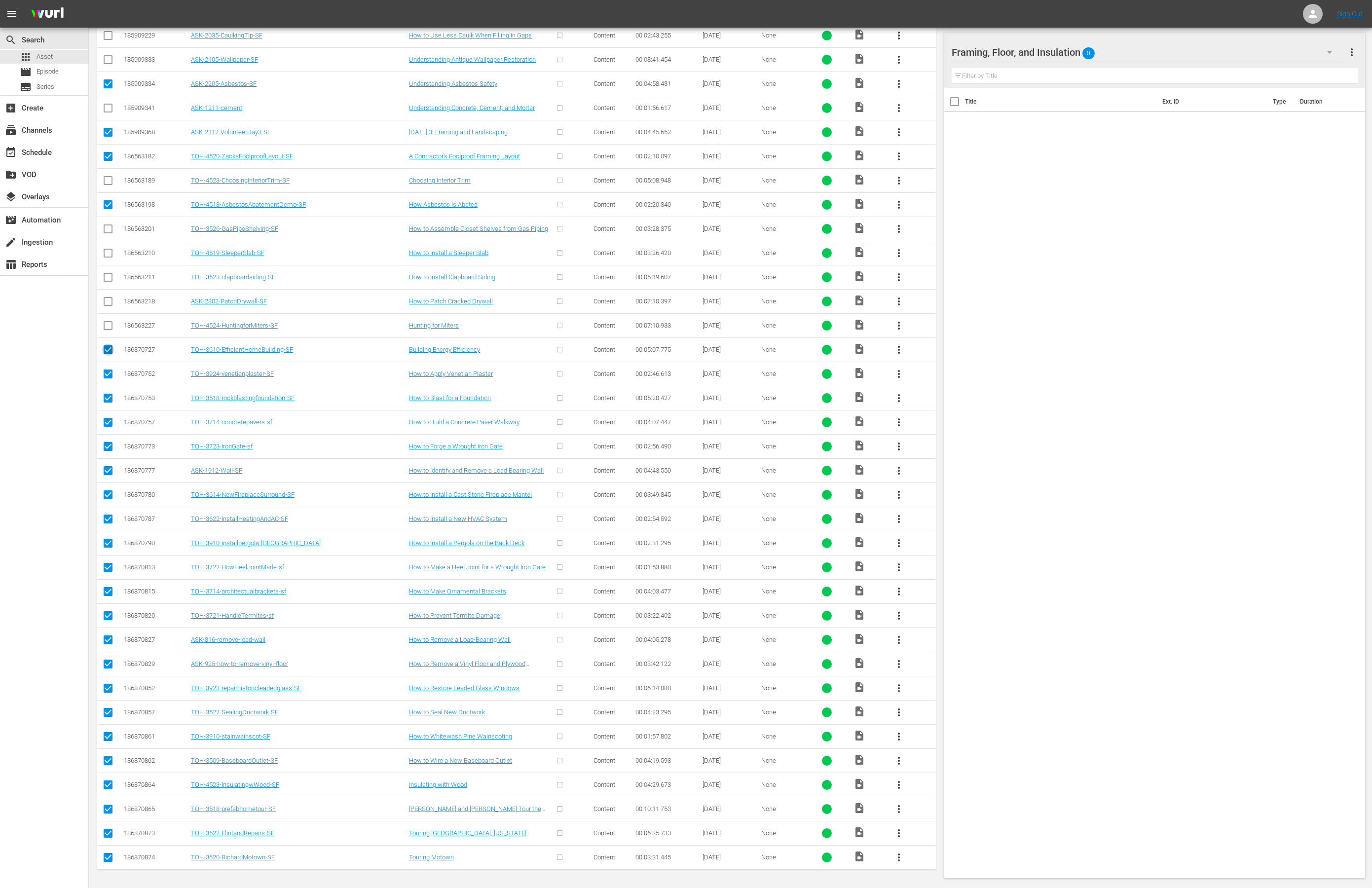
click at [108, 346] on input "checkbox" at bounding box center [108, 352] width 12 height 12
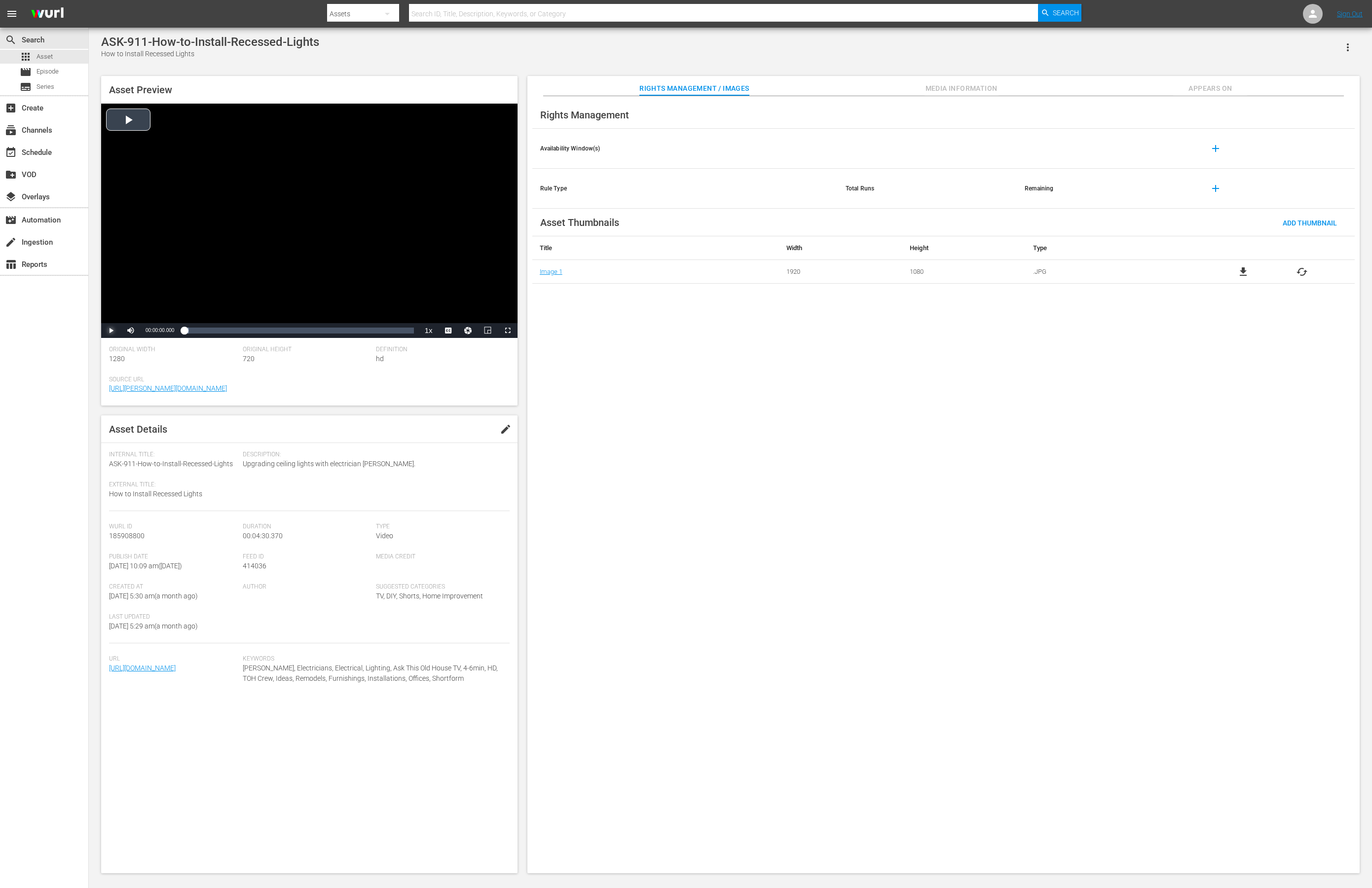
click at [111, 330] on span "Video Player" at bounding box center [111, 330] width 0 height 0
click at [215, 333] on div "Loaded : 4.36% 00:00:36.552 00:00:01.024" at bounding box center [299, 330] width 230 height 10
click at [263, 333] on div "Loaded : 17.73% 00:01:32.250 00:00:37.009" at bounding box center [299, 330] width 230 height 10
click at [111, 330] on span "Video Player" at bounding box center [111, 330] width 0 height 0
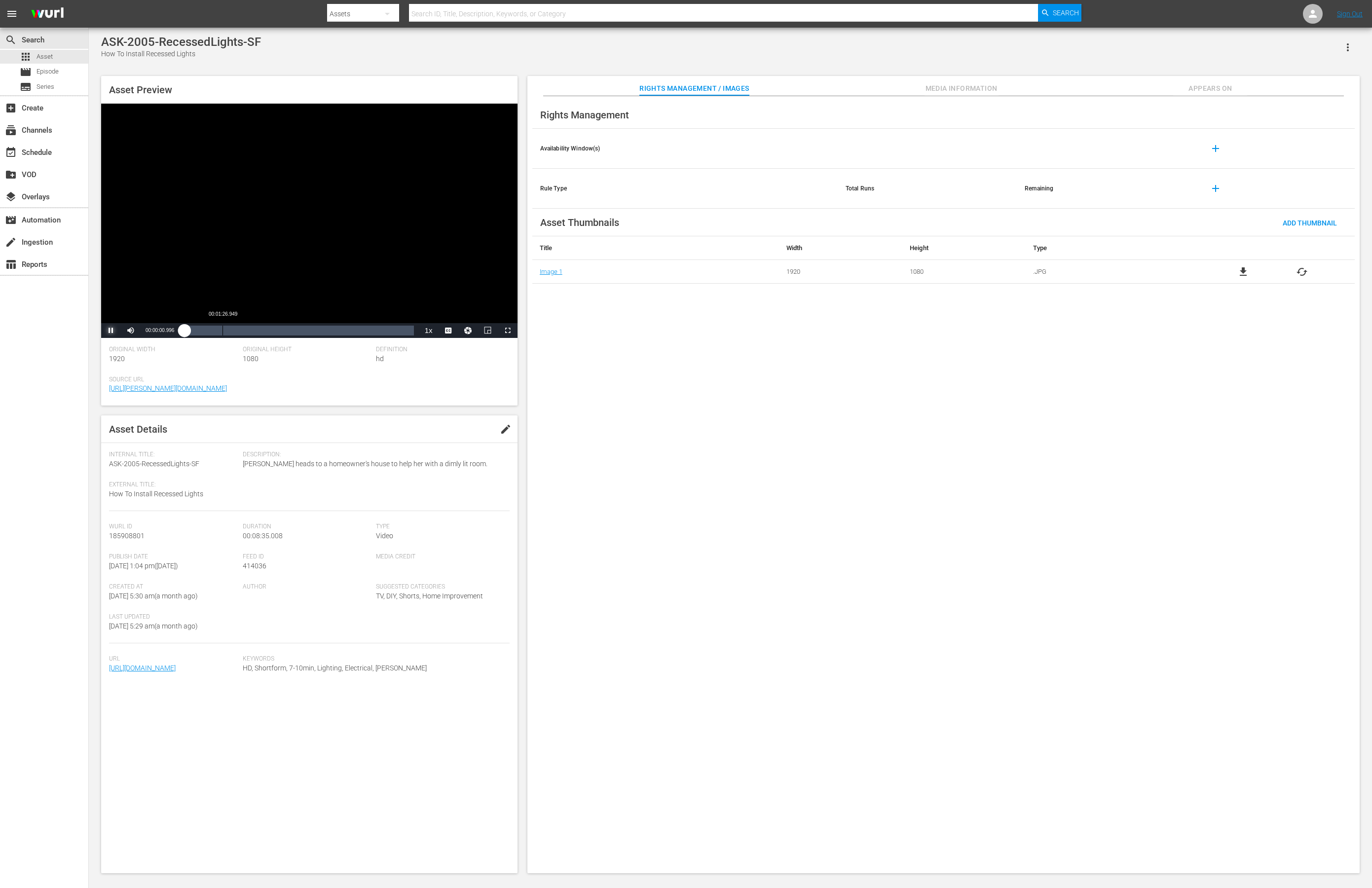
click at [224, 330] on div "Loaded : 1.15% 00:01:26.949 00:00:01.161" at bounding box center [299, 330] width 230 height 10
click at [272, 328] on div "Loaded : 19.85% 00:03:17.824 00:01:31.188" at bounding box center [299, 330] width 230 height 10
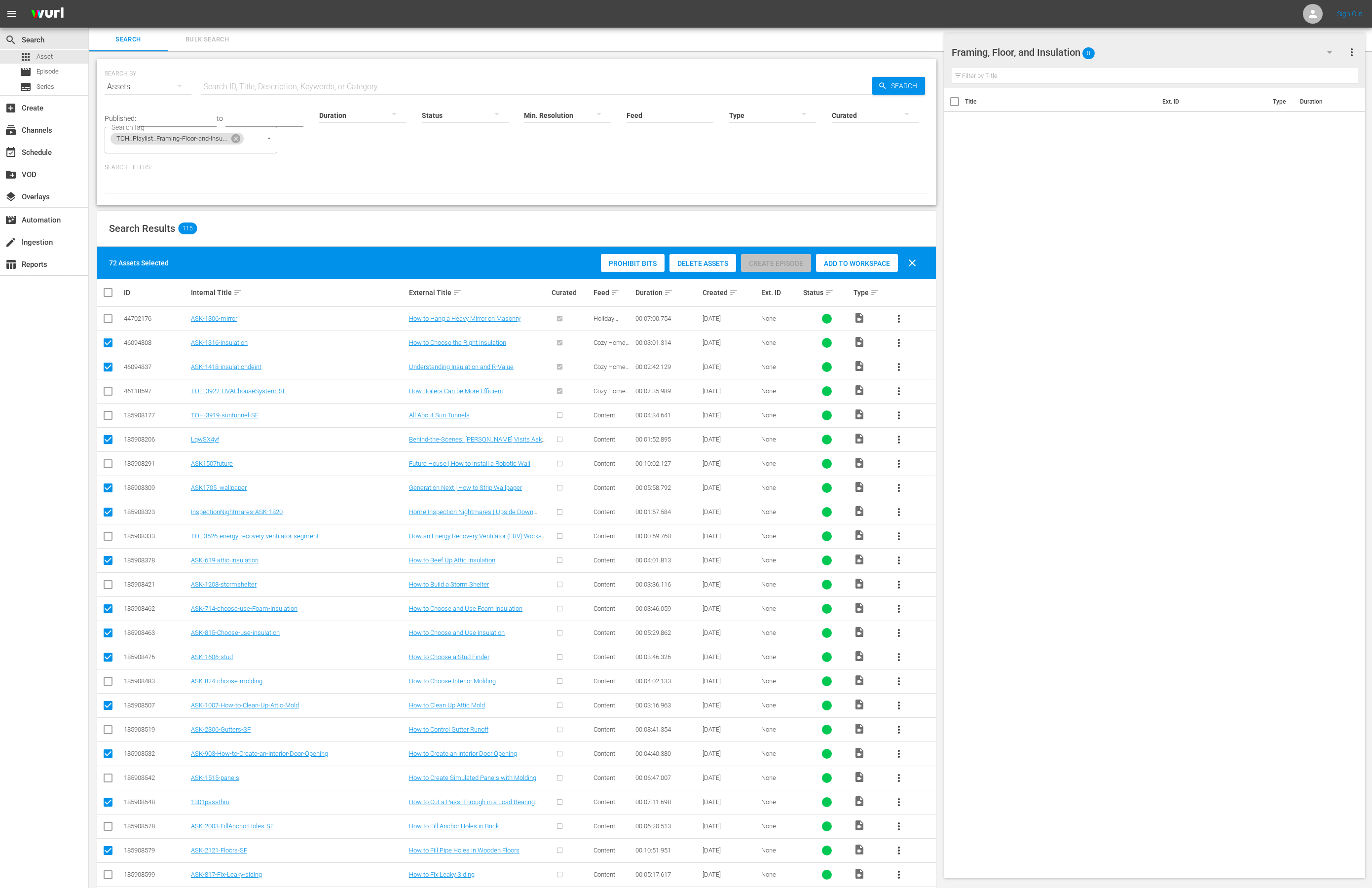
scroll to position [2246, 0]
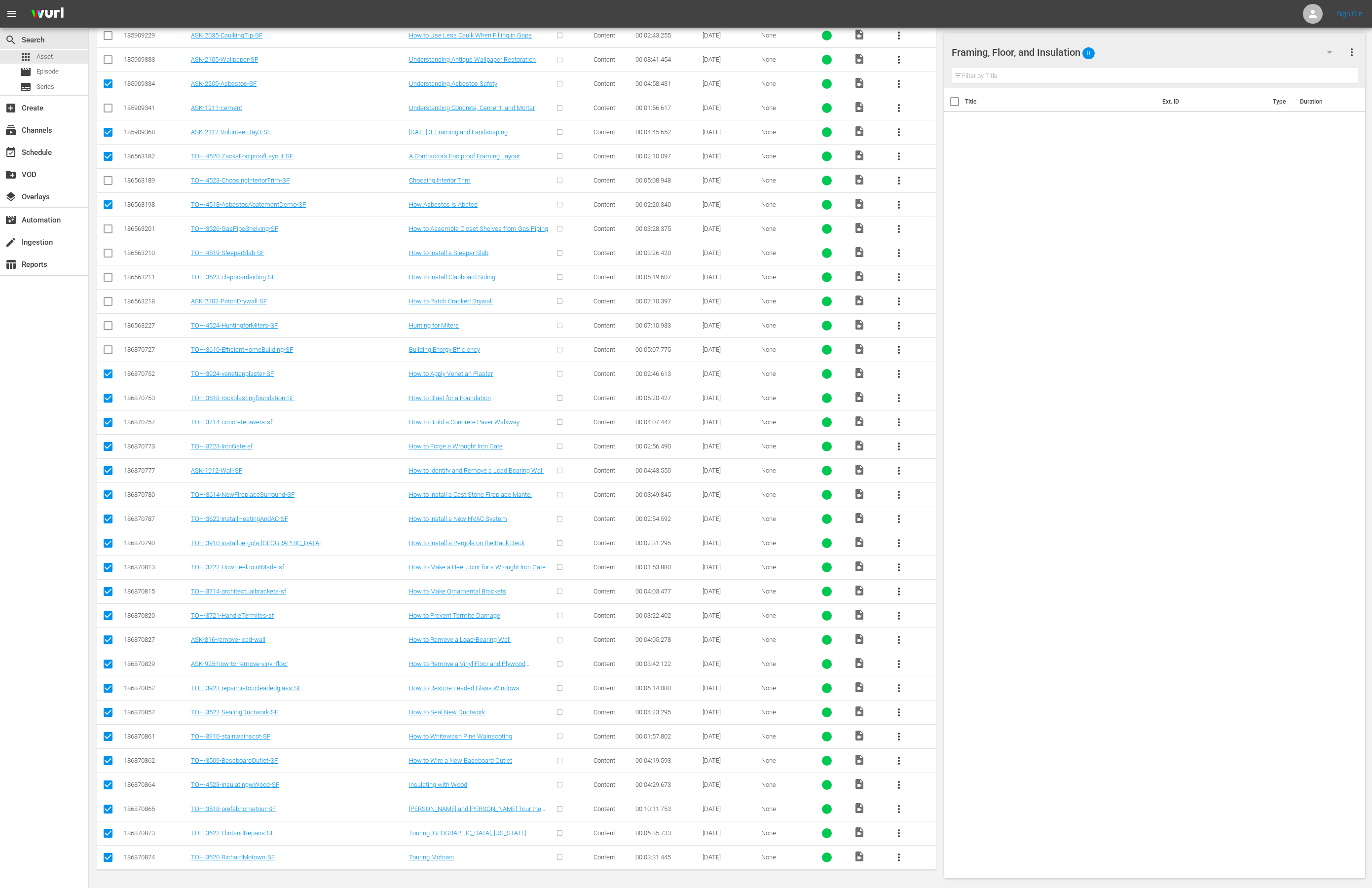
click at [108, 370] on input "checkbox" at bounding box center [108, 376] width 12 height 12
checkbox input "false"
click at [105, 398] on input "checkbox" at bounding box center [108, 400] width 12 height 12
checkbox input "false"
click at [111, 418] on input "checkbox" at bounding box center [108, 424] width 12 height 12
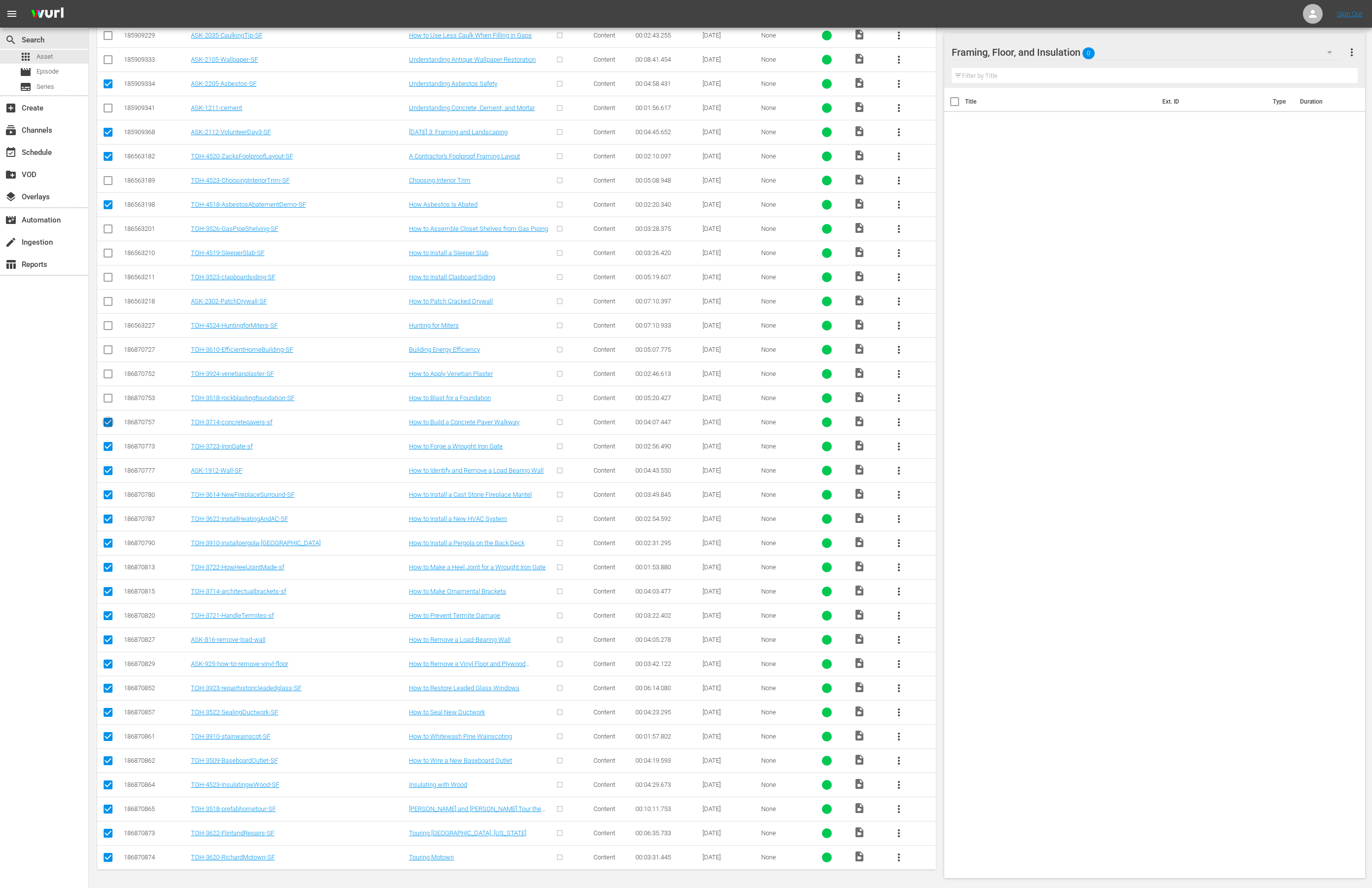
checkbox input "false"
click at [107, 445] on input "checkbox" at bounding box center [108, 449] width 12 height 12
checkbox input "false"
click at [105, 491] on input "checkbox" at bounding box center [108, 497] width 12 height 12
checkbox input "false"
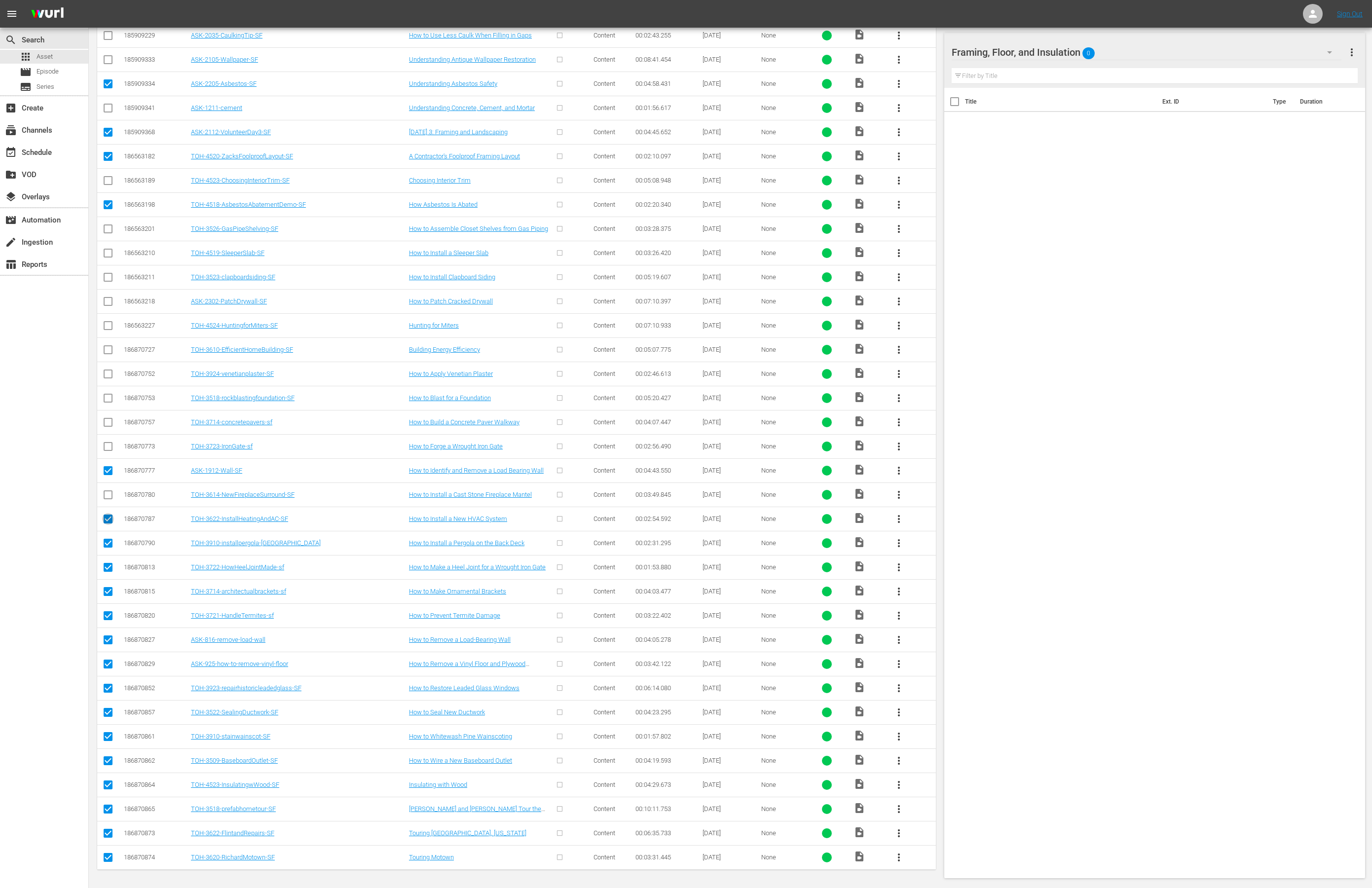
click at [105, 515] on input "checkbox" at bounding box center [108, 521] width 12 height 12
checkbox input "false"
click at [106, 539] on input "checkbox" at bounding box center [108, 545] width 12 height 12
checkbox input "false"
click at [105, 563] on input "checkbox" at bounding box center [108, 569] width 12 height 12
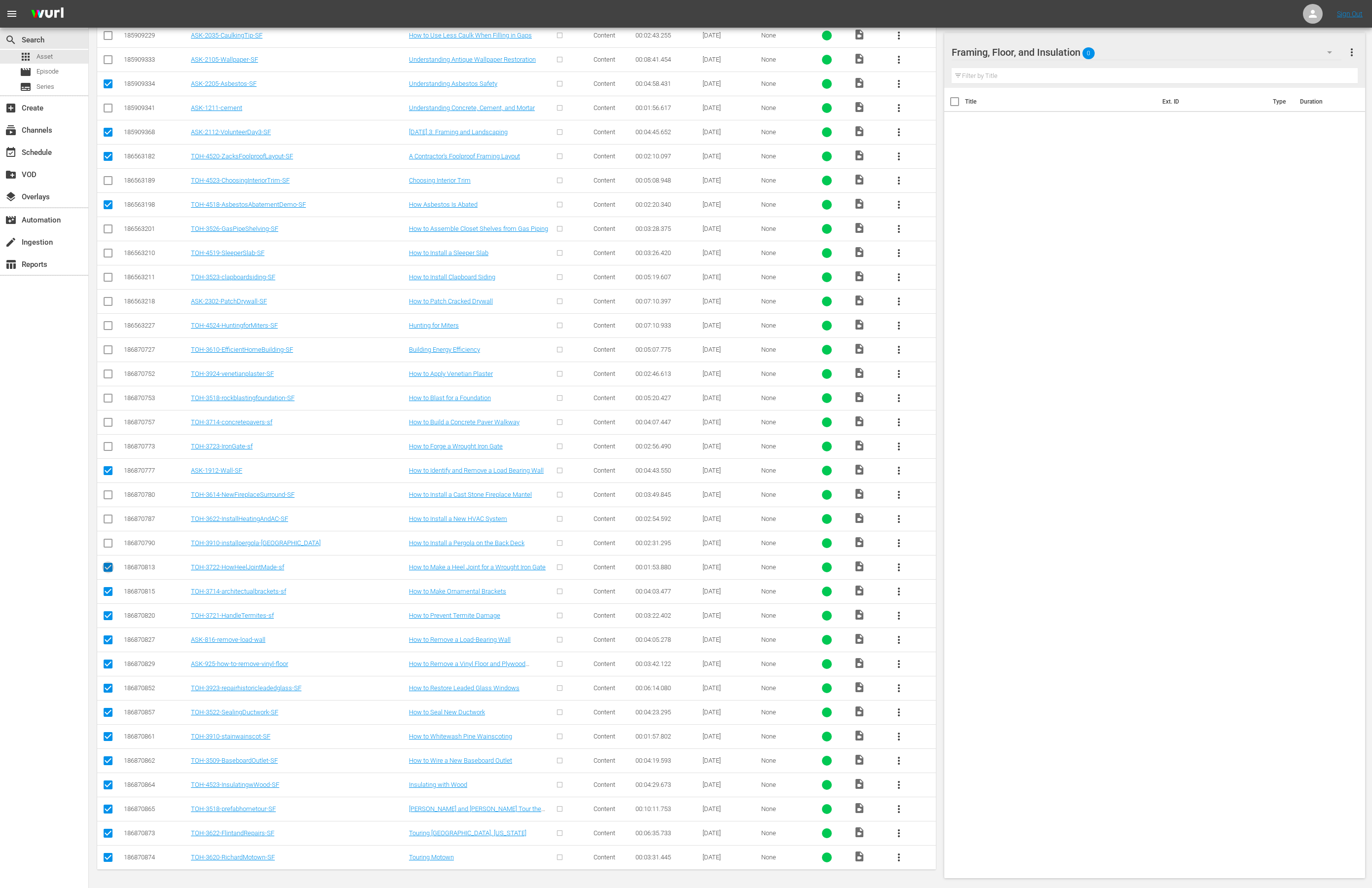
checkbox input "false"
click at [104, 588] on input "checkbox" at bounding box center [108, 594] width 12 height 12
checkbox input "false"
click at [103, 610] on icon at bounding box center [108, 616] width 12 height 12
click at [104, 612] on input "checkbox" at bounding box center [108, 618] width 12 height 12
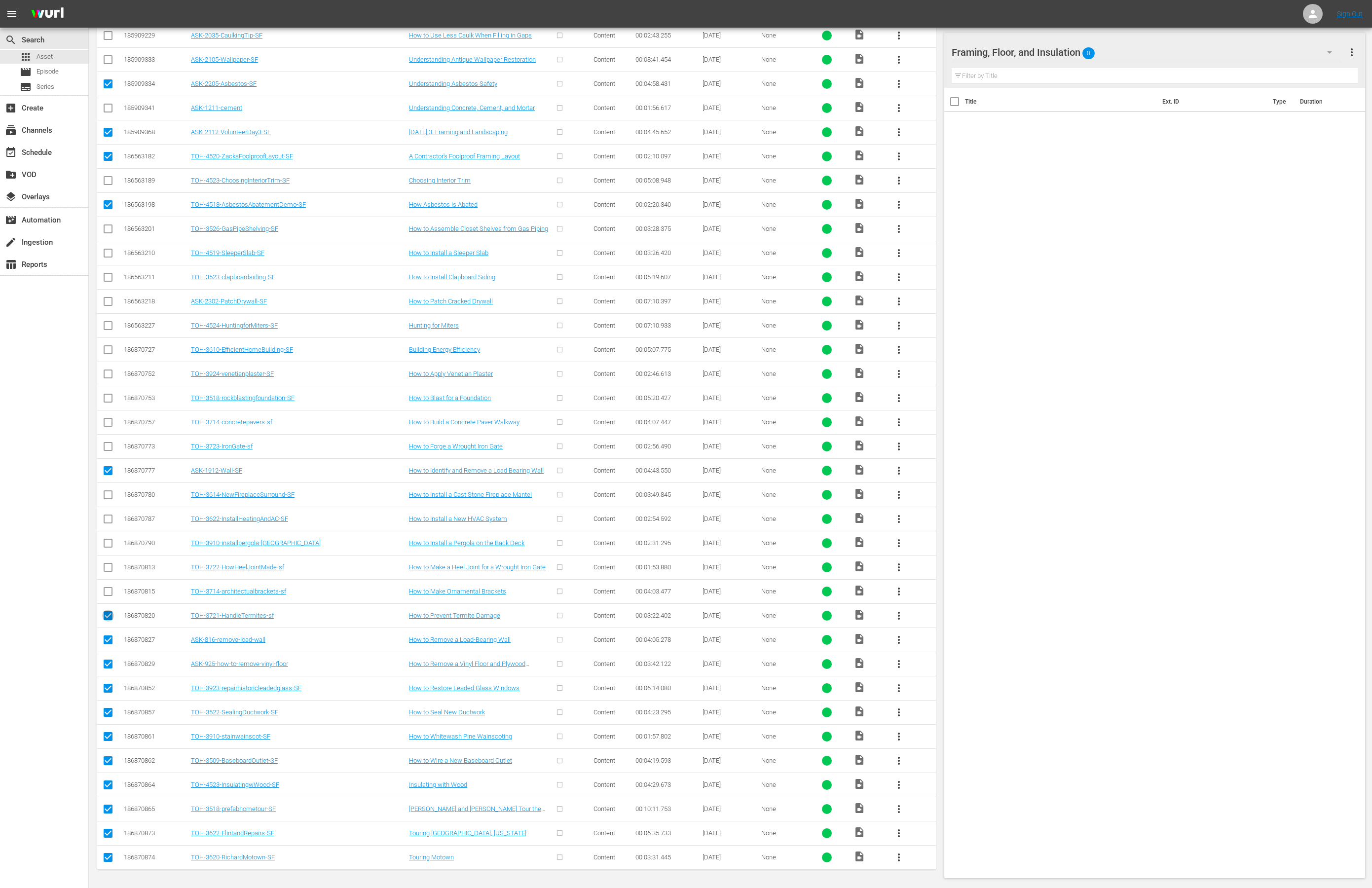
checkbox input "false"
click at [108, 687] on input "checkbox" at bounding box center [108, 690] width 12 height 12
checkbox input "false"
click at [104, 708] on input "checkbox" at bounding box center [108, 714] width 12 height 12
checkbox input "false"
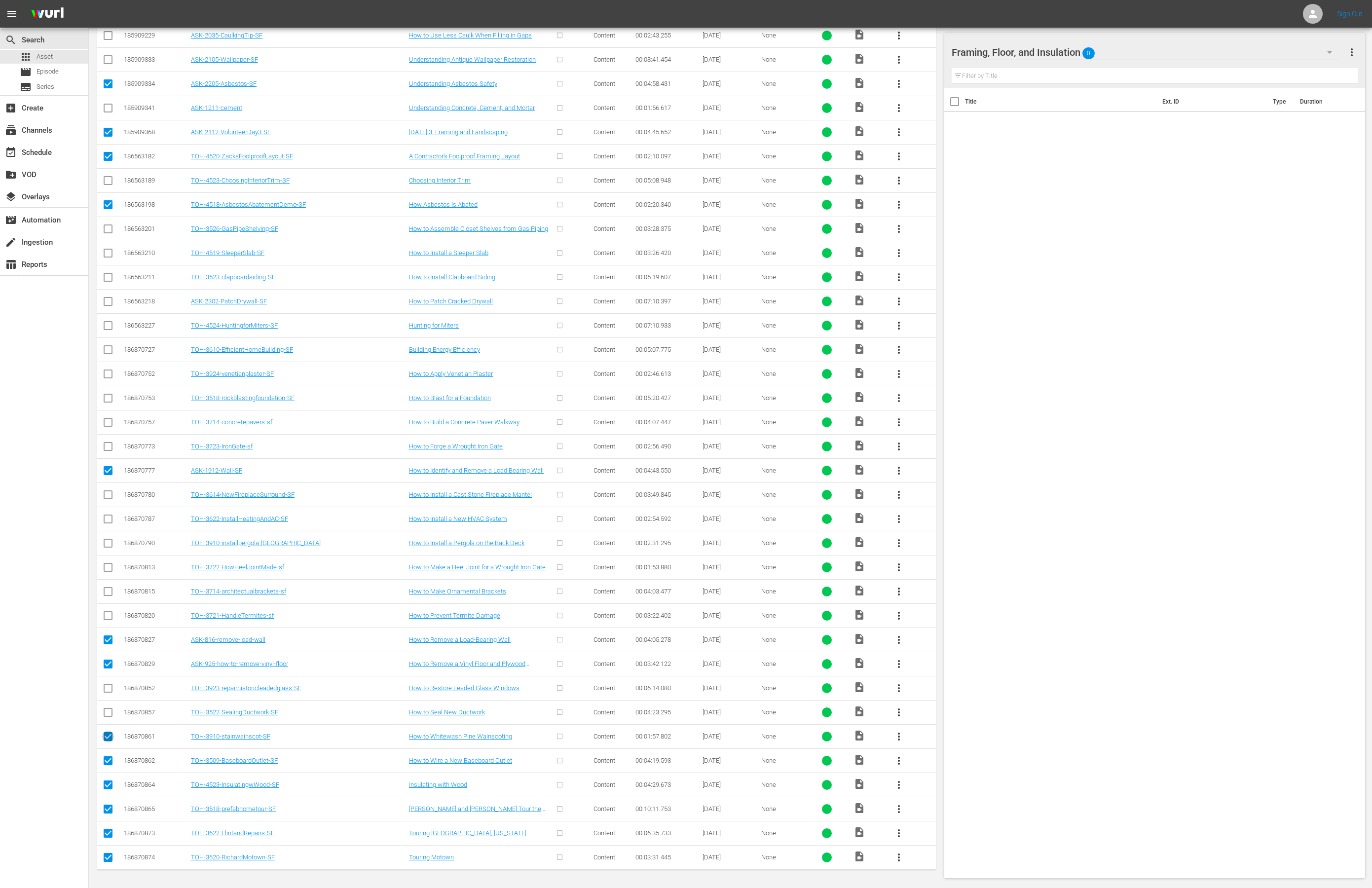
click at [111, 736] on input "checkbox" at bounding box center [108, 738] width 12 height 12
checkbox input "false"
click at [110, 757] on input "checkbox" at bounding box center [108, 763] width 12 height 12
checkbox input "false"
click at [110, 811] on input "checkbox" at bounding box center [108, 811] width 12 height 12
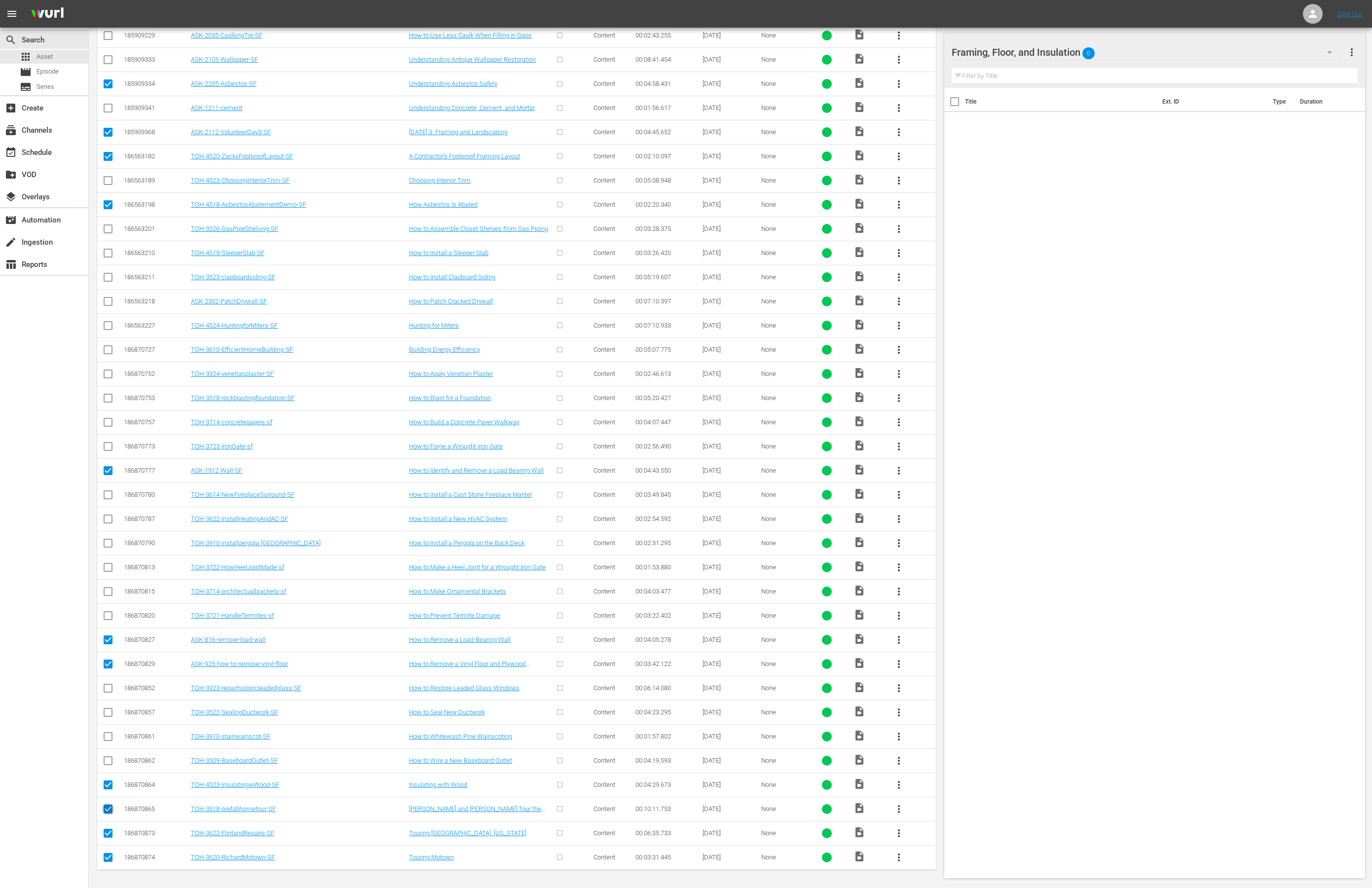
checkbox input "false"
click at [105, 830] on input "checkbox" at bounding box center [108, 835] width 12 height 12
checkbox input "false"
click at [108, 856] on input "checkbox" at bounding box center [108, 860] width 12 height 12
checkbox input "false"
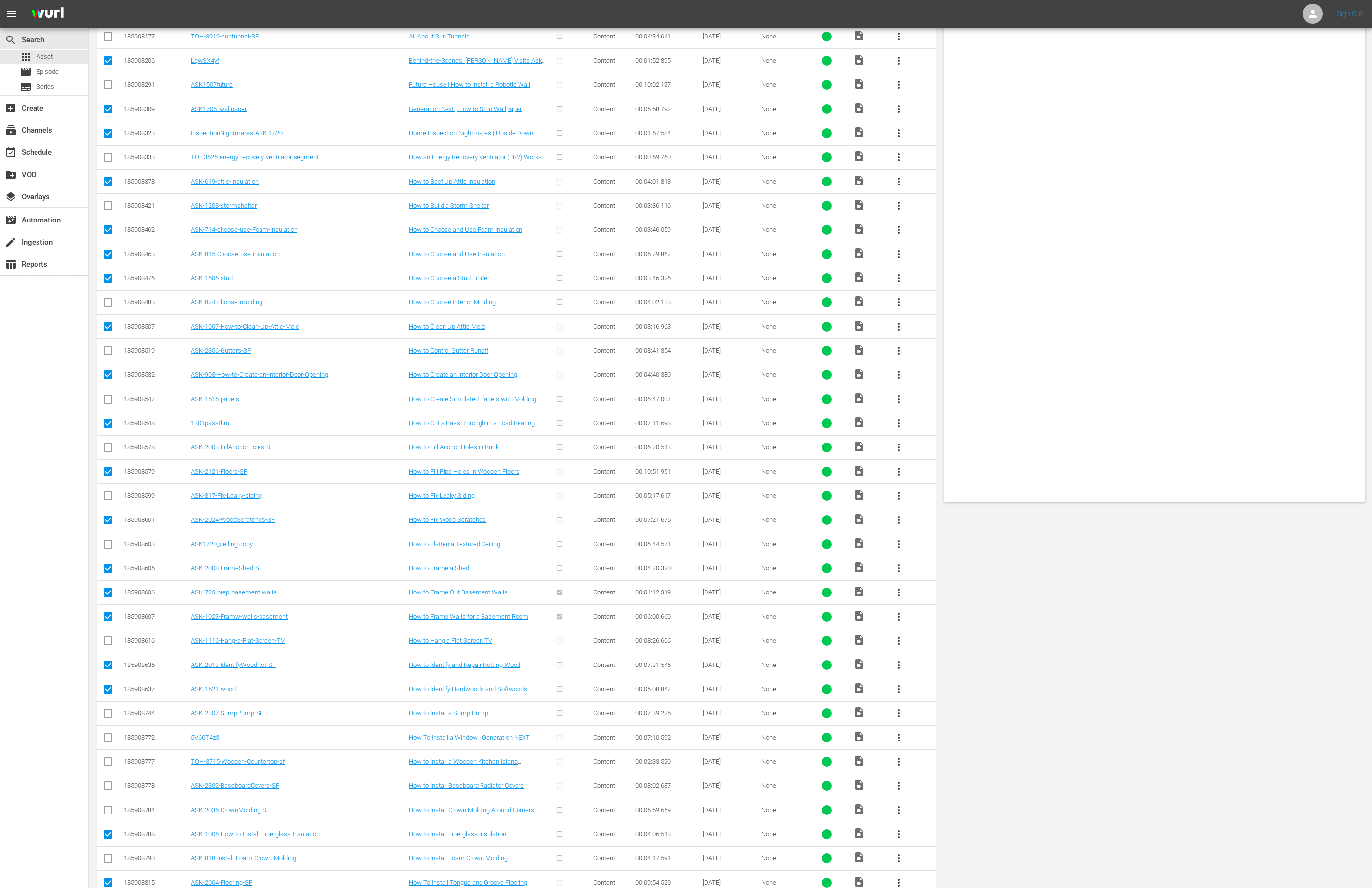
scroll to position [0, 0]
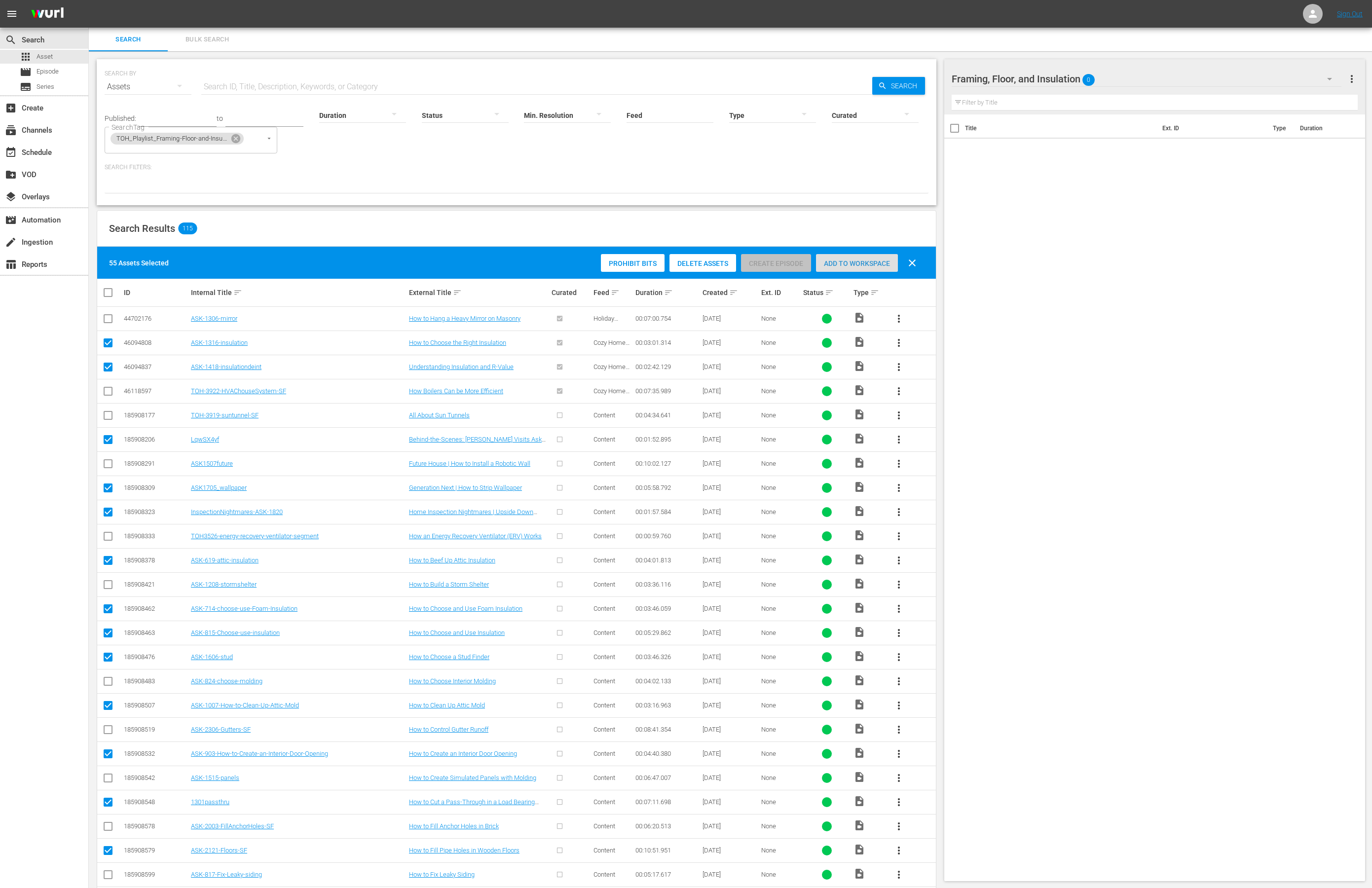
click at [868, 264] on span "Add to Workspace" at bounding box center [857, 264] width 82 height 8
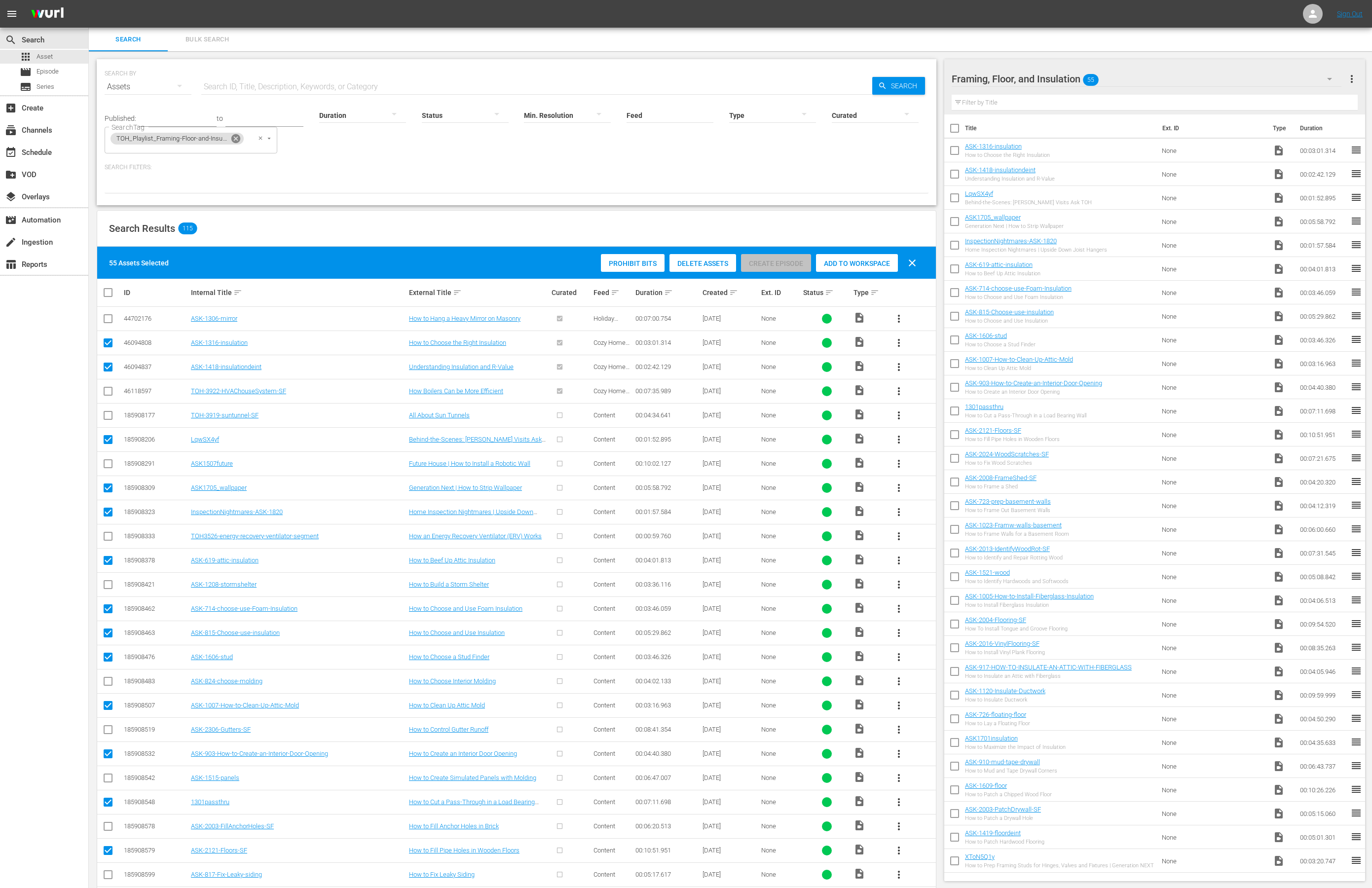
click at [236, 140] on icon at bounding box center [235, 139] width 9 height 9
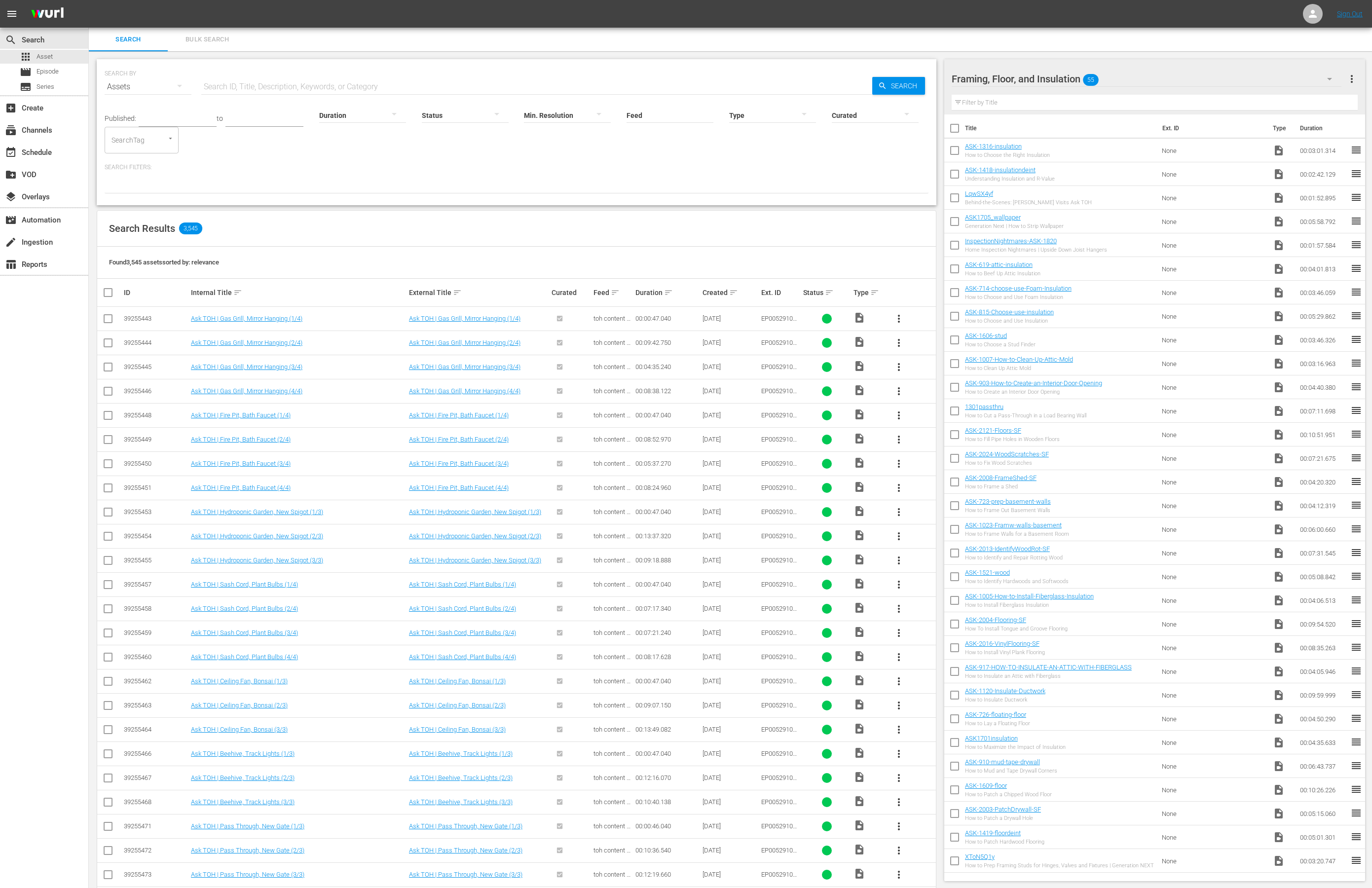
click at [1352, 82] on span "more_vert" at bounding box center [1352, 79] width 12 height 12
click at [1299, 85] on div "Add New Workspace" at bounding box center [1288, 80] width 116 height 18
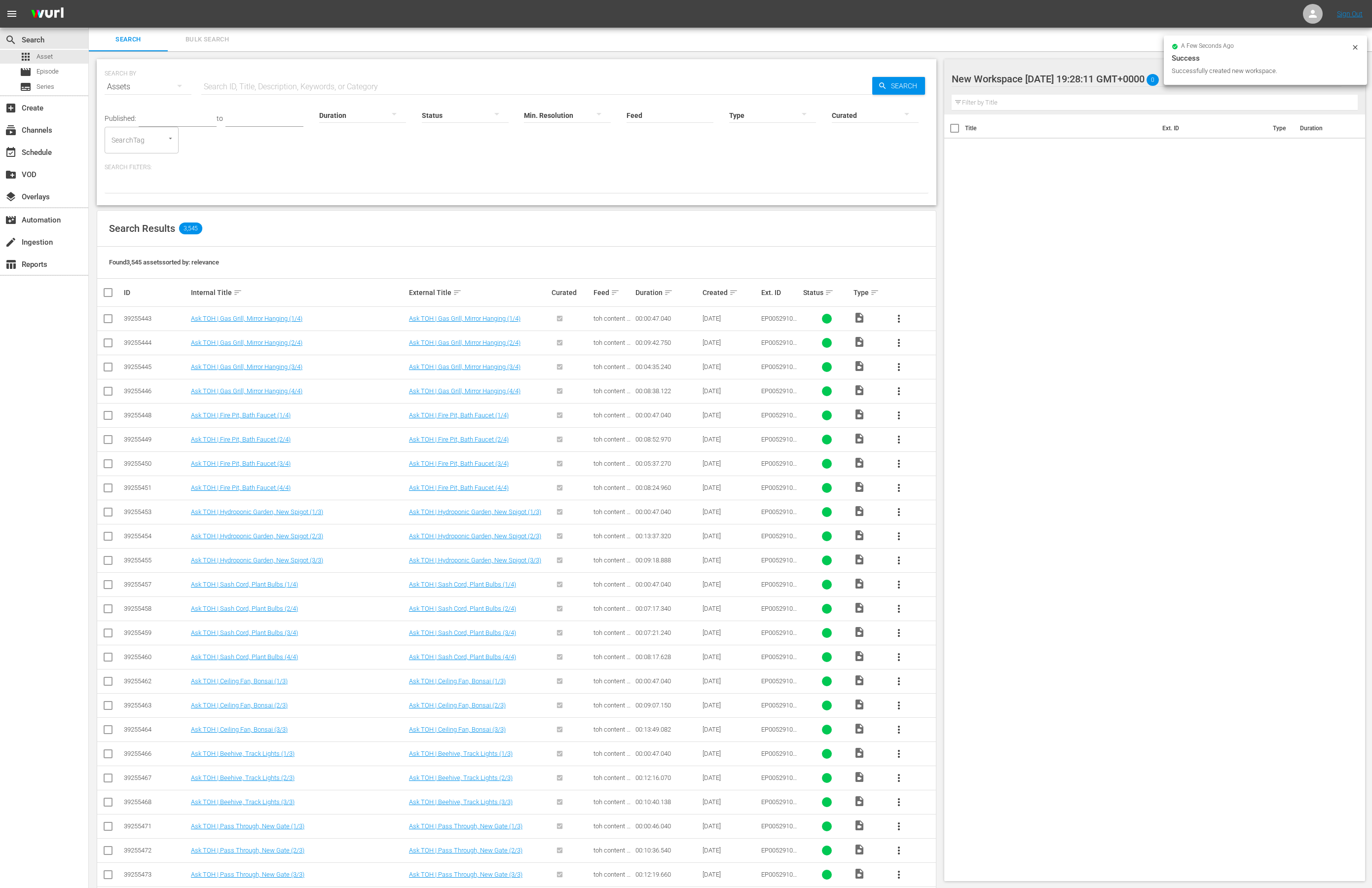
click at [1113, 71] on div at bounding box center [1035, 79] width 168 height 25
click at [1083, 78] on input "New Workspace [DATE] 19:28:11 GMT+0000" at bounding box center [1151, 79] width 398 height 24
type input "Heating and Cooling"
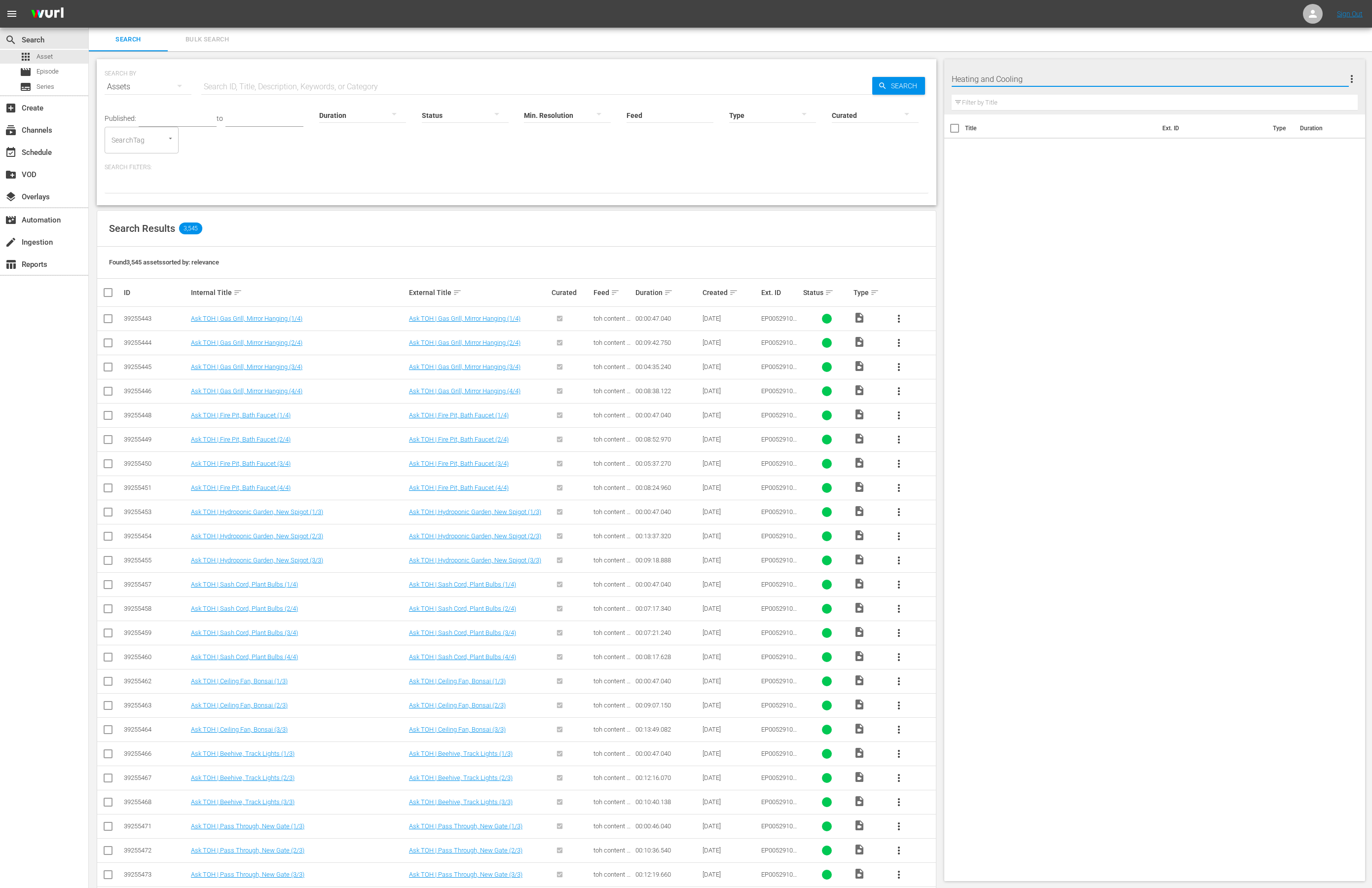
click at [1107, 216] on div "Title Ext. ID Type Duration" at bounding box center [1155, 496] width 421 height 763
click at [1333, 78] on icon "button" at bounding box center [1330, 79] width 12 height 12
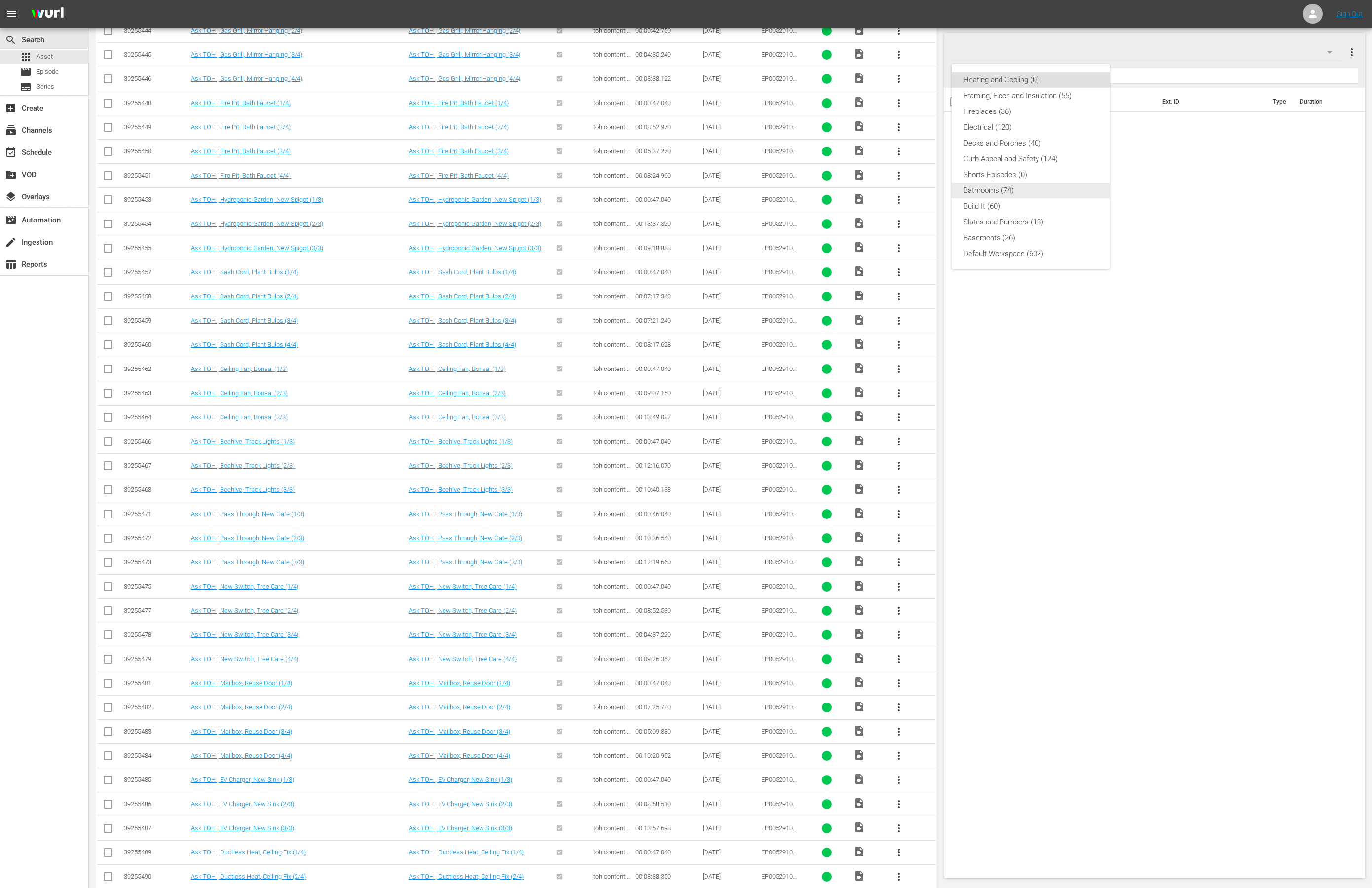
scroll to position [308, 0]
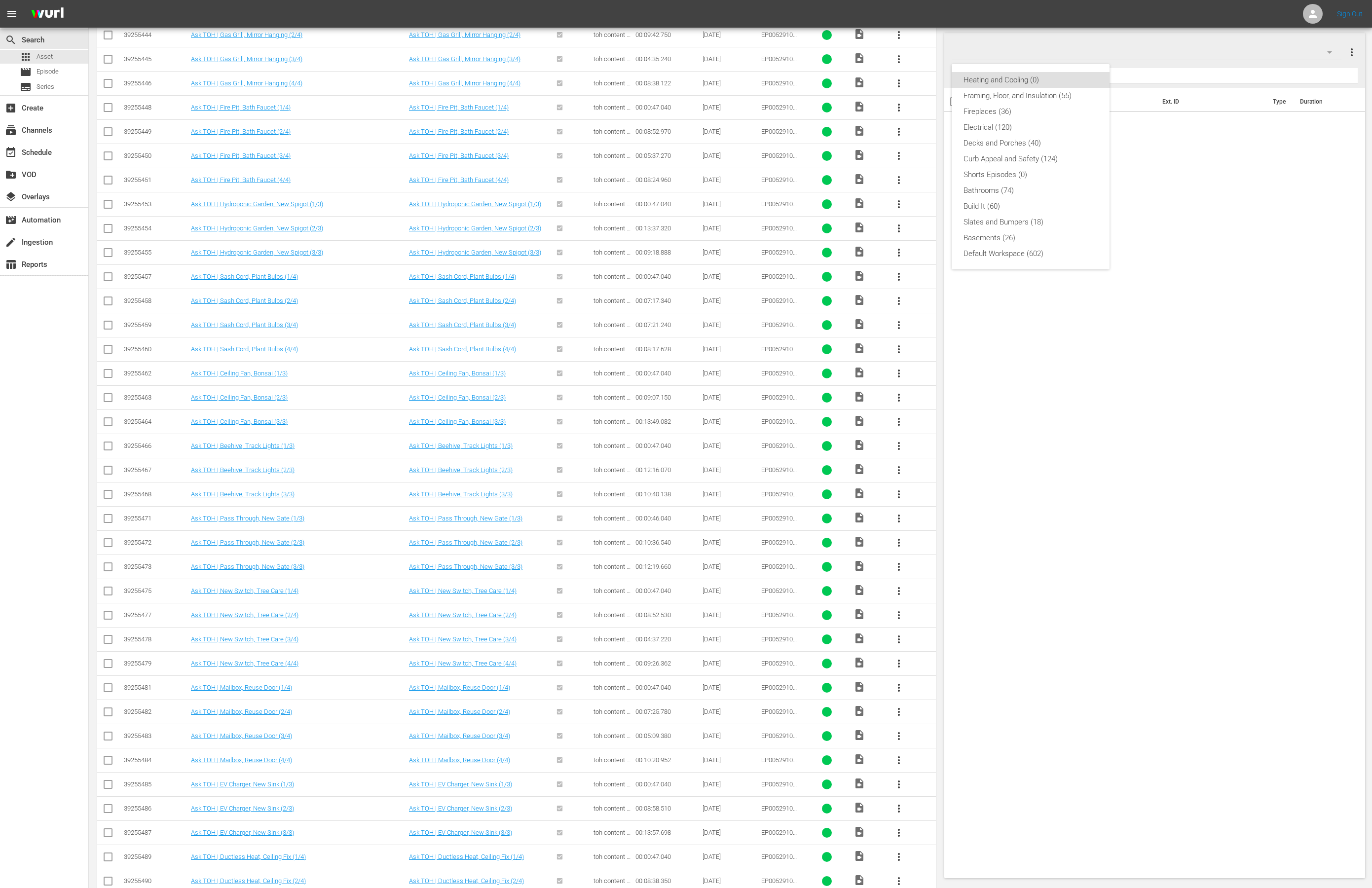
click at [1162, 52] on div "Heating and Cooling (0) Framing, Floor, and Insulation (55) Fireplaces (36) Ele…" at bounding box center [686, 444] width 1372 height 888
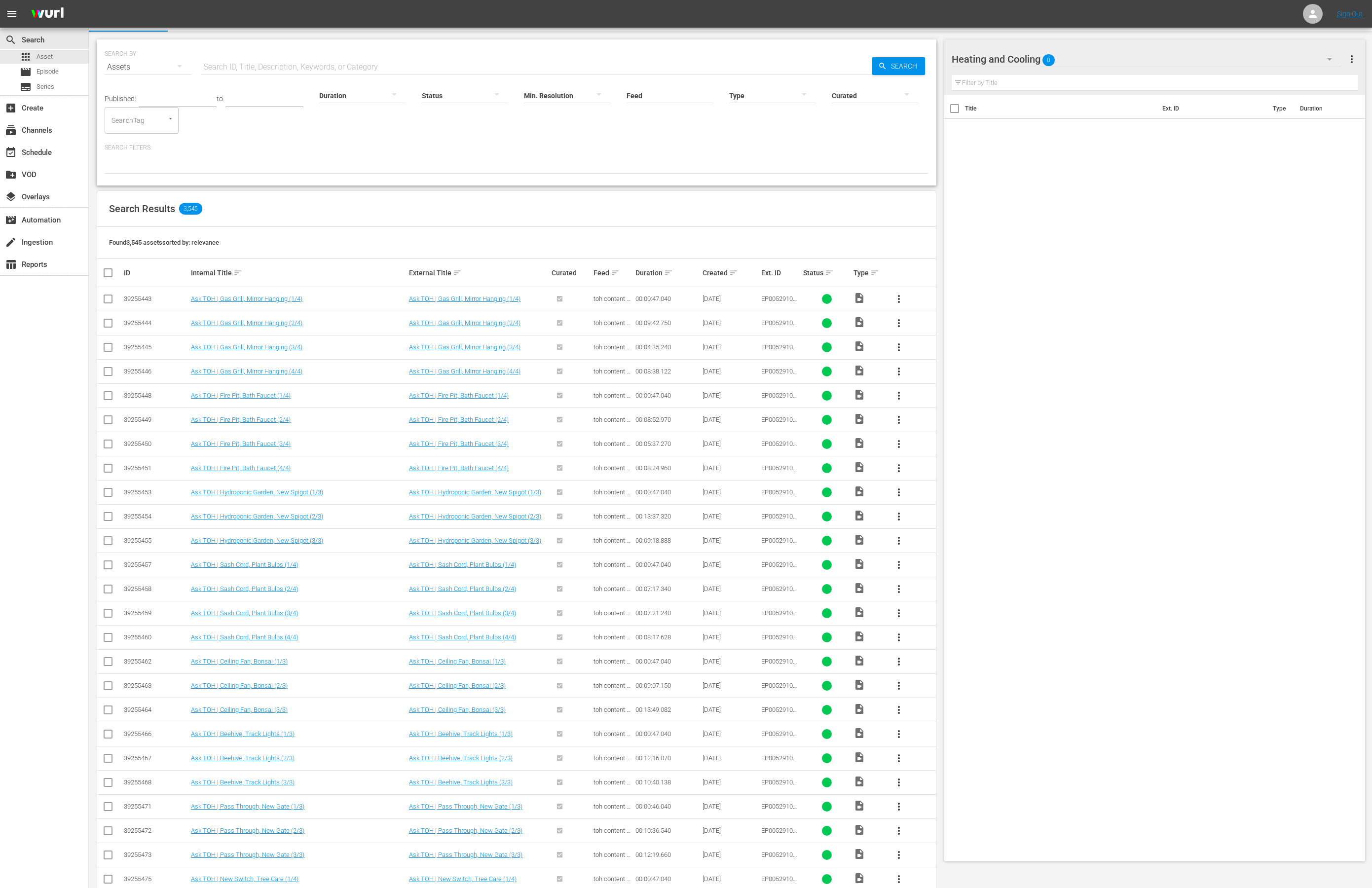
scroll to position [0, 0]
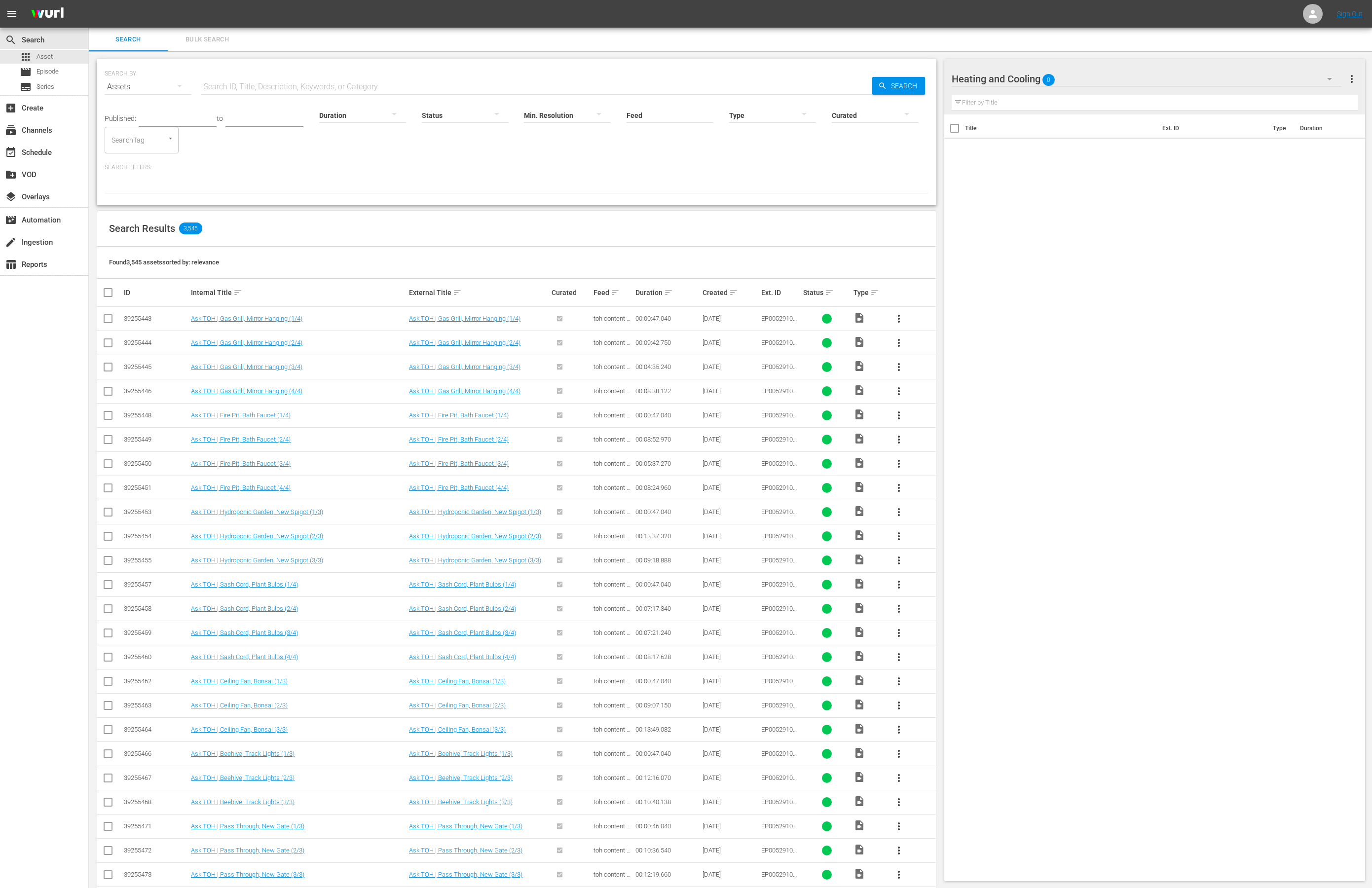
click at [171, 141] on icon "Open" at bounding box center [170, 138] width 8 height 8
click at [158, 354] on span "TOH_Playlist_Heating-and-Cooling" at bounding box center [147, 361] width 68 height 21
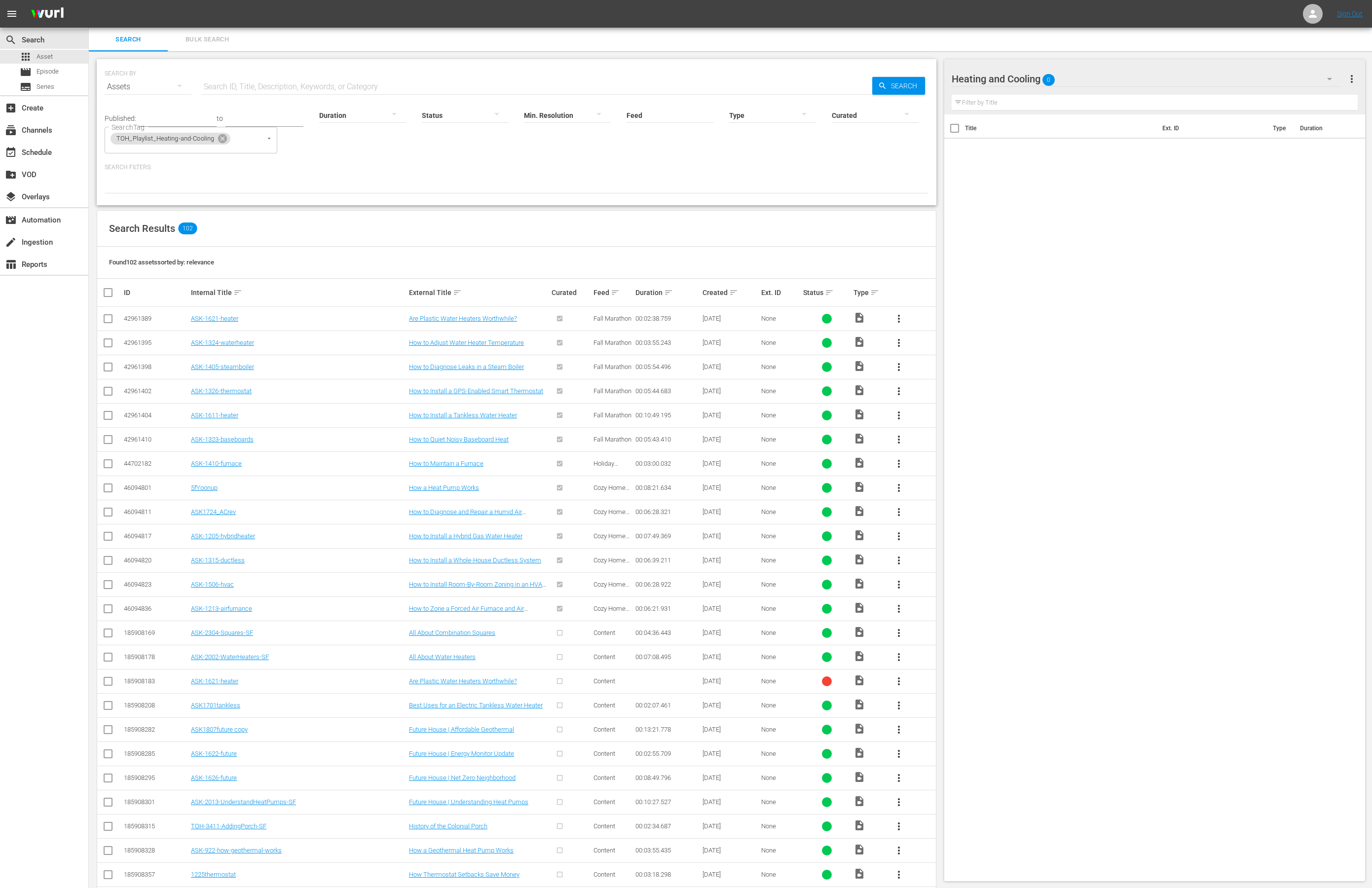
click at [107, 294] on input "checkbox" at bounding box center [112, 293] width 20 height 12
checkbox input "true"
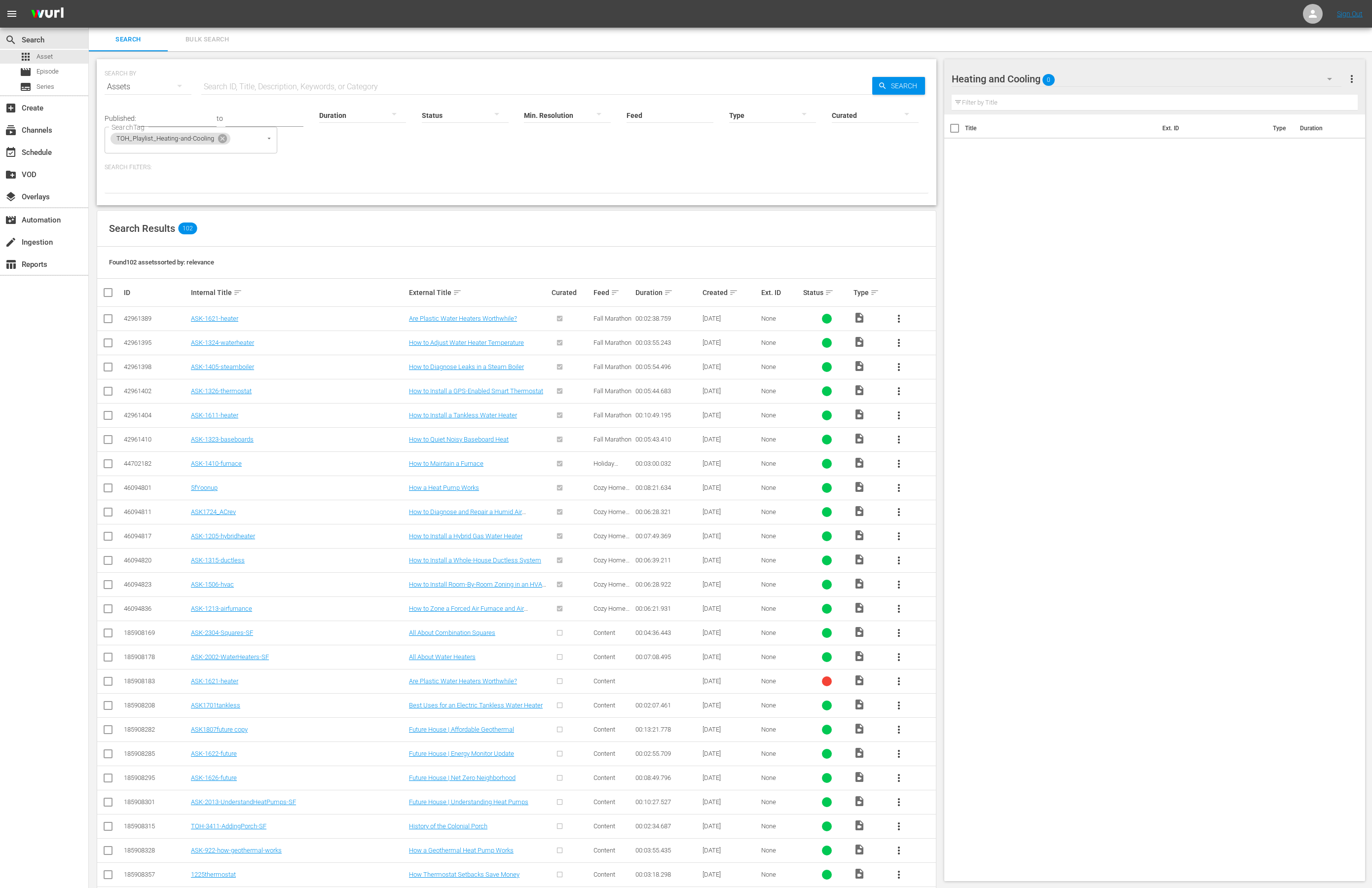
checkbox input "true"
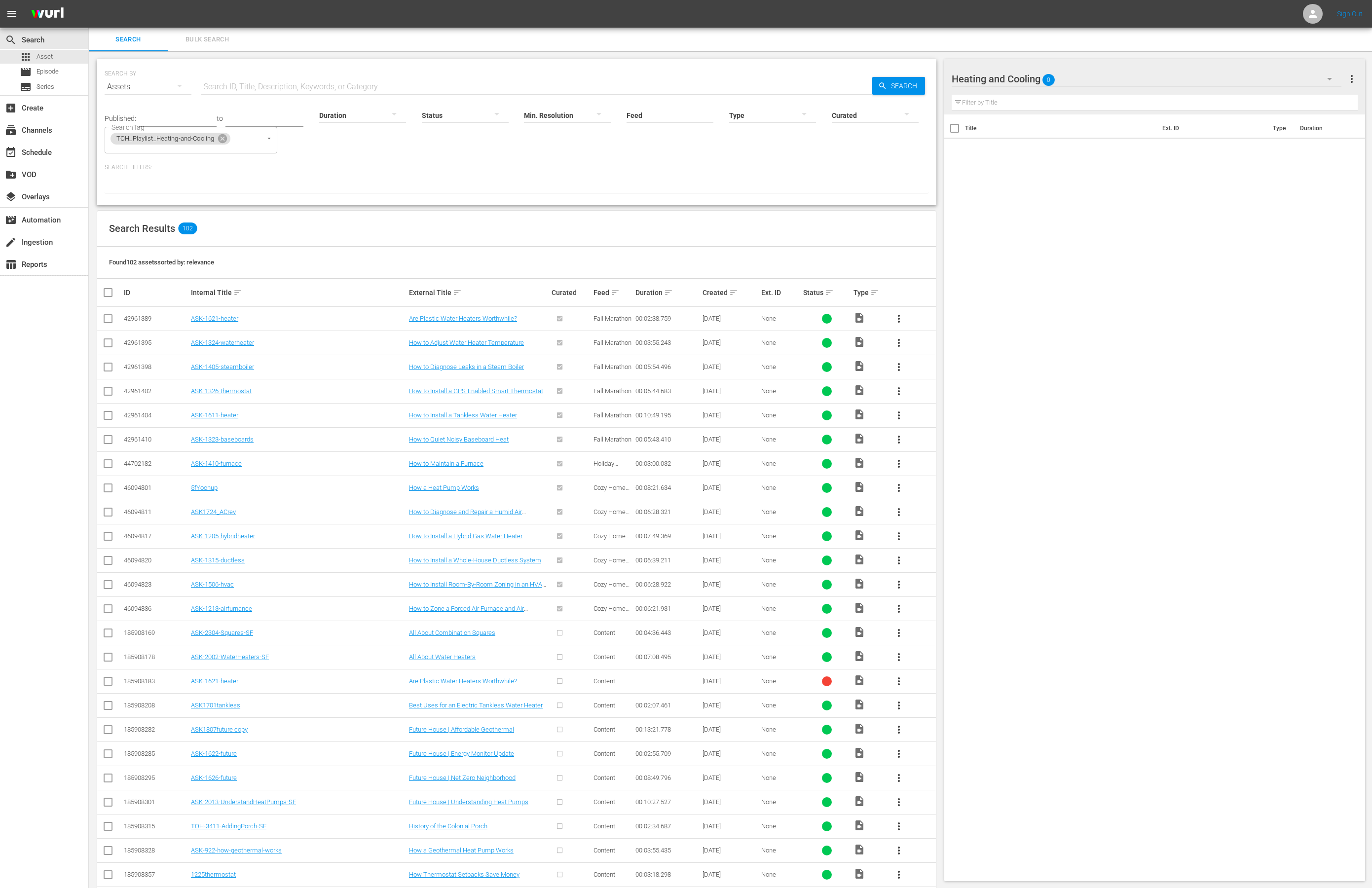
checkbox input "true"
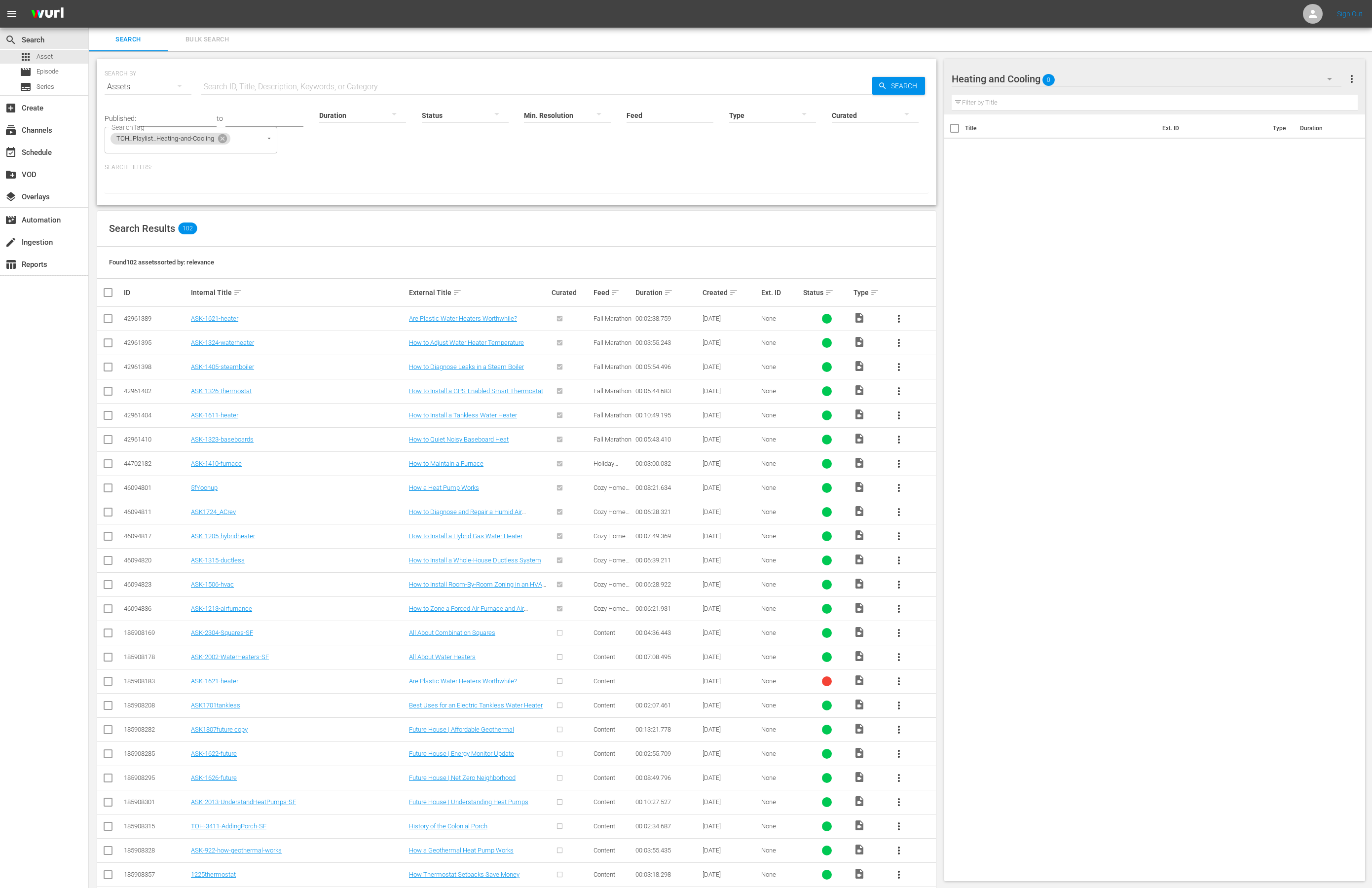
checkbox input "true"
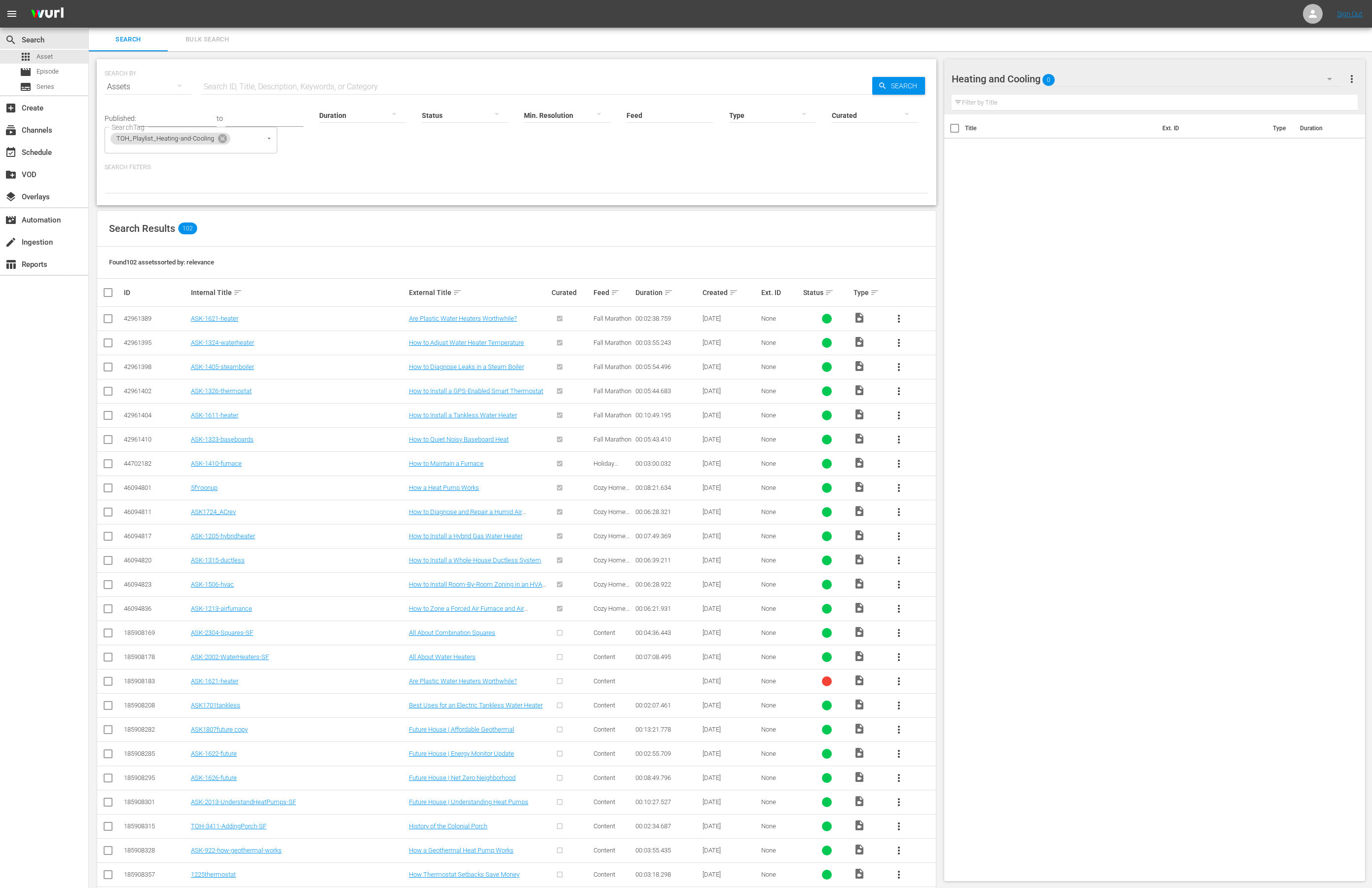
checkbox input "true"
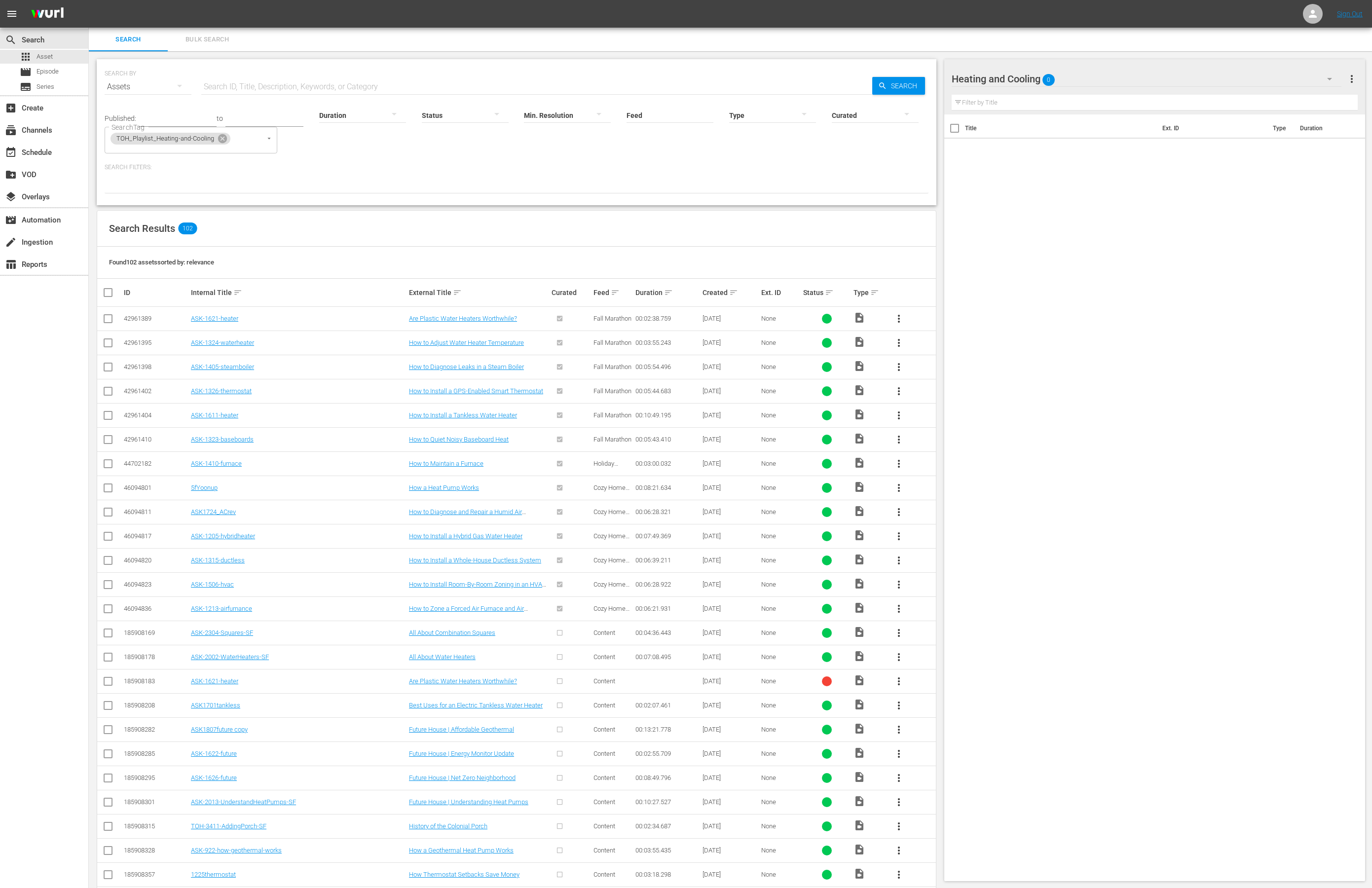
checkbox input "true"
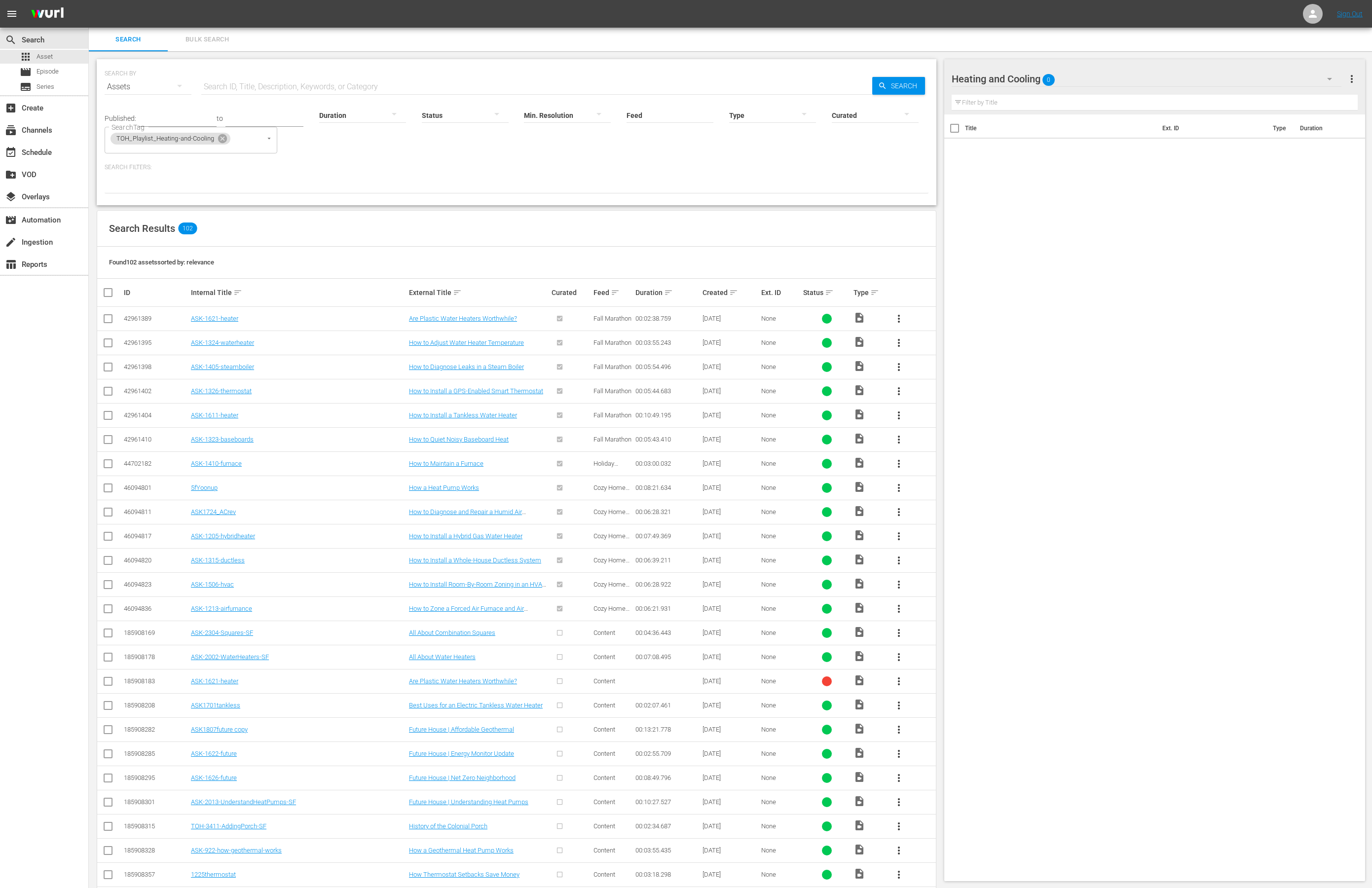
checkbox input "true"
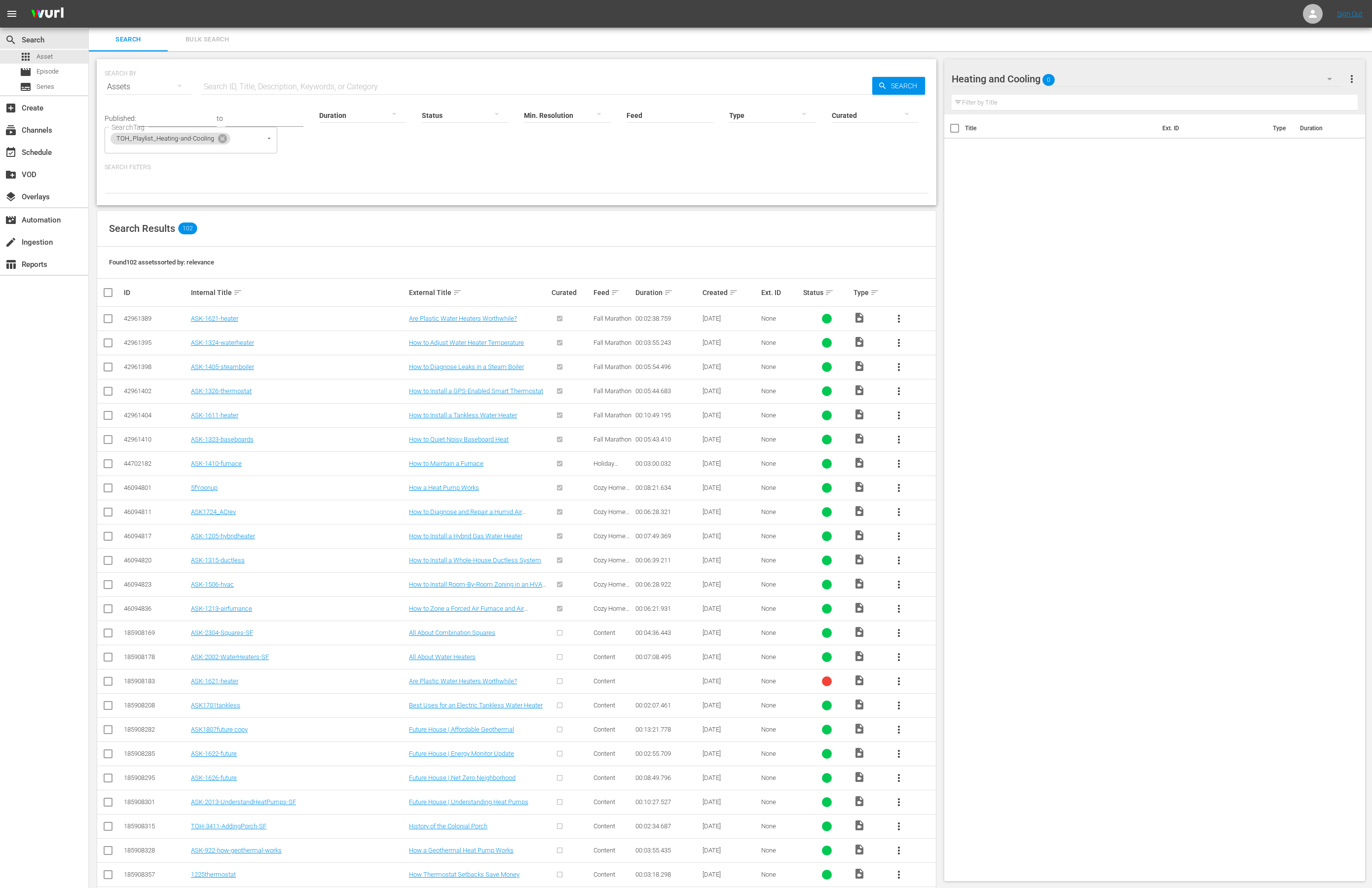
checkbox input "true"
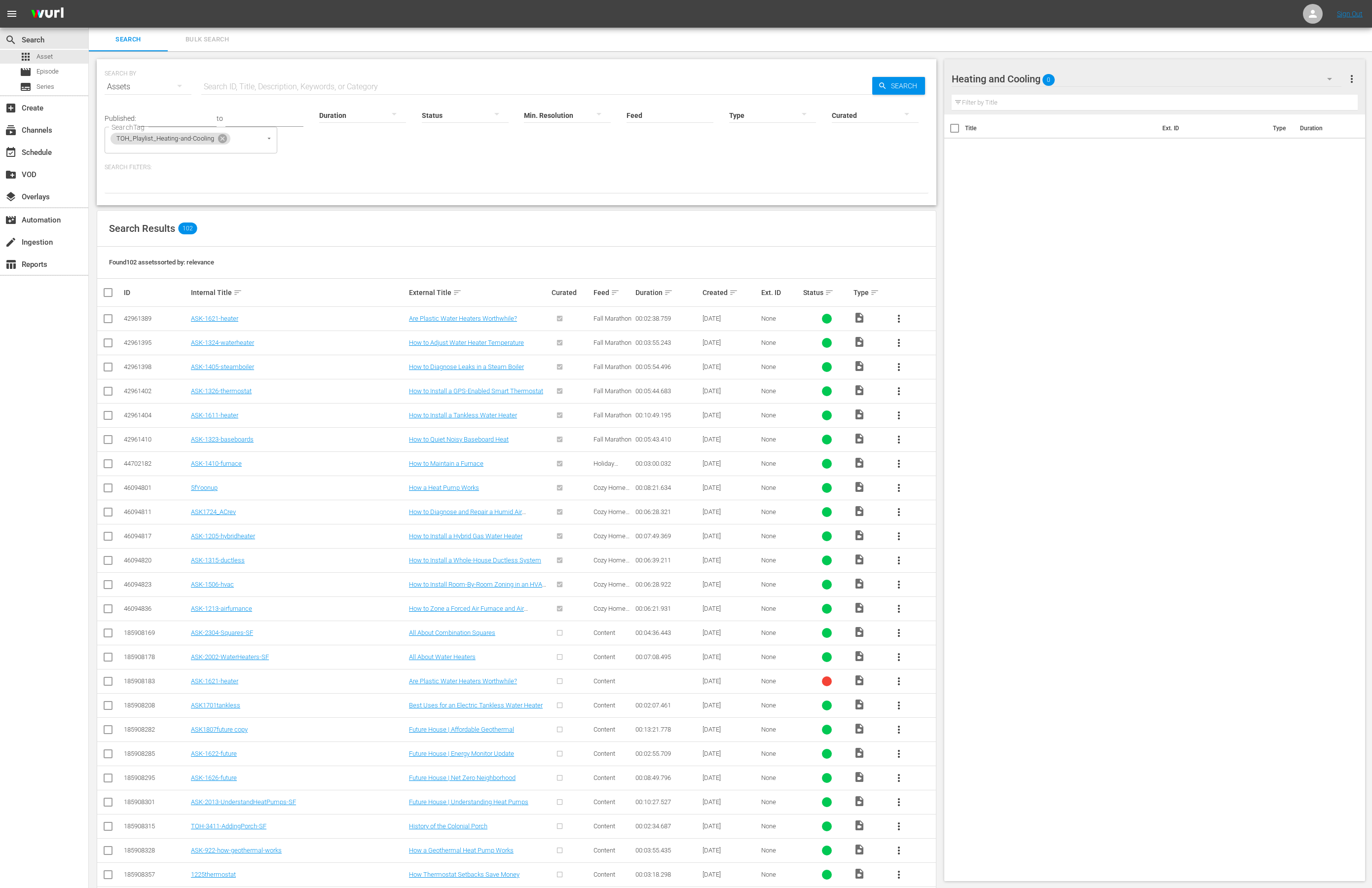
checkbox input "true"
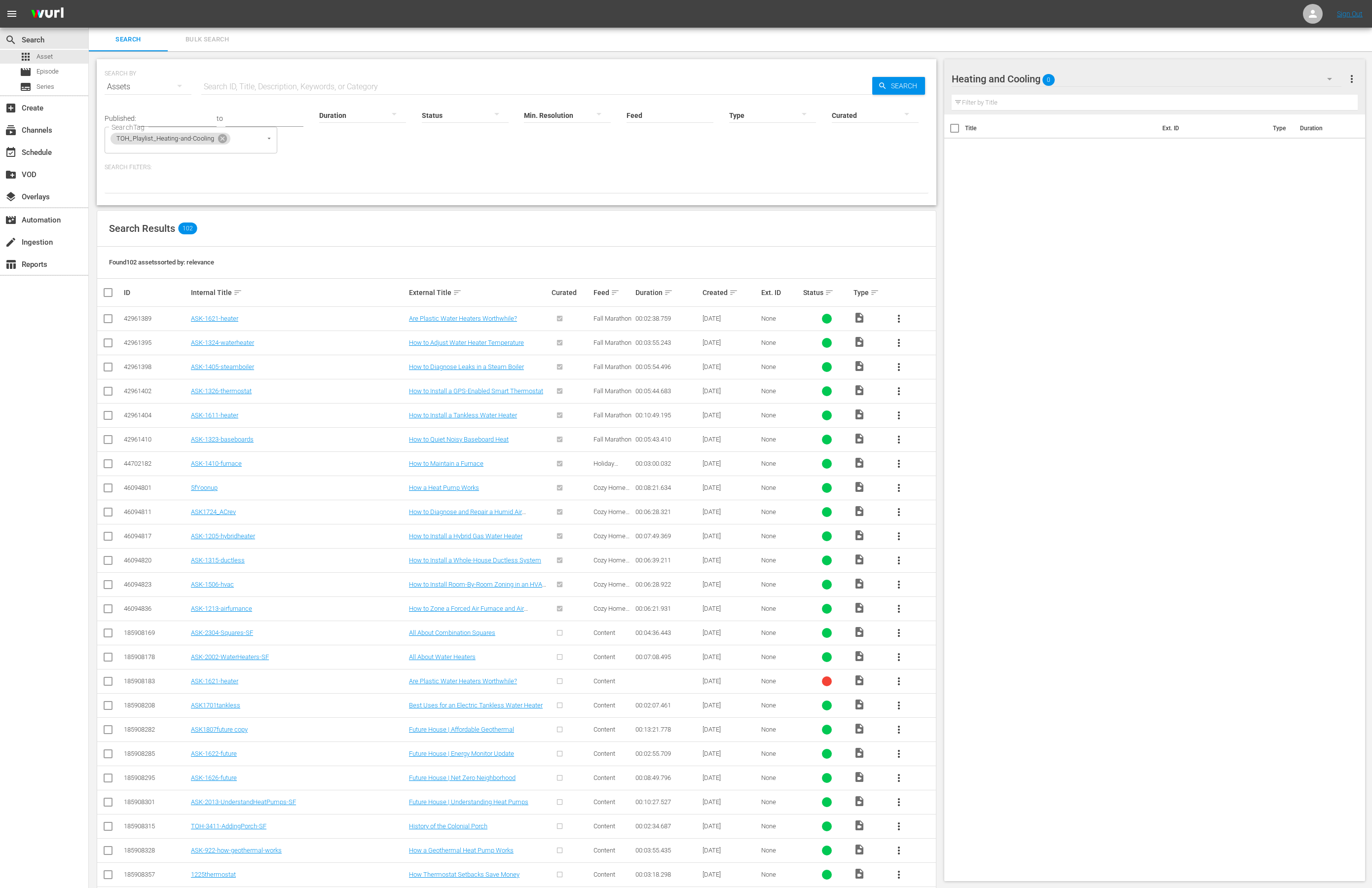
checkbox input "true"
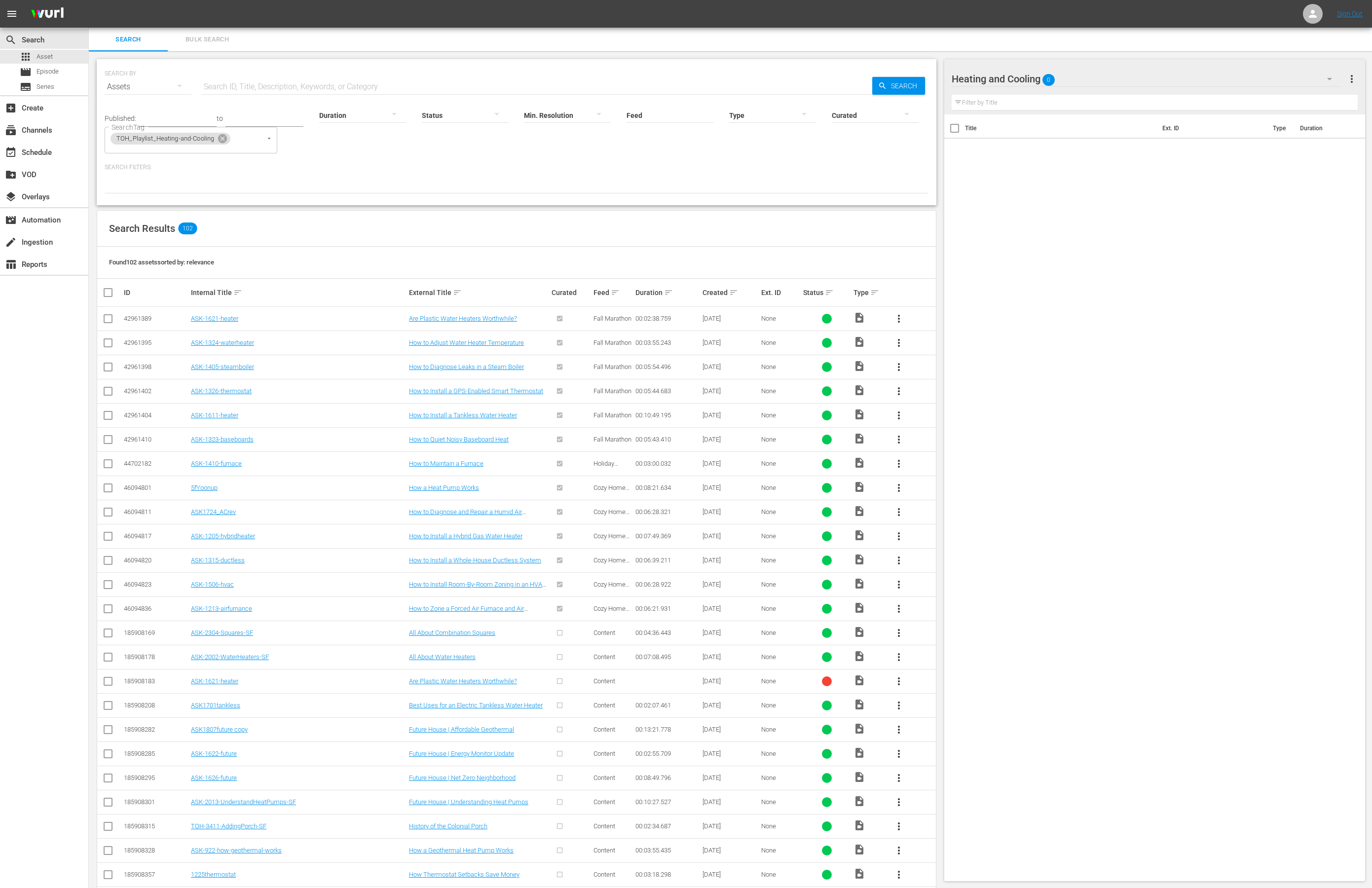
checkbox input "true"
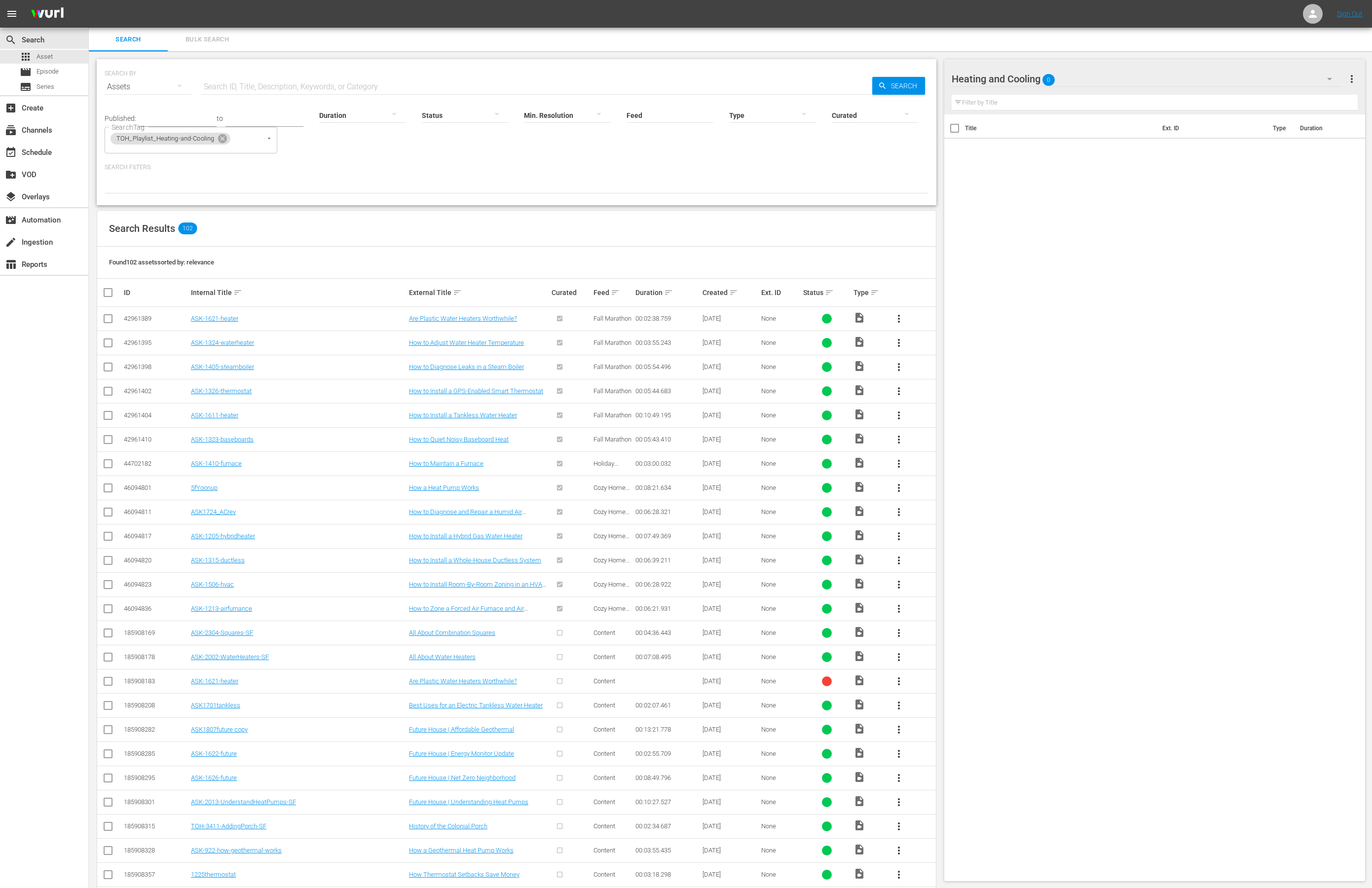
checkbox input "true"
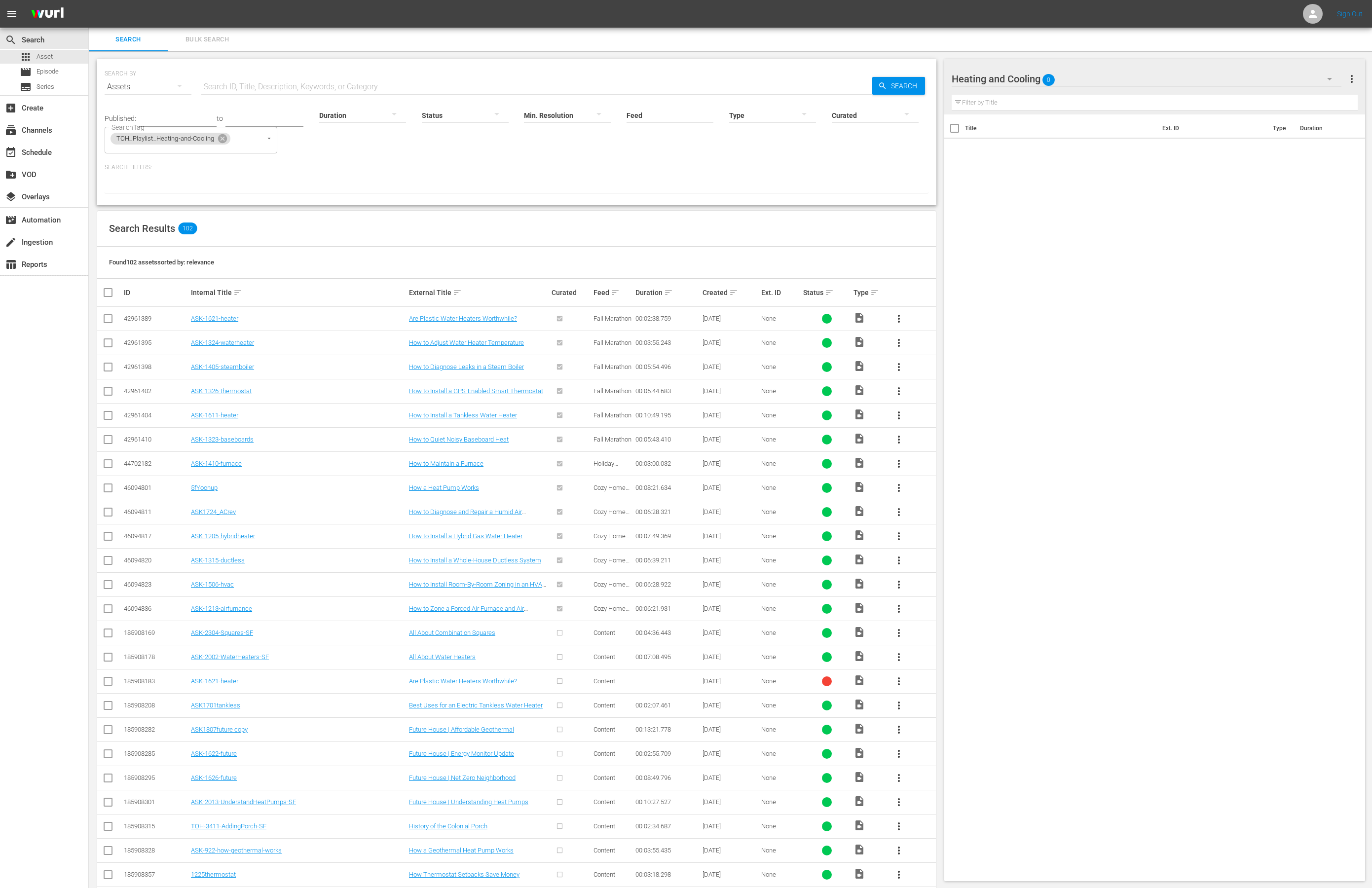
checkbox input "true"
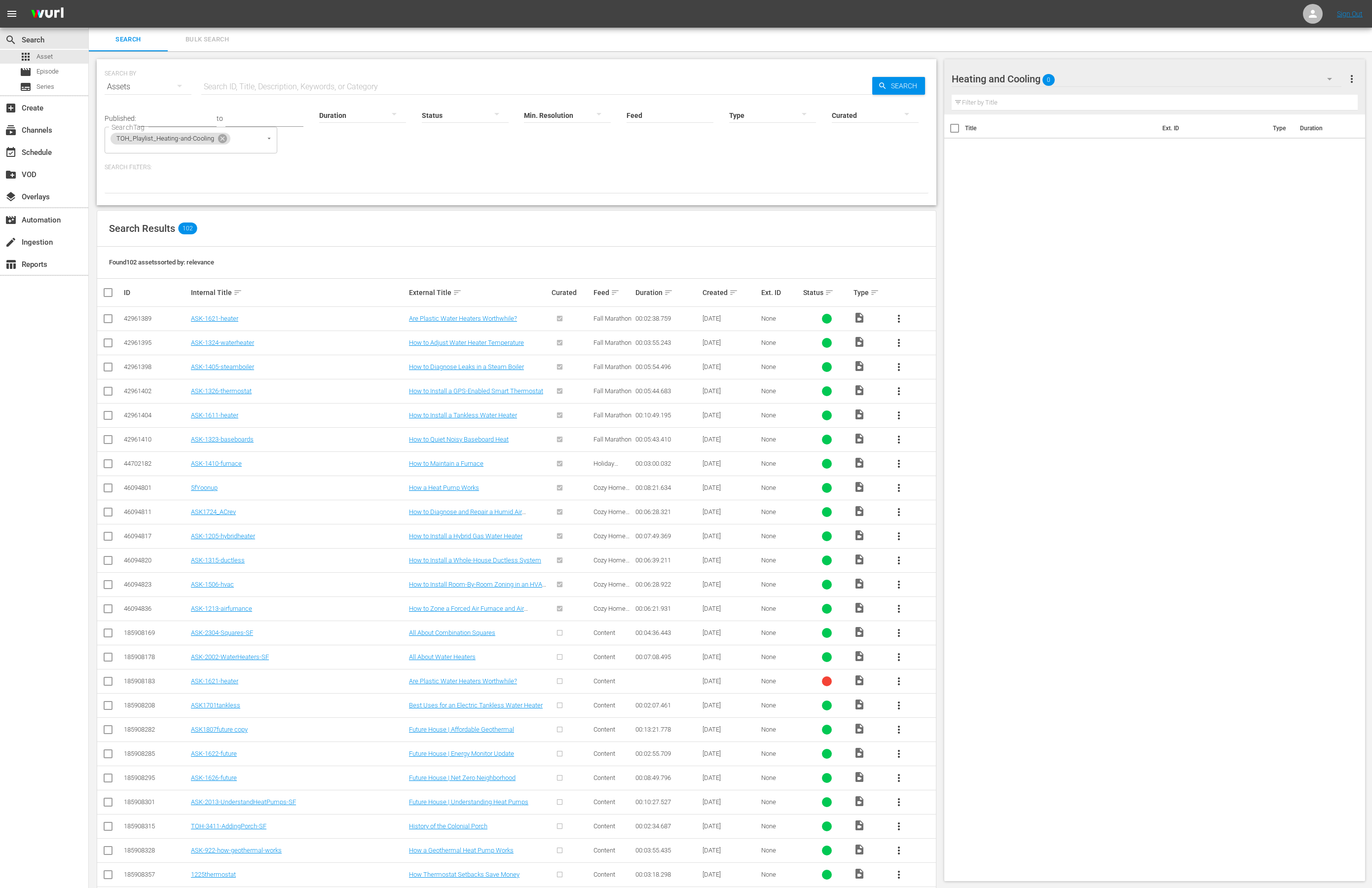
checkbox input "true"
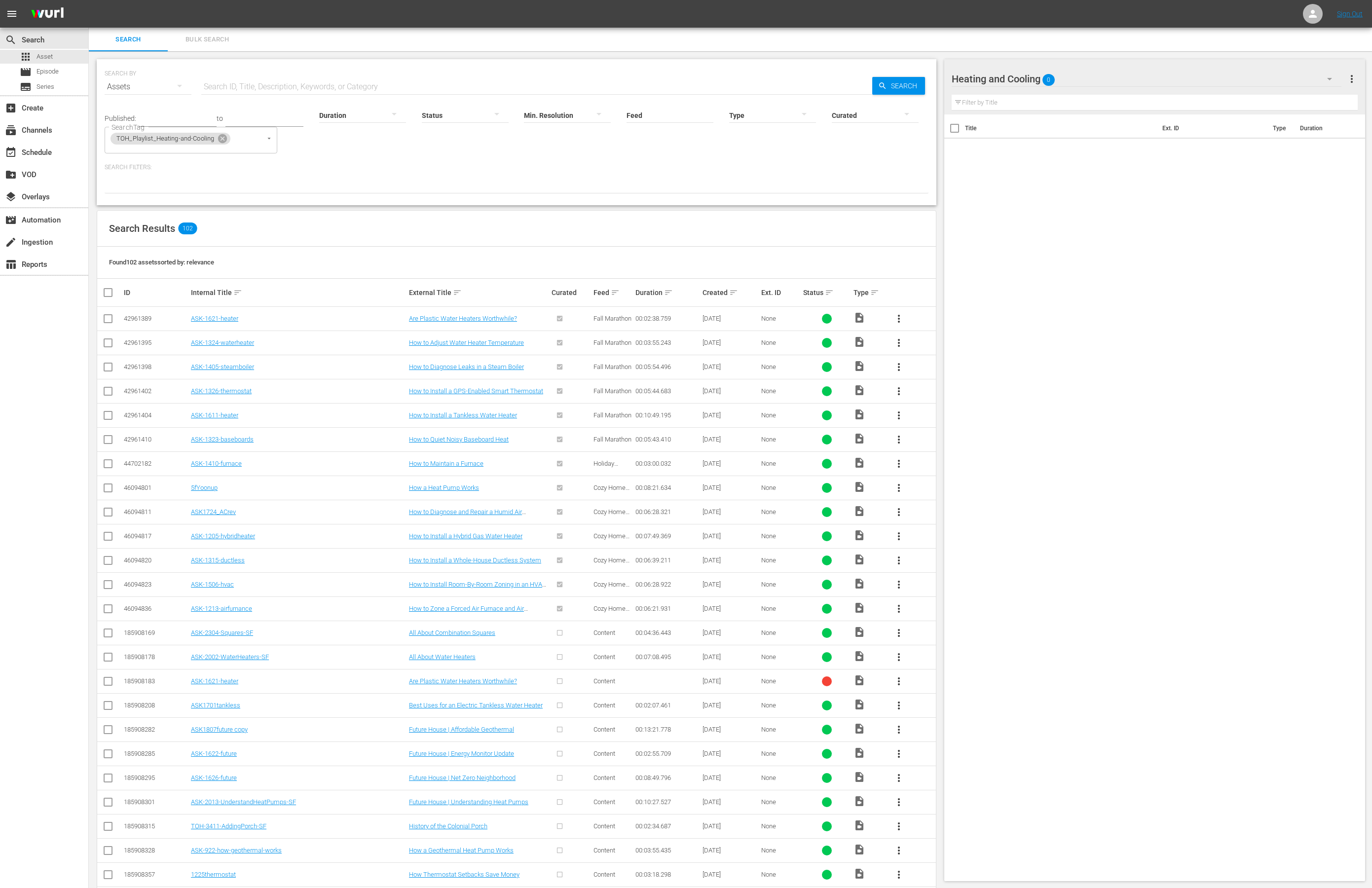
checkbox input "true"
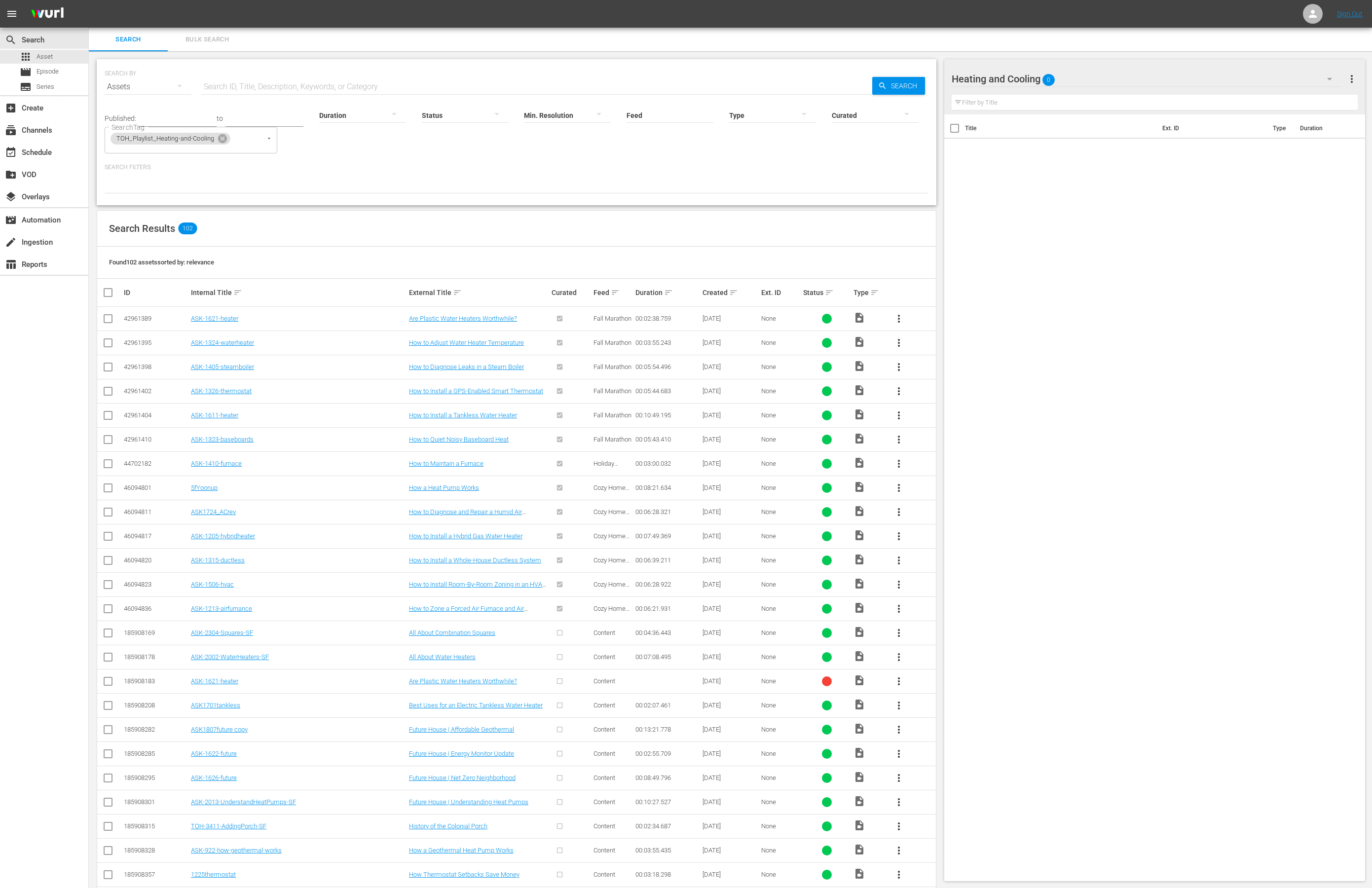
checkbox input "true"
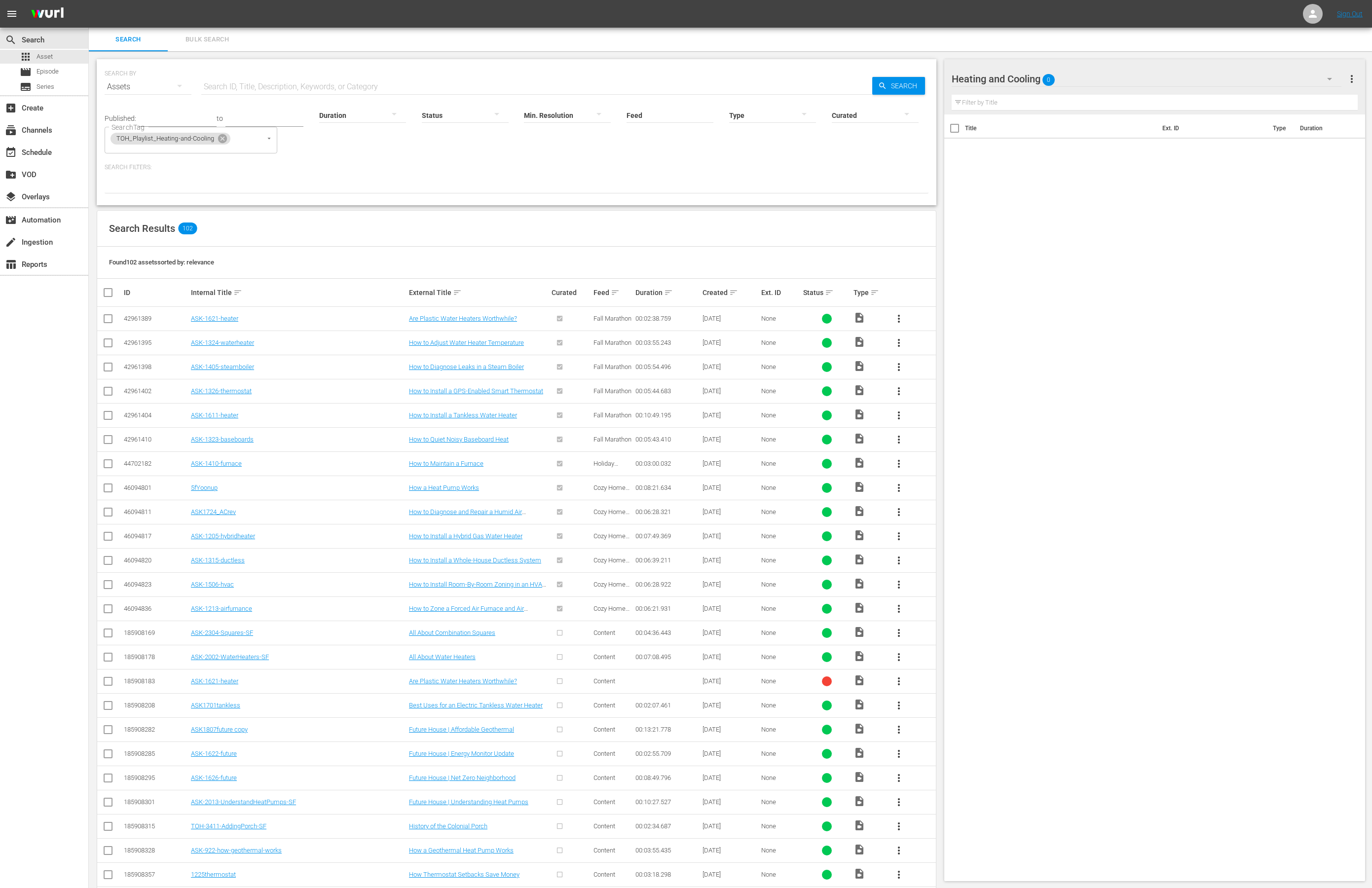
checkbox input "true"
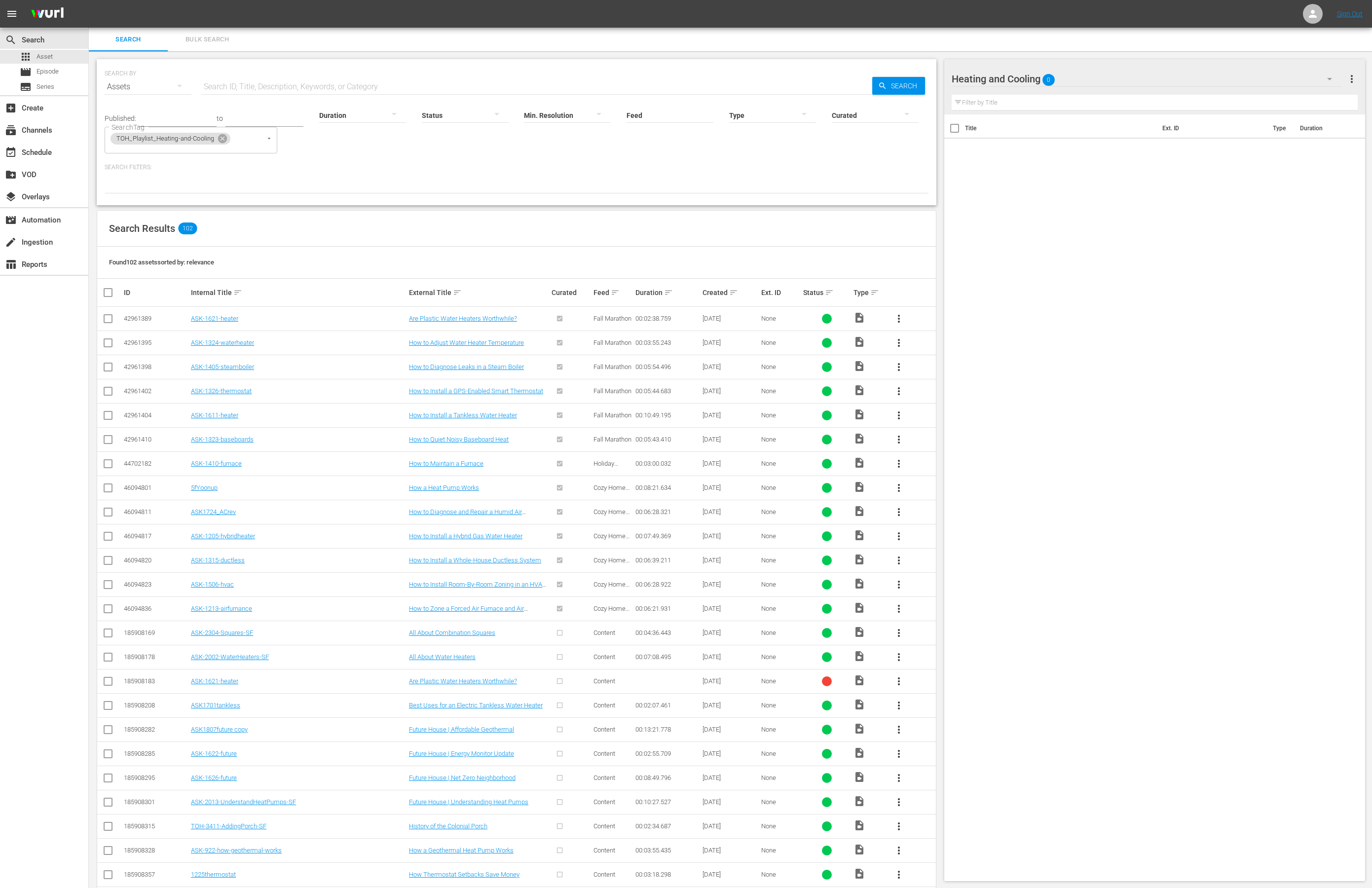
checkbox input "true"
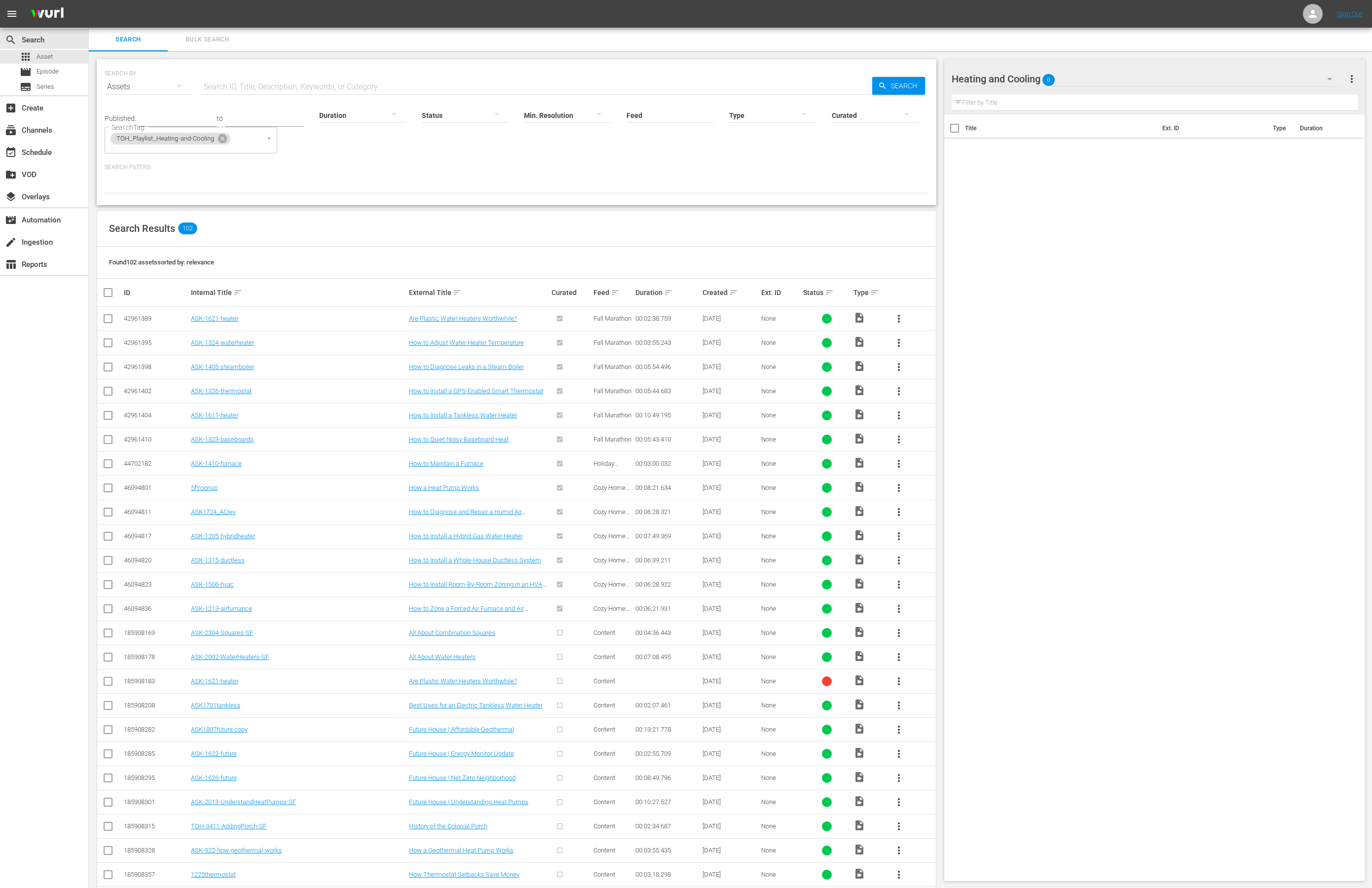
checkbox input "true"
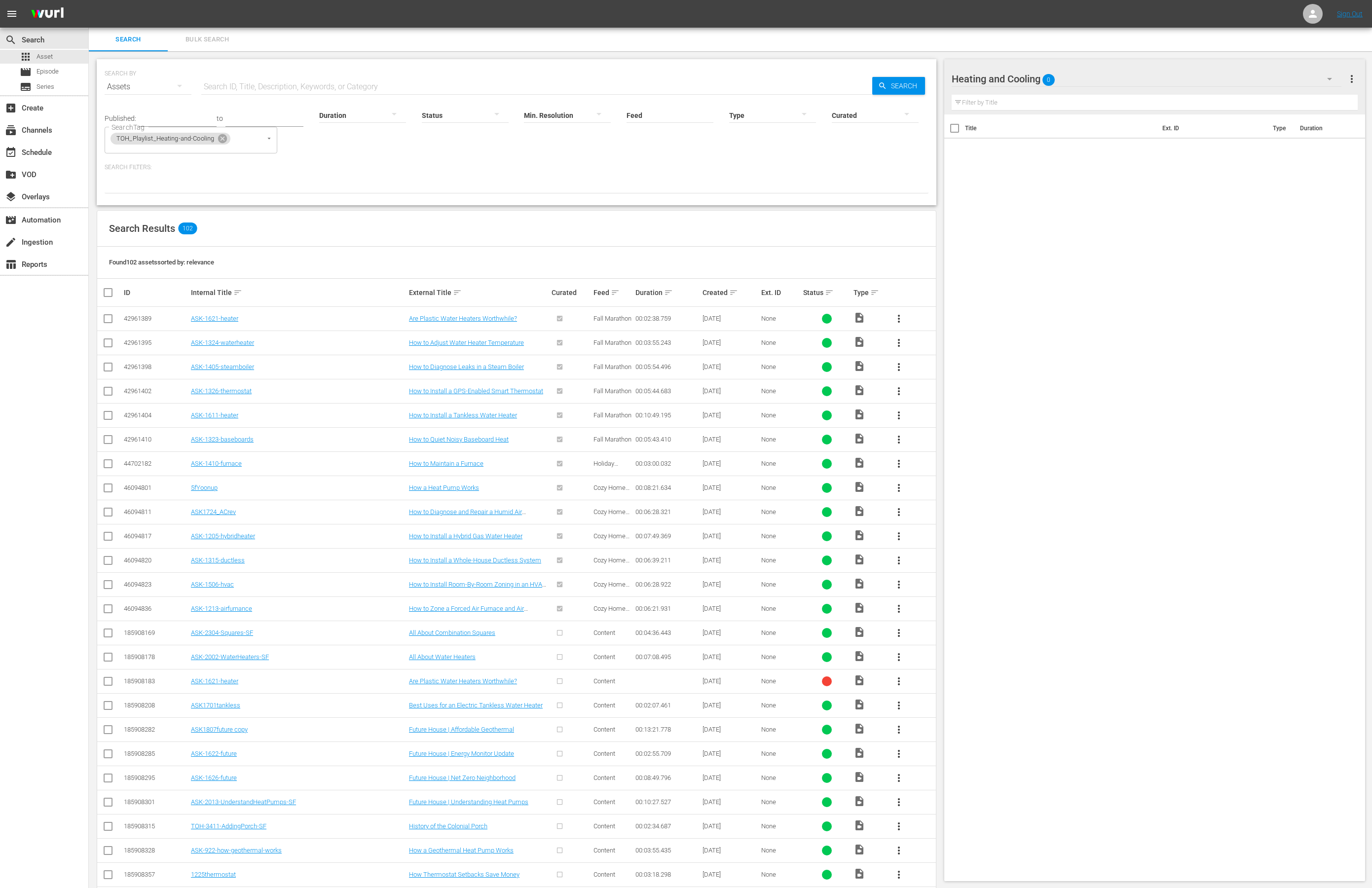
checkbox input "true"
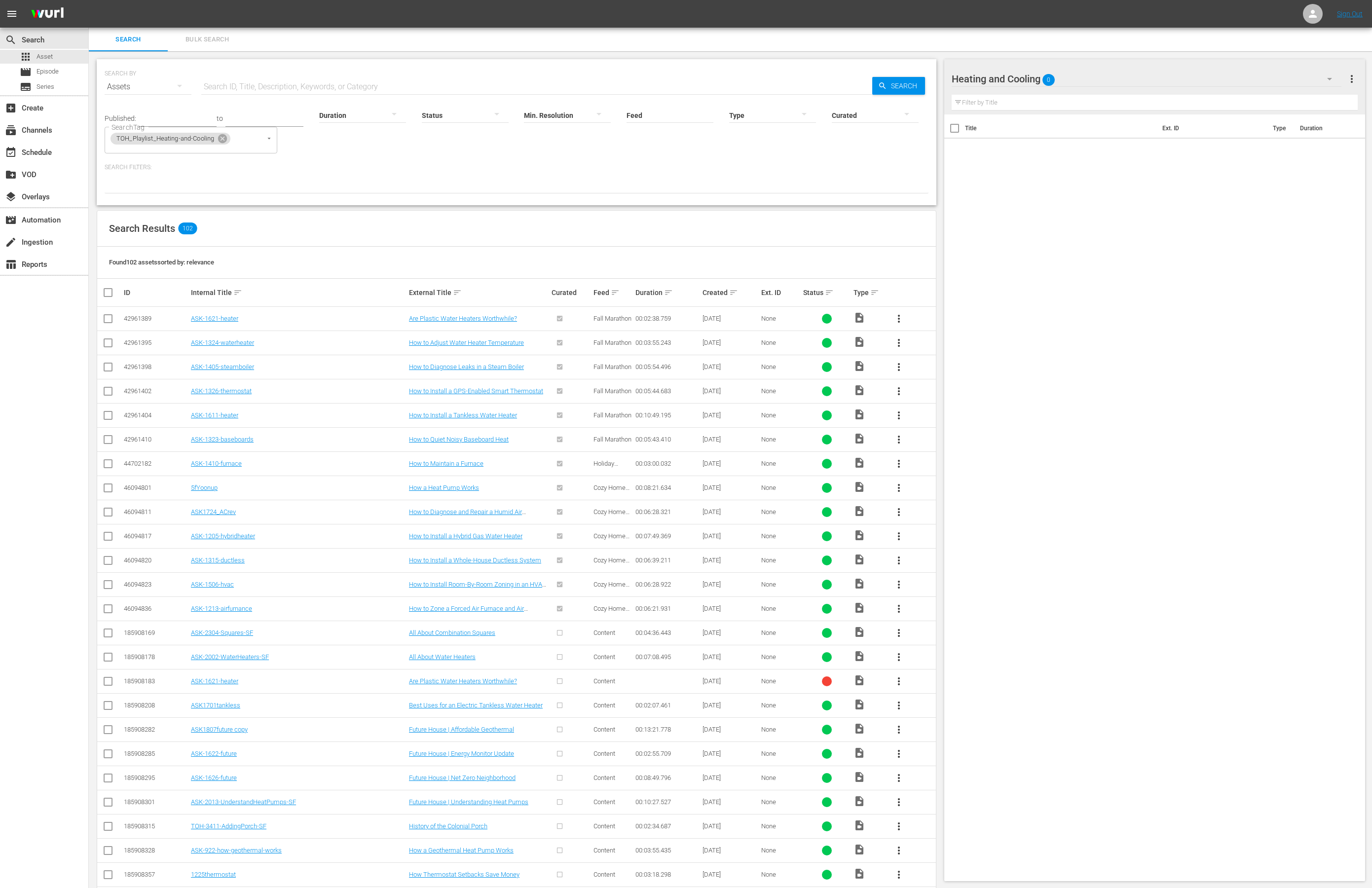
checkbox input "true"
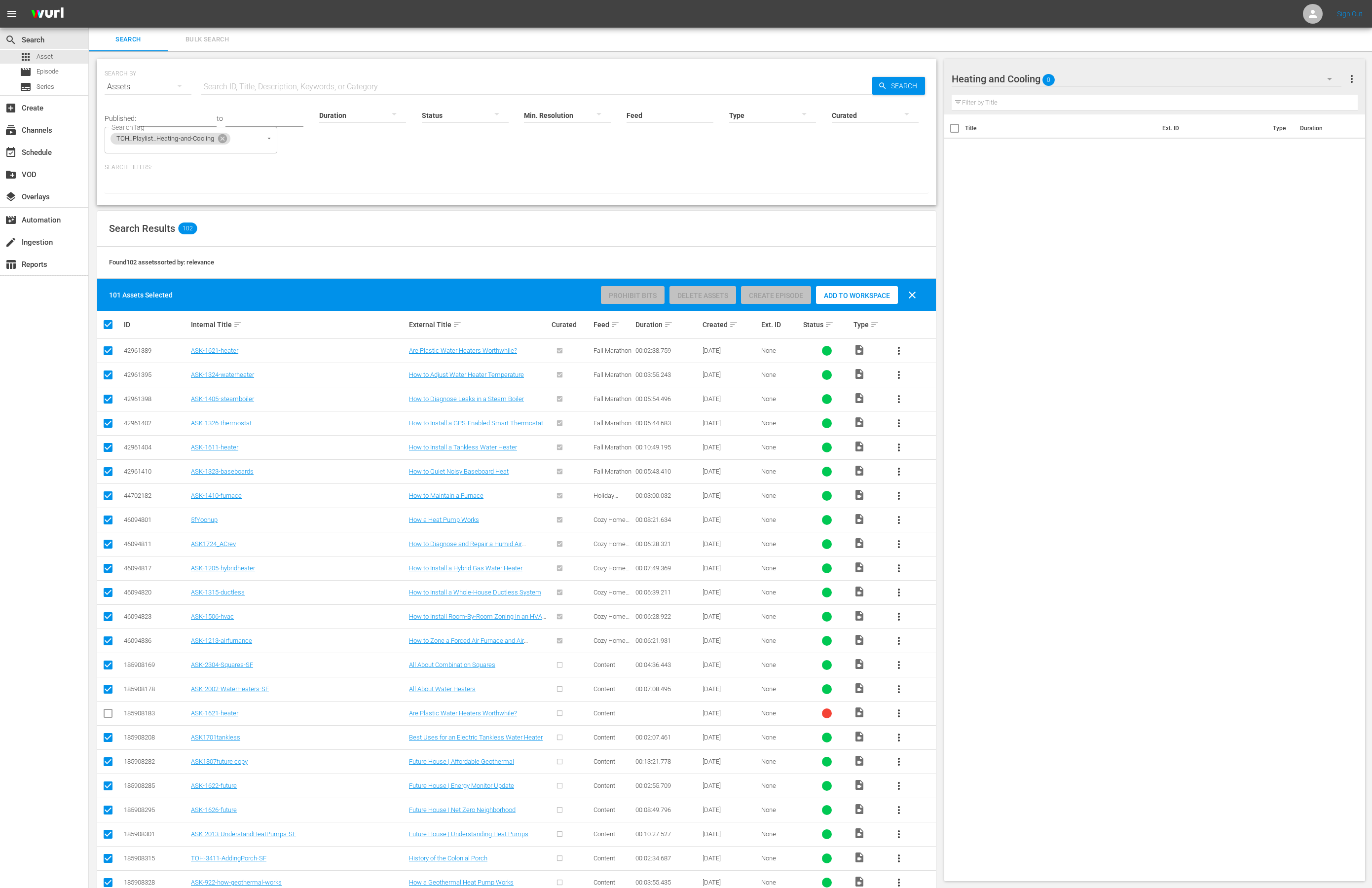
click at [1076, 434] on div "Title Ext. ID Type Duration" at bounding box center [1155, 496] width 421 height 763
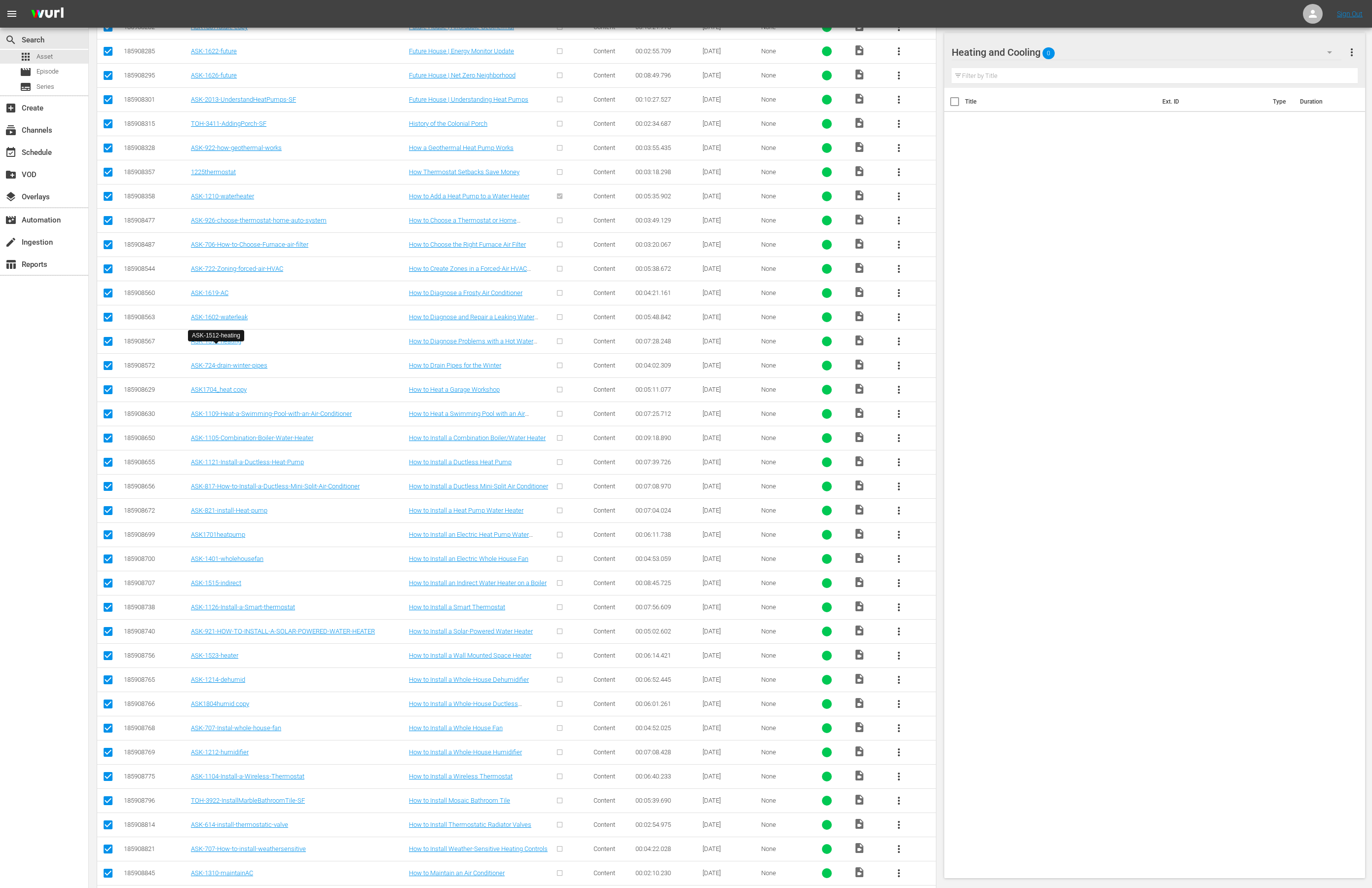
scroll to position [745, 0]
